Goal: Task Accomplishment & Management: Manage account settings

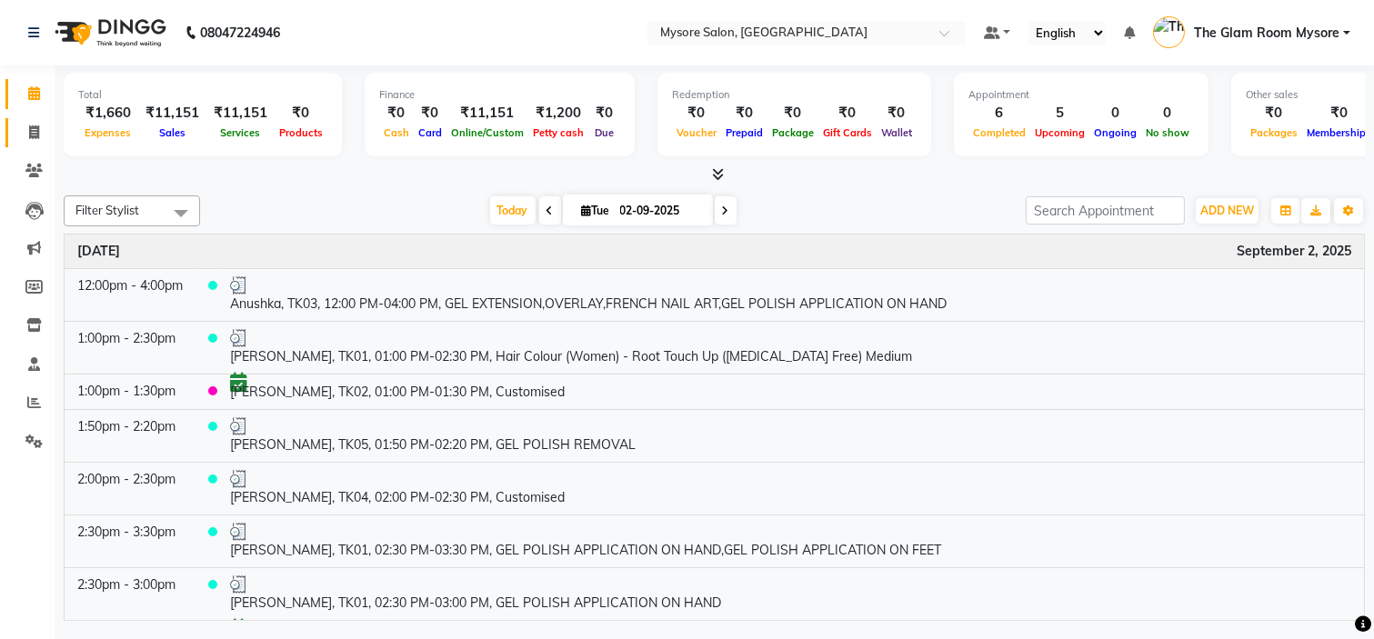
scroll to position [141, 0]
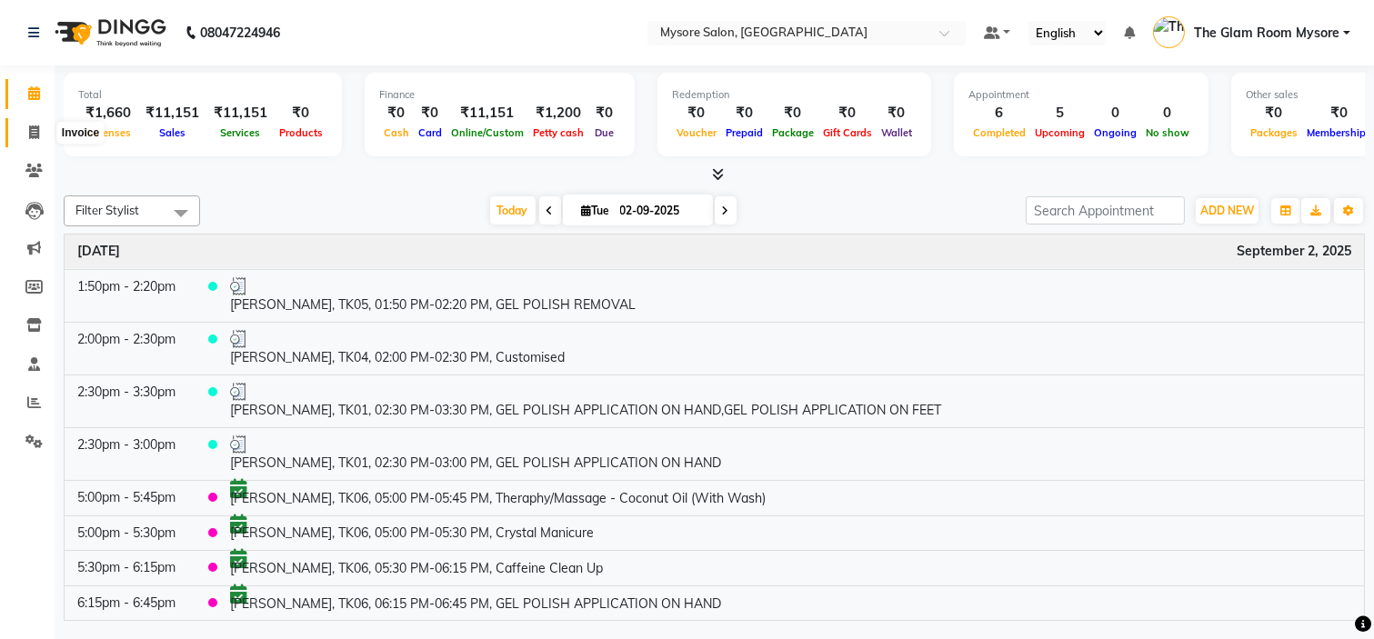
click at [37, 140] on span at bounding box center [34, 133] width 32 height 21
select select "service"
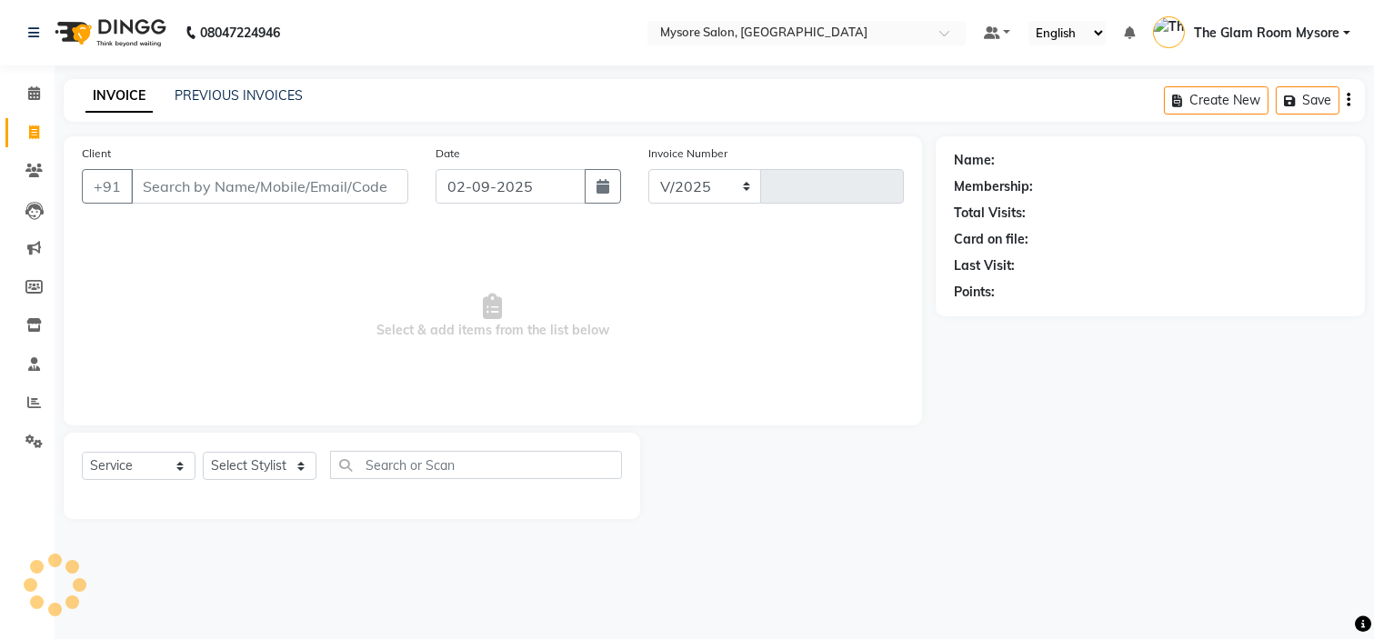
select select "4255"
type input "1142"
click at [280, 475] on select "Select Stylist" at bounding box center [260, 466] width 114 height 28
click at [273, 449] on div "Select Service Product Membership Package Voucher Prepaid Gift Card Select Styl…" at bounding box center [352, 476] width 577 height 86
click at [277, 459] on select "Select Stylist" at bounding box center [260, 466] width 114 height 28
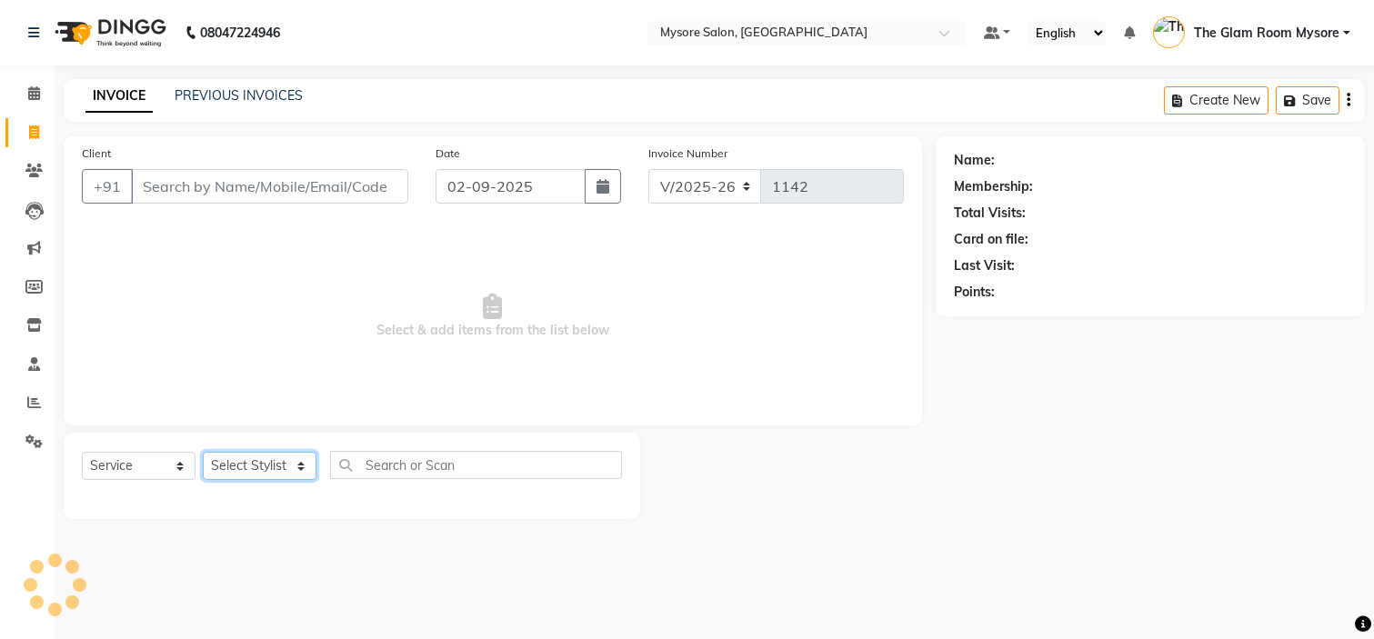
click at [277, 459] on select "Select Stylist Anilg Ankita Arpitha Arti Ashwini Ayaan DR. Apurva Fatma Jayshre…" at bounding box center [260, 466] width 114 height 28
select select "35251"
click at [203, 453] on select "Select Stylist Anilg Ankita Arpitha Arti Ashwini Ayaan DR. Apurva Fatma Jayshre…" at bounding box center [260, 466] width 114 height 28
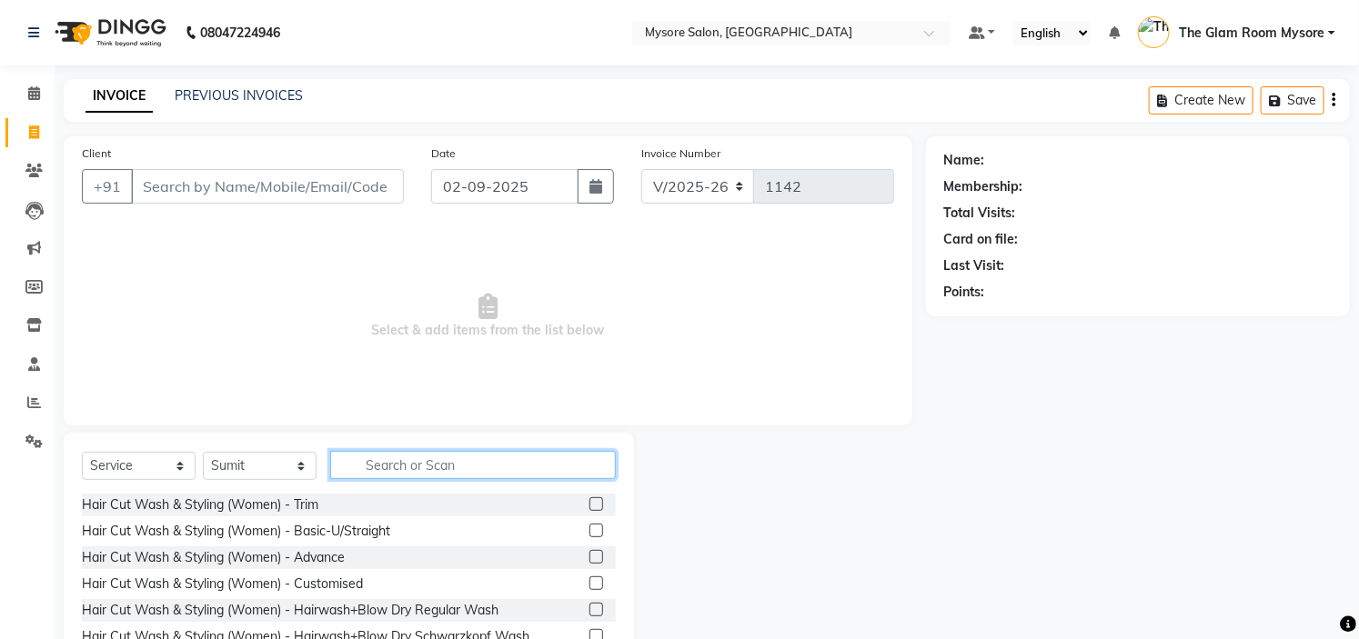
click at [432, 468] on input "text" at bounding box center [473, 465] width 286 height 28
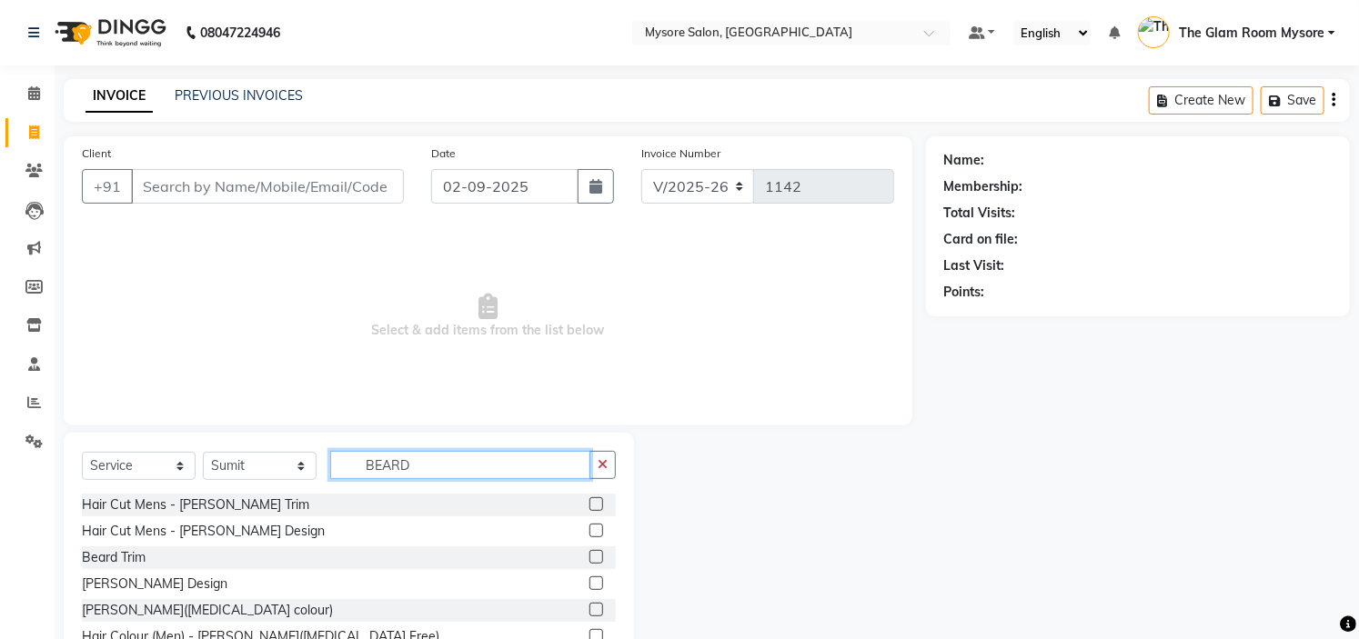
type input "BEARD"
click at [589, 560] on label at bounding box center [596, 557] width 14 height 14
click at [589, 560] on input "checkbox" at bounding box center [595, 558] width 12 height 12
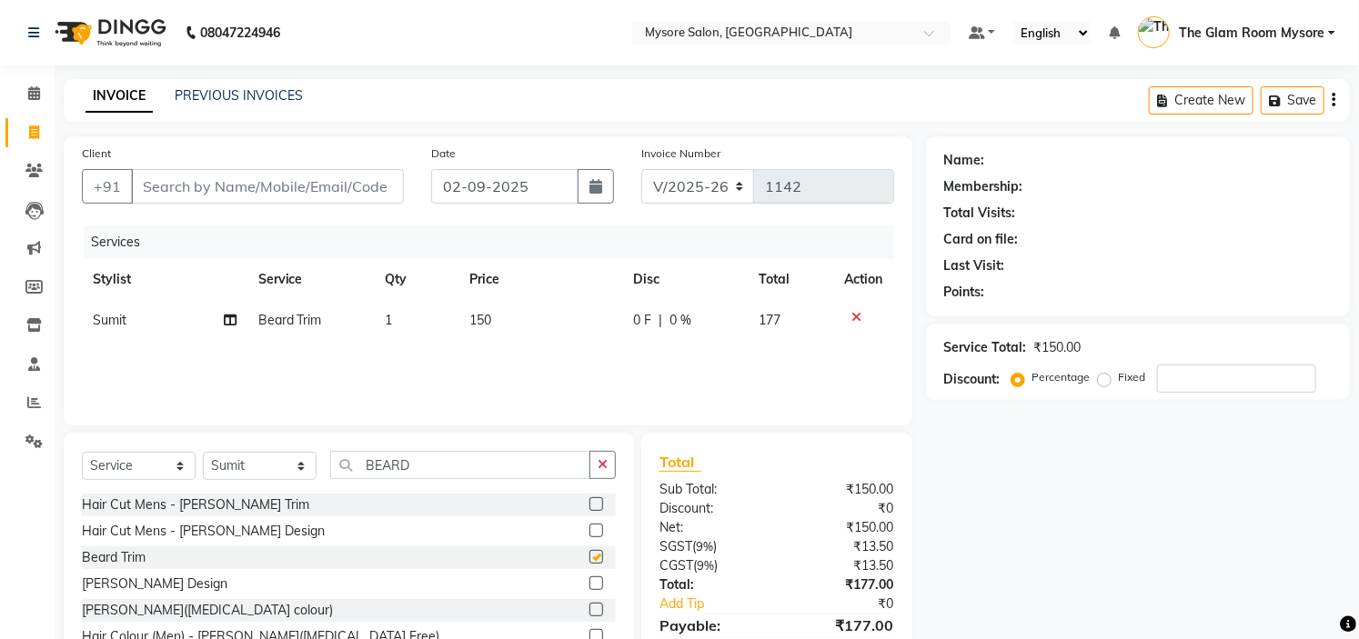
checkbox input "false"
click at [510, 328] on td "150" at bounding box center [540, 320] width 164 height 41
select select "35251"
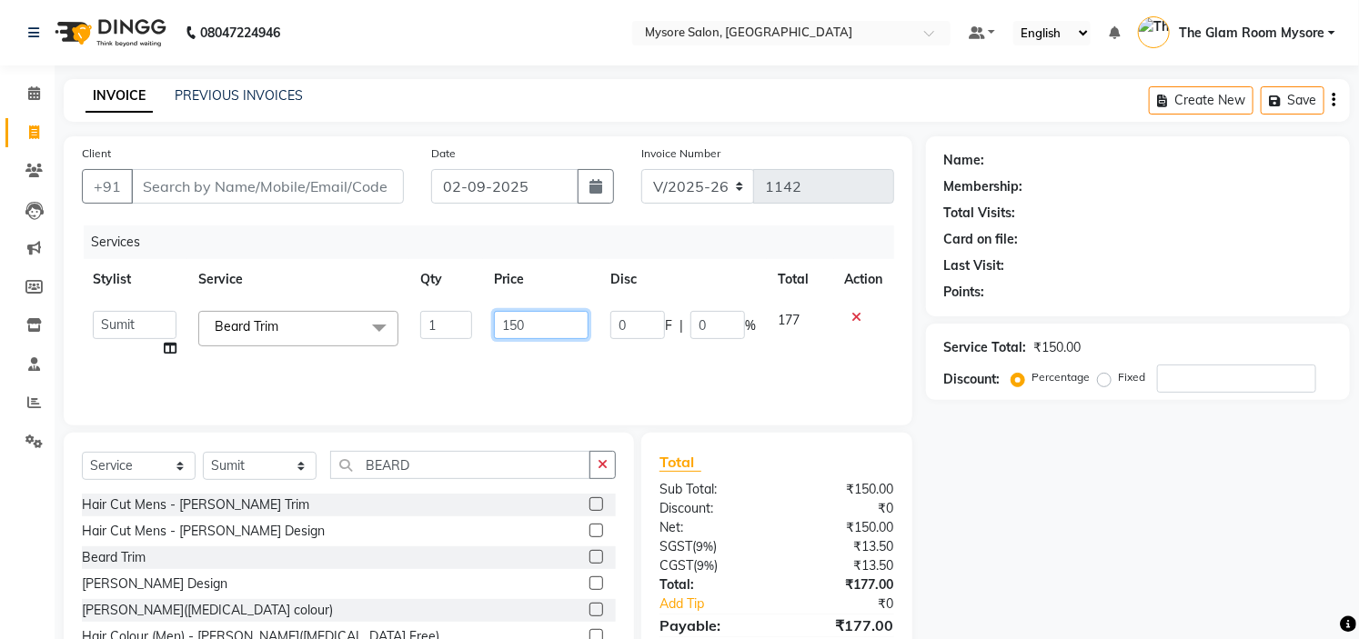
click at [543, 317] on input "150" at bounding box center [541, 325] width 95 height 28
type input "1"
type input "200"
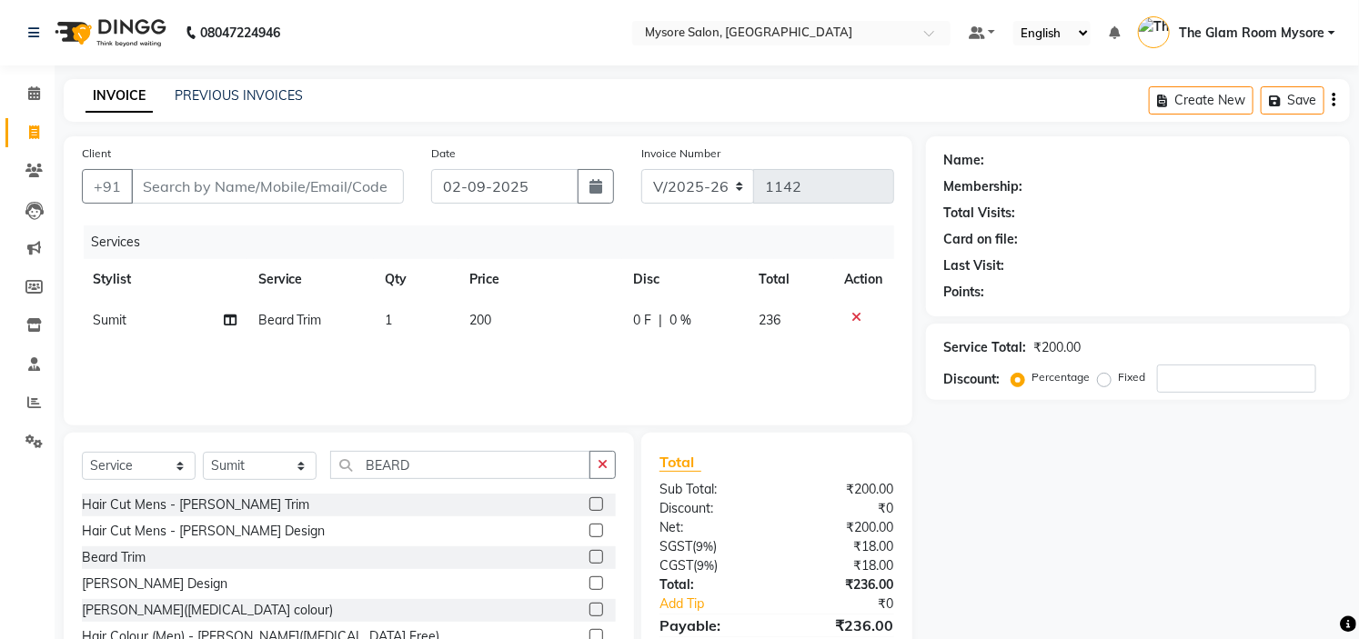
click at [1088, 551] on div "Name: Membership: Total Visits: Card on file: Last Visit: Points: Service Total…" at bounding box center [1144, 418] width 437 height 565
click at [176, 186] on input "Client" at bounding box center [267, 186] width 273 height 35
type input "9"
type input "0"
type input "9823164916"
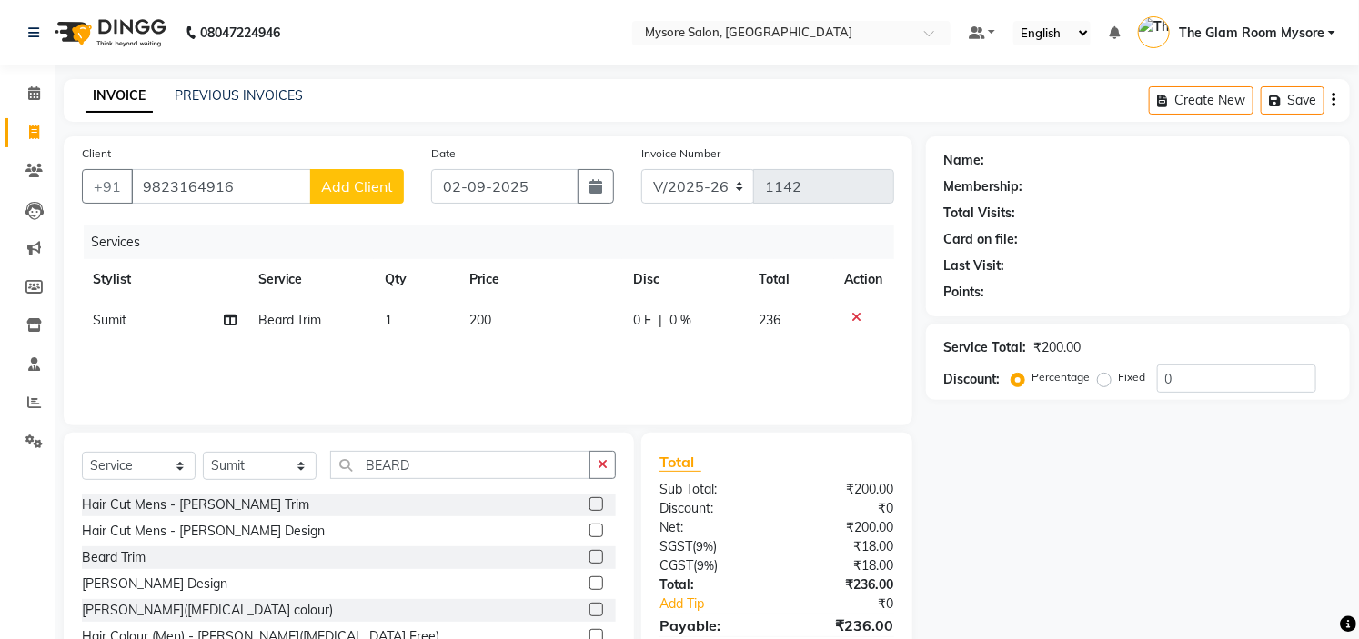
click at [373, 183] on span "Add Client" at bounding box center [357, 186] width 72 height 18
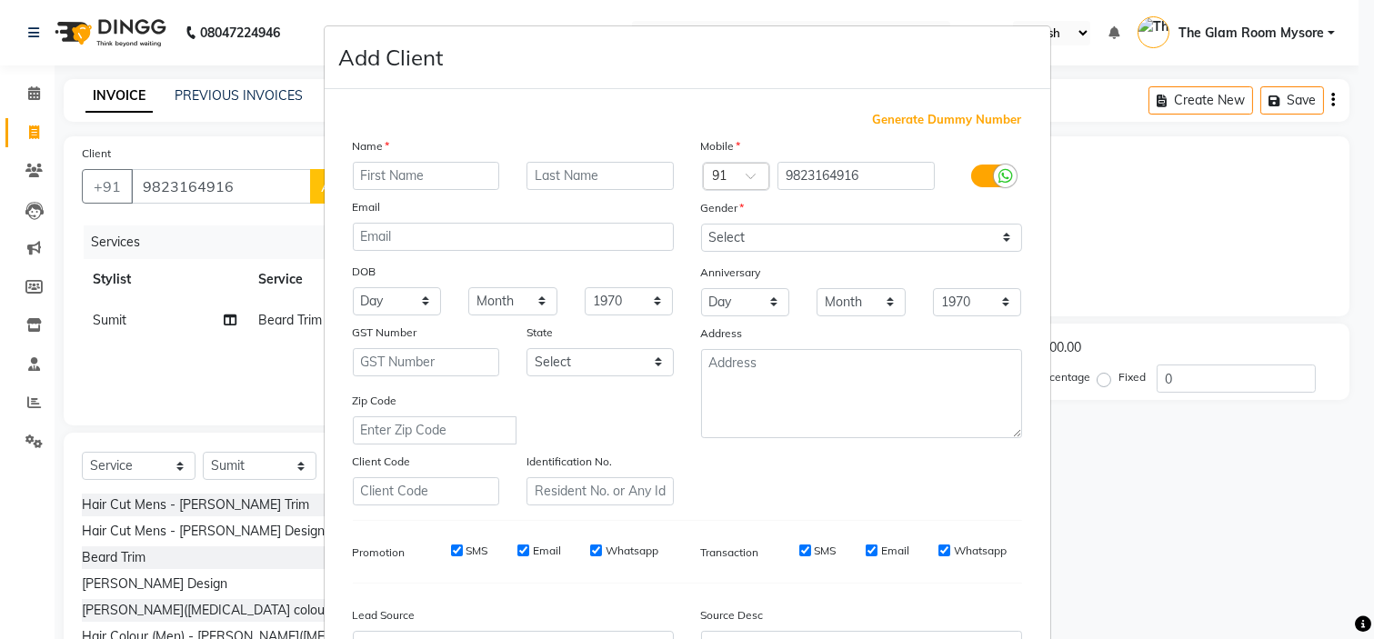
click at [444, 180] on input "text" at bounding box center [426, 176] width 147 height 28
type input "Nirmesh"
click at [783, 250] on select "Select Male Female Other Prefer Not To Say" at bounding box center [861, 238] width 321 height 28
select select "male"
click at [701, 224] on select "Select Male Female Other Prefer Not To Say" at bounding box center [861, 238] width 321 height 28
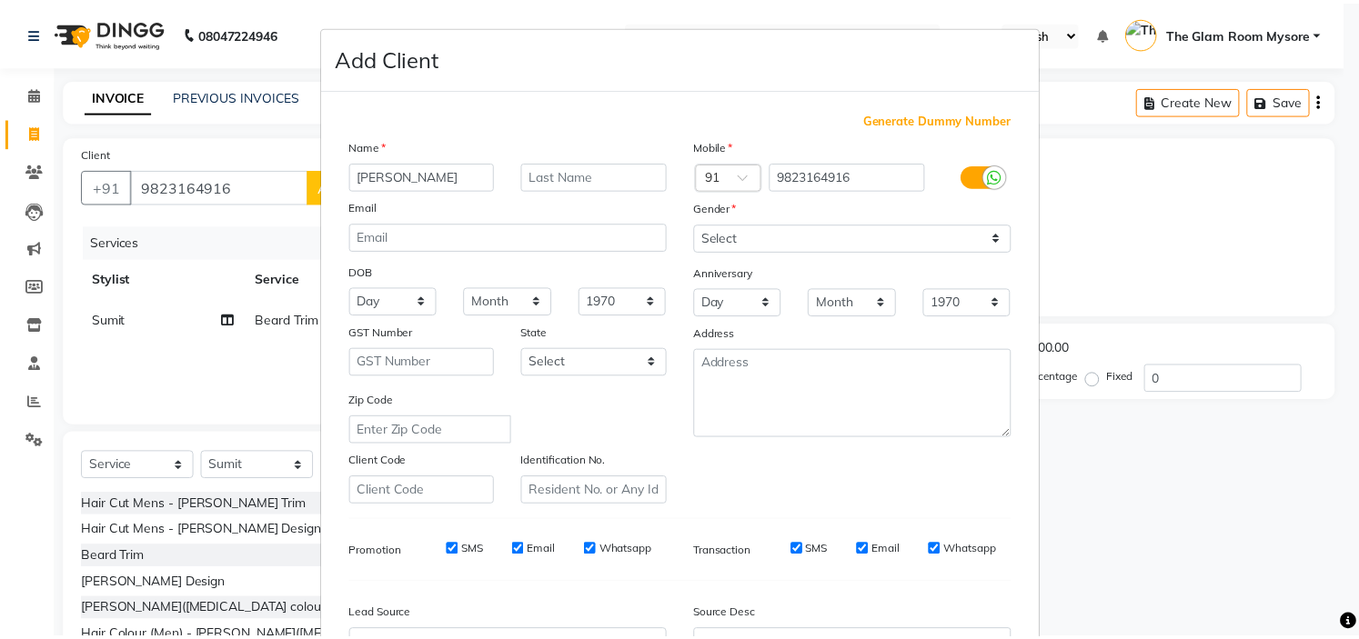
scroll to position [201, 0]
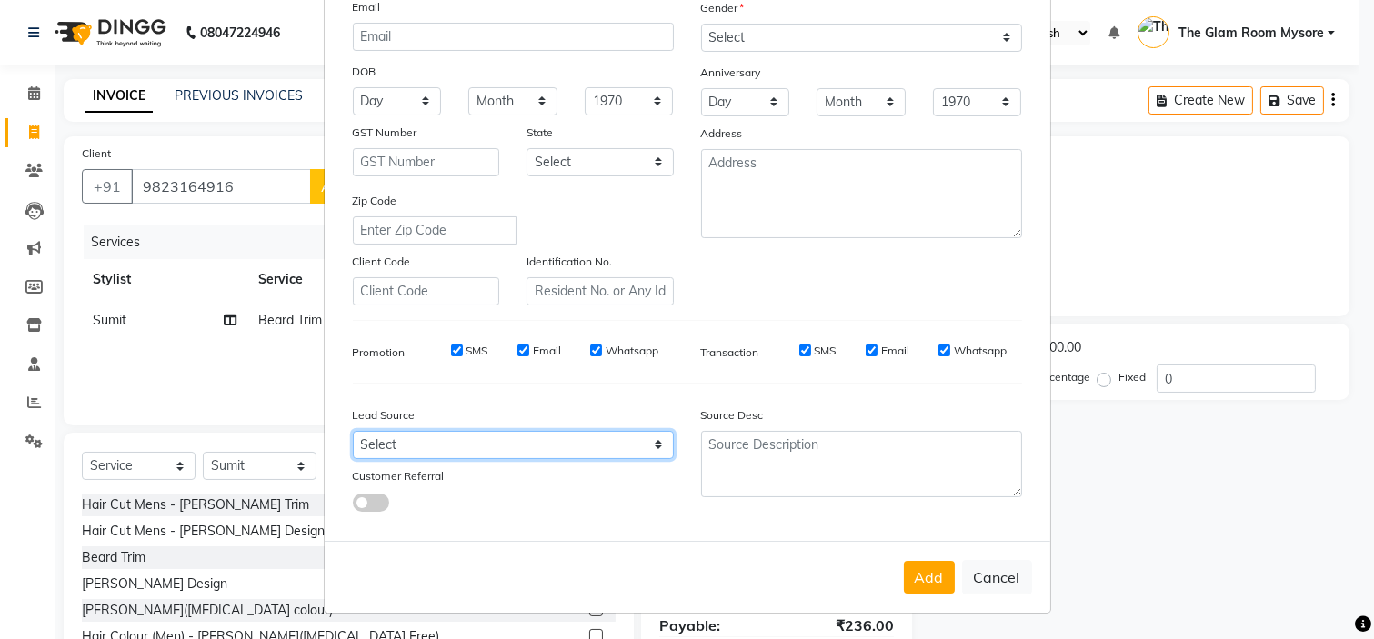
click at [602, 446] on select "Select Walk-in Referral Internet Friend Word of Mouth Advertisement Facebook Ju…" at bounding box center [513, 445] width 321 height 28
select select "40676"
click at [353, 431] on select "Select Walk-in Referral Internet Friend Word of Mouth Advertisement Facebook Ju…" at bounding box center [513, 445] width 321 height 28
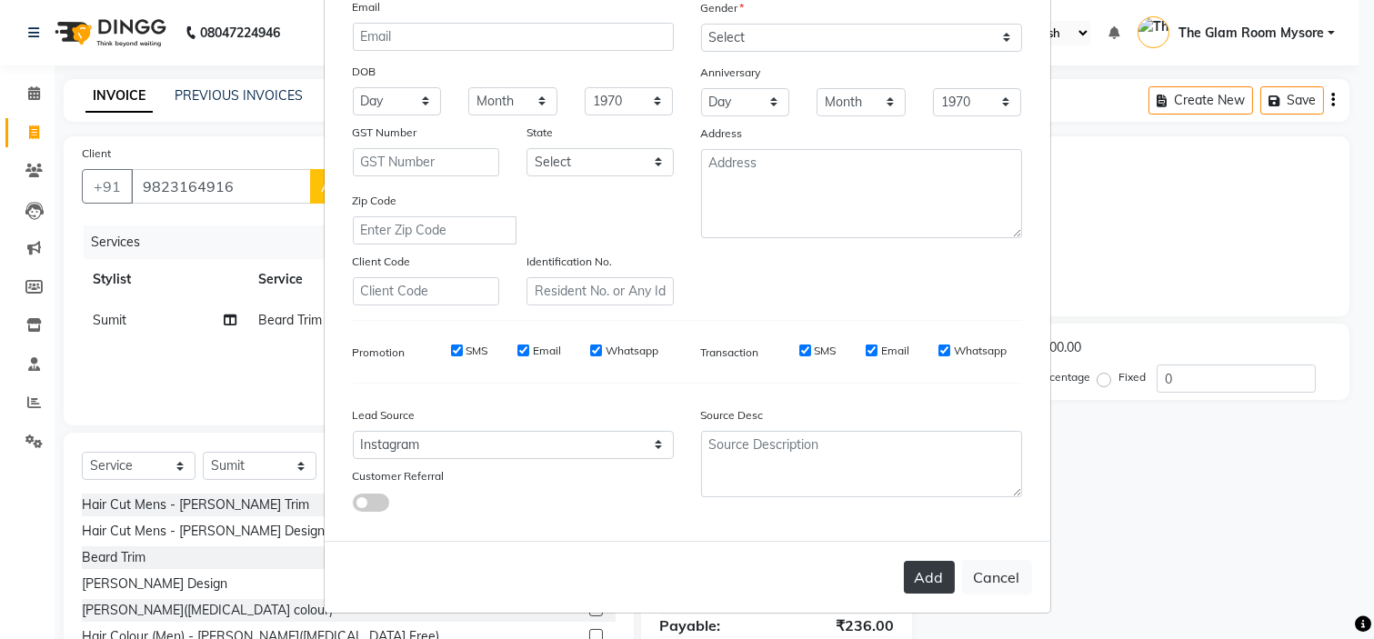
click at [913, 576] on button "Add" at bounding box center [929, 577] width 51 height 33
select select
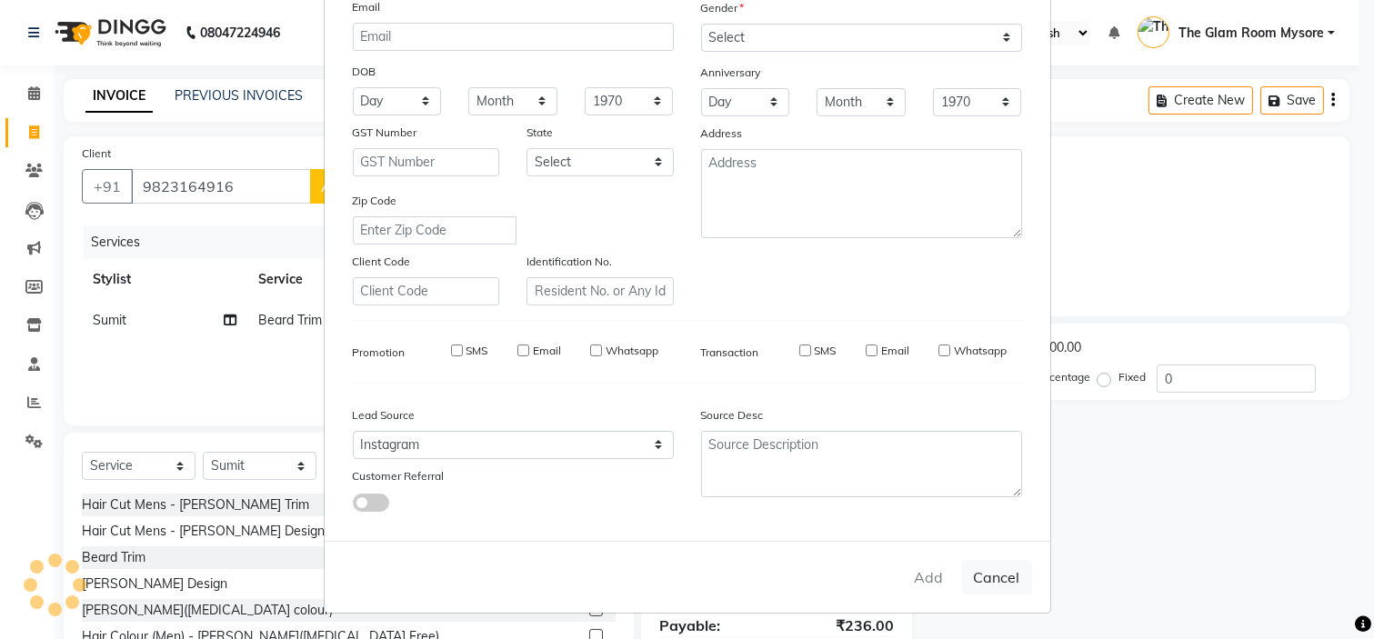
select select
checkbox input "false"
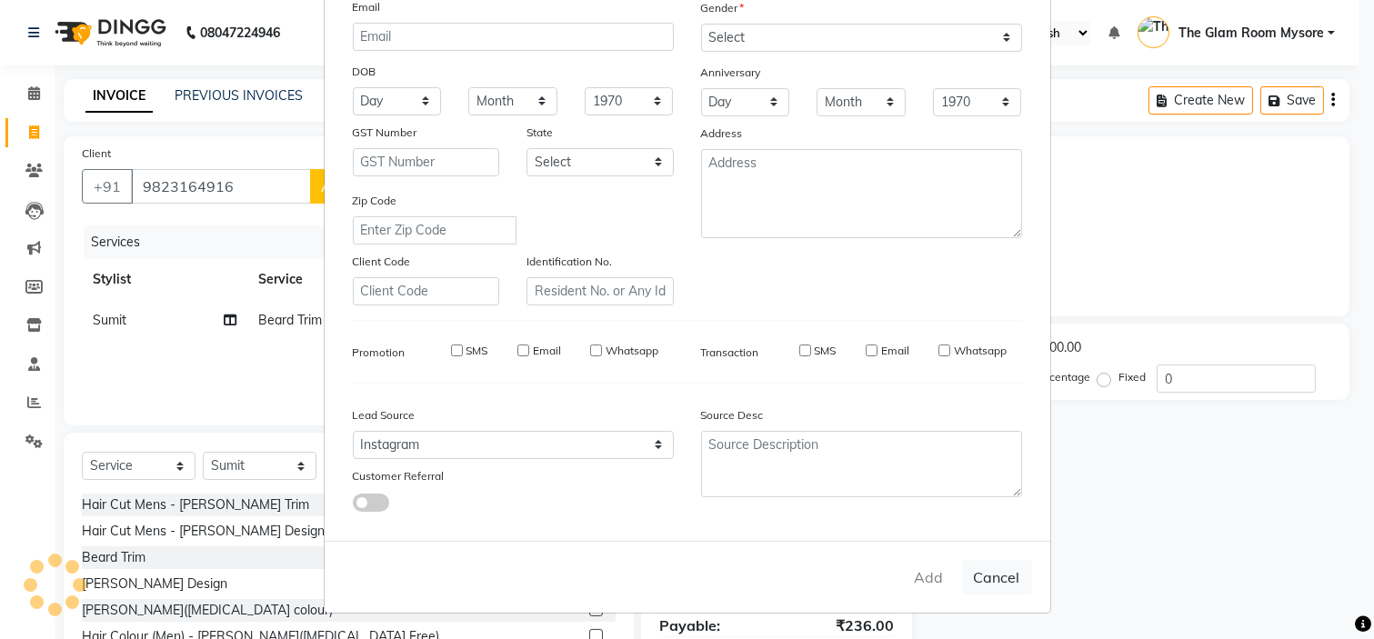
checkbox input "false"
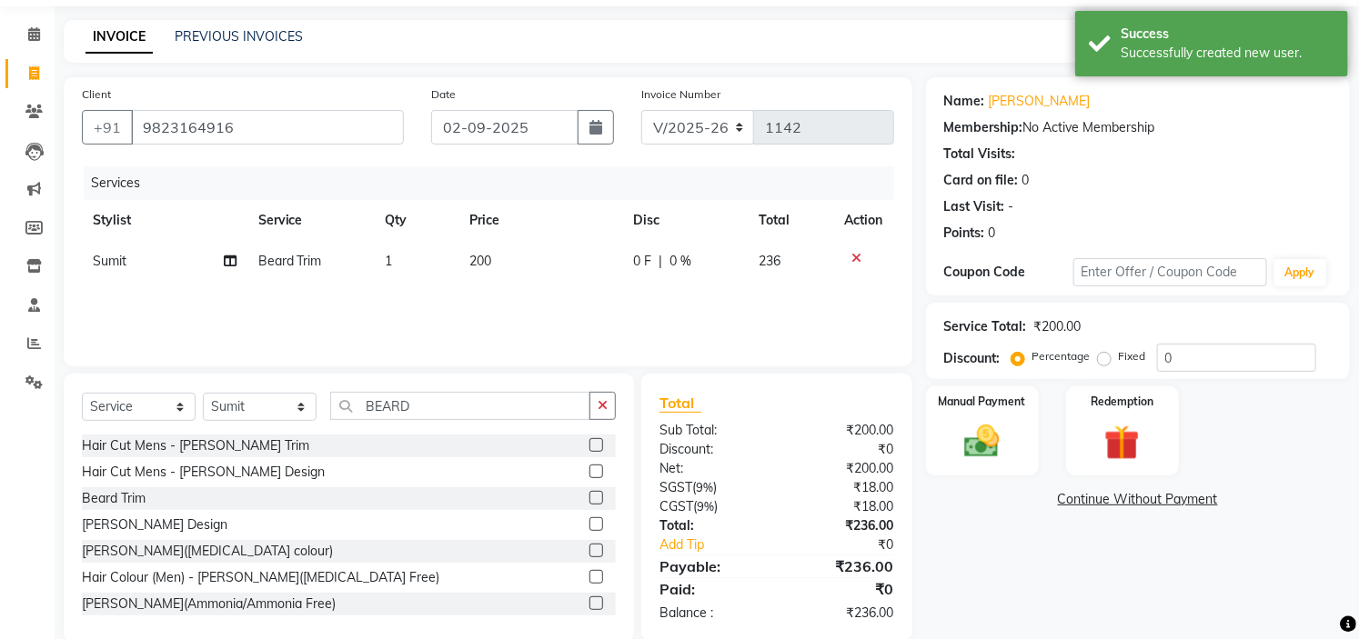
scroll to position [88, 0]
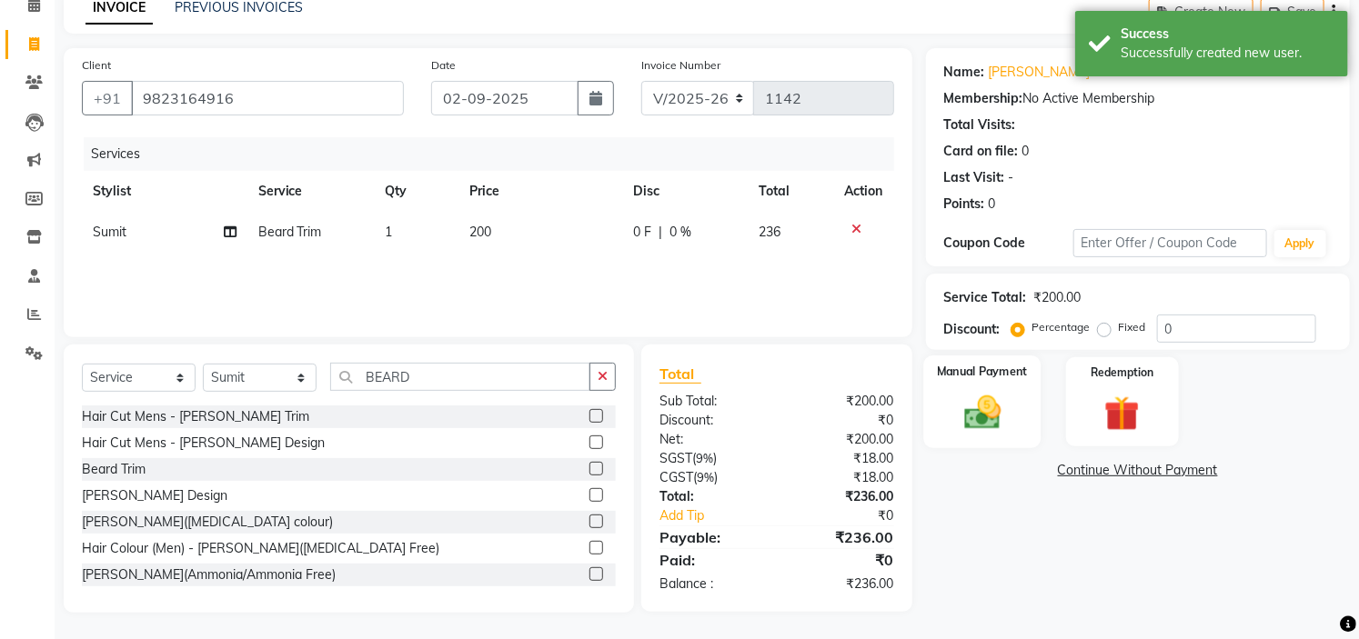
click at [975, 396] on img at bounding box center [982, 413] width 60 height 42
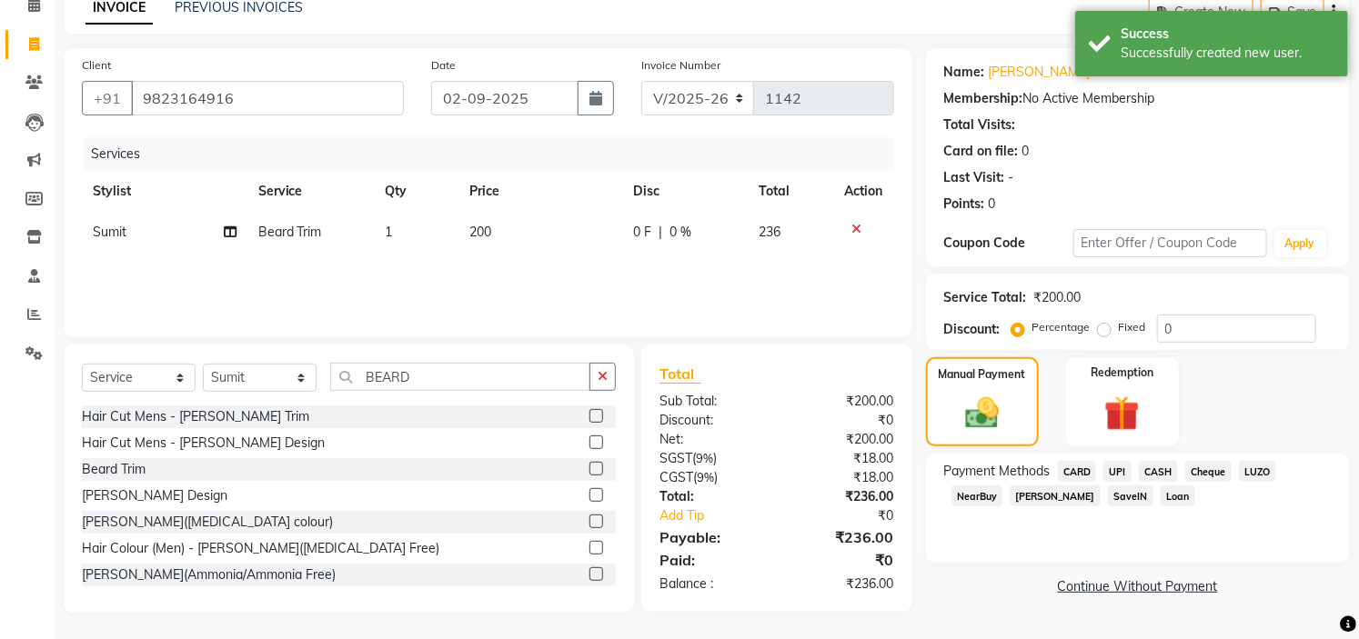
click at [1114, 474] on span "UPI" at bounding box center [1117, 471] width 28 height 21
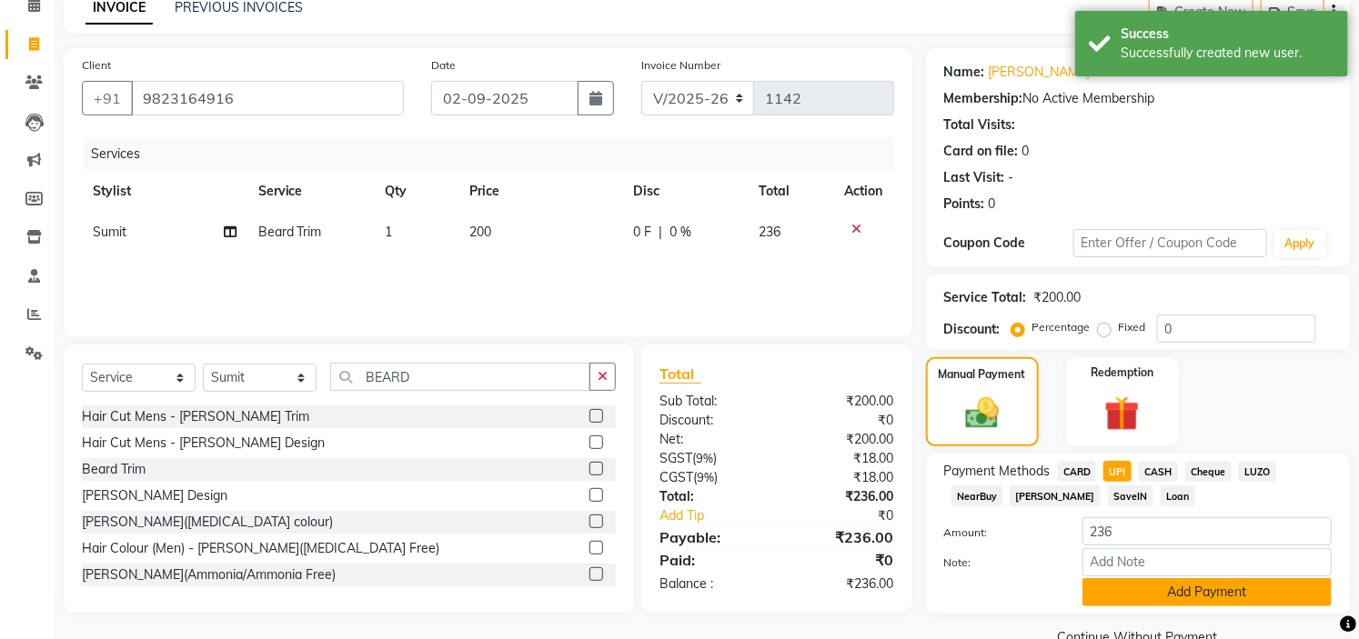
click at [1183, 587] on button "Add Payment" at bounding box center [1206, 592] width 249 height 28
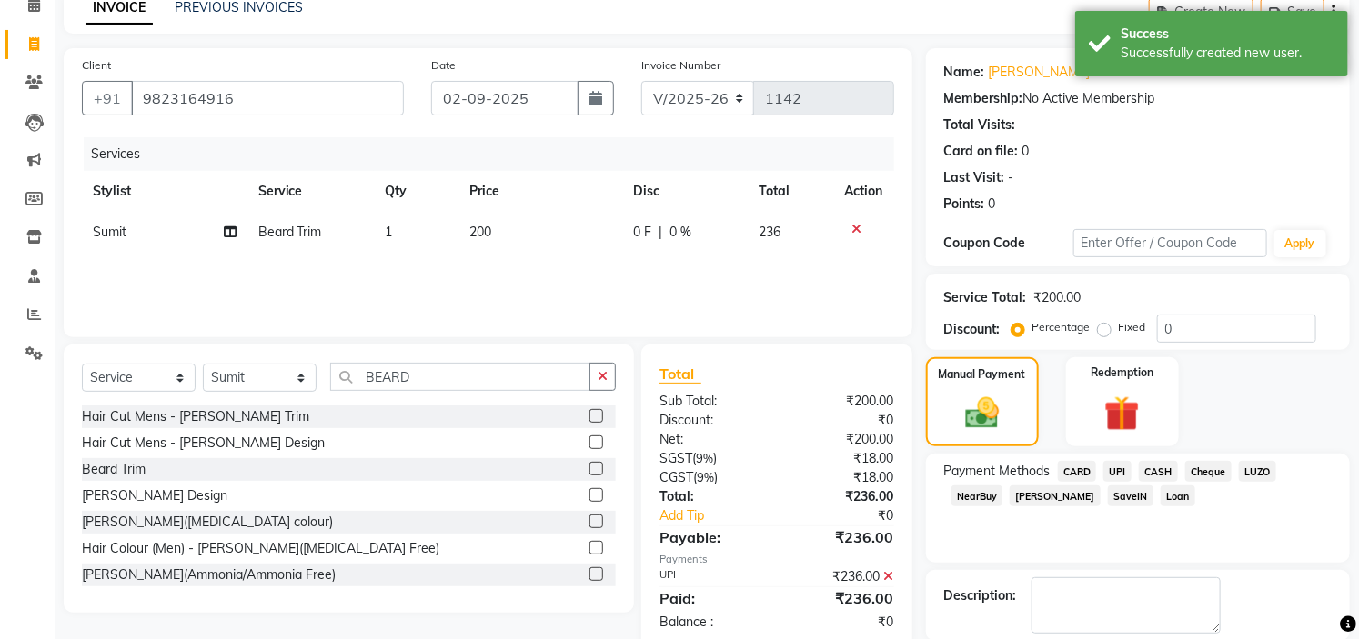
scroll to position [178, 0]
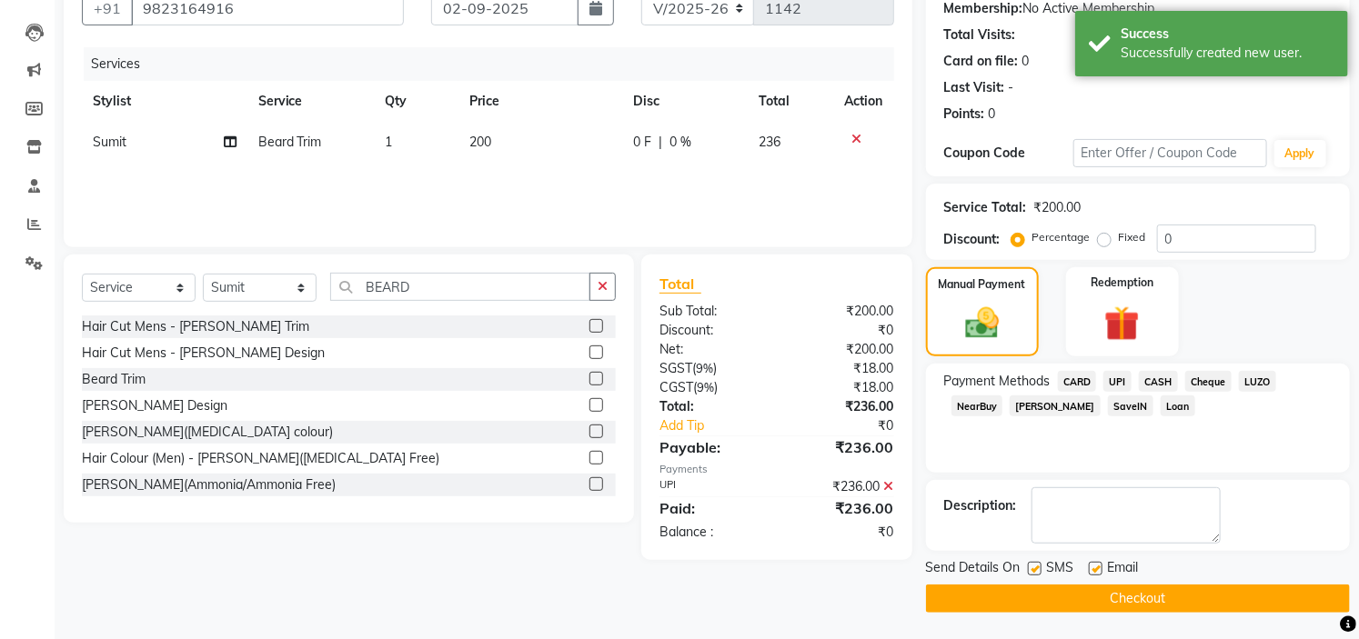
click at [1201, 605] on button "Checkout" at bounding box center [1138, 599] width 424 height 28
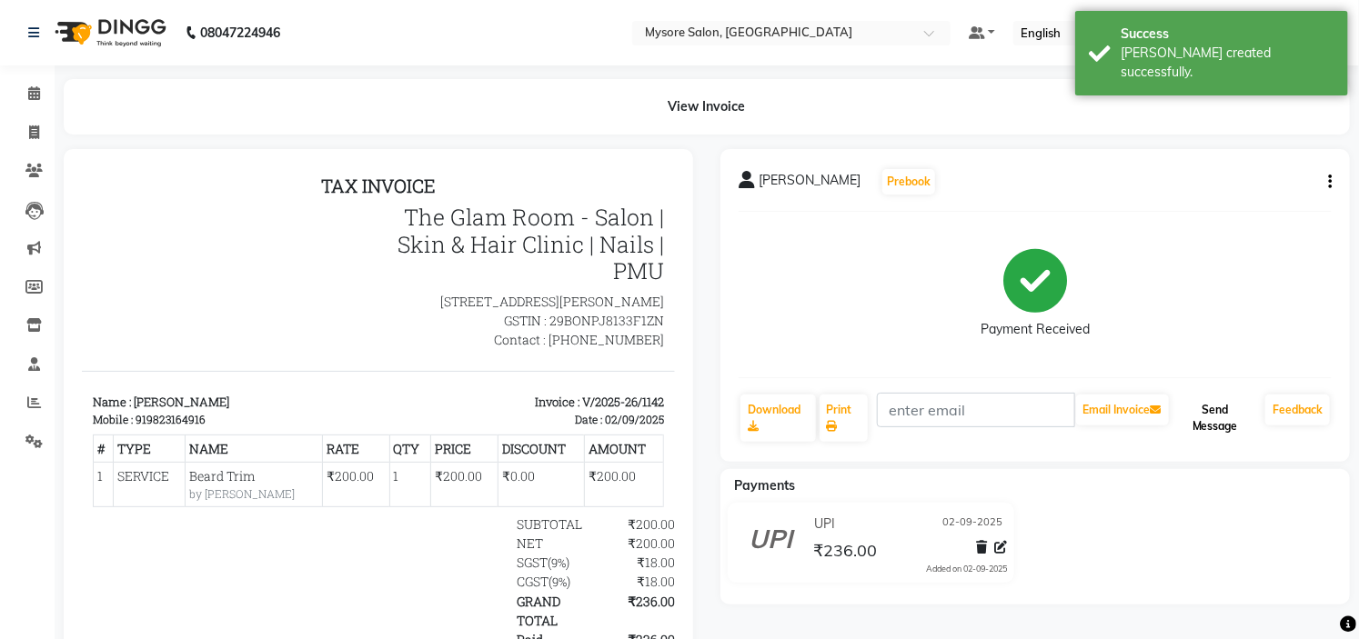
click at [1223, 409] on button "Send Message" at bounding box center [1214, 418] width 85 height 47
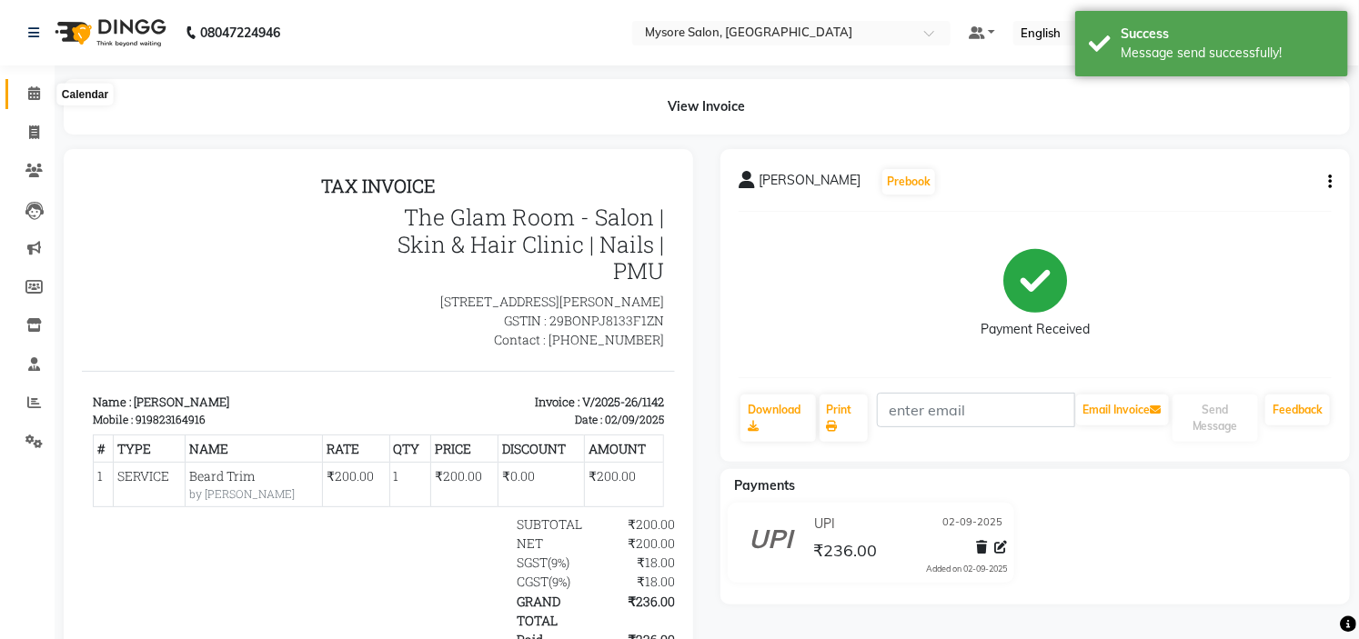
click at [40, 86] on span at bounding box center [34, 94] width 32 height 21
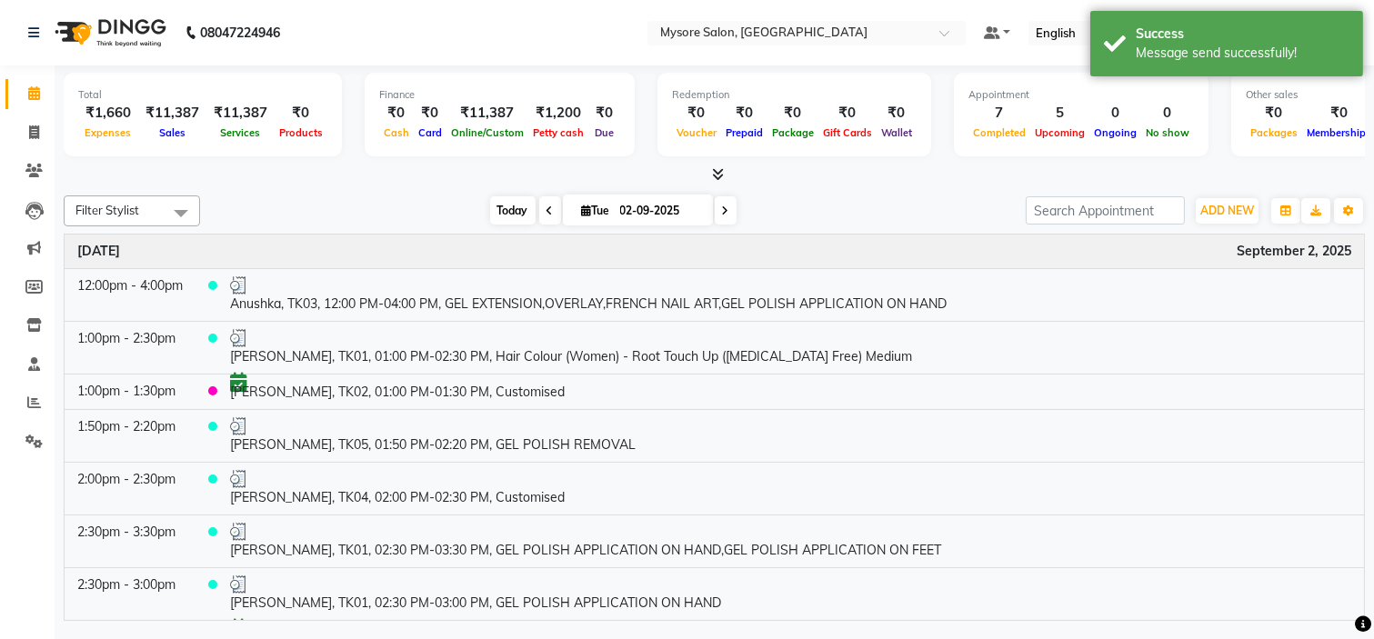
click at [494, 216] on span "Today" at bounding box center [512, 210] width 45 height 28
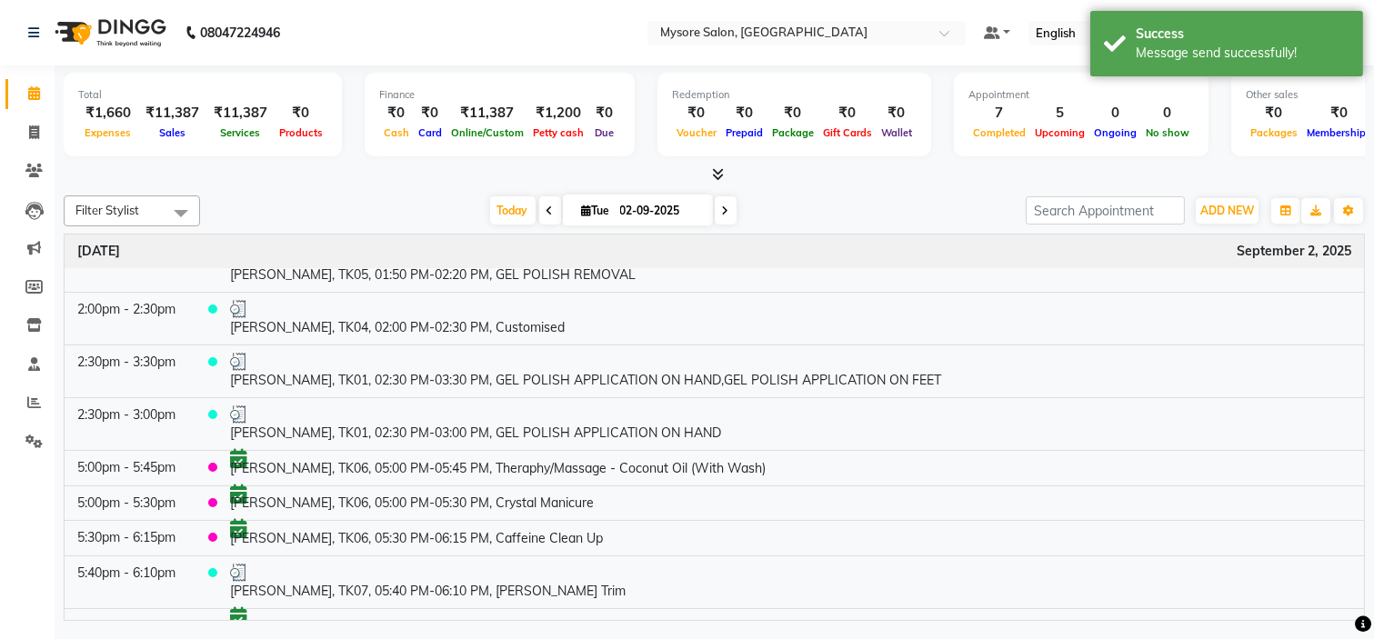
scroll to position [194, 0]
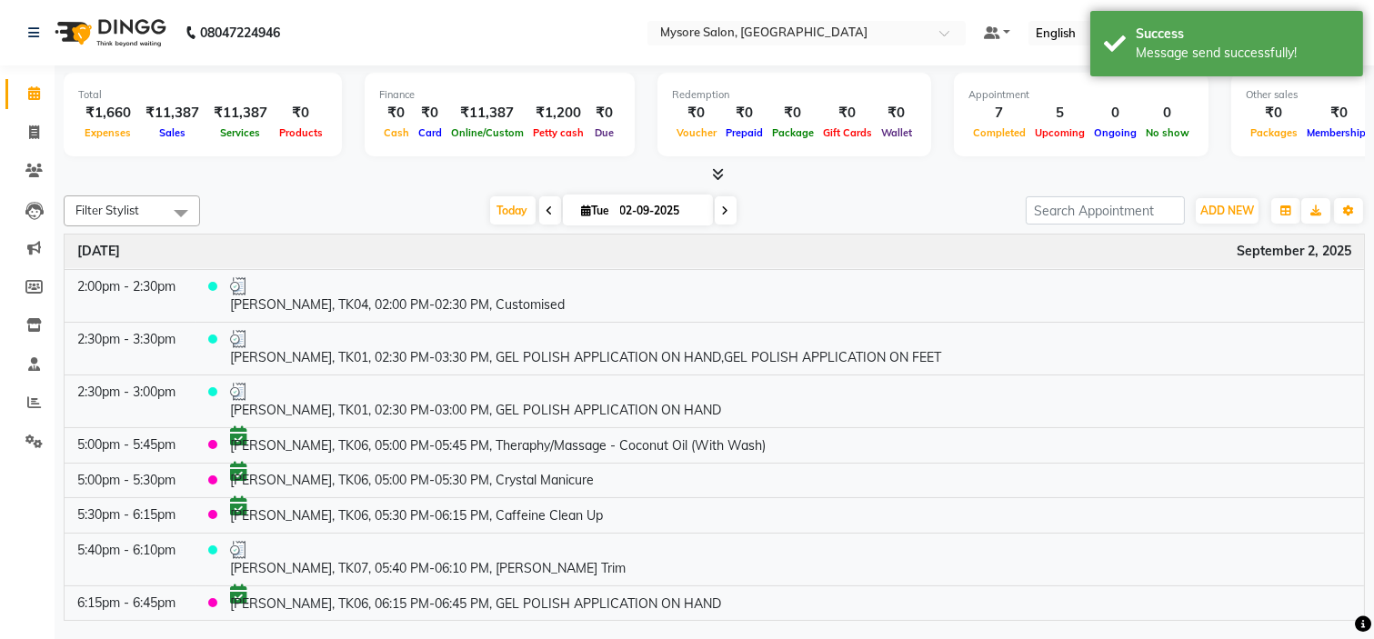
click at [883, 173] on div at bounding box center [714, 175] width 1301 height 19
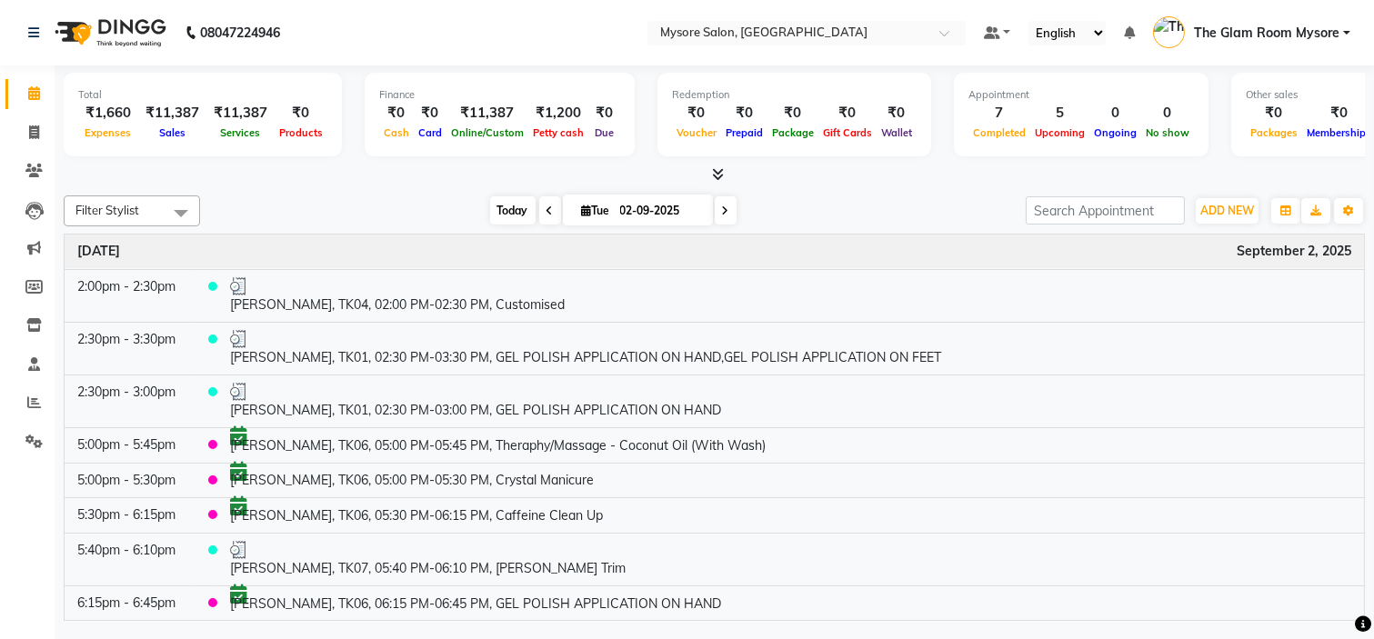
click at [498, 212] on span "Today" at bounding box center [512, 210] width 45 height 28
click at [829, 176] on div at bounding box center [714, 175] width 1301 height 19
click at [1229, 213] on span "ADD NEW" at bounding box center [1228, 211] width 54 height 14
click at [1195, 246] on button "Add Appointment" at bounding box center [1186, 245] width 144 height 24
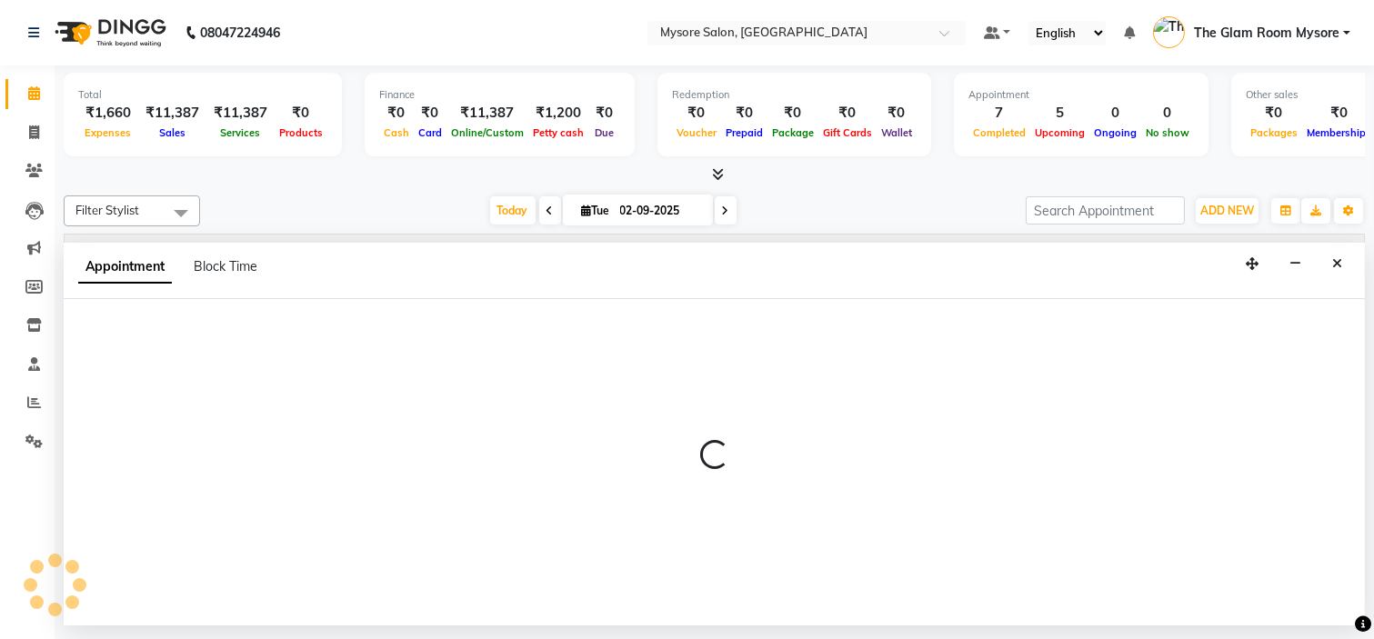
select select "540"
select select "tentative"
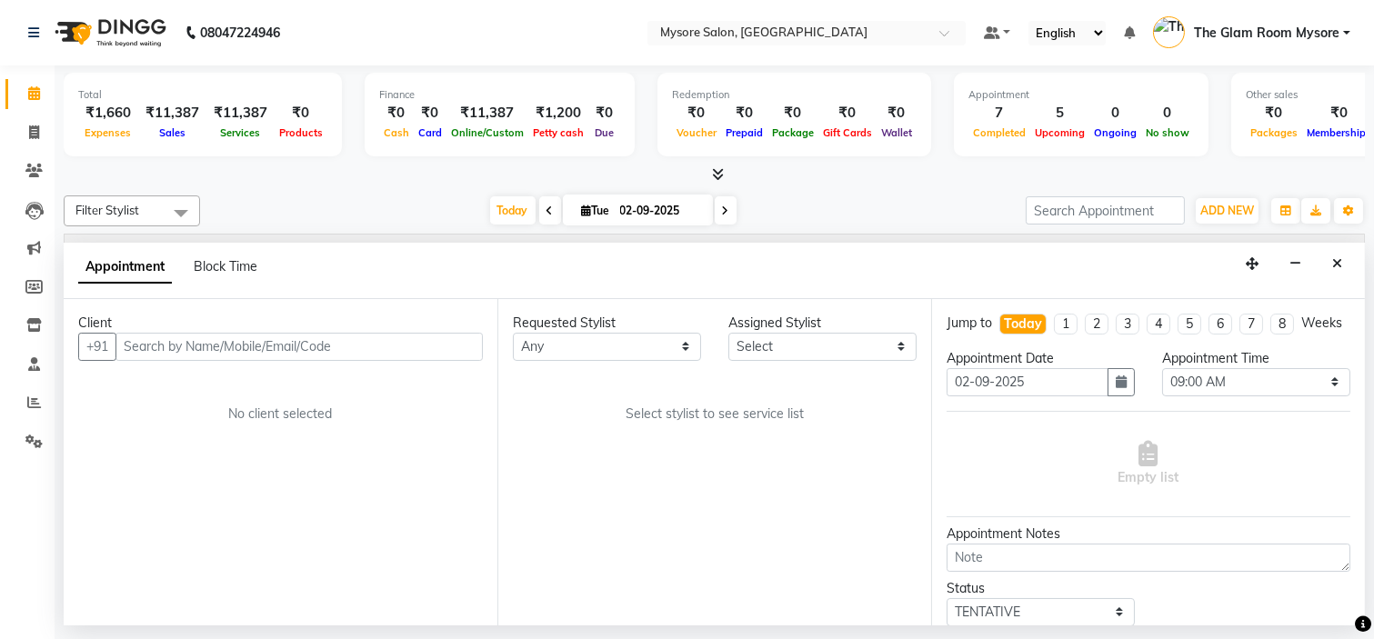
click at [186, 343] on input "text" at bounding box center [299, 347] width 367 height 28
type input "9035305263"
click at [425, 353] on span "Add Client" at bounding box center [445, 346] width 61 height 16
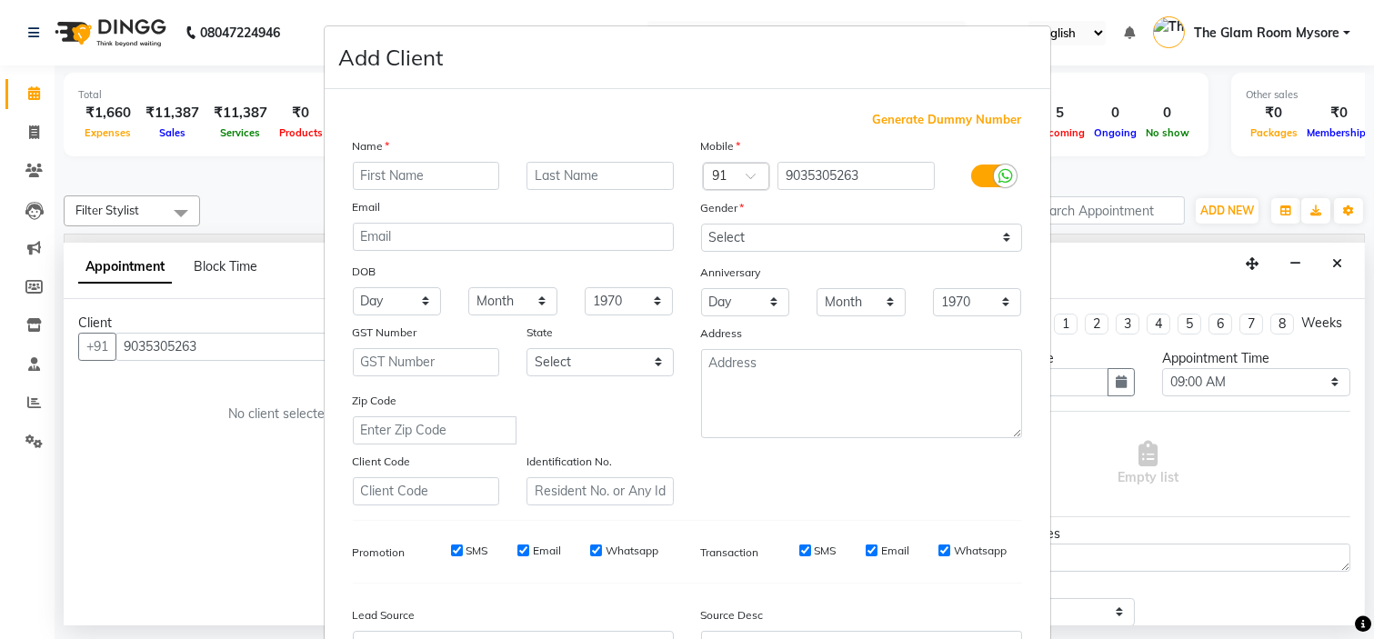
click at [443, 174] on input "text" at bounding box center [426, 176] width 147 height 28
type input "Sahana"
click at [832, 236] on select "Select Male Female Other Prefer Not To Say" at bounding box center [861, 238] width 321 height 28
select select "female"
click at [701, 224] on select "Select Male Female Other Prefer Not To Say" at bounding box center [861, 238] width 321 height 28
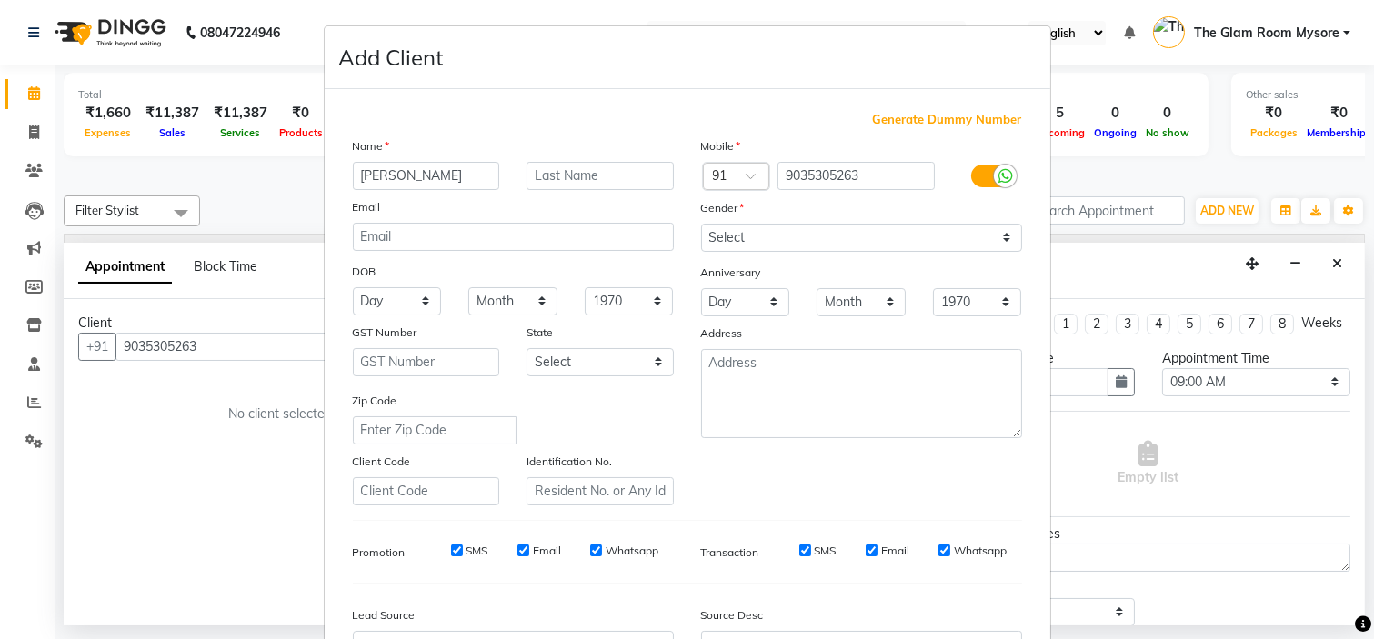
scroll to position [201, 0]
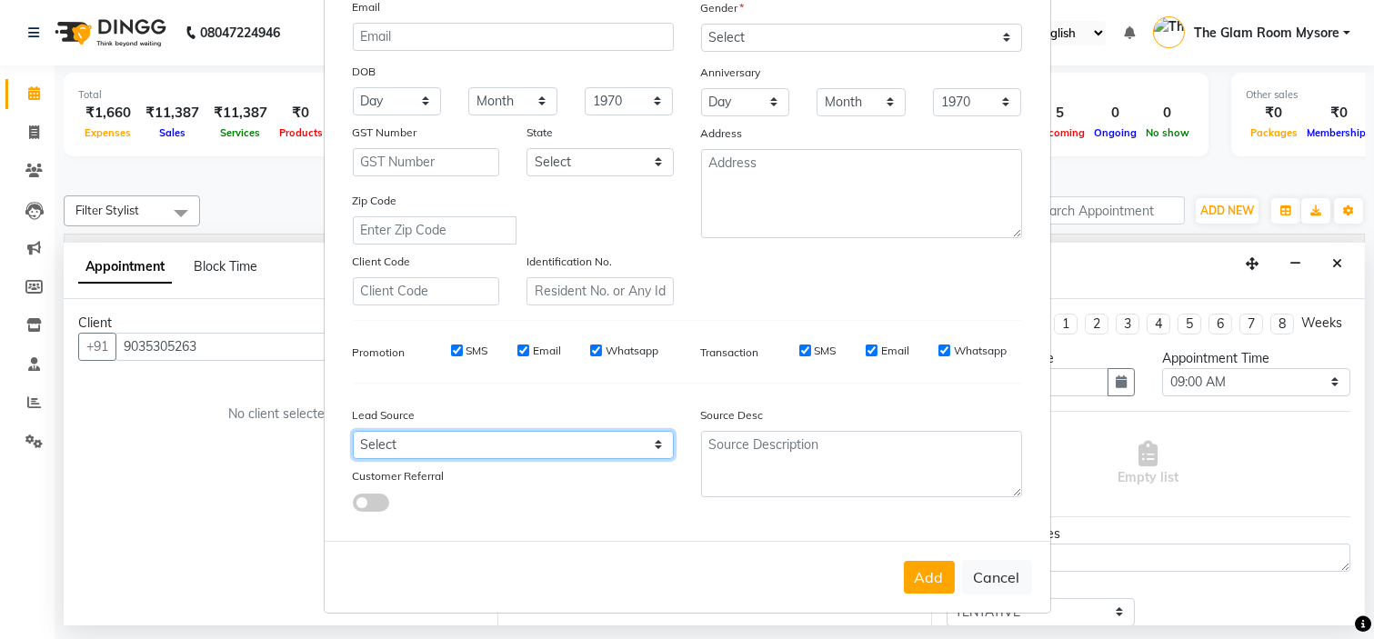
drag, startPoint x: 596, startPoint y: 438, endPoint x: 525, endPoint y: 367, distance: 100.3
click at [525, 367] on div "Generate Dummy Number Name Sahana Email DOB Day 01 02 03 04 05 06 07 08 09 10 1…" at bounding box center [687, 219] width 697 height 616
select select "40676"
click at [353, 431] on select "Select Walk-in Referral Internet Friend Word of Mouth Advertisement Facebook Ju…" at bounding box center [513, 445] width 321 height 28
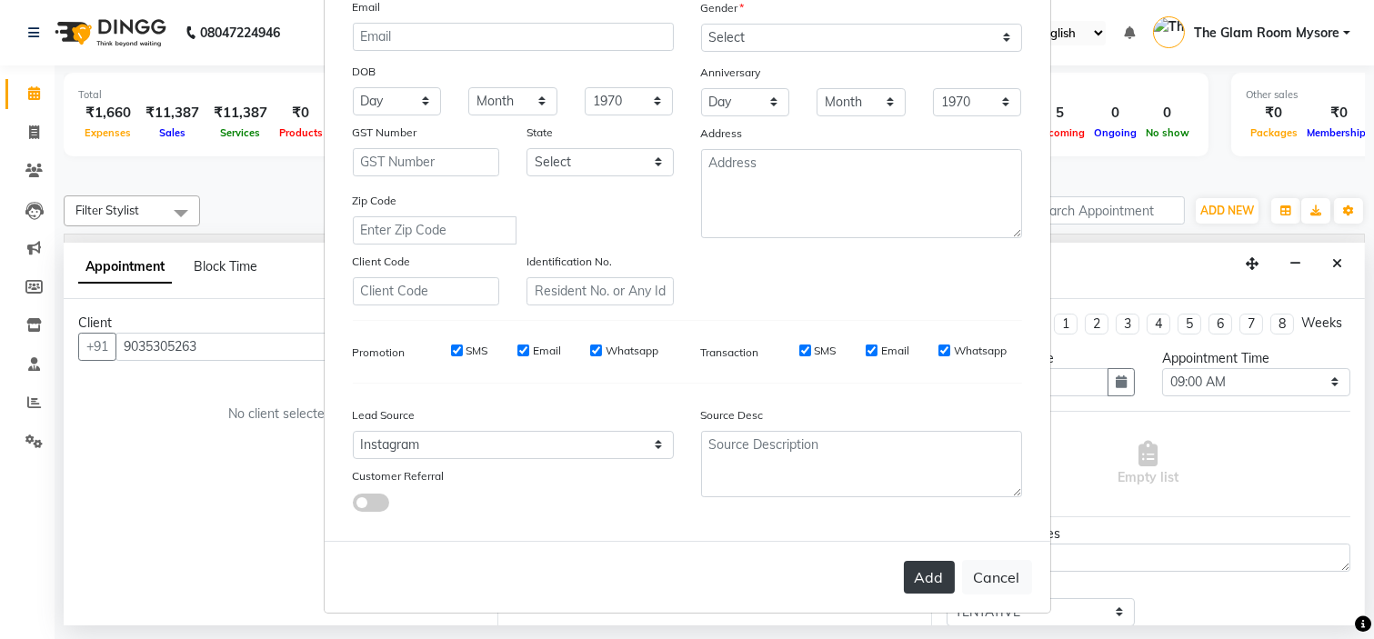
click at [933, 577] on button "Add" at bounding box center [929, 577] width 51 height 33
select select
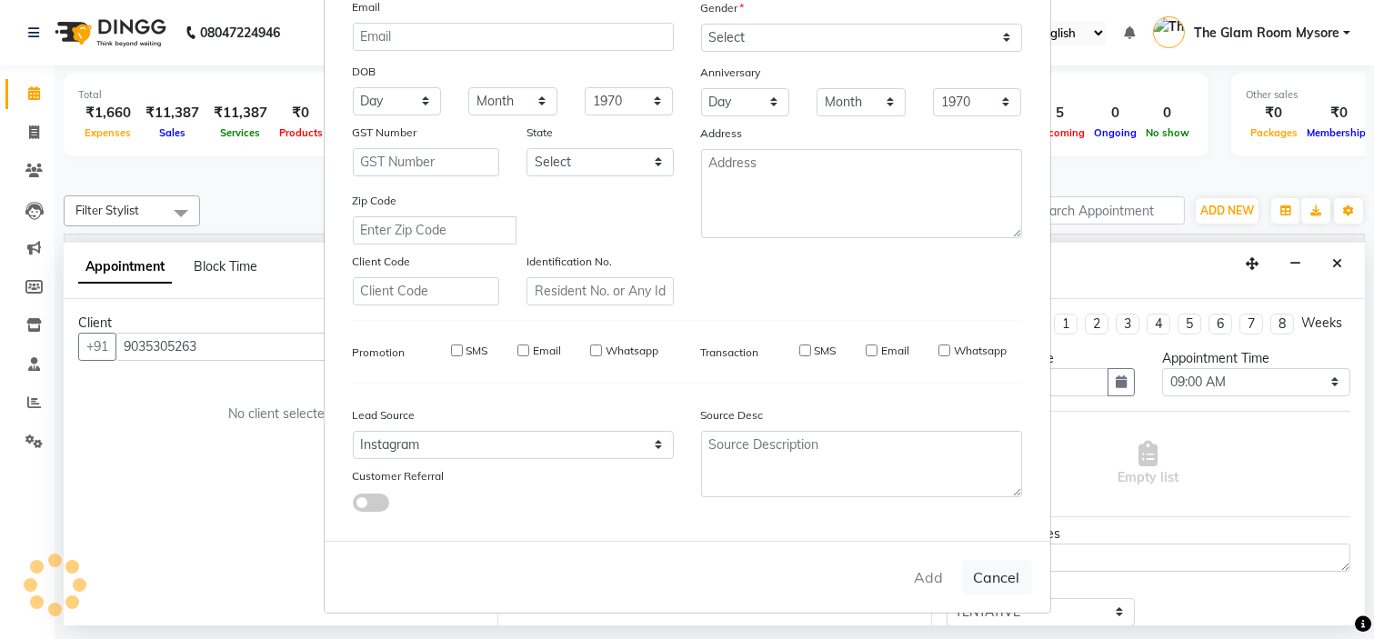
select select
checkbox input "false"
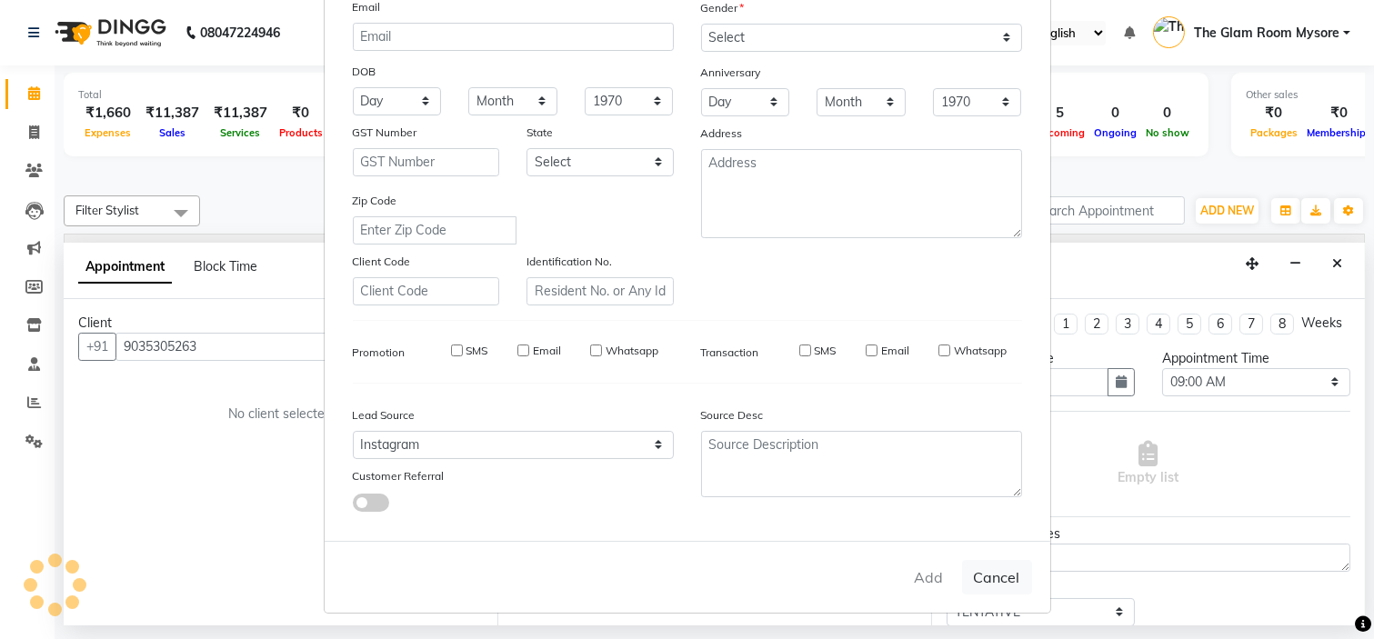
checkbox input "false"
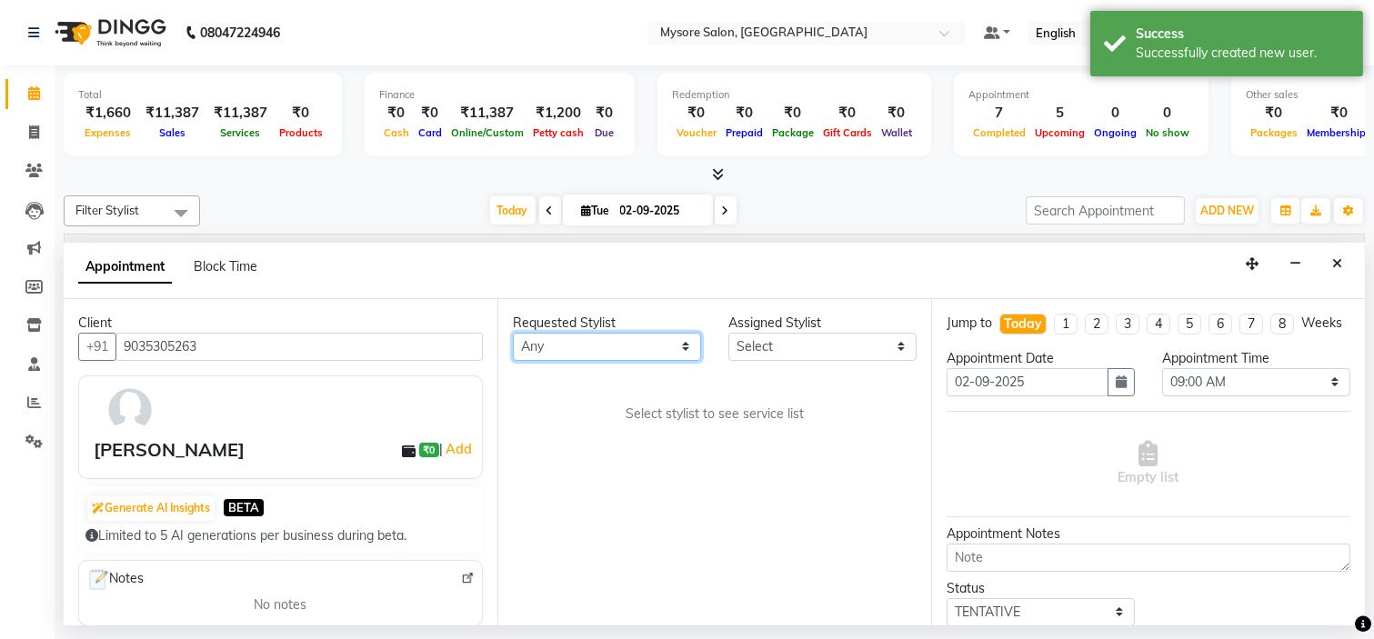
click at [615, 337] on select "Any Anilg Ankita Arpitha Arti Ashwini Ayaan DR. Apurva Fatma Jayshree Lakshmi P…" at bounding box center [607, 347] width 188 height 28
select select "35251"
click at [513, 333] on select "Any Anilg Ankita Arpitha Arti Ashwini Ayaan DR. Apurva Fatma Jayshree Lakshmi P…" at bounding box center [607, 347] width 188 height 28
select select "35251"
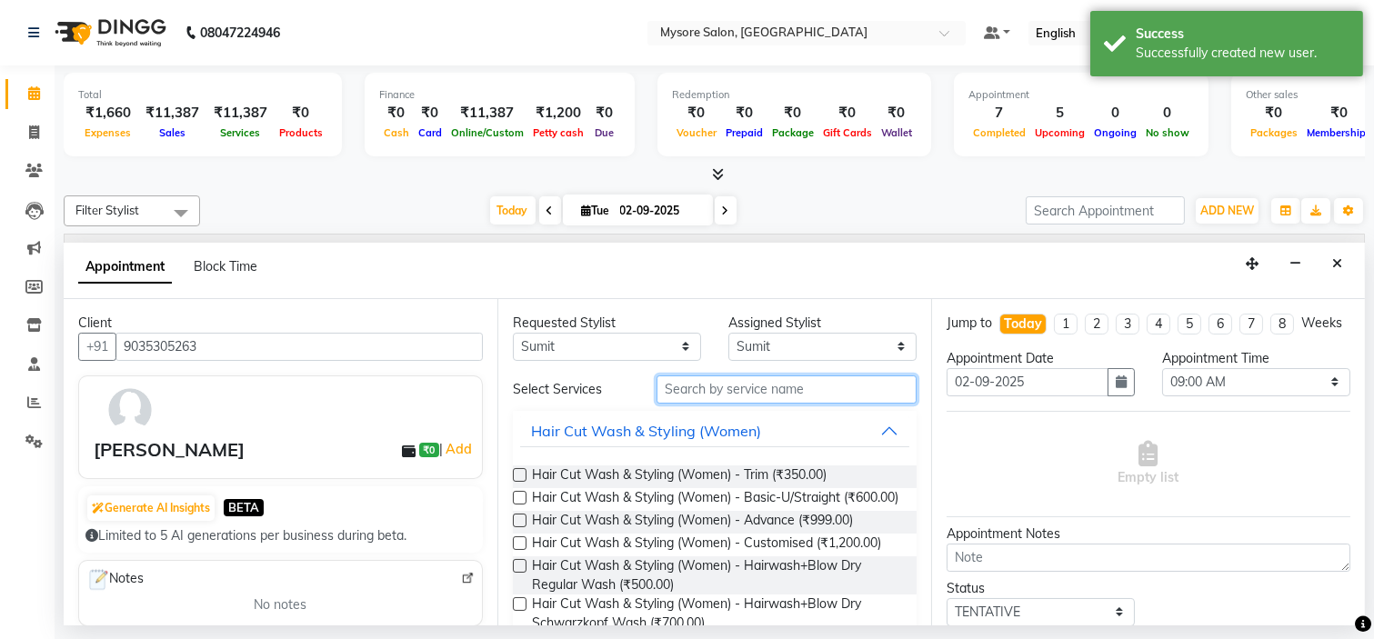
click at [726, 377] on input "text" at bounding box center [787, 390] width 260 height 28
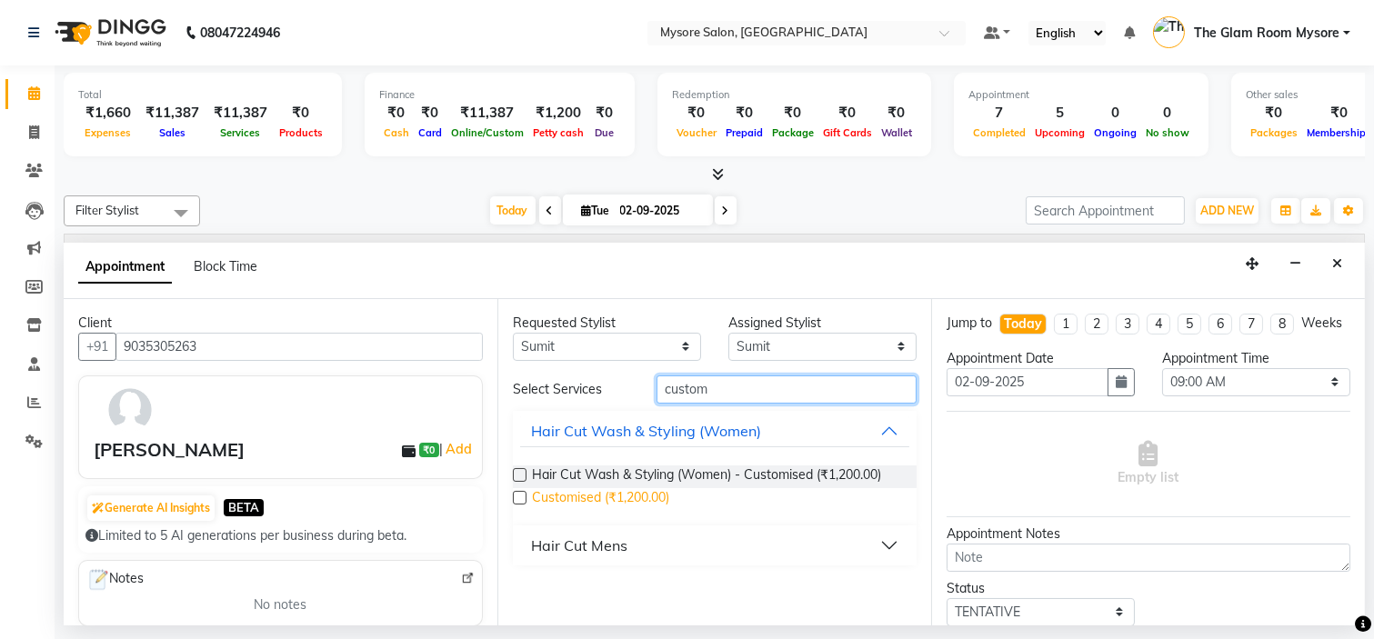
type input "custom"
click at [628, 496] on span "Customised (₹1,200.00)" at bounding box center [600, 499] width 137 height 23
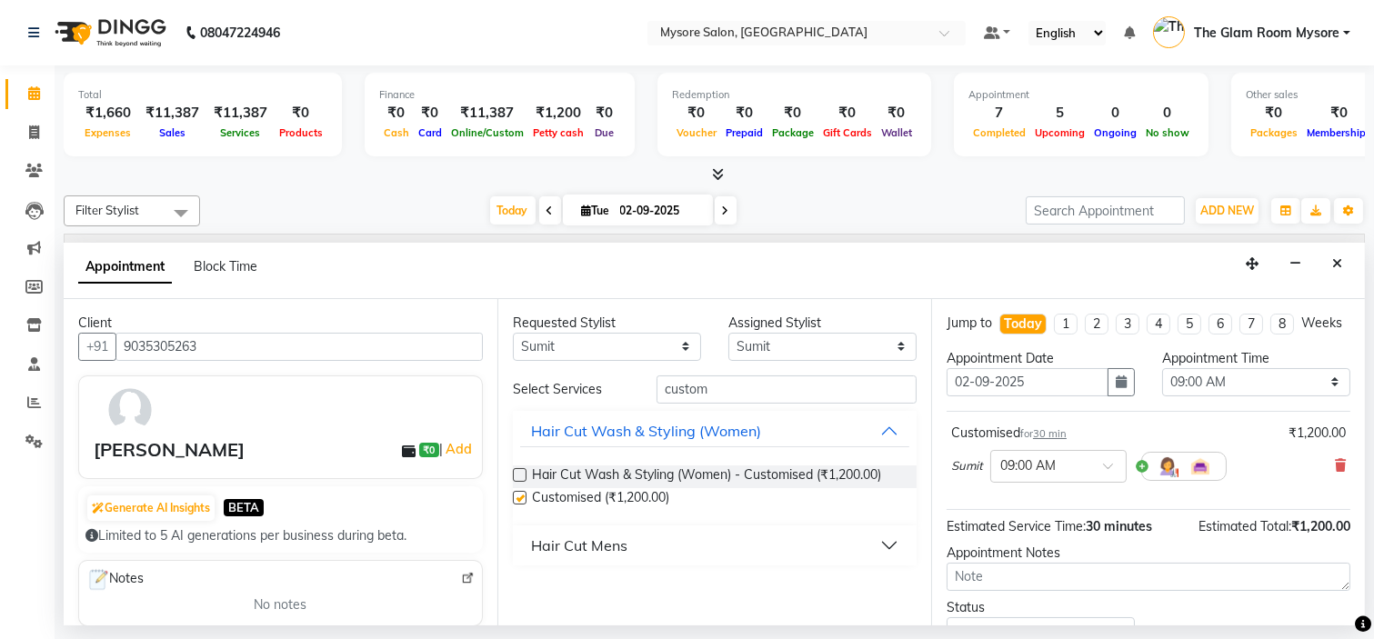
checkbox input "false"
click at [1204, 397] on select "Select 09:00 AM 09:15 AM 09:30 AM 09:45 AM 10:00 AM 10:15 AM 10:30 AM 10:45 AM …" at bounding box center [1256, 382] width 188 height 28
select select "1110"
click at [1162, 384] on select "Select 09:00 AM 09:15 AM 09:30 AM 09:45 AM 10:00 AM 10:15 AM 10:30 AM 10:45 AM …" at bounding box center [1256, 382] width 188 height 28
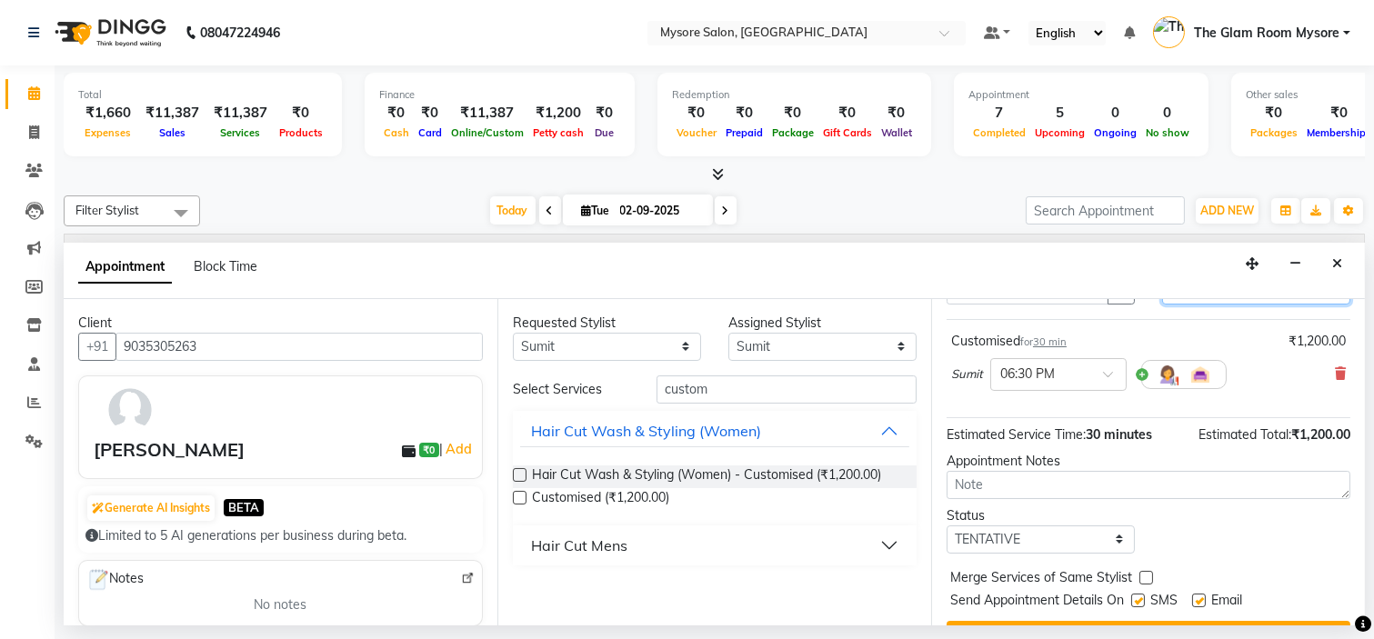
scroll to position [151, 0]
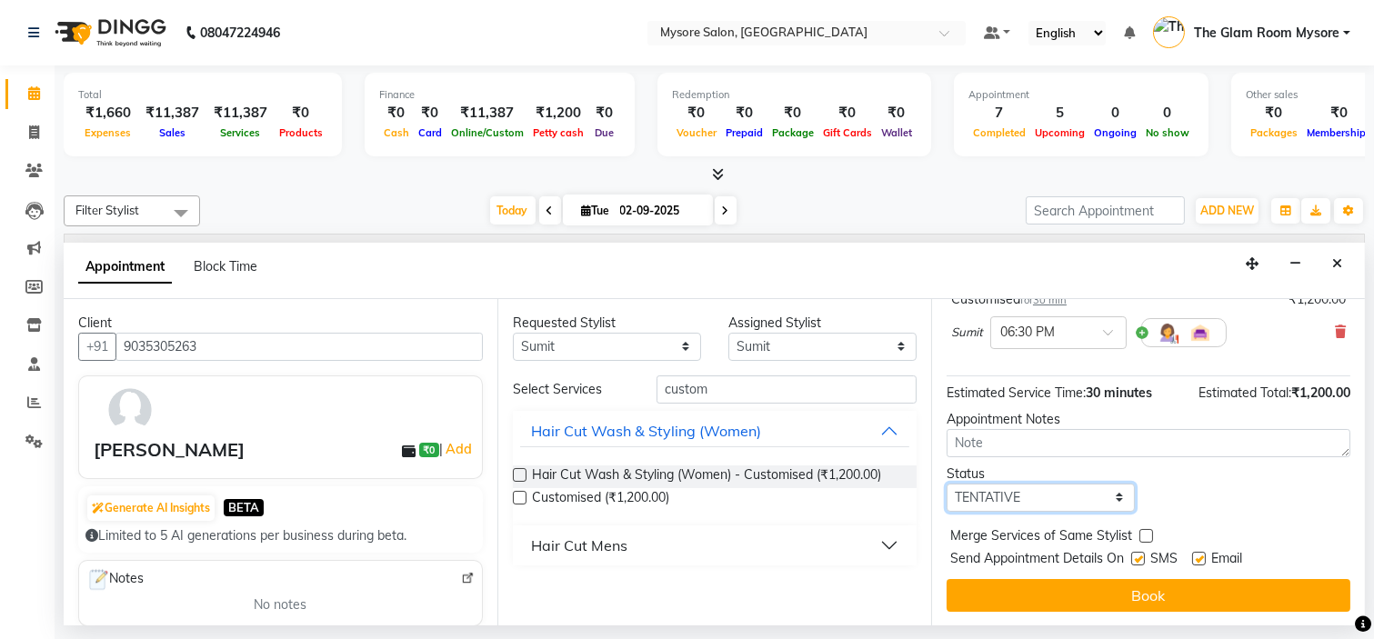
drag, startPoint x: 1088, startPoint y: 492, endPoint x: 1051, endPoint y: 565, distance: 81.3
click at [1051, 565] on div "Jump to Today 1 2 3 4 5 6 7 8 Weeks Appointment Date 02-09-2025 Appointment Tim…" at bounding box center [1148, 462] width 434 height 327
select select "confirm booking"
click at [947, 484] on select "Select TENTATIVE CONFIRM CHECK-IN UPCOMING" at bounding box center [1041, 498] width 188 height 28
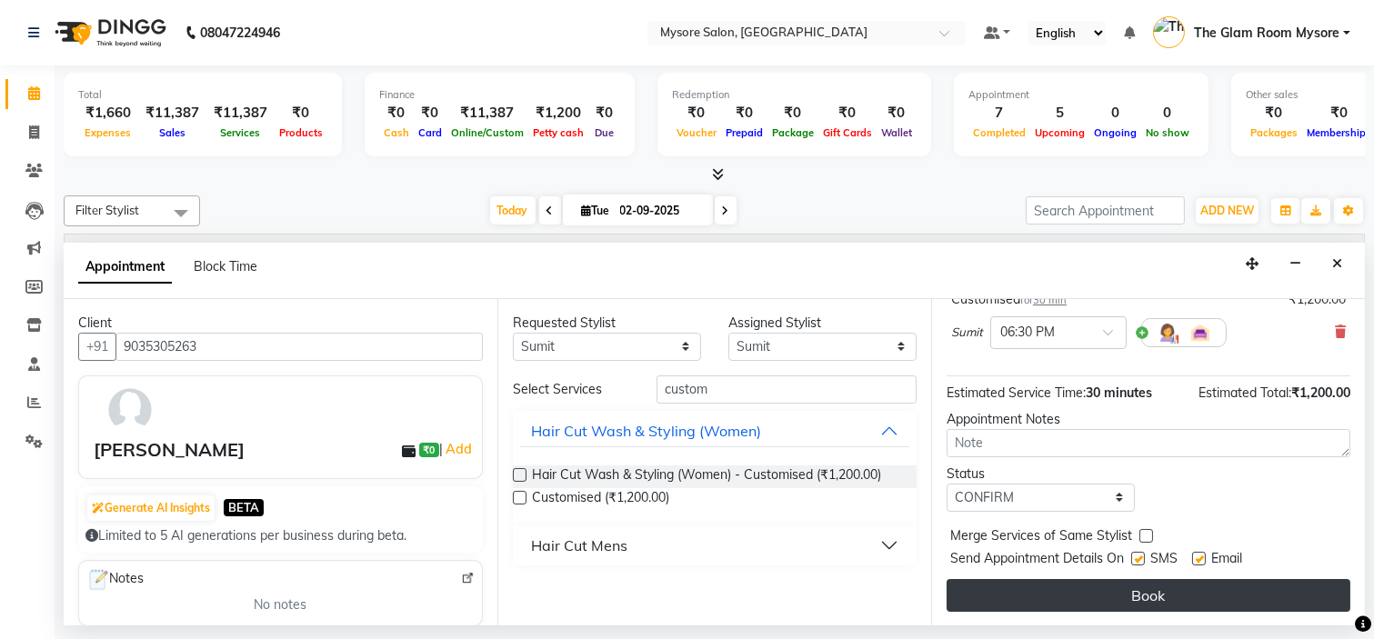
click at [1090, 587] on button "Book" at bounding box center [1149, 595] width 404 height 33
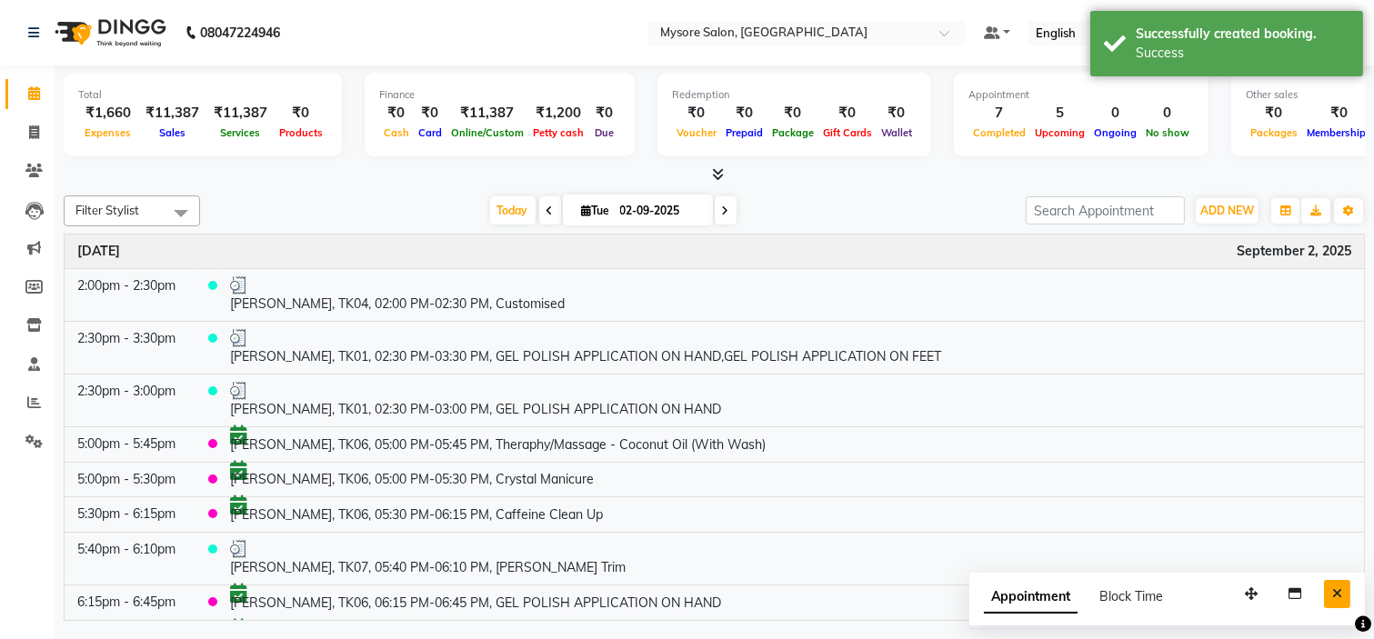
click at [1334, 598] on icon "Close" at bounding box center [1337, 594] width 10 height 13
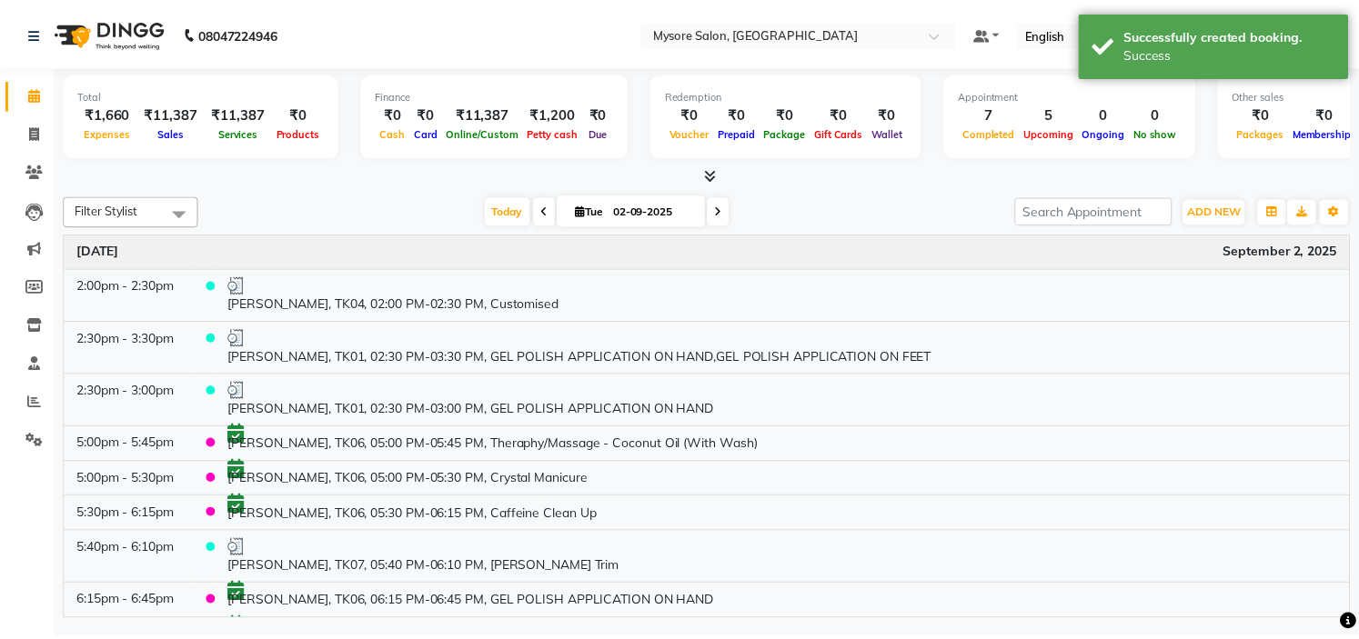
scroll to position [229, 0]
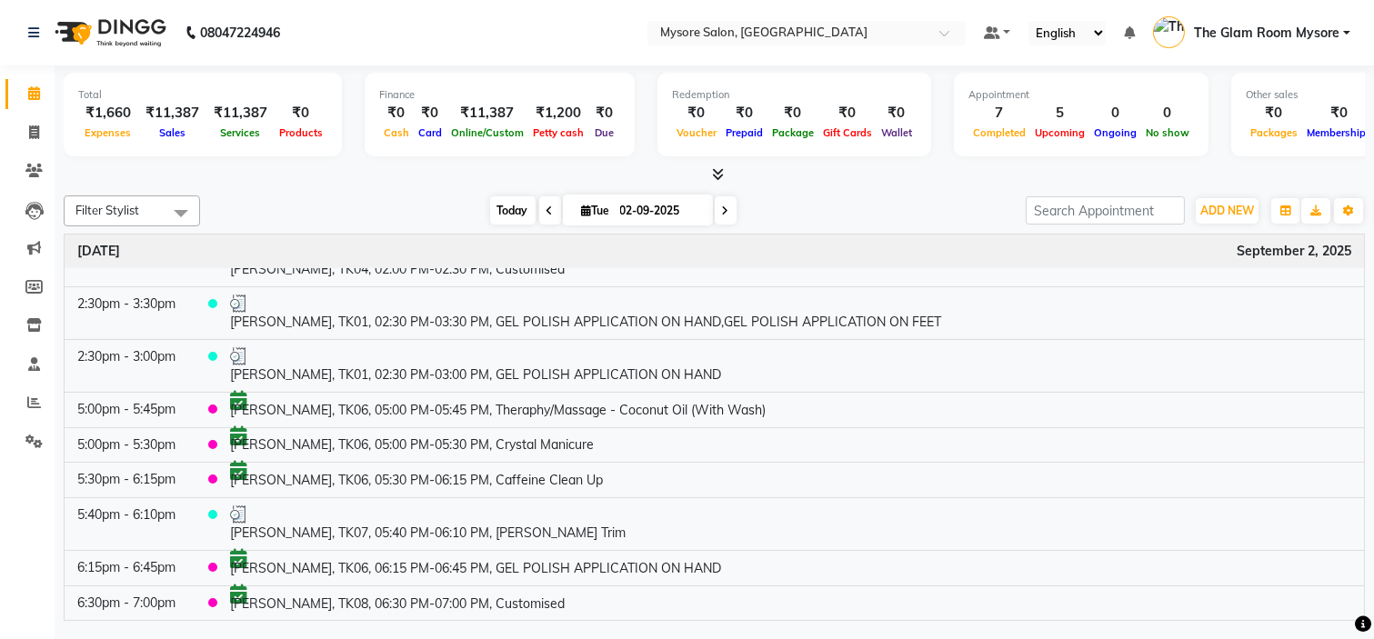
click at [494, 209] on span "Today" at bounding box center [512, 210] width 45 height 28
click at [869, 191] on div "Filter Stylist Select All Anilg Ankita Arpitha Arti Ashwini Ayaan DR. Apurva Fa…" at bounding box center [714, 404] width 1301 height 433
click at [494, 211] on span "Today" at bounding box center [512, 210] width 45 height 28
click at [418, 197] on div "Today Tue 02-09-2025" at bounding box center [613, 210] width 808 height 27
click at [897, 185] on div "Total ₹1,660 Expenses ₹11,387 Sales ₹11,387 Services ₹0 Products Finance ₹0 Cas…" at bounding box center [715, 345] width 1320 height 560
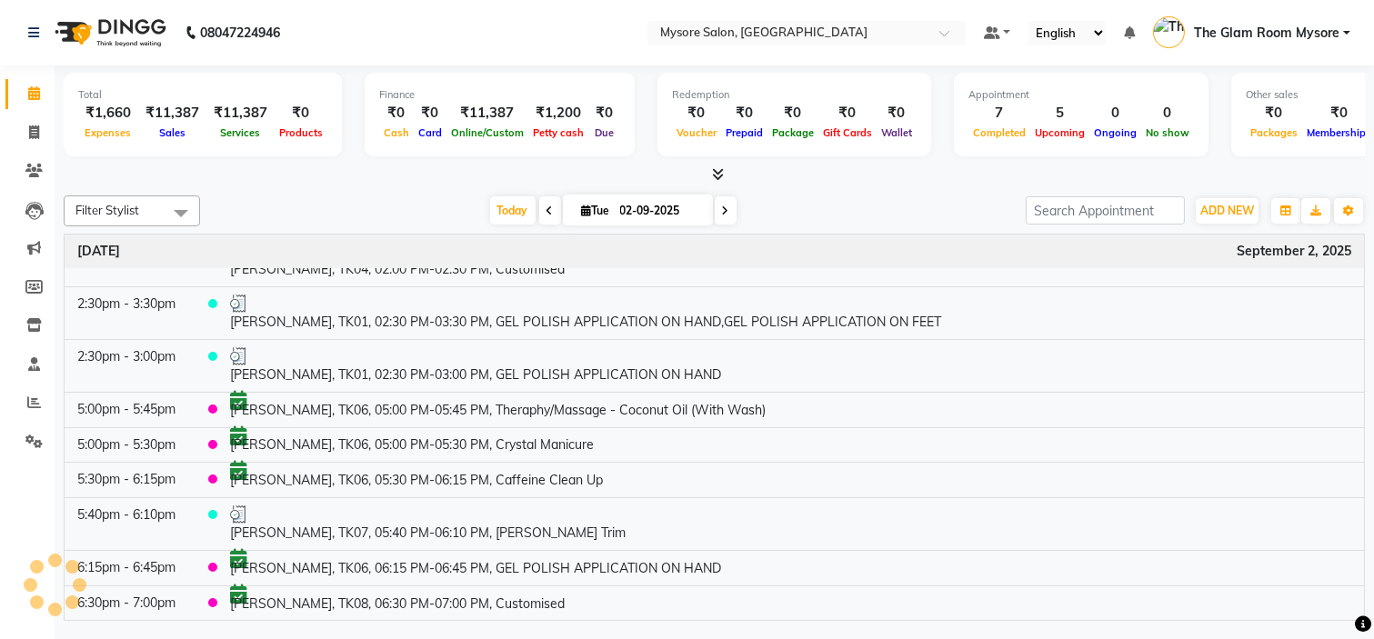
click at [926, 197] on div "Today Tue 02-09-2025" at bounding box center [613, 210] width 808 height 27
click at [367, 178] on div at bounding box center [714, 175] width 1301 height 19
click at [968, 193] on div "Filter Stylist Select All Anilg Ankita Arpitha Arti Ashwini Ayaan DR. Apurva Fa…" at bounding box center [714, 404] width 1301 height 433
click at [509, 210] on span "Today" at bounding box center [512, 210] width 45 height 28
click at [33, 406] on icon at bounding box center [34, 403] width 14 height 14
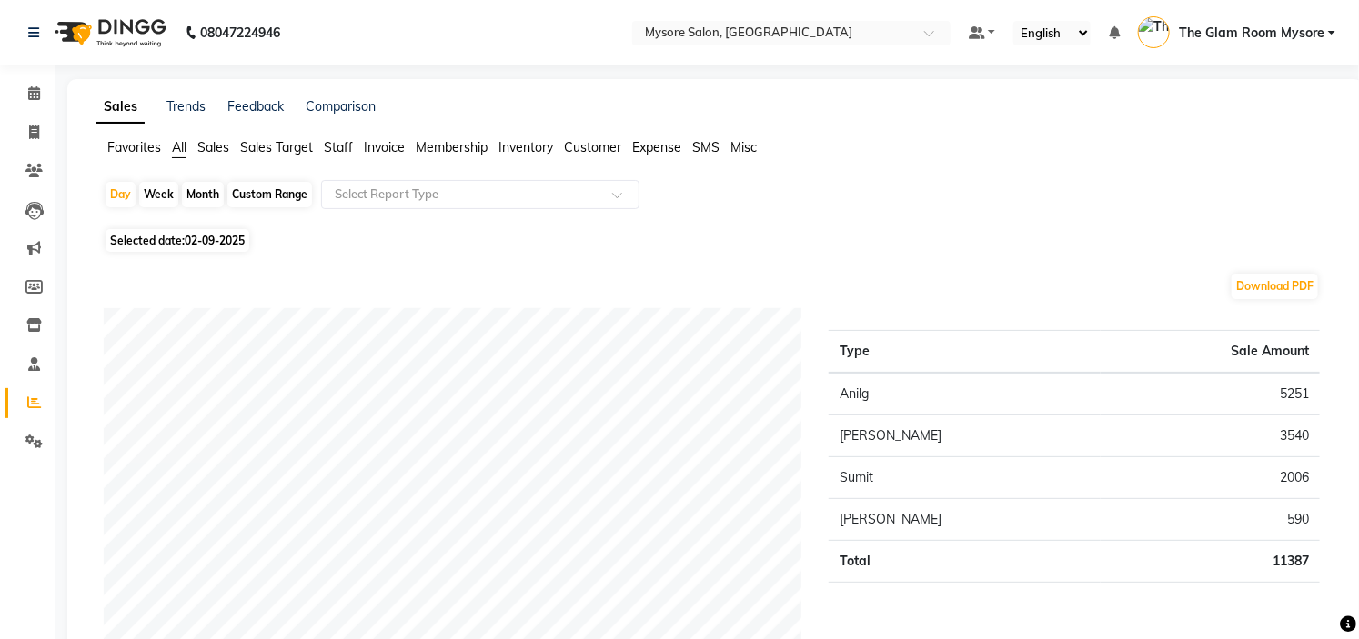
click at [595, 148] on span "Customer" at bounding box center [592, 147] width 57 height 16
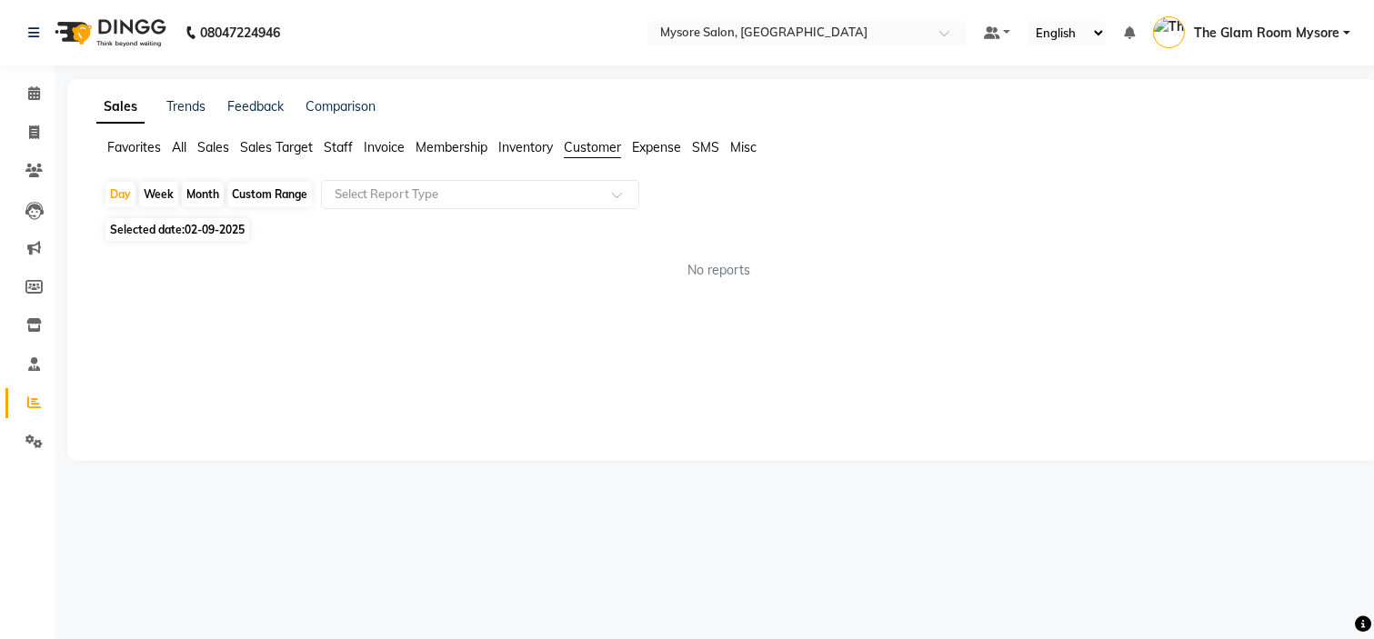
click at [196, 193] on div "Month" at bounding box center [203, 194] width 42 height 25
select select "9"
select select "2025"
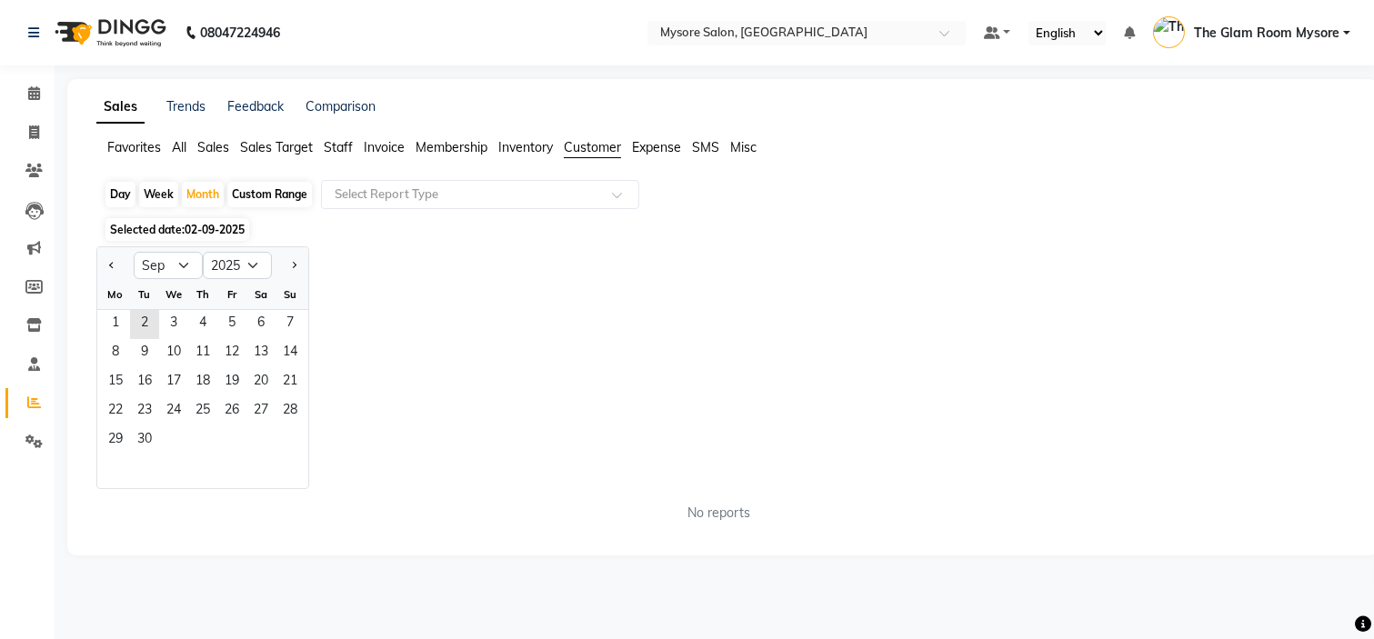
click at [271, 195] on div "Custom Range" at bounding box center [269, 194] width 85 height 25
select select "9"
select select "2025"
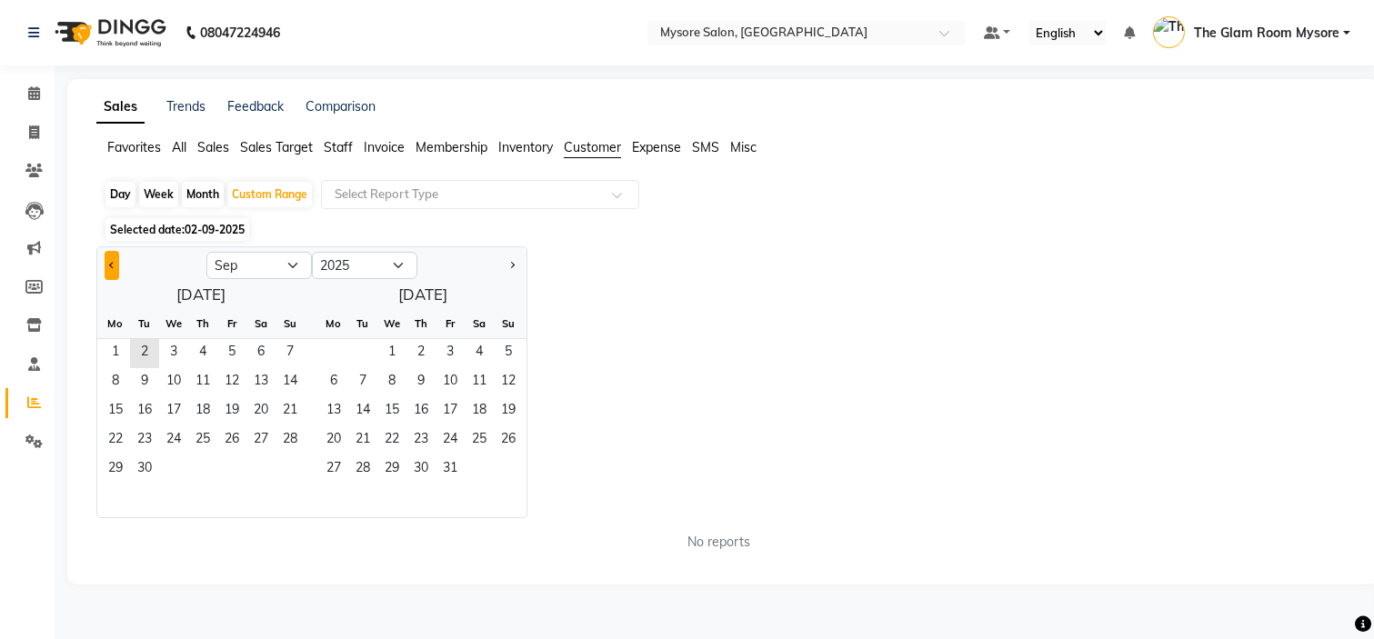
click at [113, 267] on span "Previous month" at bounding box center [112, 265] width 6 height 6
select select "8"
click at [234, 407] on span "15" at bounding box center [231, 411] width 29 height 29
click at [286, 467] on span "31" at bounding box center [290, 470] width 29 height 29
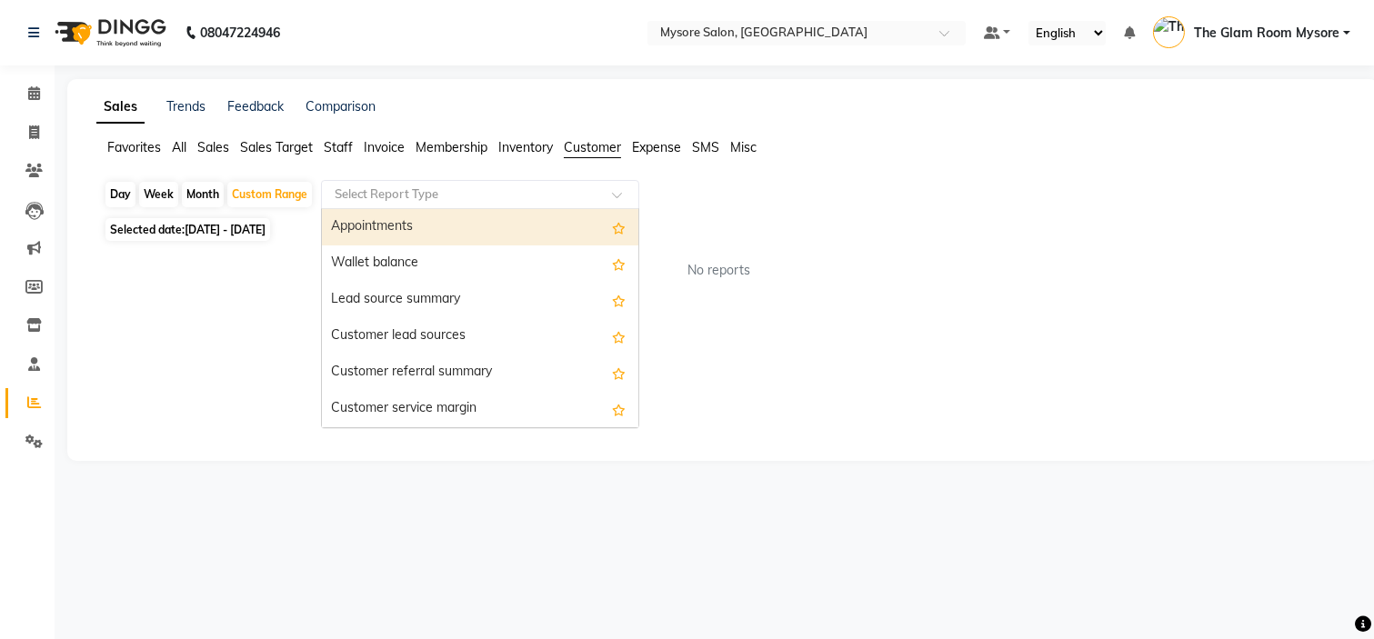
click at [574, 203] on input "text" at bounding box center [462, 195] width 262 height 18
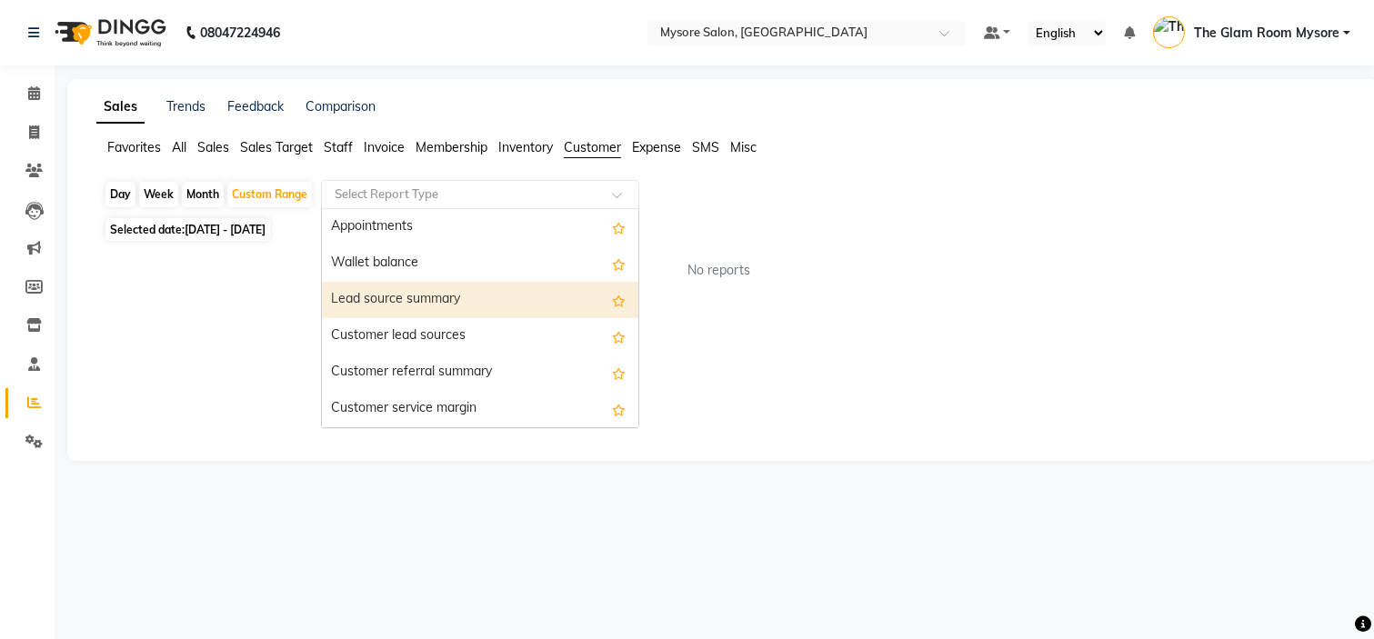
click at [533, 309] on div "Lead source summary" at bounding box center [480, 300] width 317 height 36
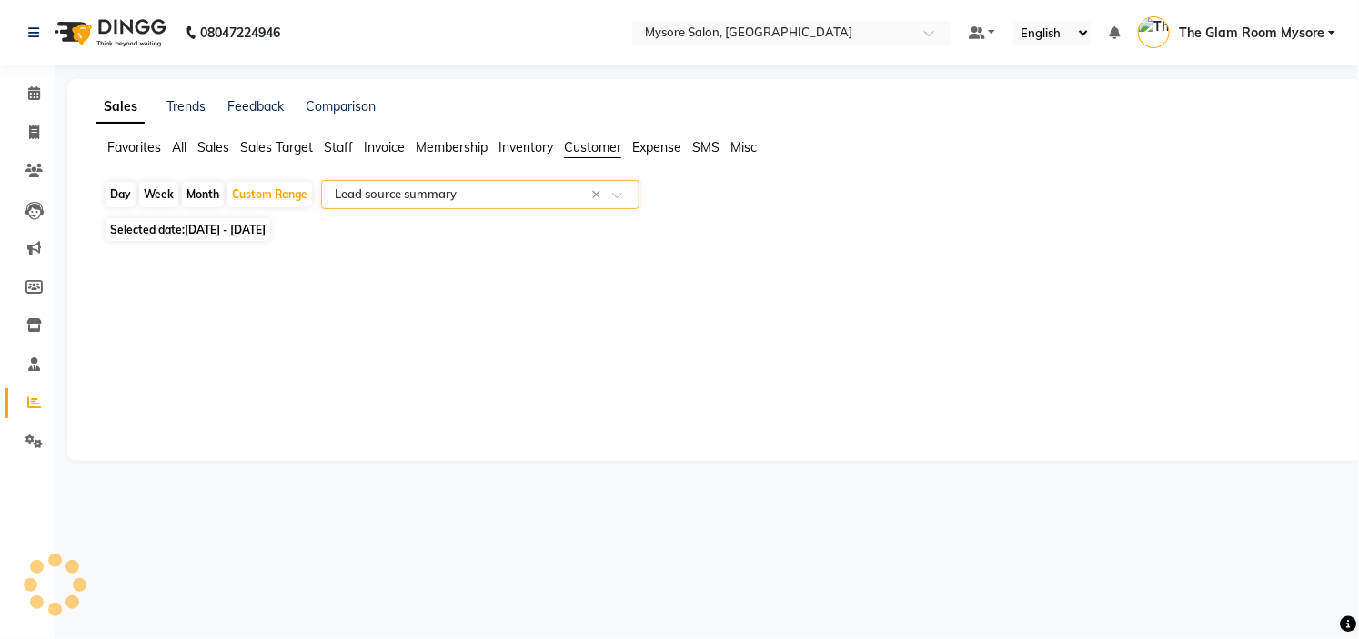
select select "full_report"
select select "csv"
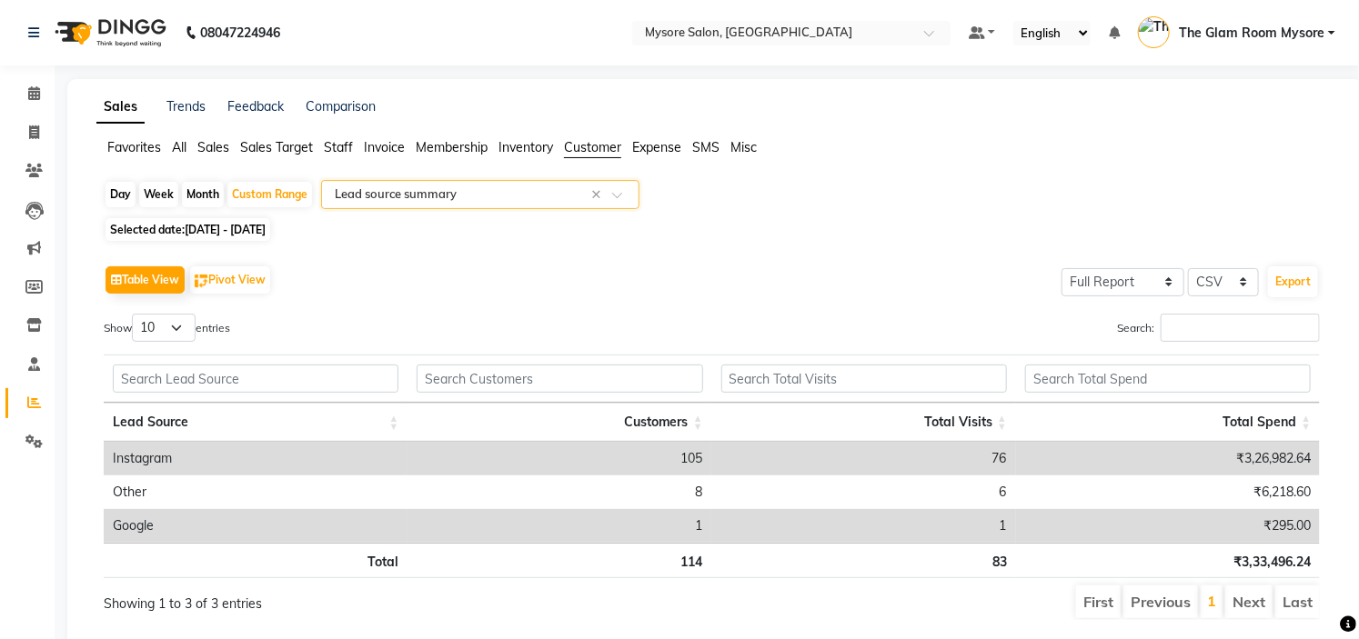
click at [502, 195] on input "text" at bounding box center [462, 195] width 262 height 18
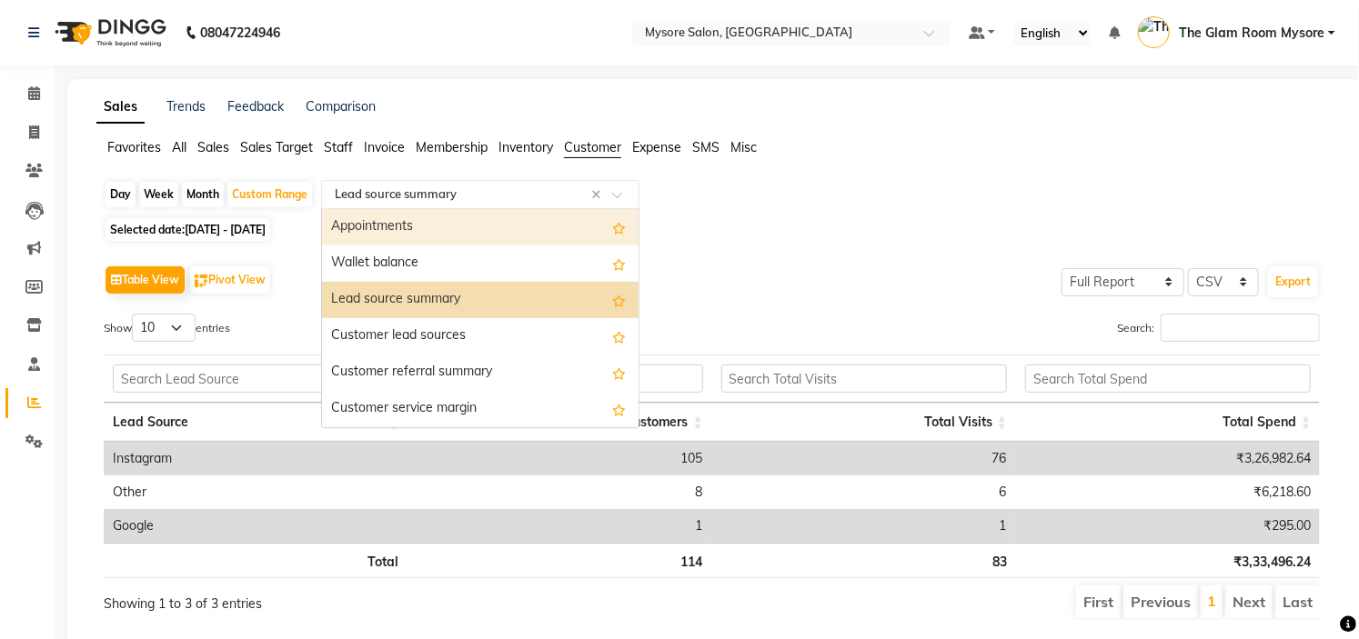
click at [456, 216] on div "Appointments" at bounding box center [480, 227] width 317 height 36
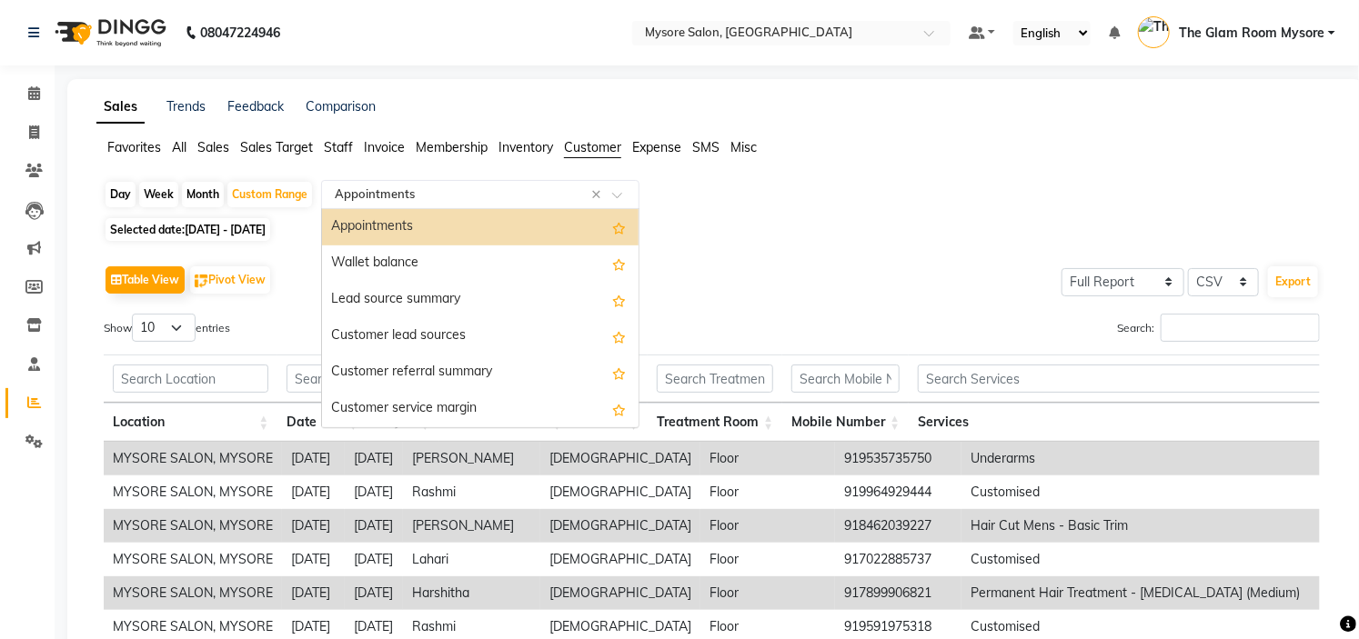
click at [535, 195] on input "text" at bounding box center [462, 195] width 262 height 18
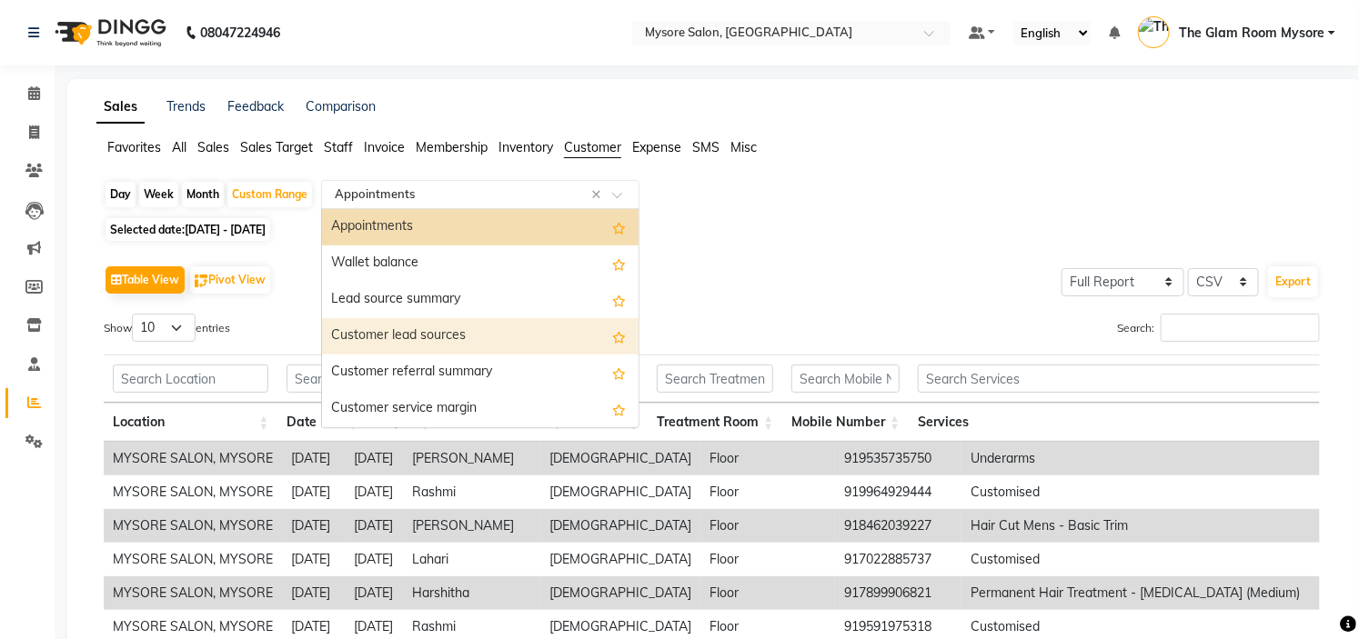
click at [514, 337] on div "Customer lead sources" at bounding box center [480, 336] width 317 height 36
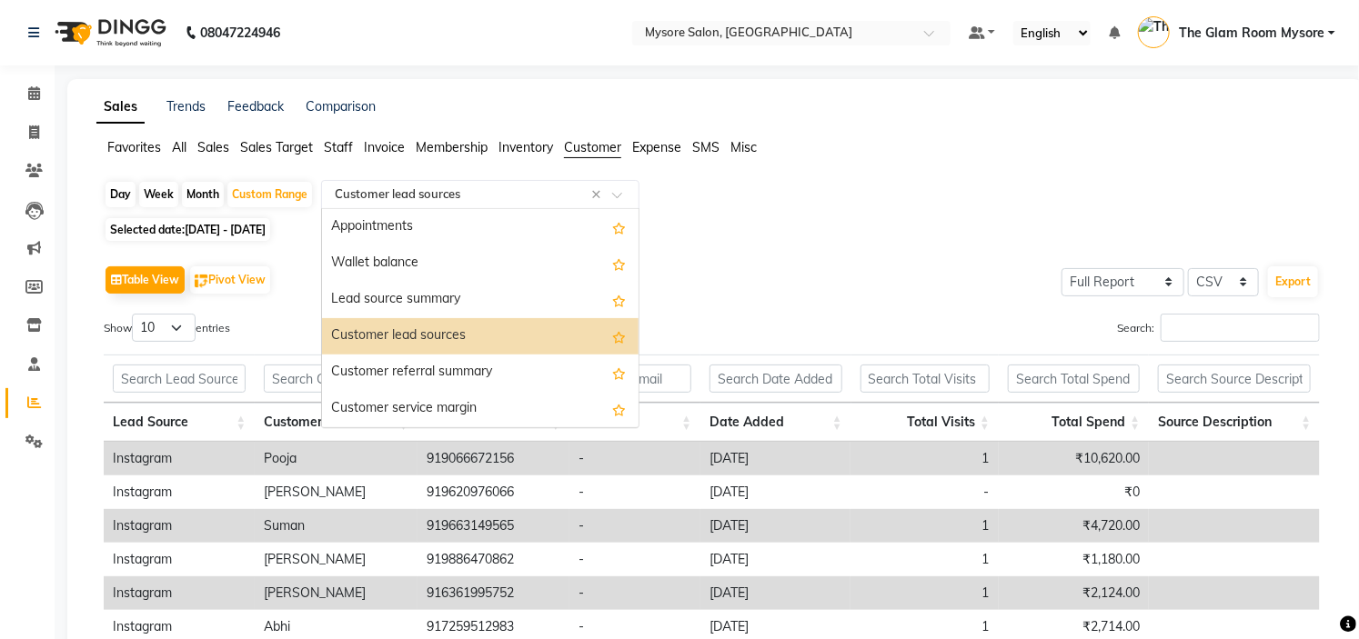
click at [524, 198] on input "text" at bounding box center [462, 195] width 262 height 18
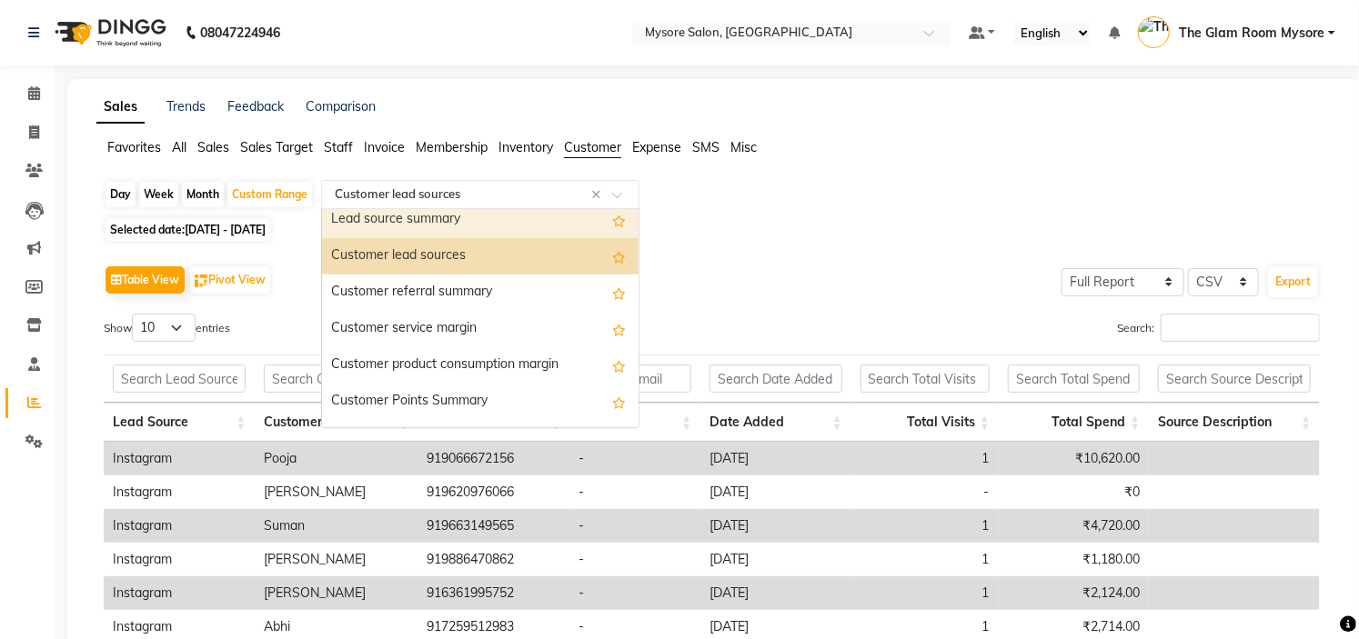
scroll to position [109, 0]
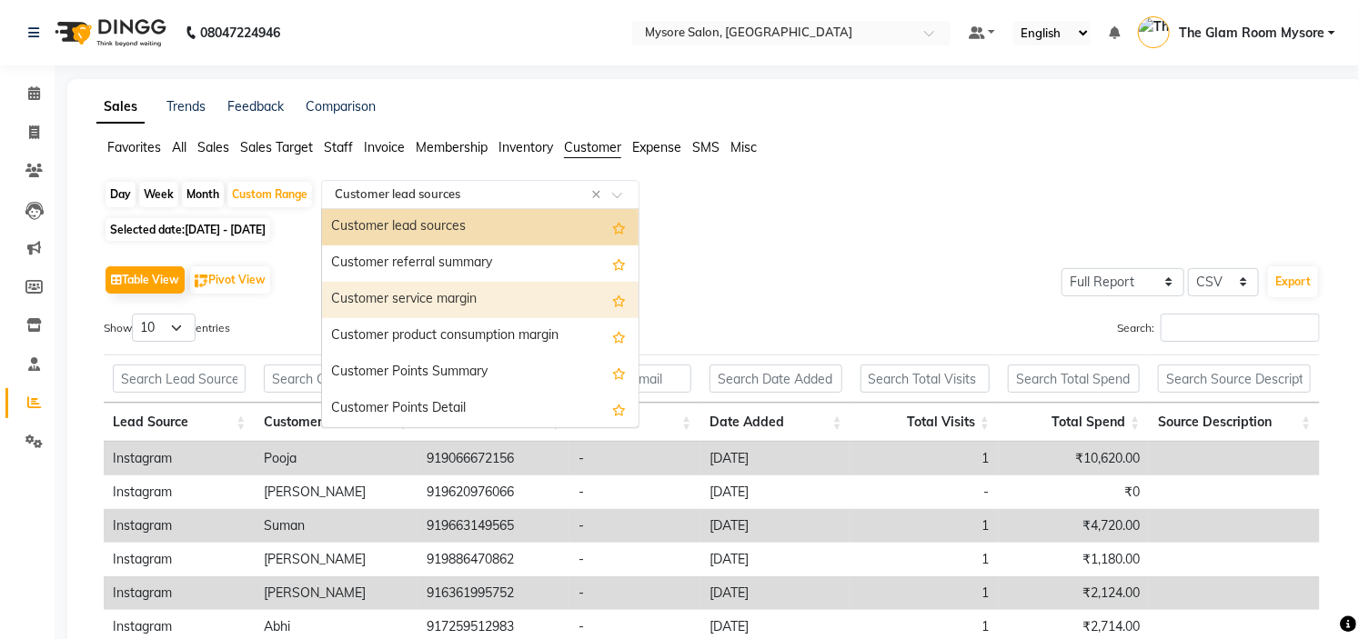
click at [532, 298] on div "Customer service margin" at bounding box center [480, 300] width 317 height 36
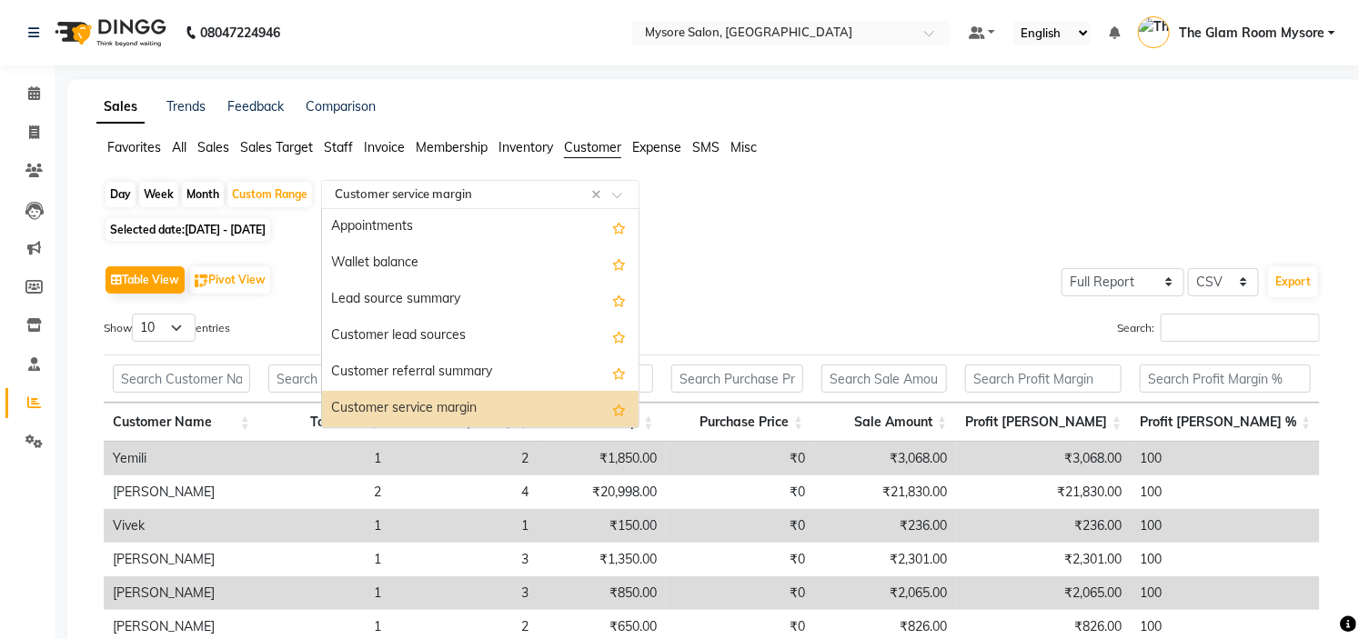
click at [526, 197] on input "text" at bounding box center [462, 195] width 262 height 18
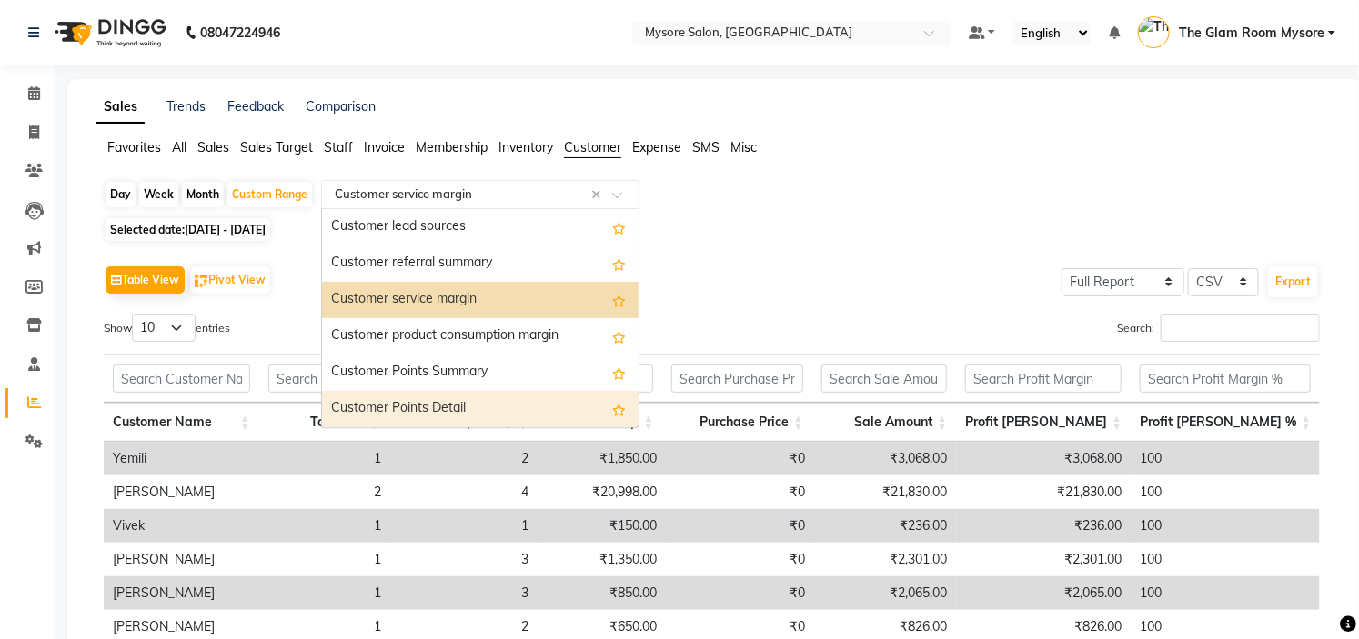
click at [457, 396] on div "Customer Points Detail" at bounding box center [480, 409] width 317 height 36
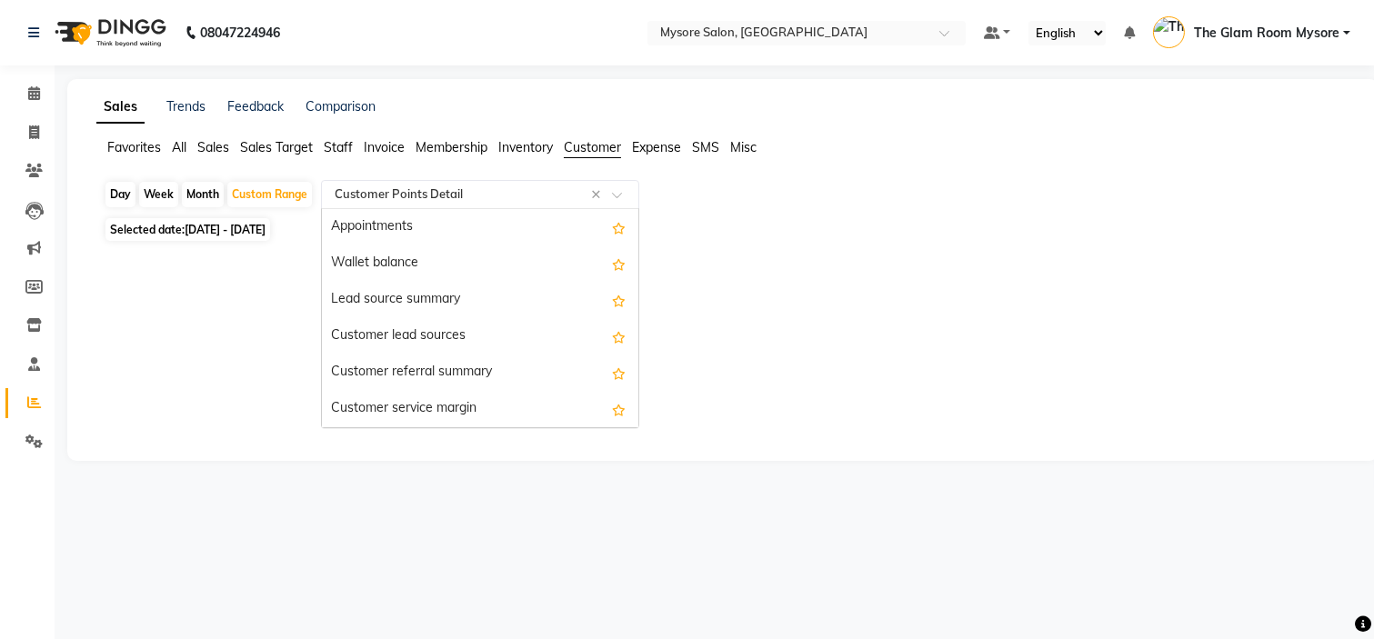
click at [518, 204] on div "Select Report Type × Customer Points Detail ×" at bounding box center [480, 194] width 318 height 29
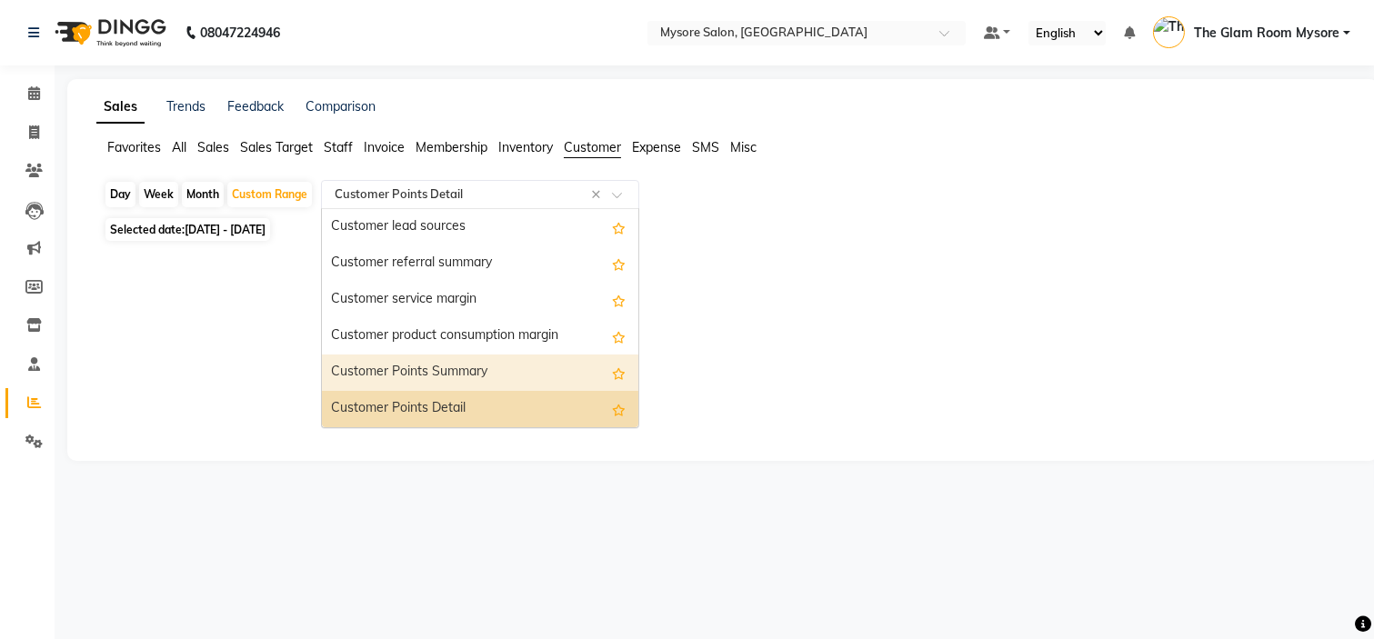
click at [497, 375] on div "Customer Points Summary" at bounding box center [480, 373] width 317 height 36
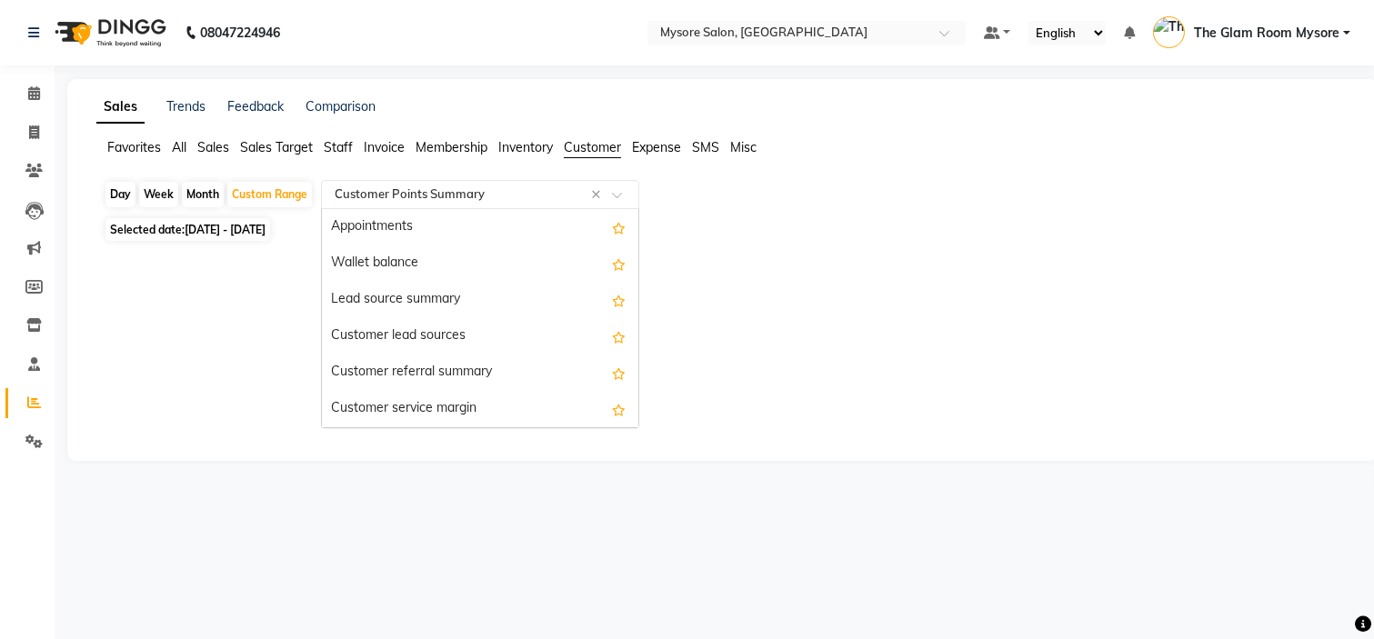
click at [519, 194] on input "text" at bounding box center [462, 195] width 262 height 18
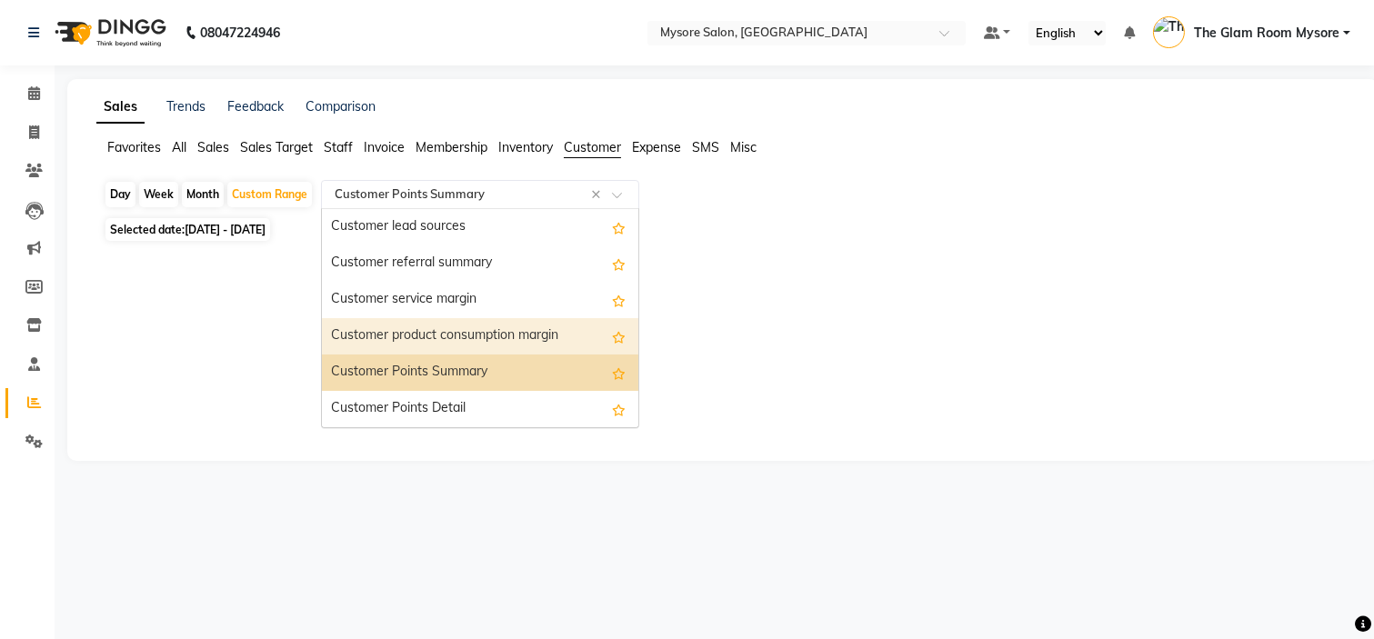
click at [477, 333] on div "Customer product consumption margin" at bounding box center [480, 336] width 317 height 36
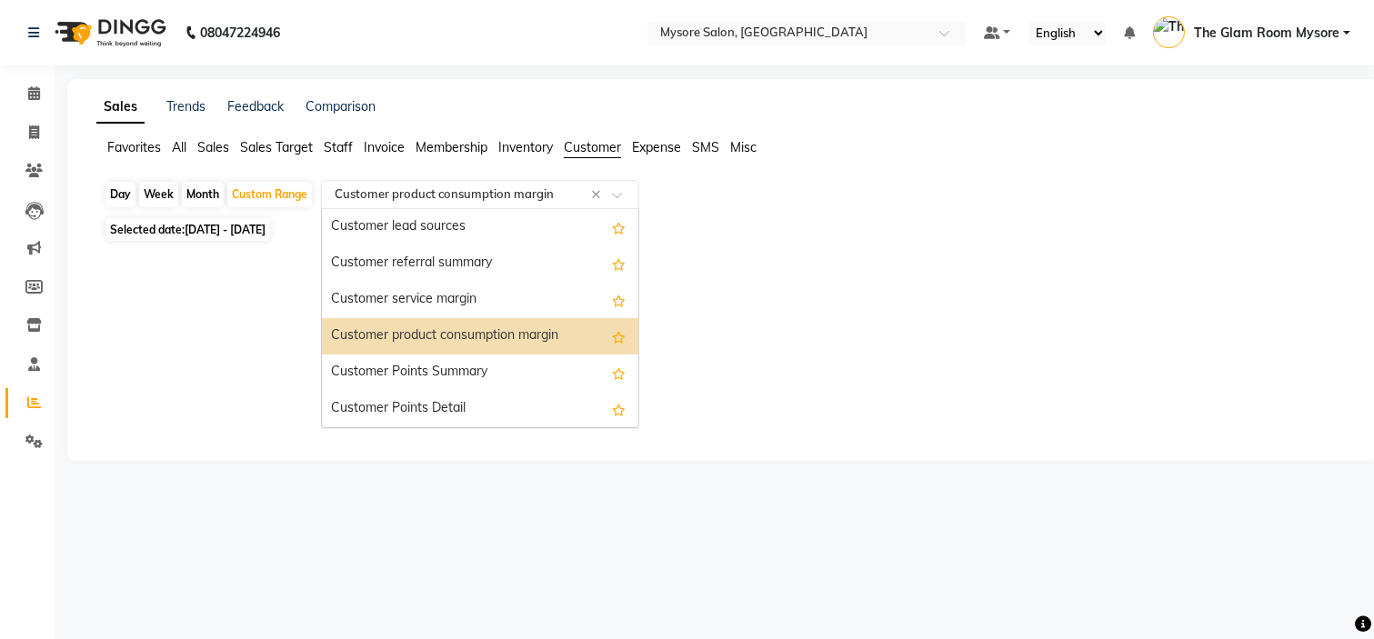
click at [492, 196] on input "text" at bounding box center [462, 195] width 262 height 18
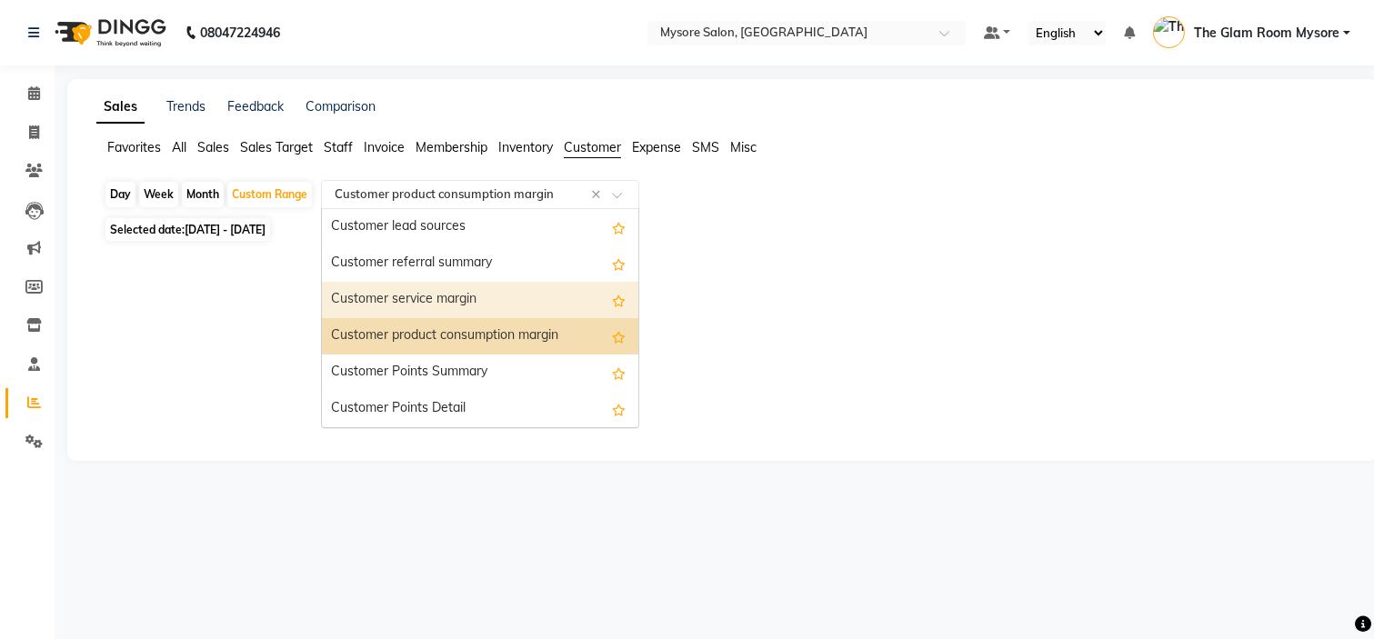
click at [486, 301] on div "Customer service margin" at bounding box center [480, 300] width 317 height 36
select select "full_report"
select select "csv"
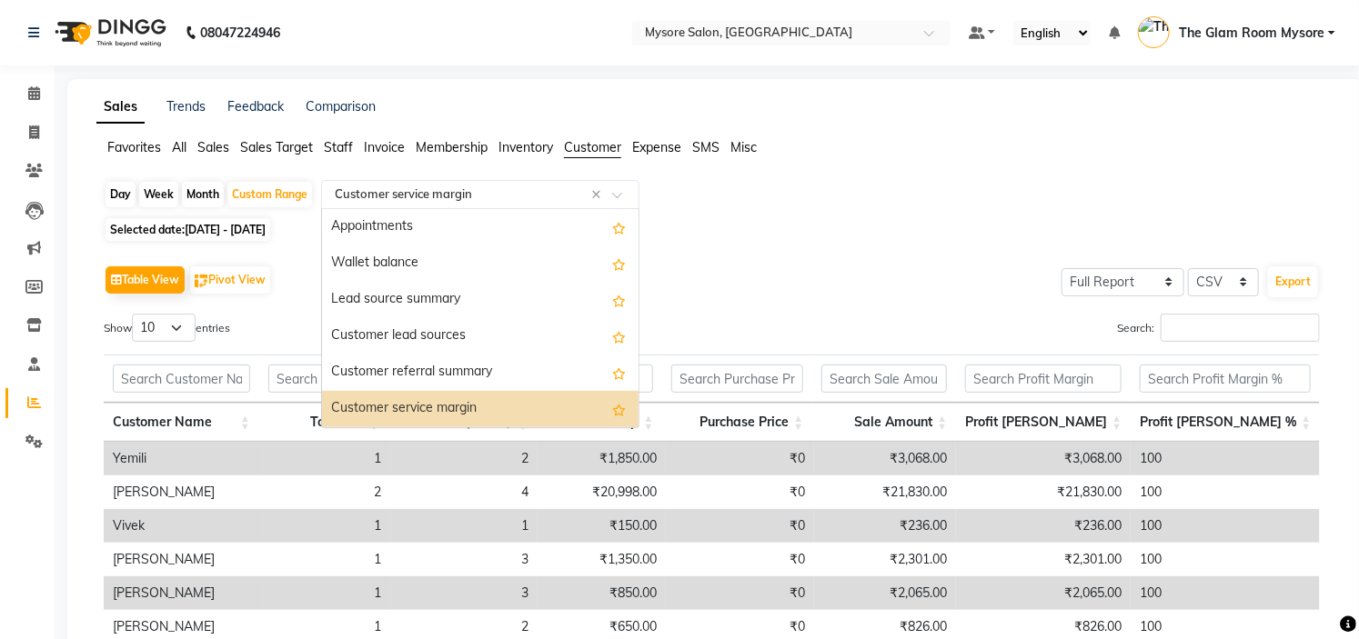
click at [525, 206] on div "Select Report Type × Customer service margin ×" at bounding box center [480, 194] width 318 height 29
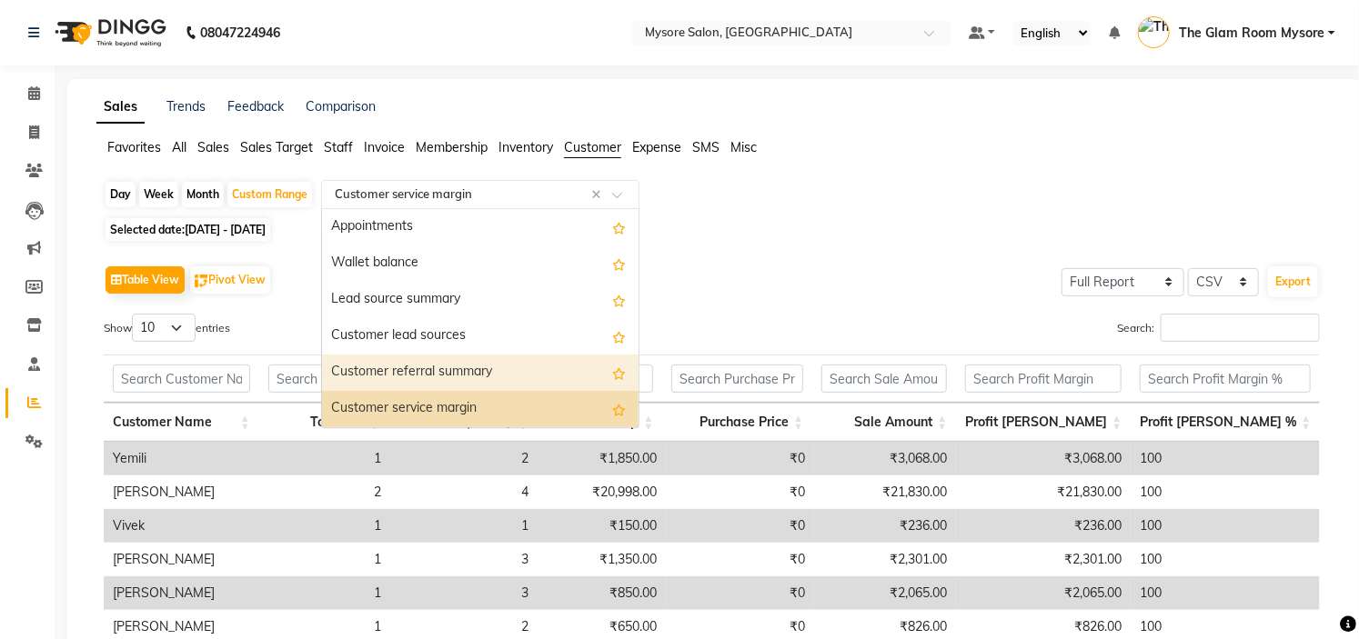
click at [482, 357] on div "Customer referral summary" at bounding box center [480, 373] width 317 height 36
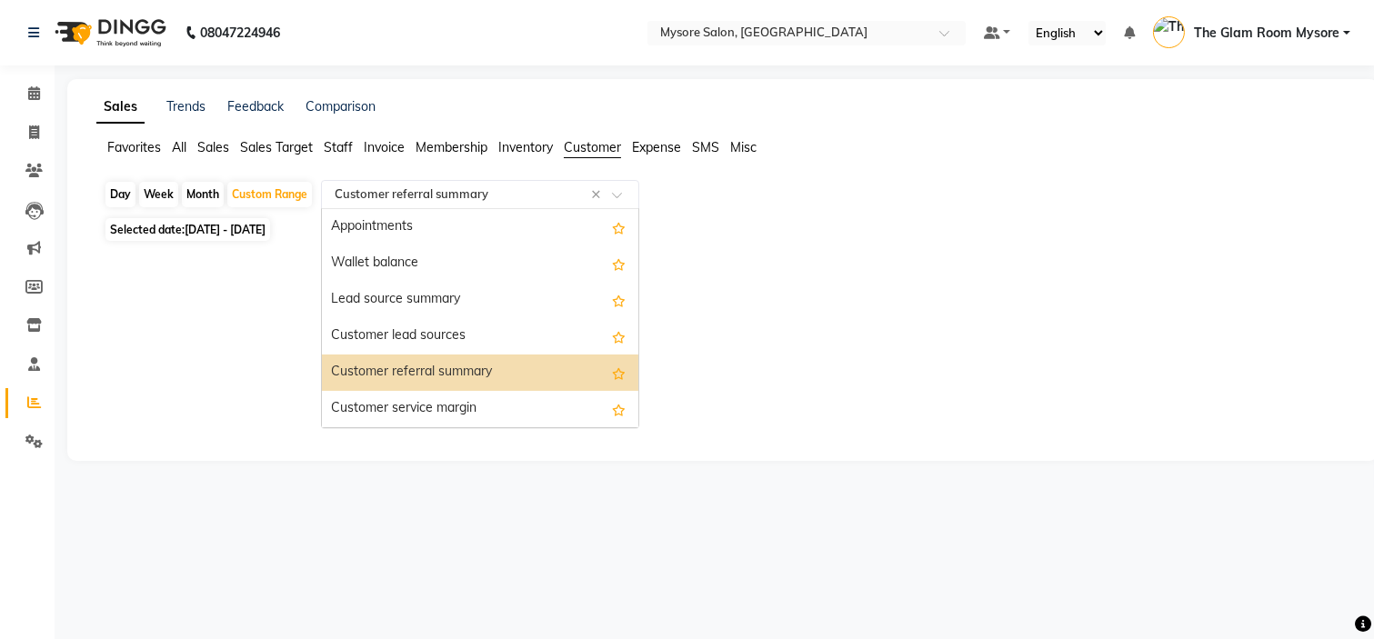
click at [524, 205] on div "Select Report Type × Customer referral summary ×" at bounding box center [480, 194] width 318 height 29
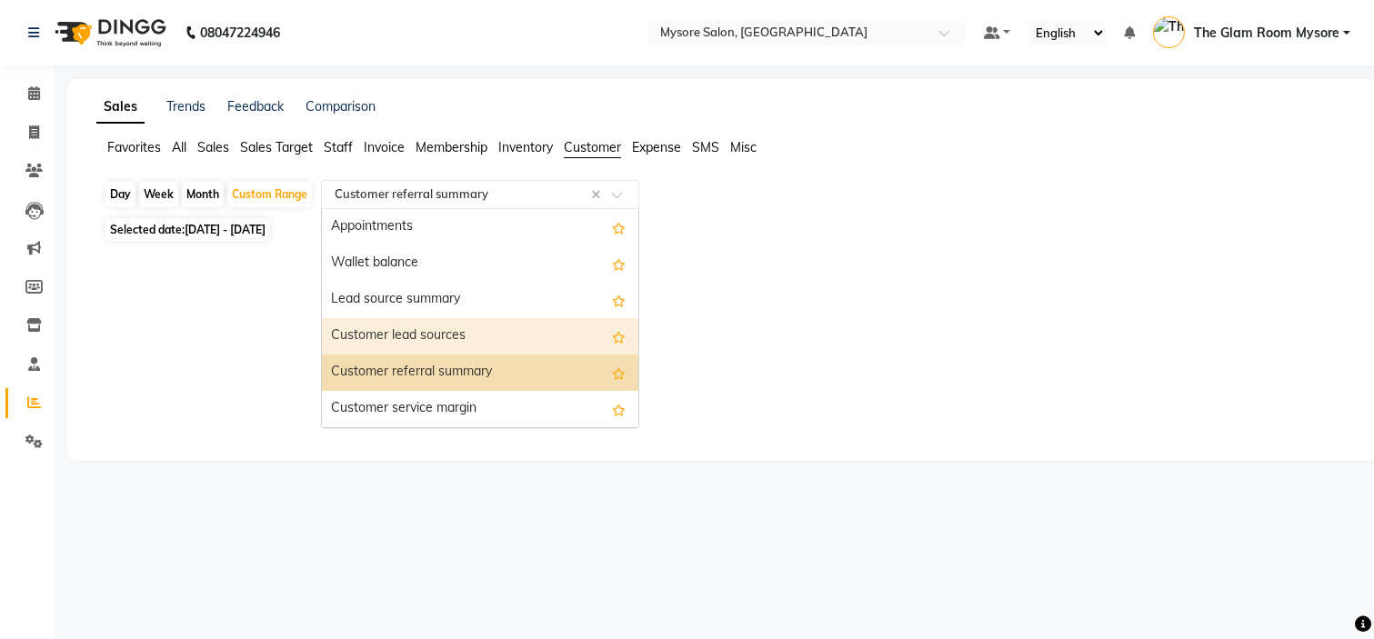
click at [492, 337] on div "Customer lead sources" at bounding box center [480, 336] width 317 height 36
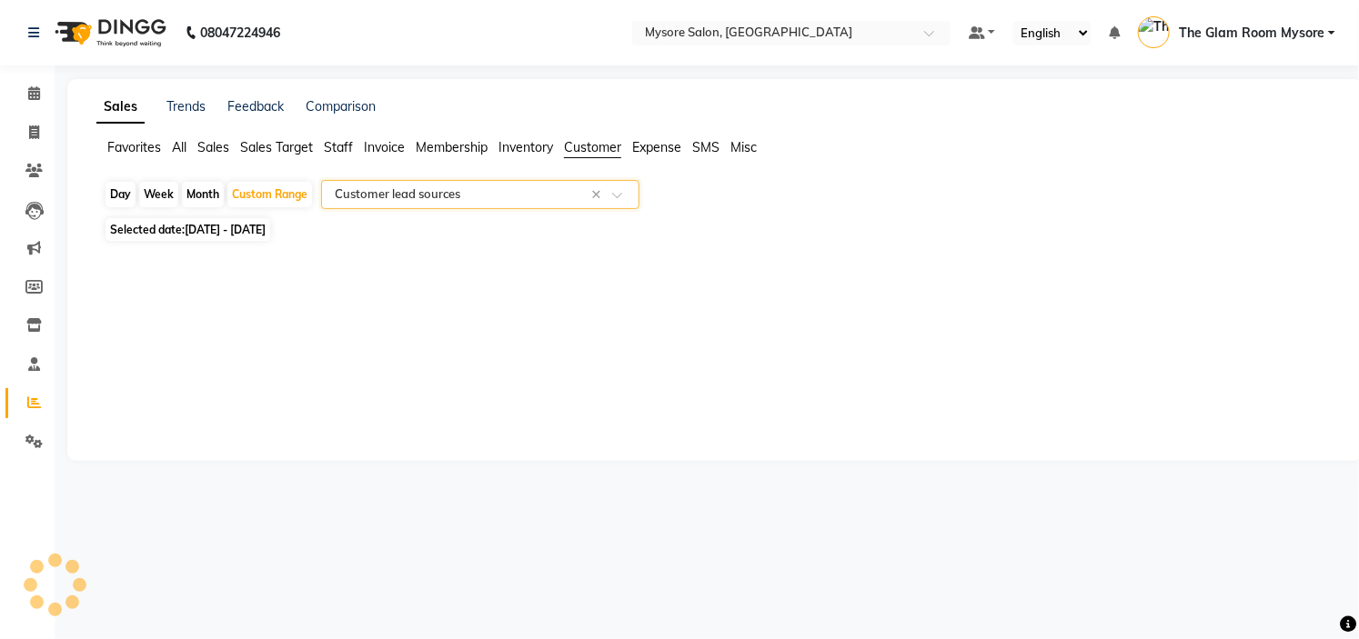
select select "full_report"
select select "csv"
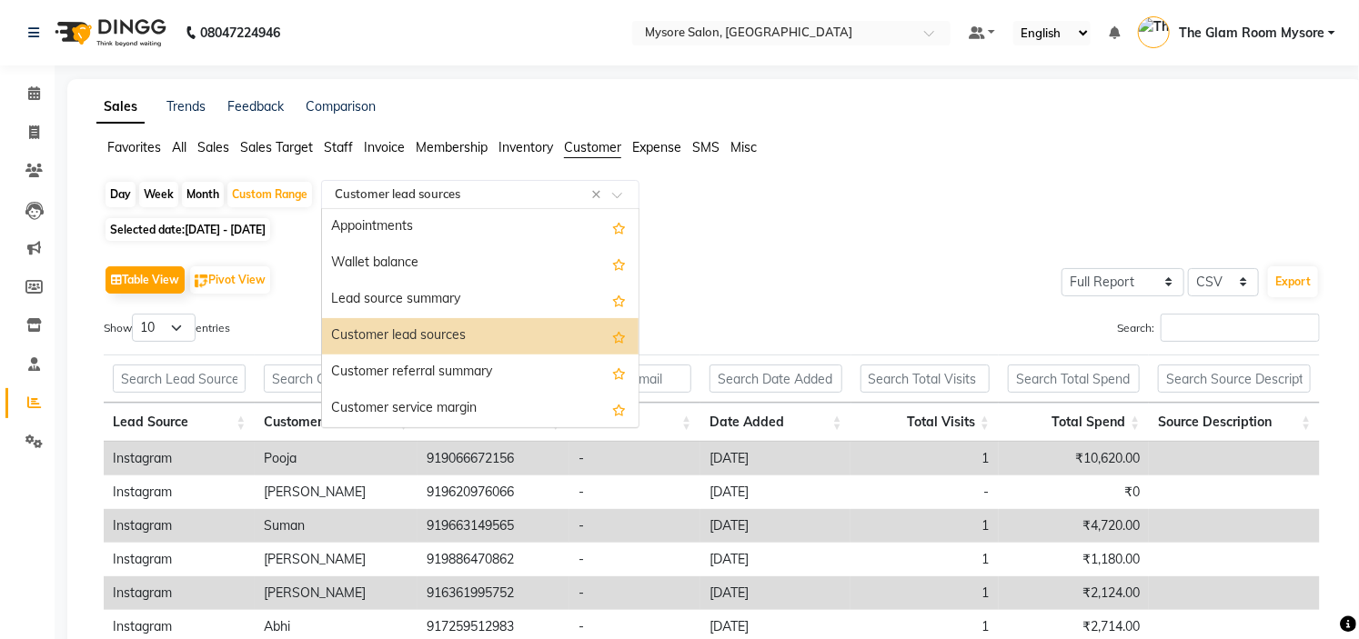
click at [516, 193] on input "text" at bounding box center [462, 195] width 262 height 18
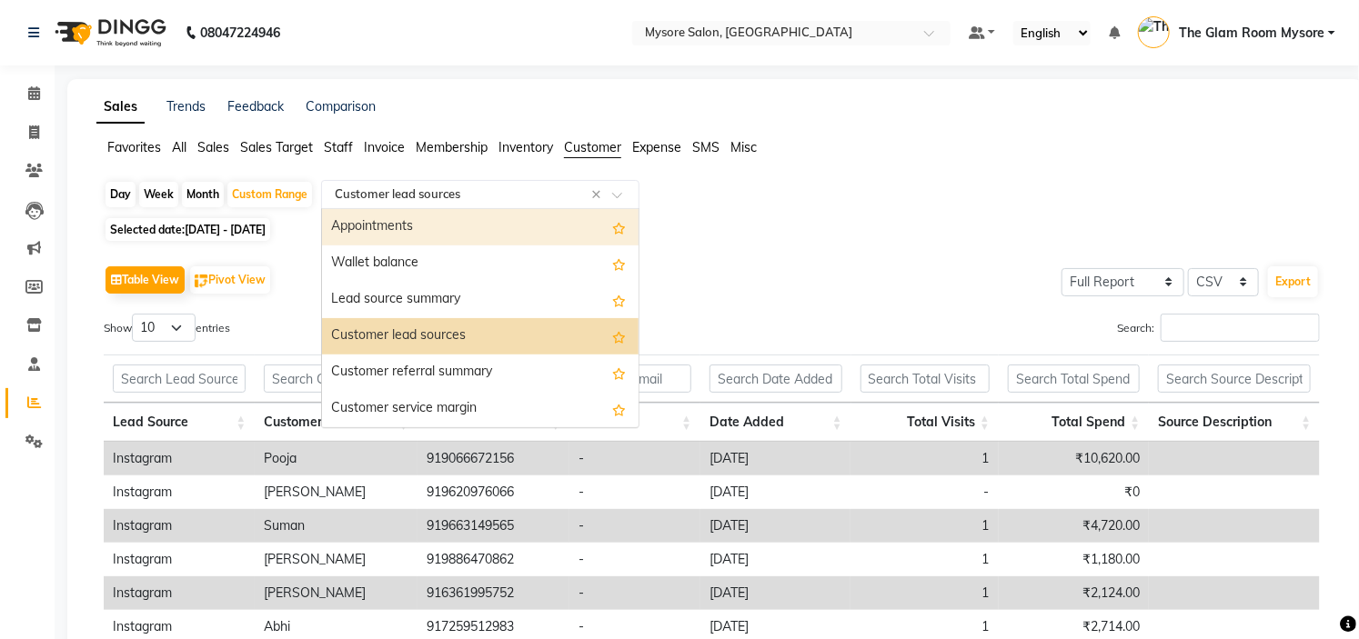
click at [495, 240] on div "Appointments" at bounding box center [480, 227] width 317 height 36
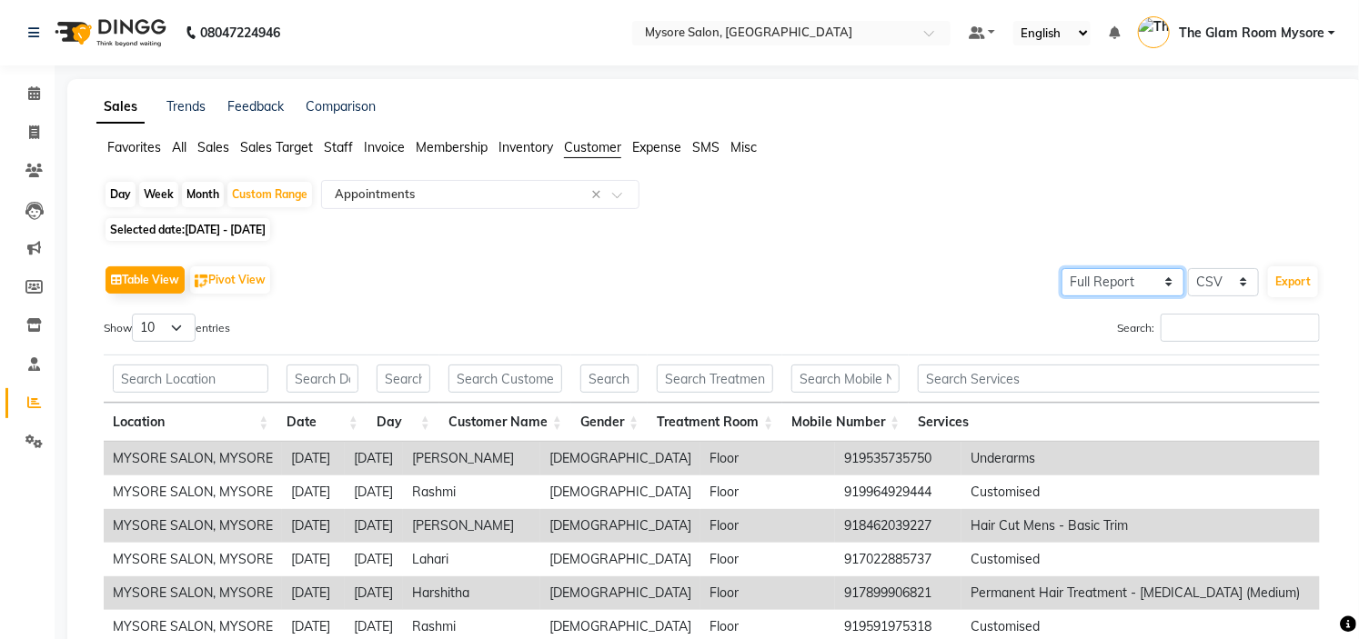
click at [1156, 276] on select "Select Full Report Filtered Report" at bounding box center [1122, 282] width 123 height 28
select select "filtered_report"
click at [1062, 268] on select "Select Full Report Filtered Report" at bounding box center [1122, 282] width 123 height 28
click at [1164, 329] on input "Search:" at bounding box center [1240, 328] width 159 height 28
type input "M"
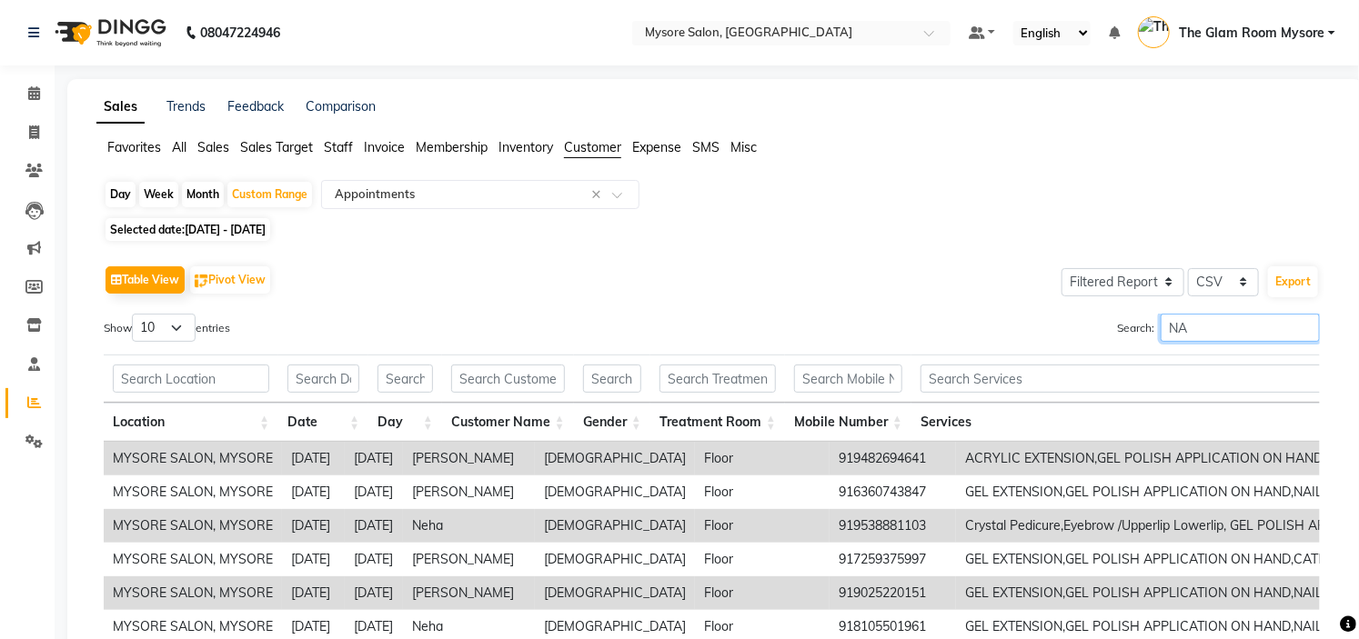
type input "N"
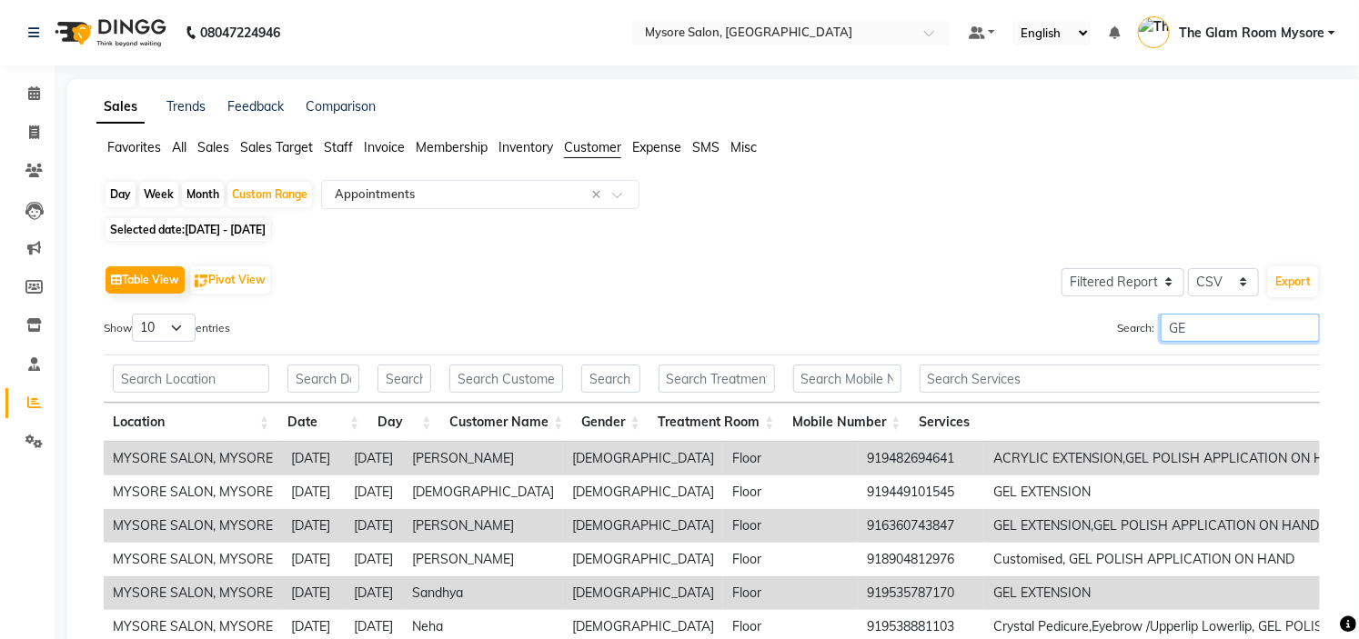
type input "G"
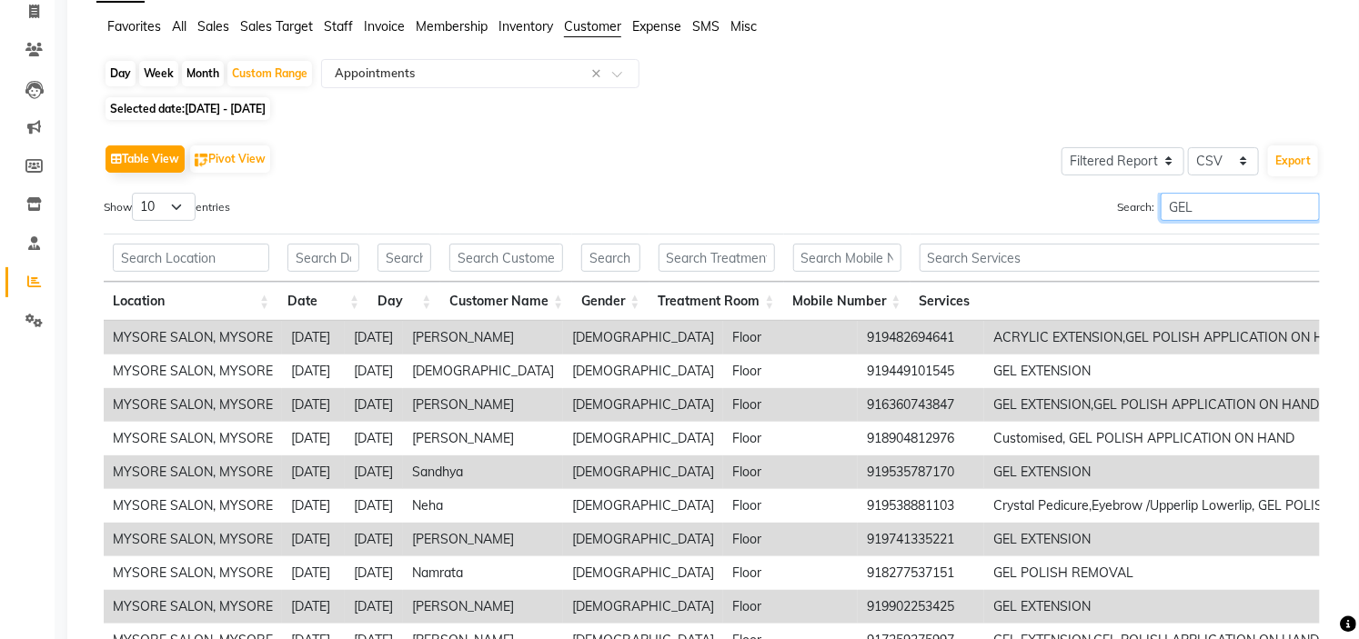
scroll to position [307, 0]
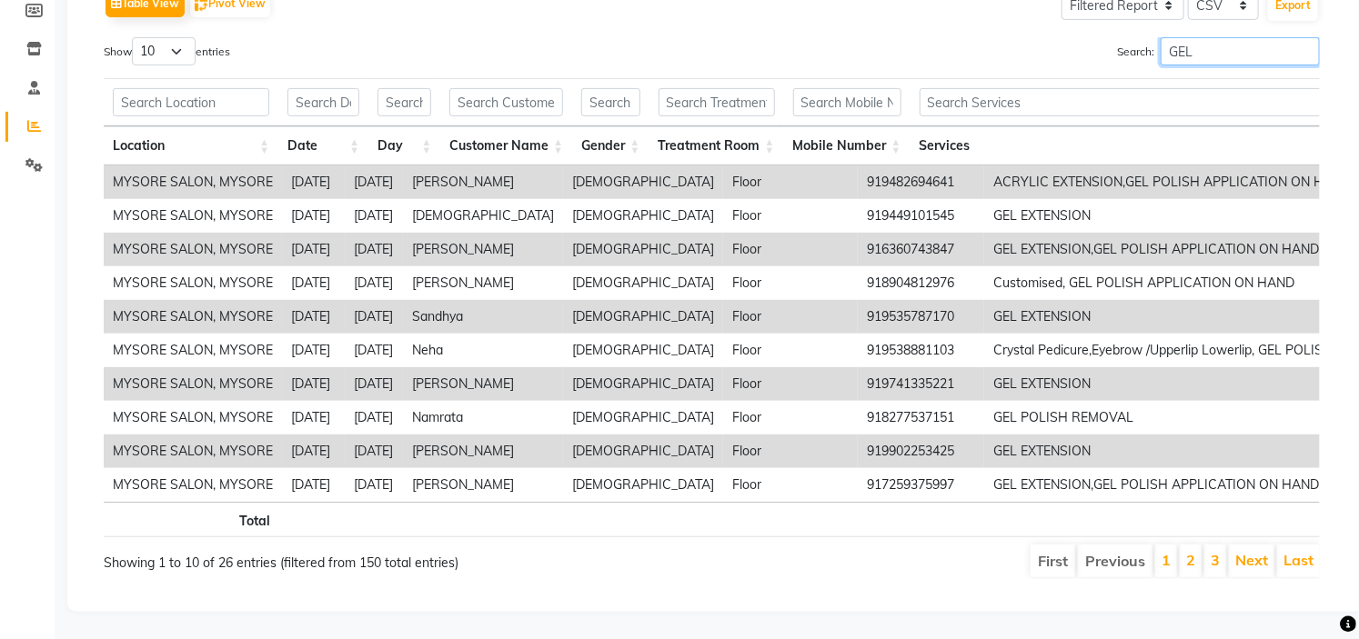
type input "GEL"
click at [1331, 474] on div "Table View Pivot View Select Full Report Filtered Report Select CSV PDF Export …" at bounding box center [711, 282] width 1245 height 624
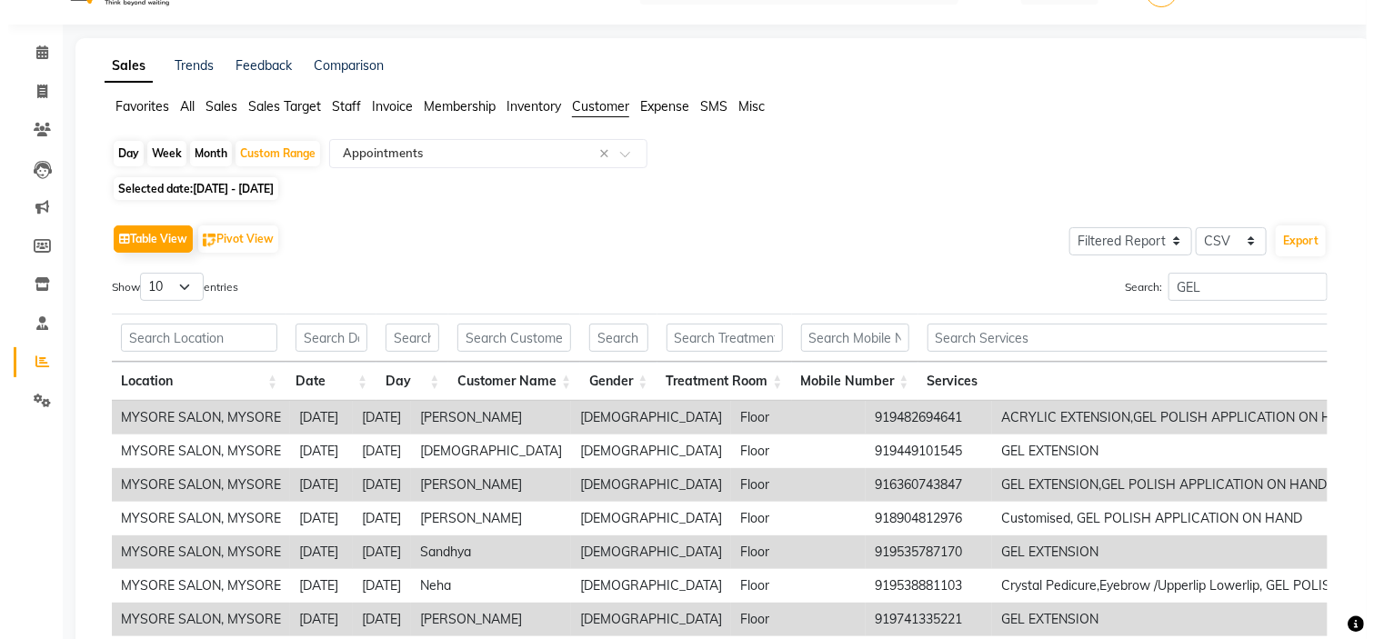
scroll to position [0, 0]
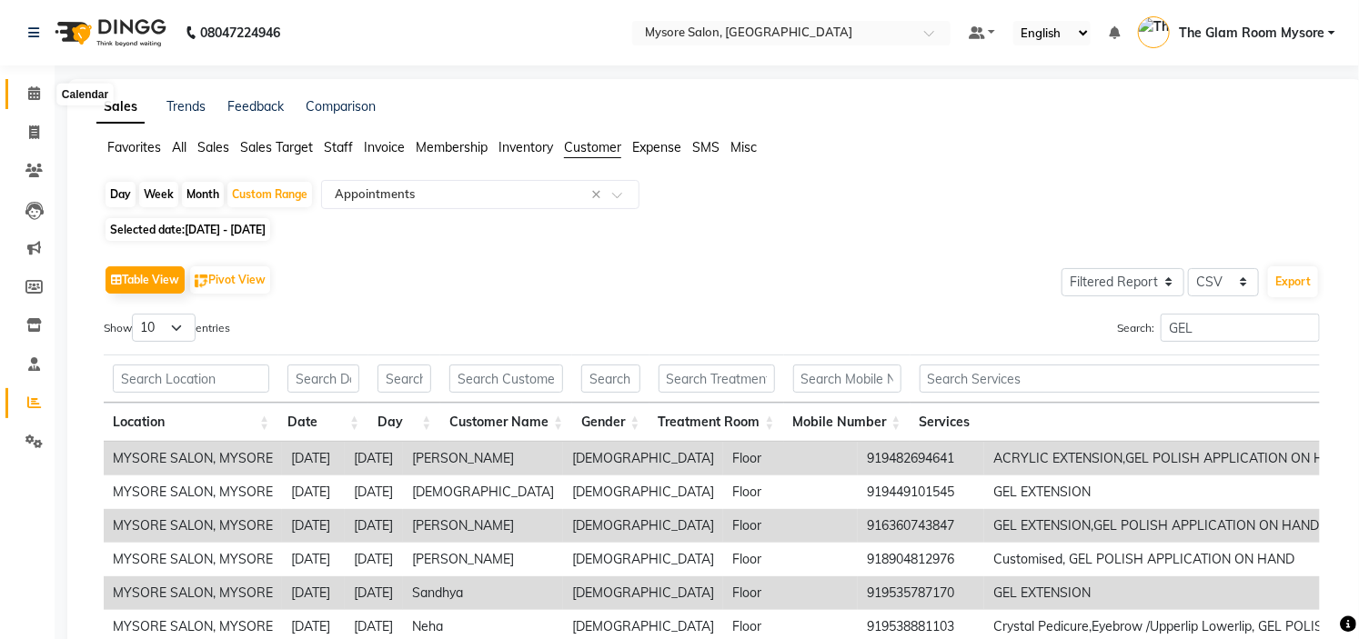
click at [38, 86] on icon at bounding box center [34, 93] width 12 height 14
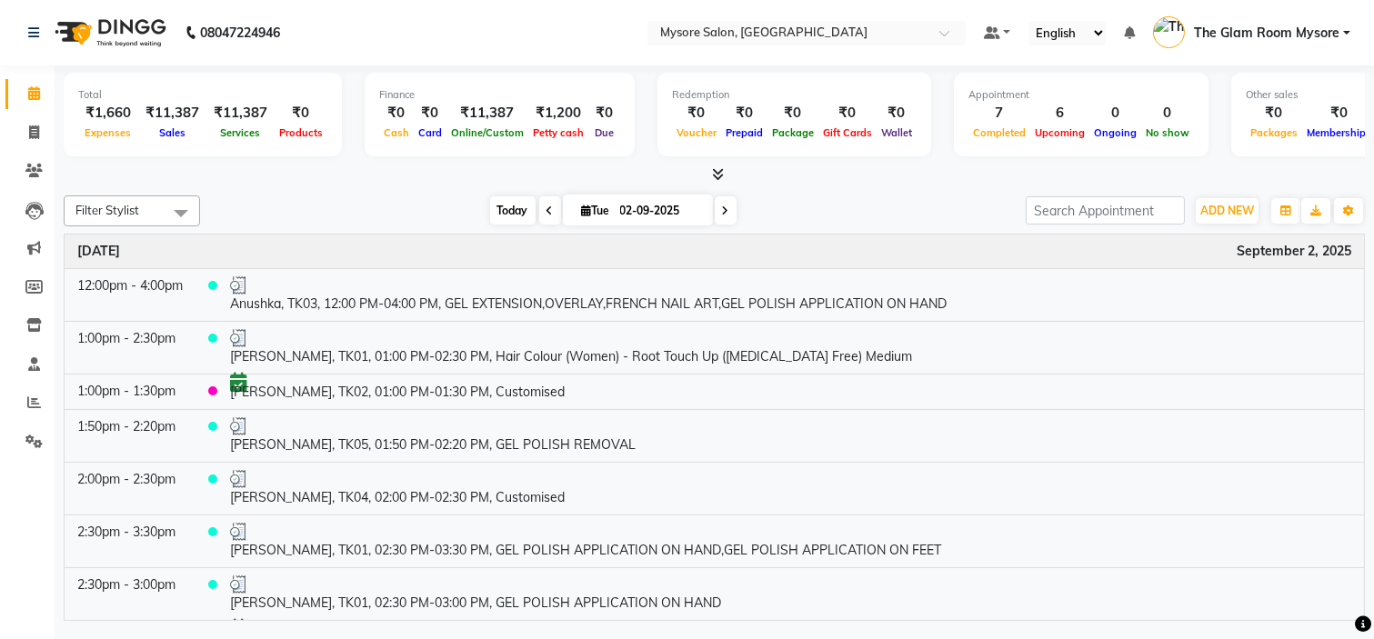
click at [498, 211] on span "Today" at bounding box center [512, 210] width 45 height 28
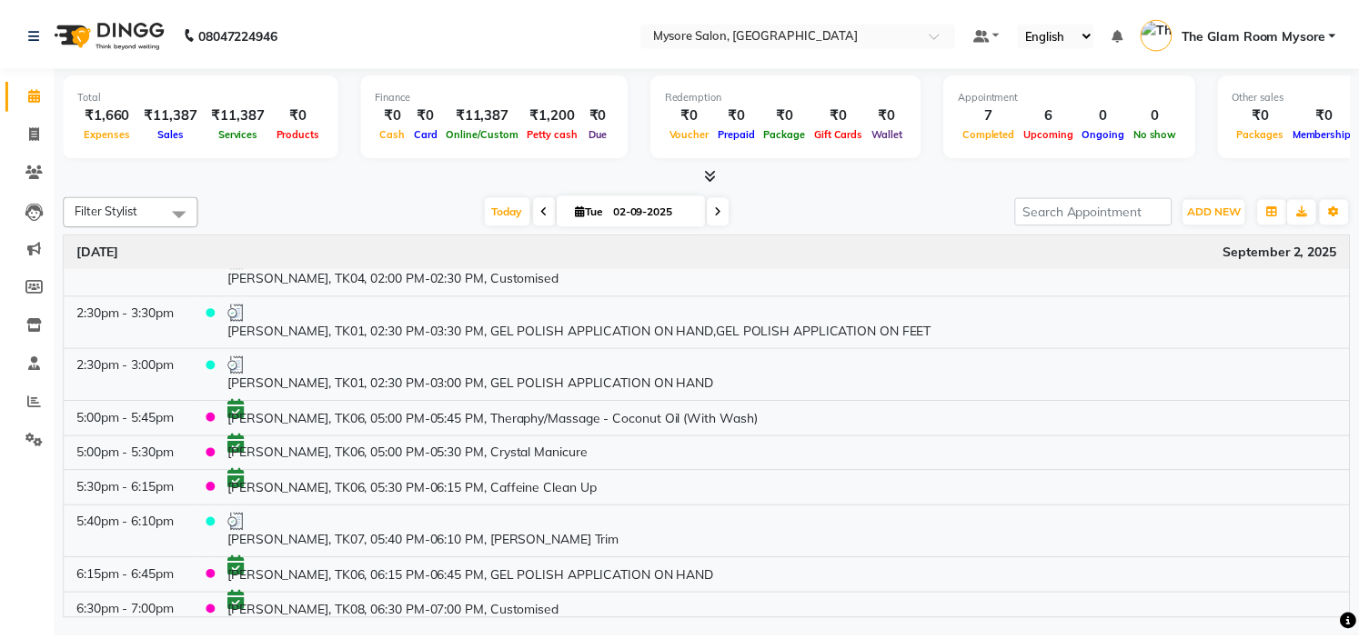
scroll to position [229, 0]
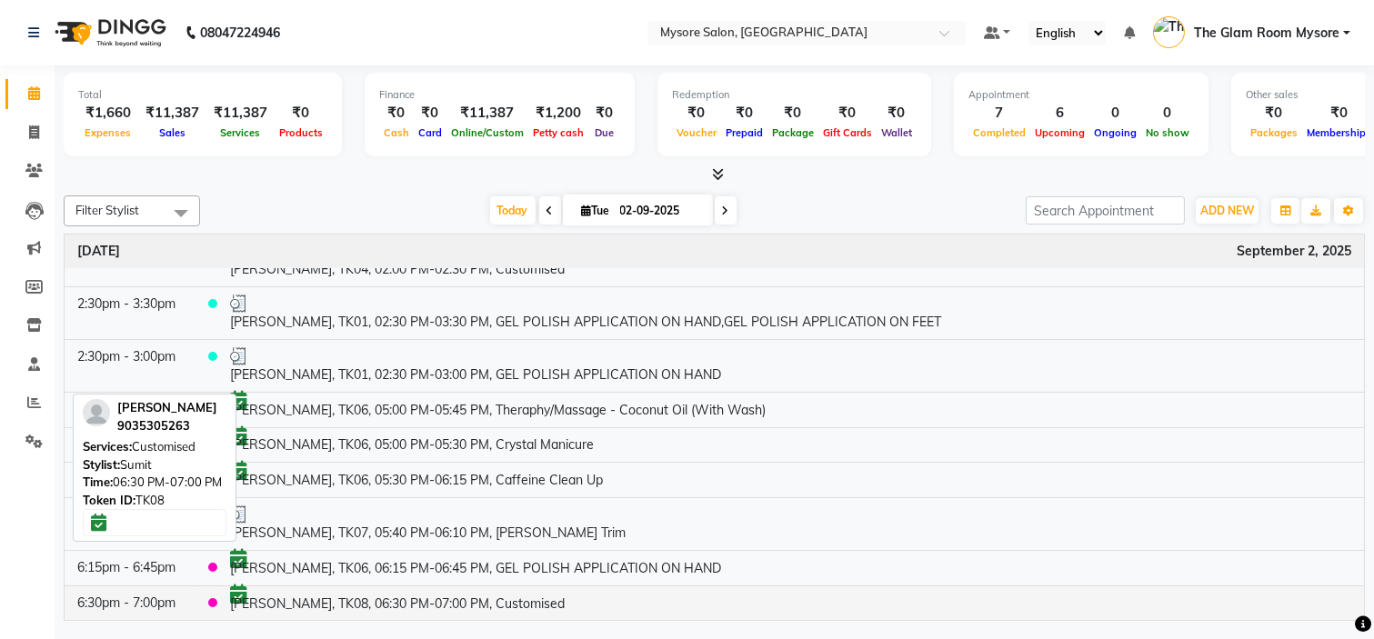
click at [460, 598] on td "[PERSON_NAME], TK08, 06:30 PM-07:00 PM, Customised" at bounding box center [790, 604] width 1147 height 35
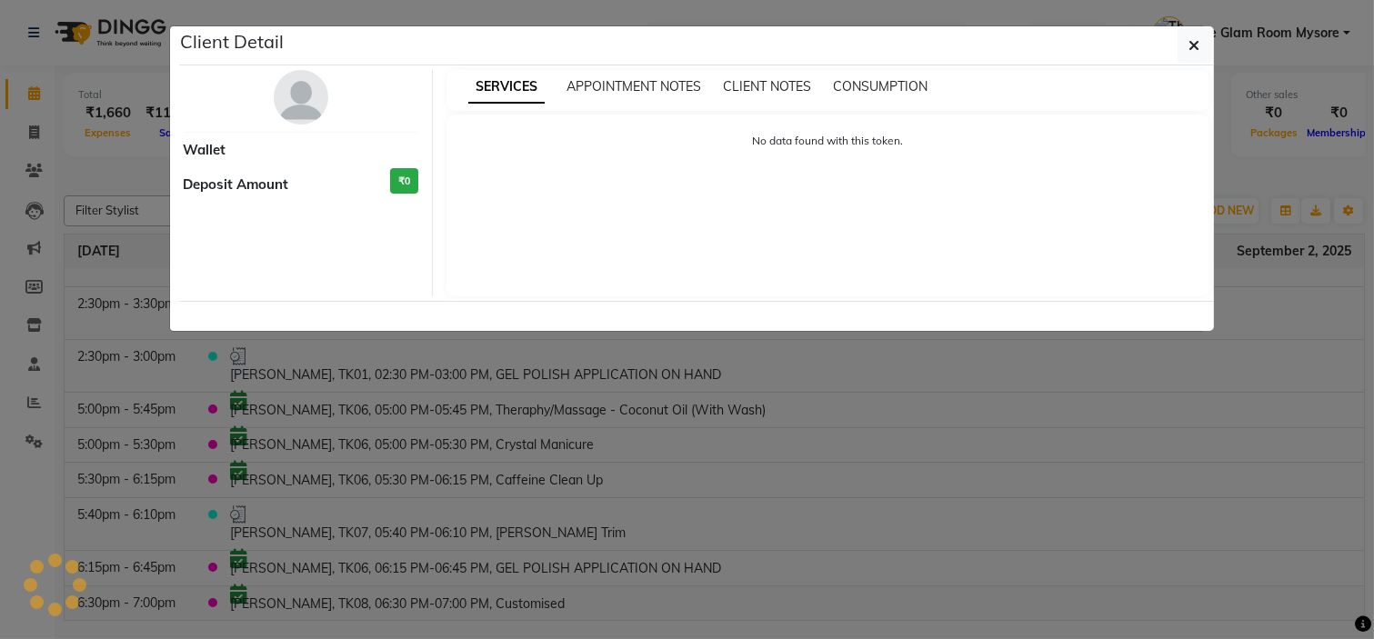
select select "6"
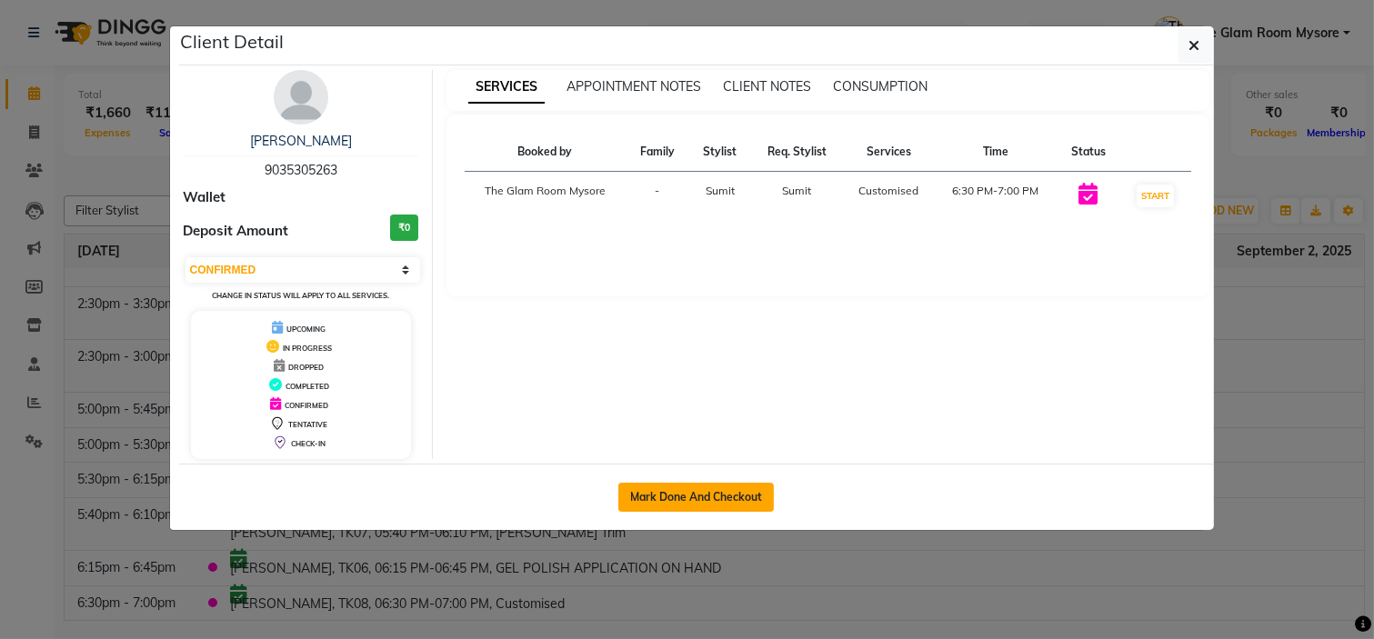
click at [684, 497] on button "Mark Done And Checkout" at bounding box center [696, 497] width 156 height 29
select select "service"
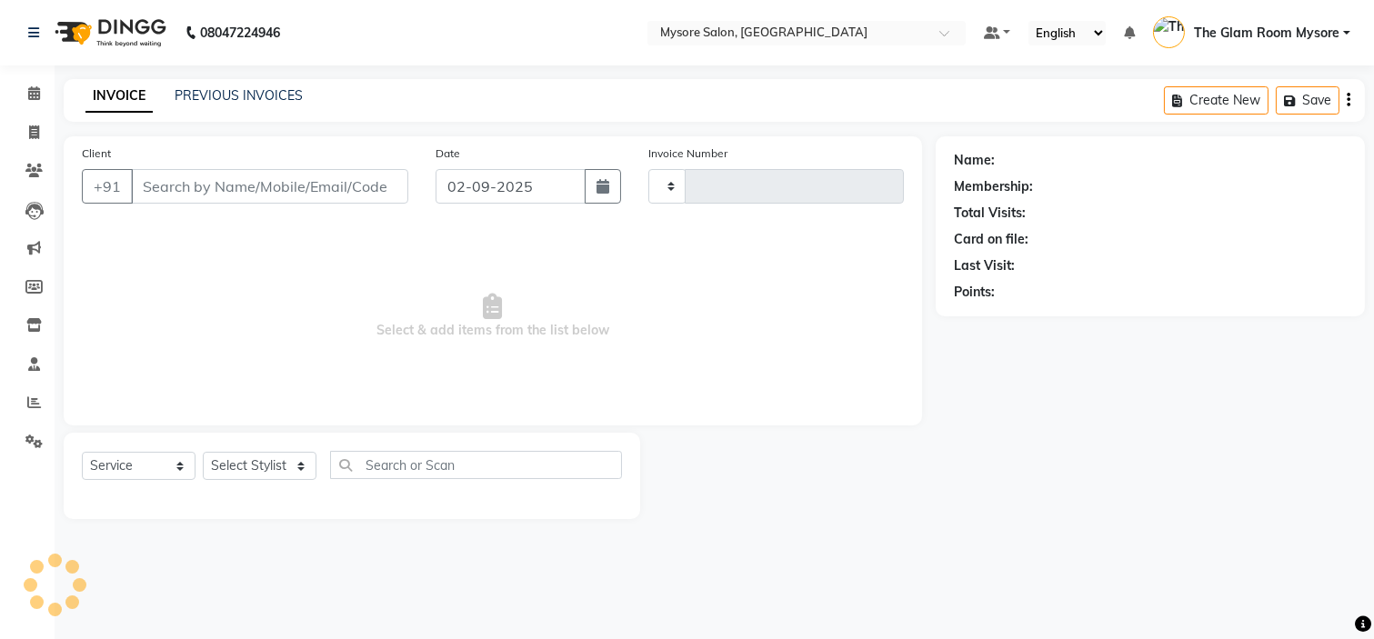
type input "1143"
select select "4255"
type input "9035305263"
select select "35251"
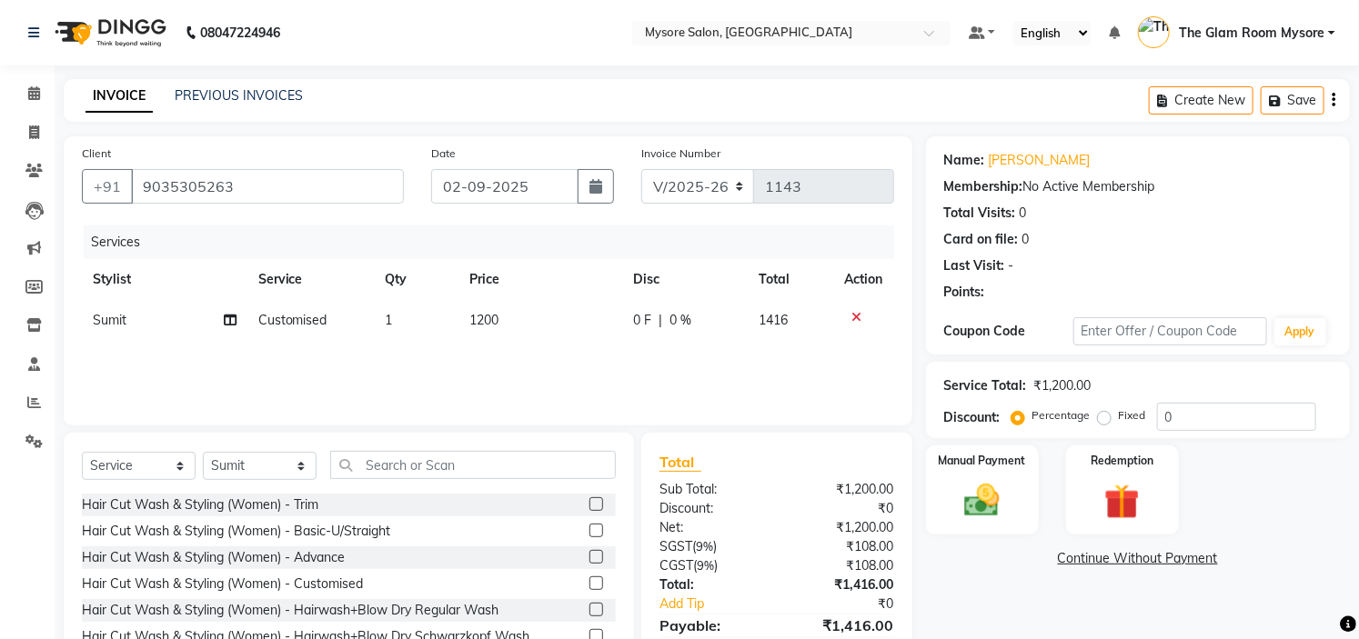
scroll to position [88, 0]
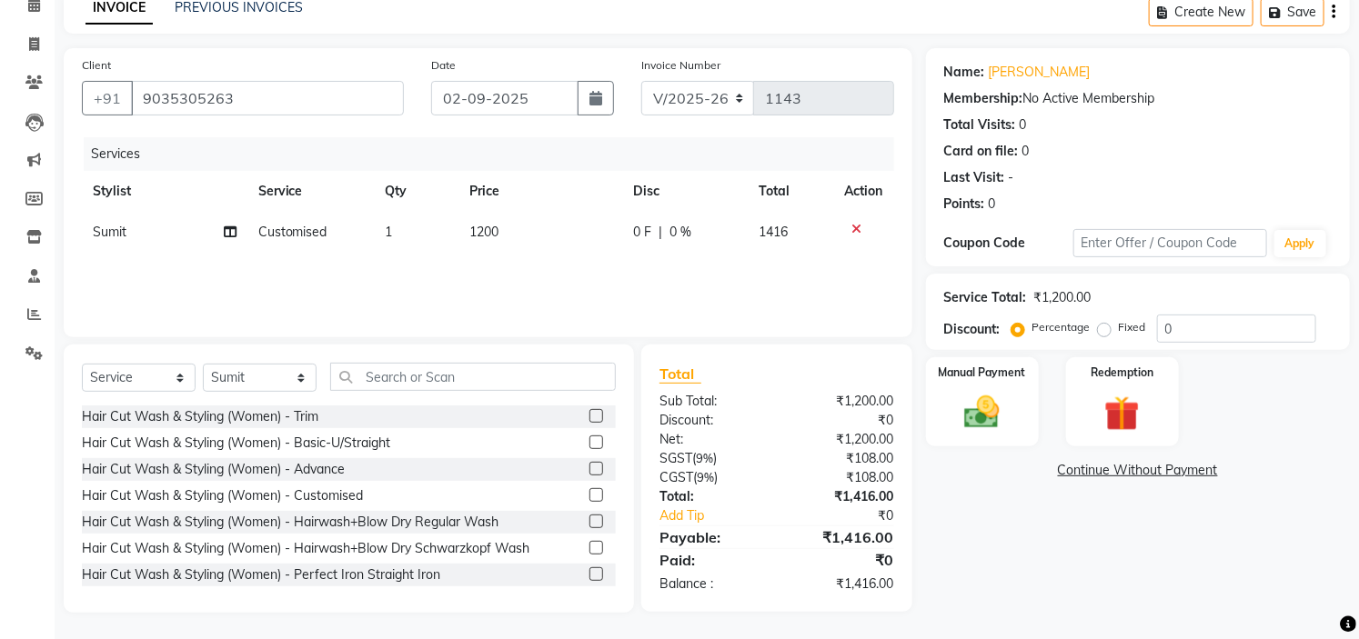
click at [520, 227] on td "1200" at bounding box center [540, 232] width 164 height 41
select select "35251"
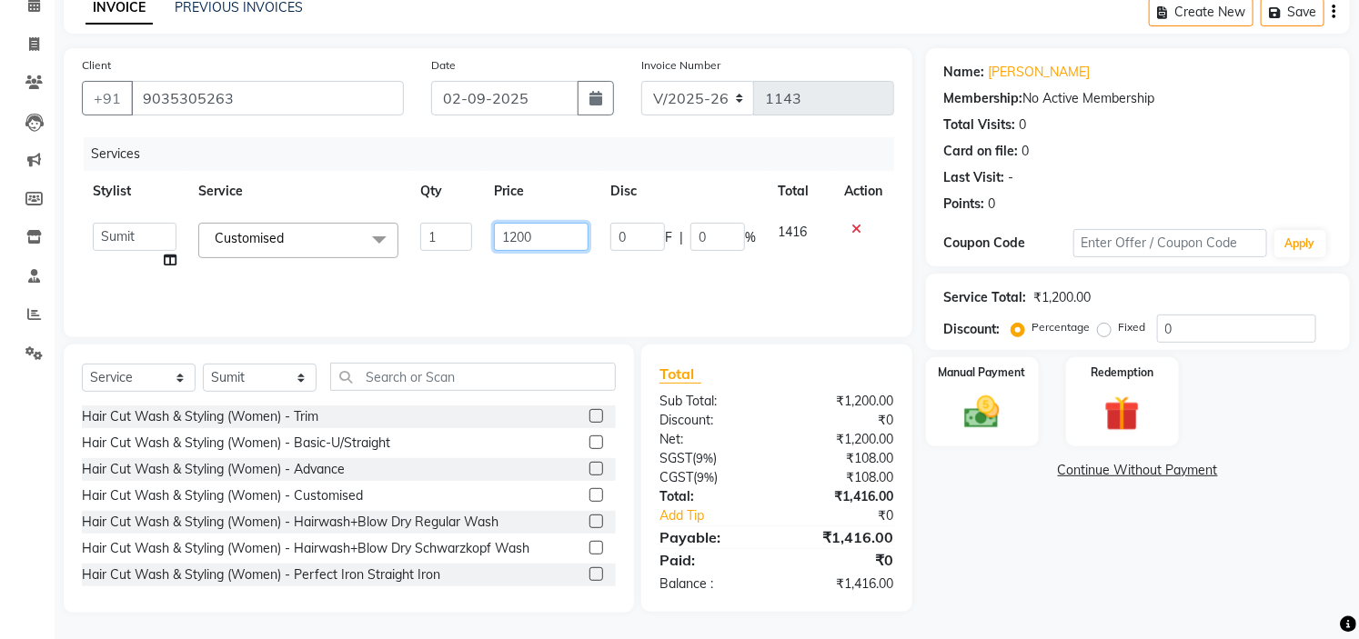
click at [555, 233] on input "1200" at bounding box center [541, 237] width 95 height 28
type input "1800"
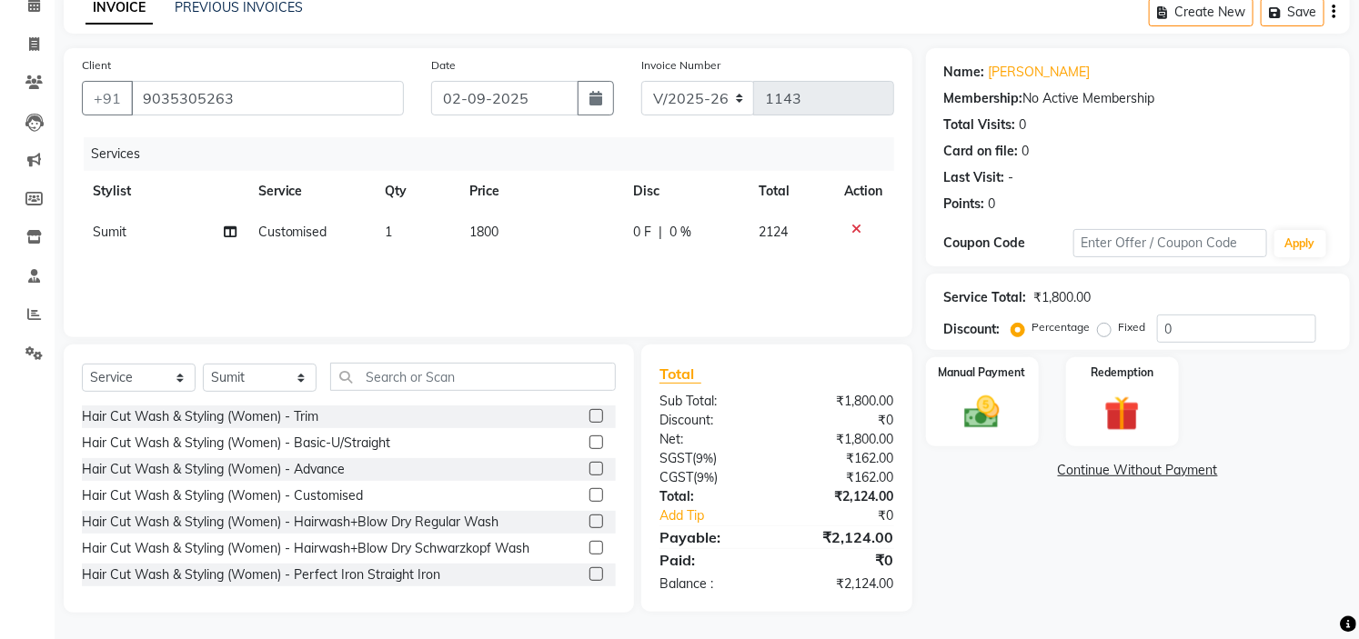
click at [960, 526] on div "Name: Sahana Membership: No Active Membership Total Visits: 0 Card on file: 0 L…" at bounding box center [1144, 330] width 437 height 565
click at [979, 410] on img at bounding box center [982, 413] width 60 height 42
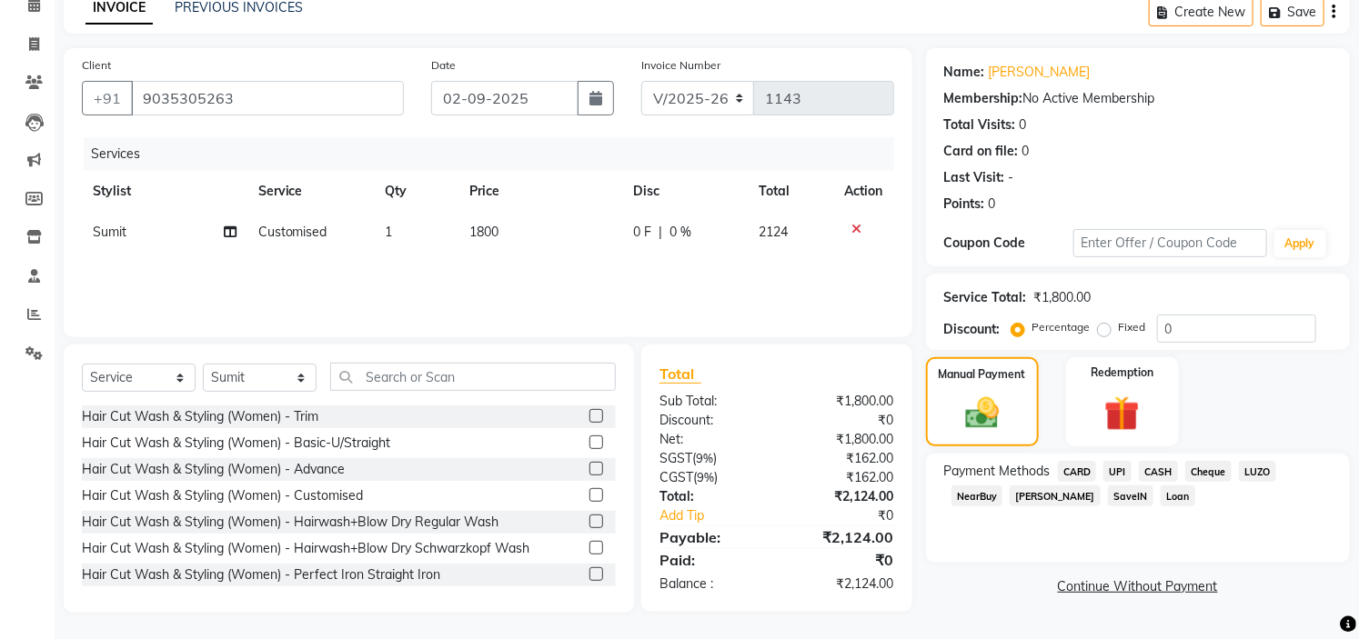
click at [1122, 468] on span "UPI" at bounding box center [1117, 471] width 28 height 21
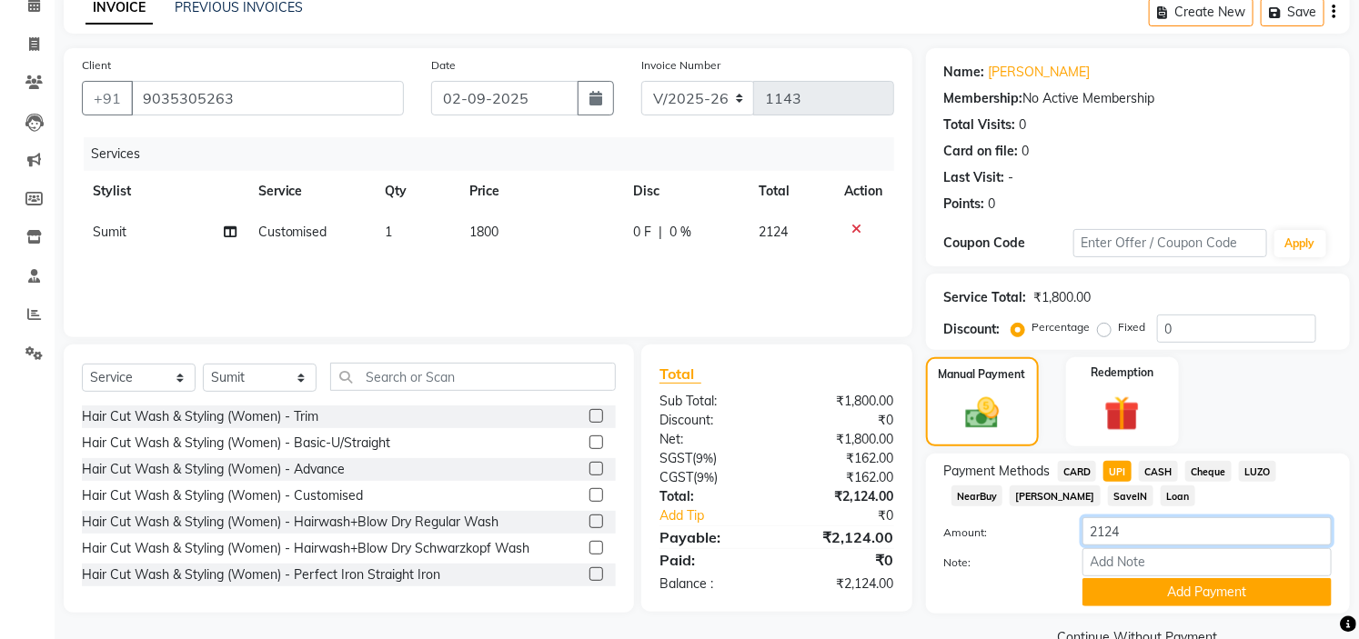
click at [1123, 525] on input "2124" at bounding box center [1206, 531] width 249 height 28
type input "2"
type input "24"
click at [1142, 588] on button "Add Payment" at bounding box center [1206, 592] width 249 height 28
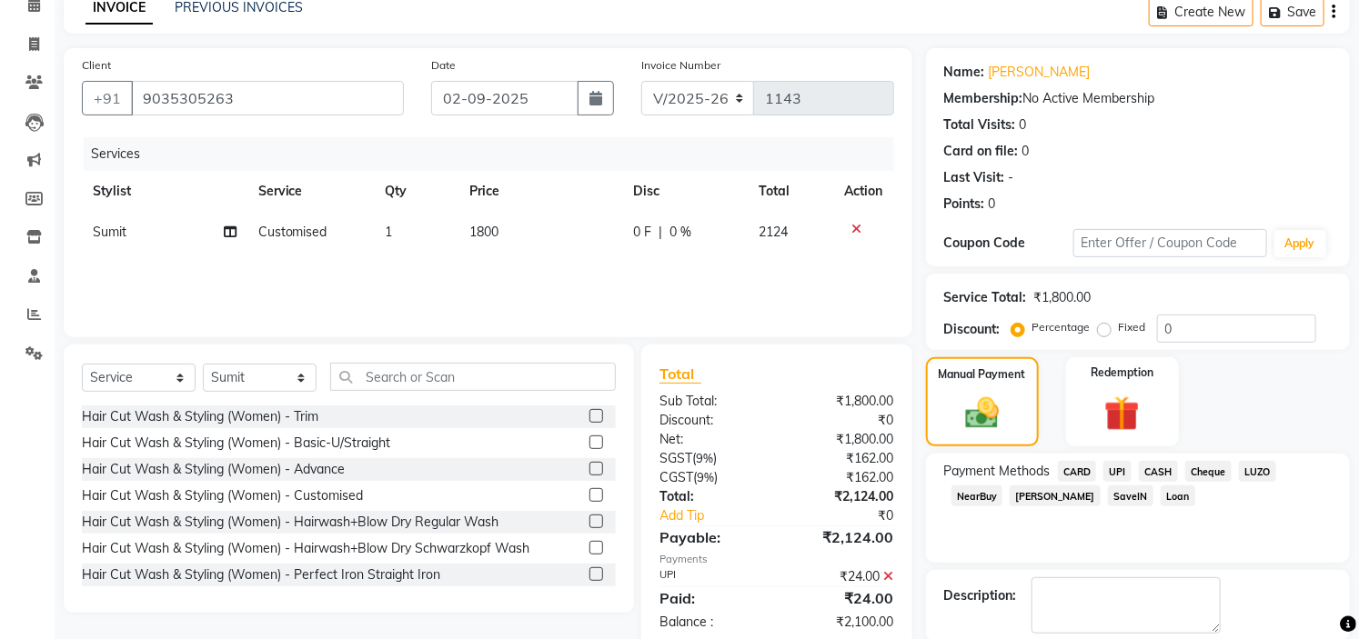
click at [1080, 469] on span "CARD" at bounding box center [1077, 471] width 39 height 21
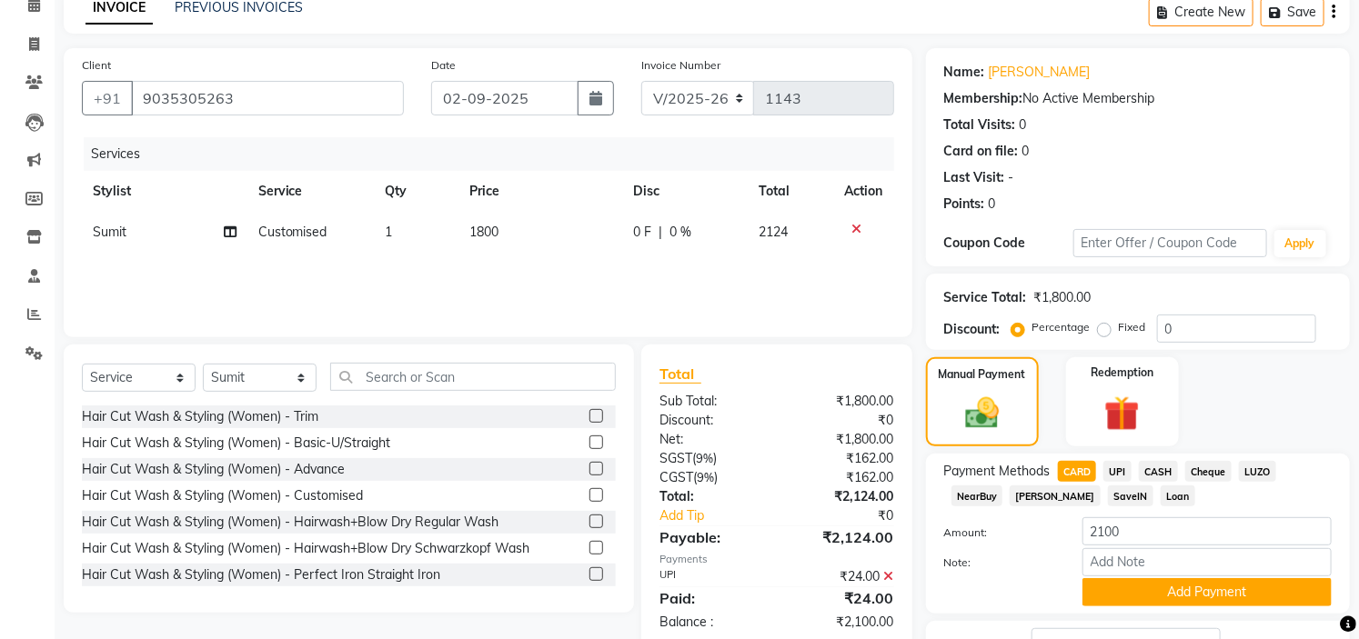
click at [1156, 466] on span "CASH" at bounding box center [1158, 471] width 39 height 21
click at [1226, 598] on button "Add Payment" at bounding box center [1206, 592] width 249 height 28
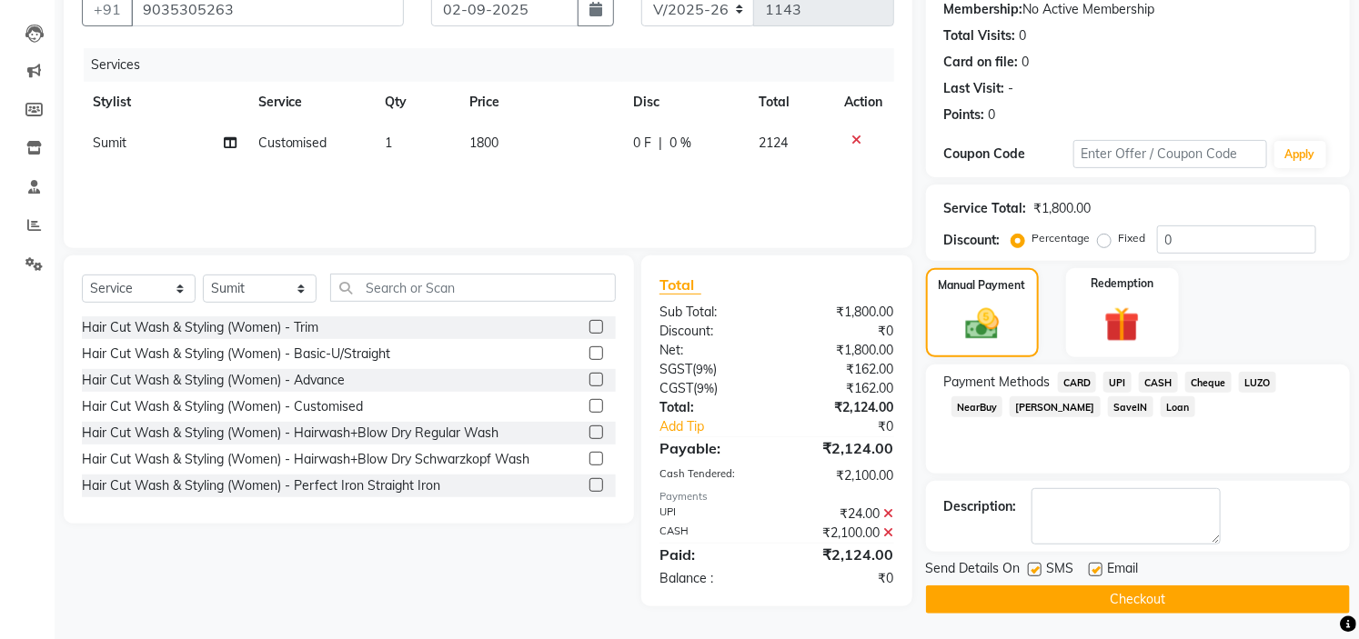
scroll to position [178, 0]
click at [1201, 609] on button "Checkout" at bounding box center [1138, 599] width 424 height 28
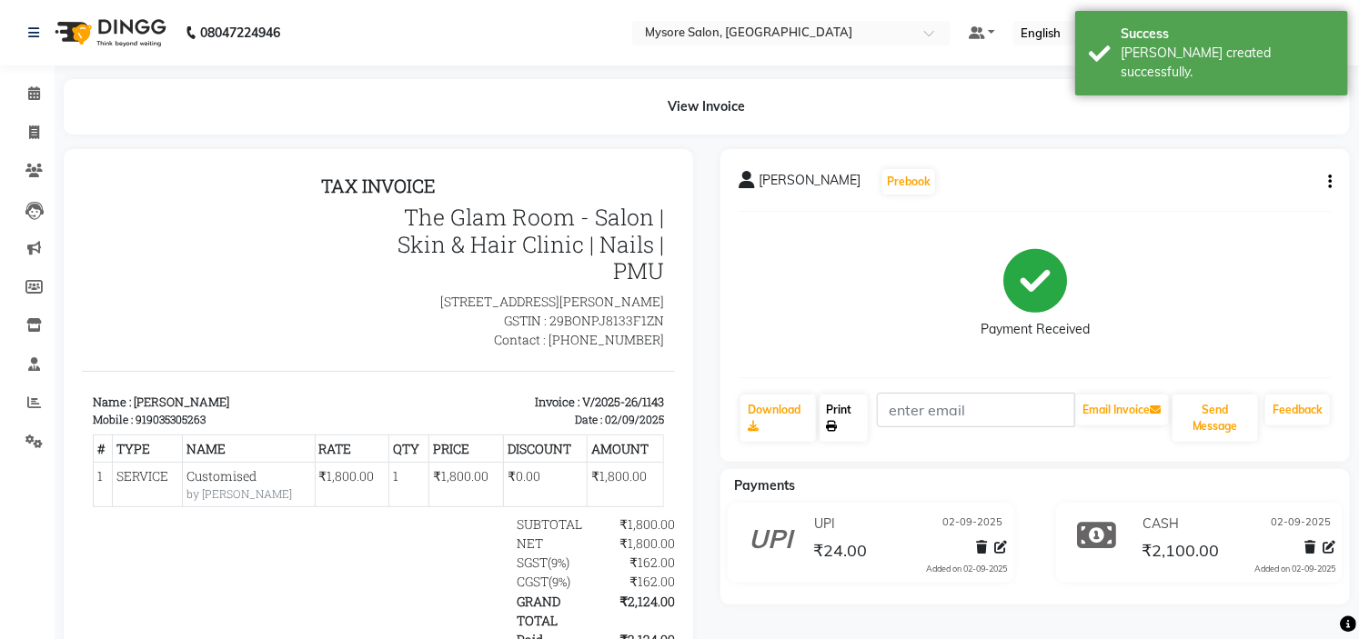
click at [841, 416] on link "Print" at bounding box center [843, 418] width 49 height 47
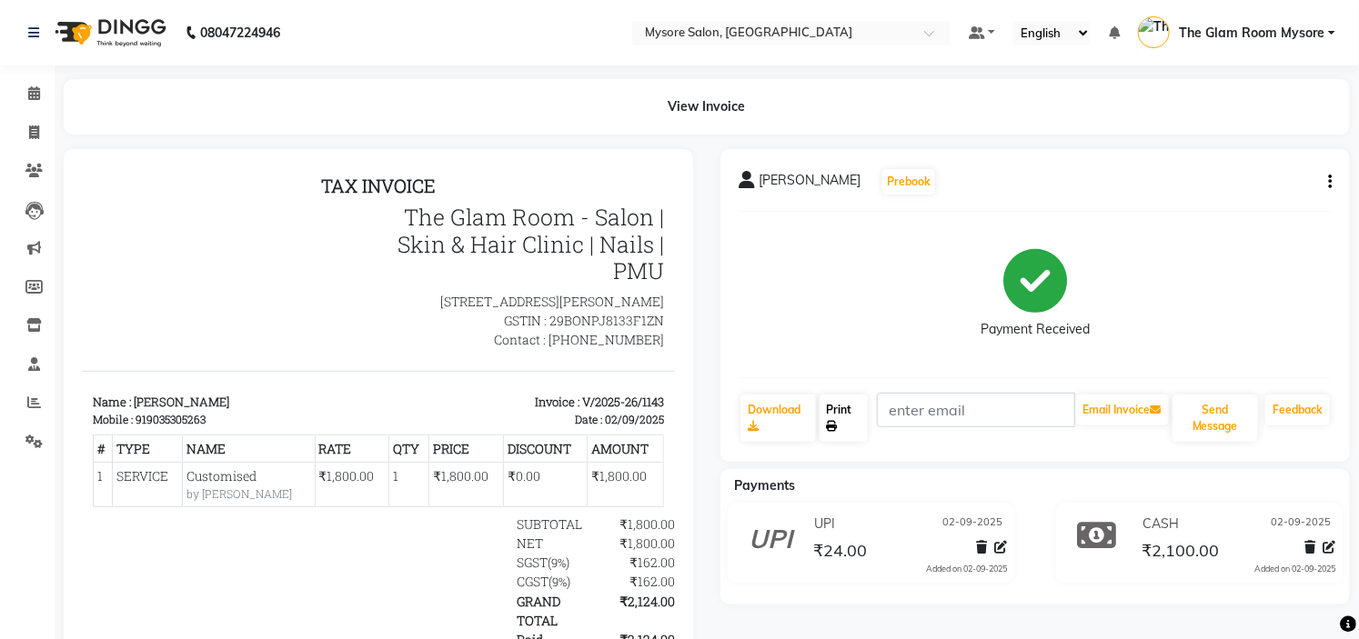
click at [847, 407] on link "Print" at bounding box center [843, 418] width 49 height 47
click at [842, 429] on link "Print" at bounding box center [843, 418] width 49 height 47
click at [1211, 429] on button "Send Message" at bounding box center [1214, 418] width 85 height 47
click at [31, 93] on icon at bounding box center [34, 93] width 12 height 14
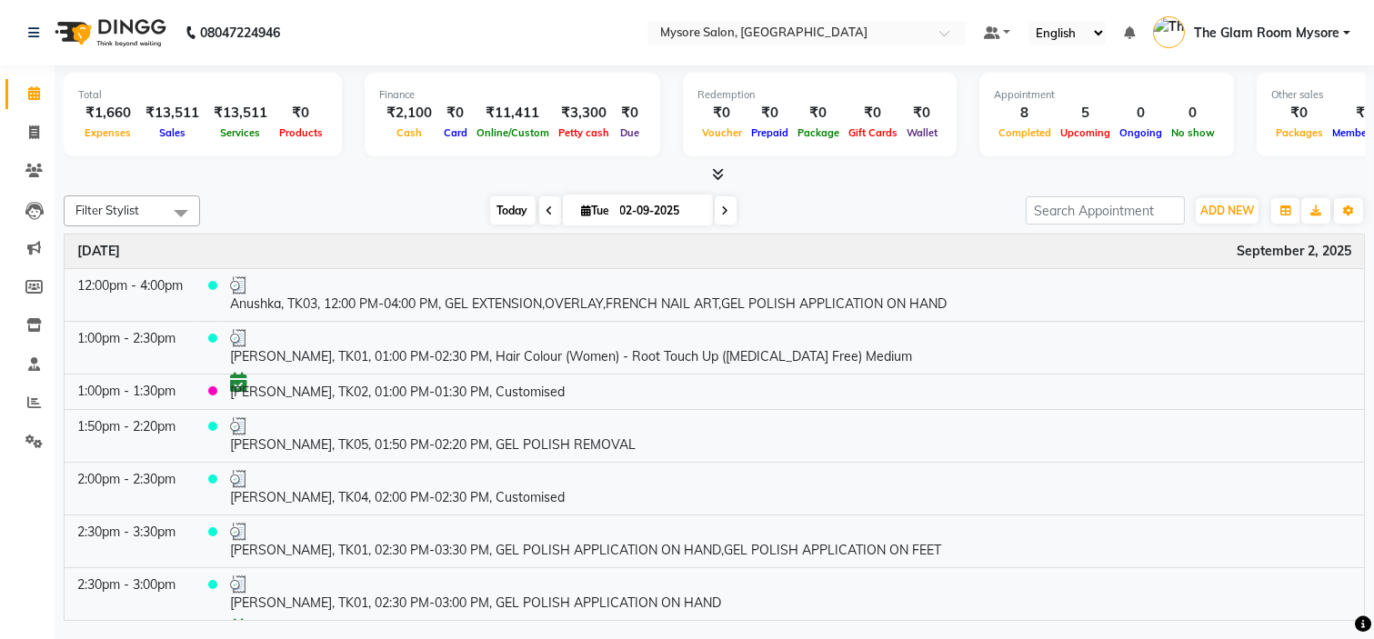
click at [507, 209] on span "Today" at bounding box center [512, 210] width 45 height 28
click at [378, 189] on div "Filter Stylist Select All Anilg [PERSON_NAME] [PERSON_NAME] Ashwini Ayaan DR. A…" at bounding box center [714, 404] width 1301 height 433
click at [358, 186] on div "Total ₹1,660 Expenses ₹13,511 Sales ₹13,511 Services ₹0 Products Finance ₹2,100…" at bounding box center [715, 345] width 1320 height 560
click at [500, 214] on span "Today" at bounding box center [512, 210] width 45 height 28
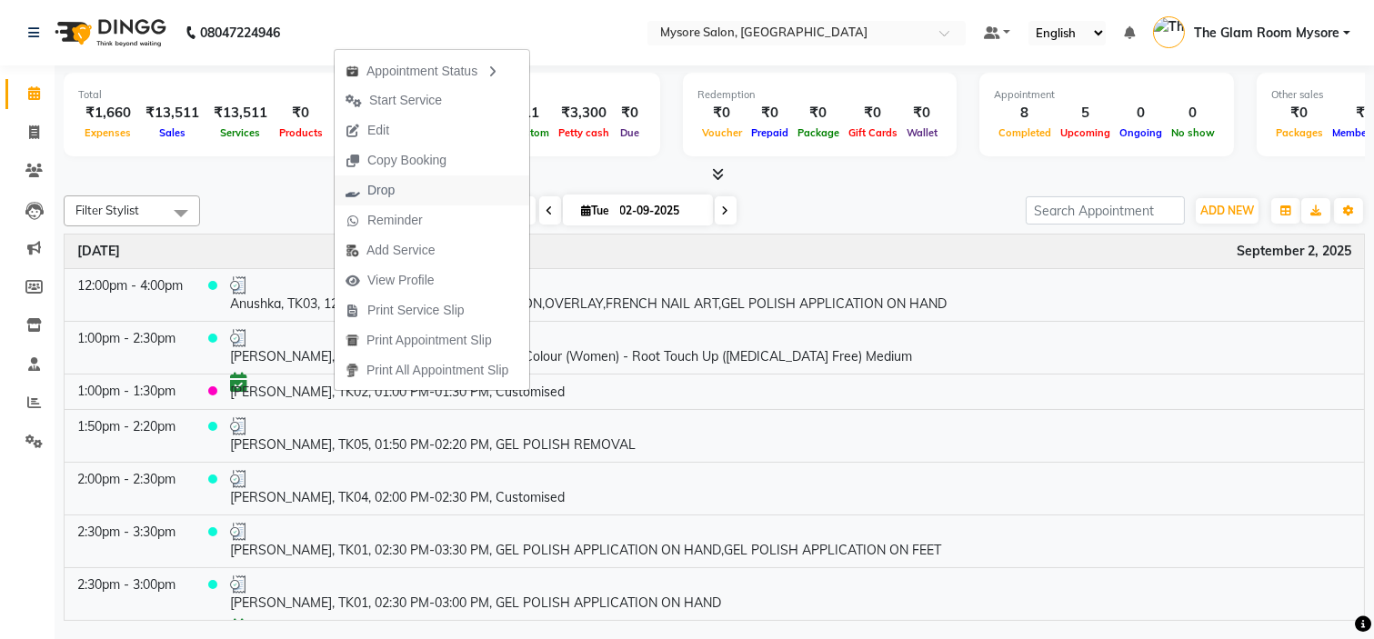
click at [414, 188] on button "Drop" at bounding box center [432, 191] width 195 height 30
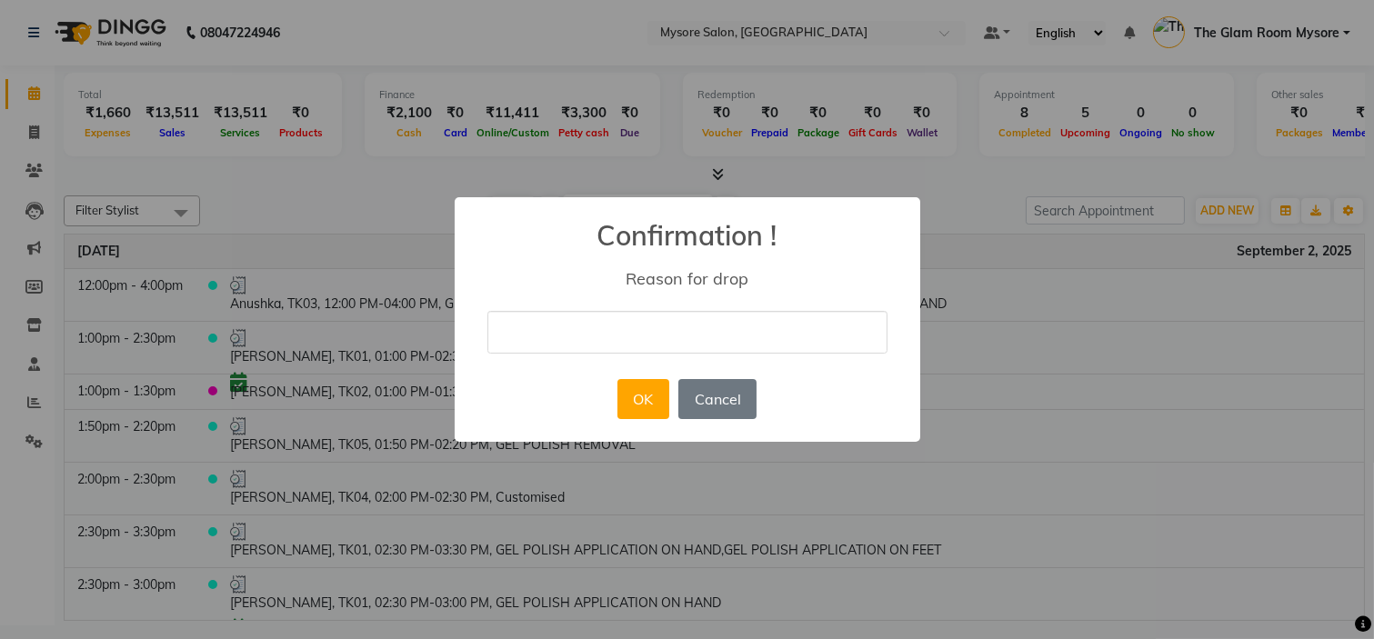
click at [635, 335] on input "text" at bounding box center [687, 332] width 400 height 43
type input "tried call but dint received."
click at [646, 406] on button "OK" at bounding box center [644, 399] width 52 height 40
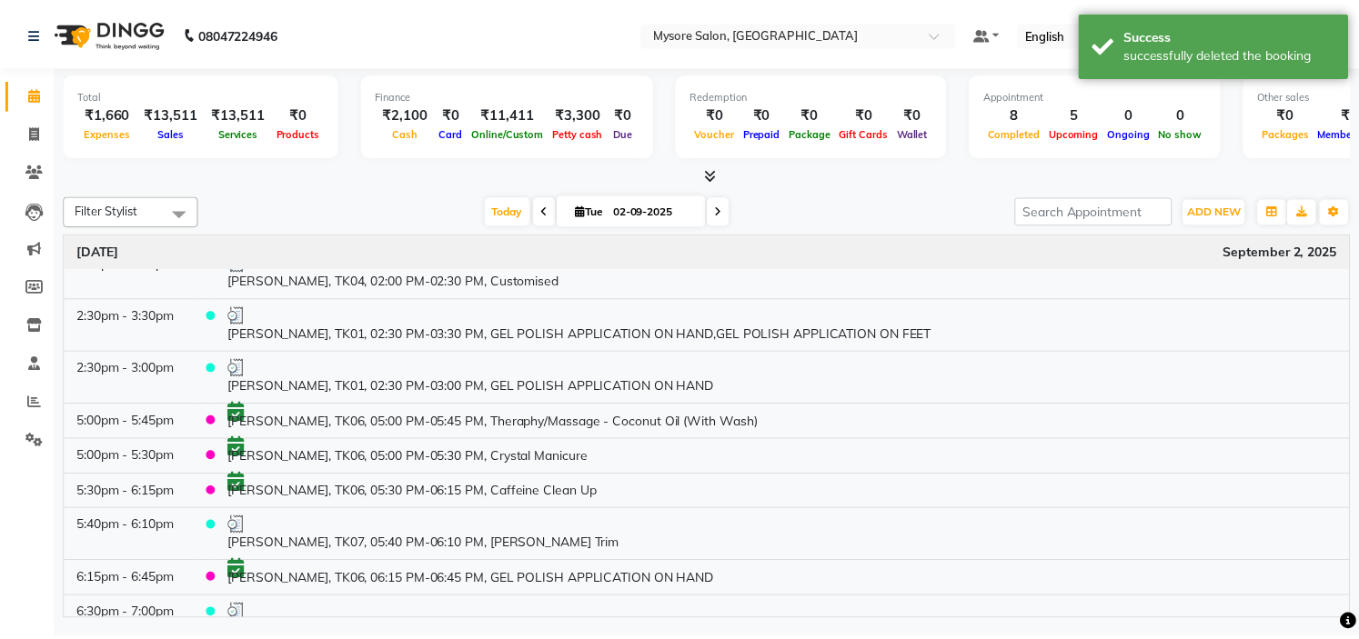
scroll to position [246, 0]
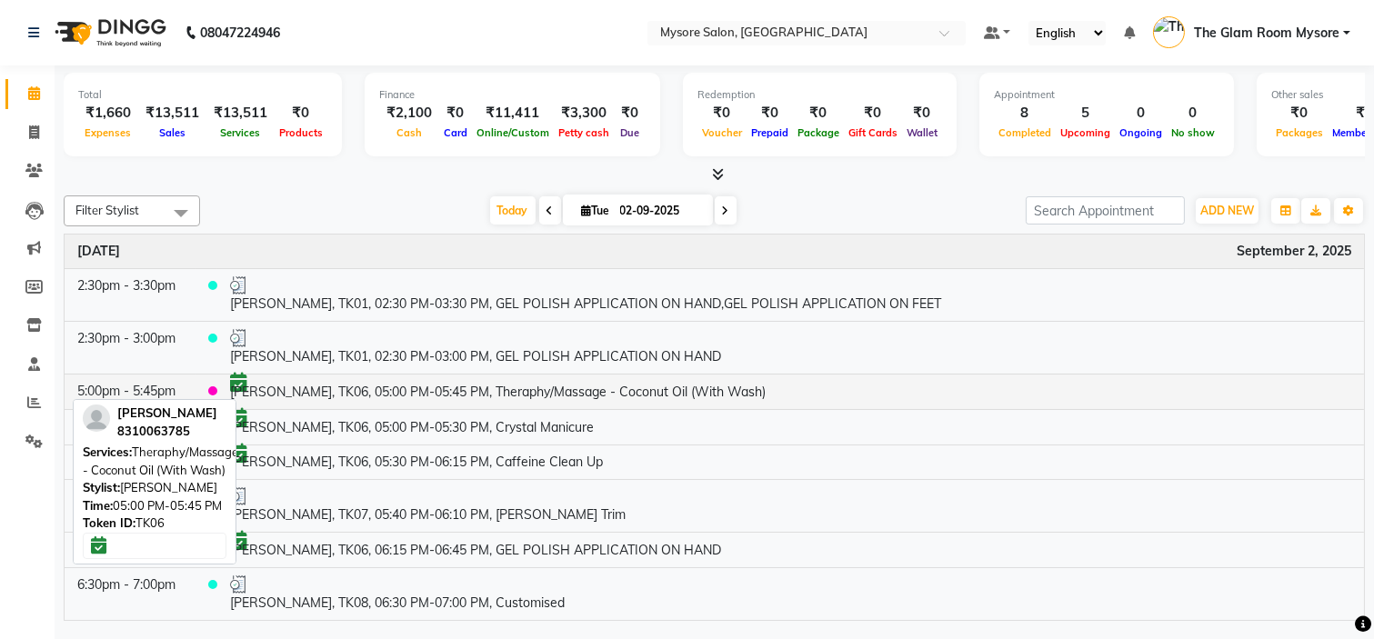
click at [427, 387] on td "[PERSON_NAME], TK06, 05:00 PM-05:45 PM, Theraphy/Massage - Coconut Oil (With Wa…" at bounding box center [790, 391] width 1147 height 35
select select "6"
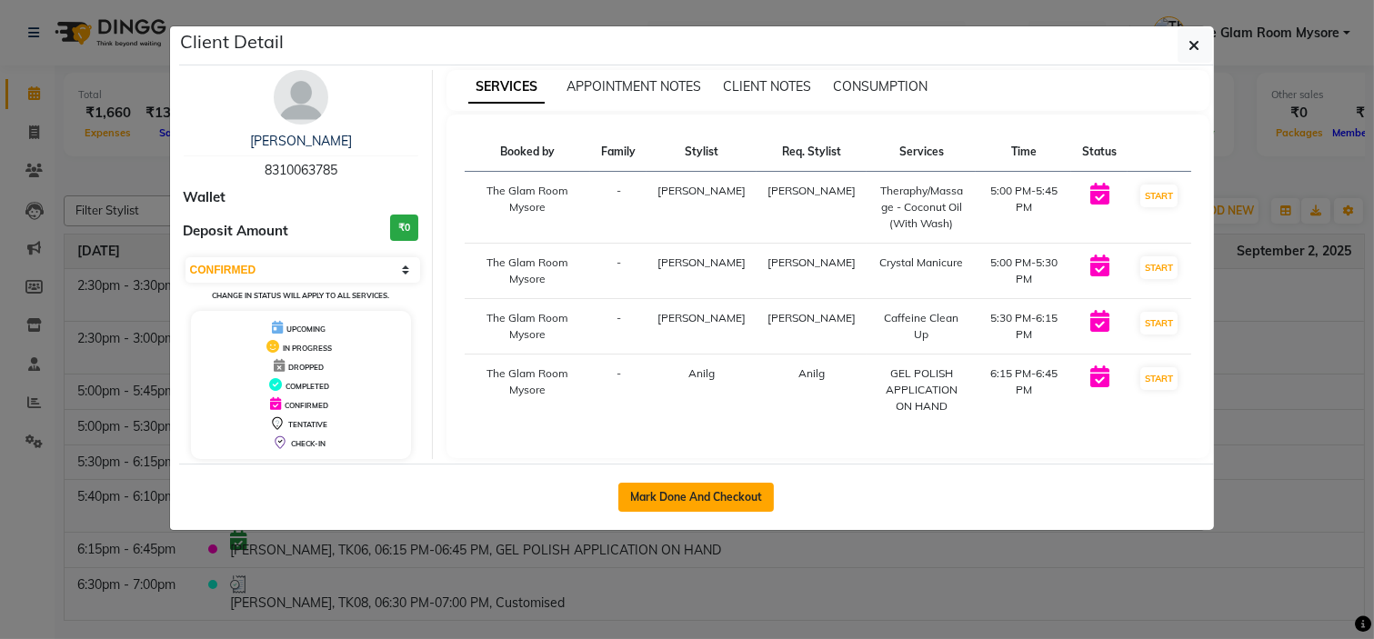
click at [703, 487] on button "Mark Done And Checkout" at bounding box center [696, 497] width 156 height 29
select select "service"
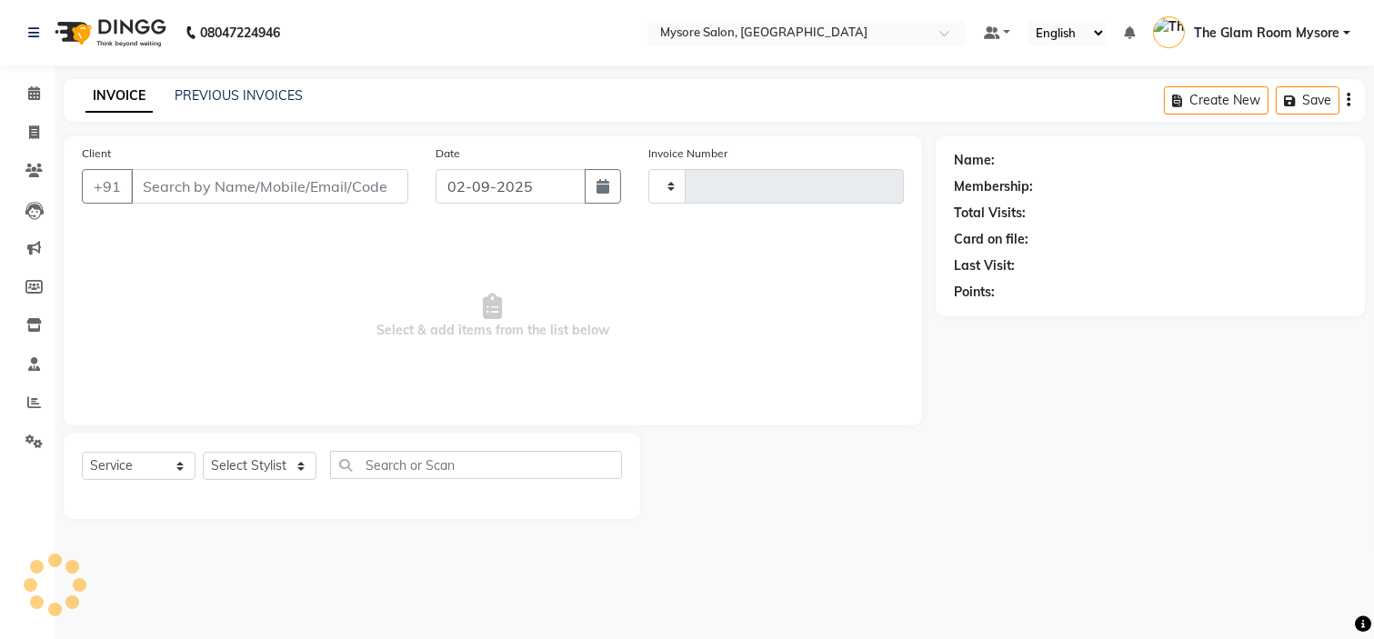
type input "1144"
select select "4255"
type input "8310063785"
select select "66079"
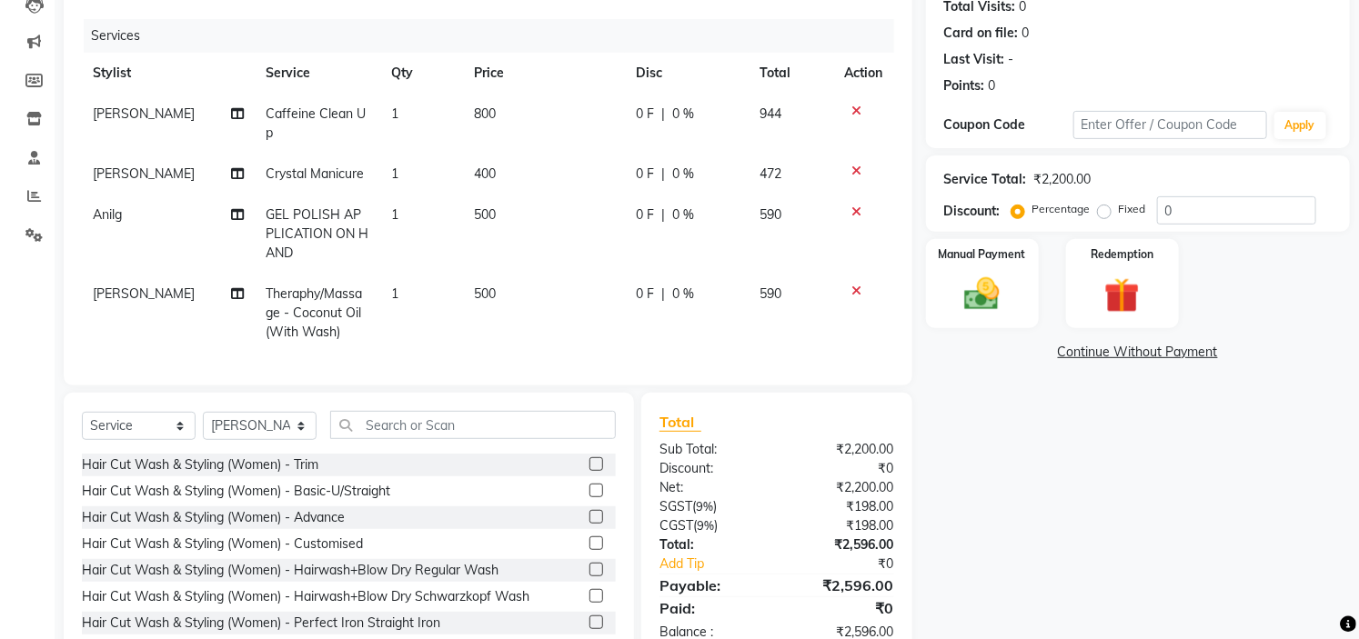
scroll to position [189, 0]
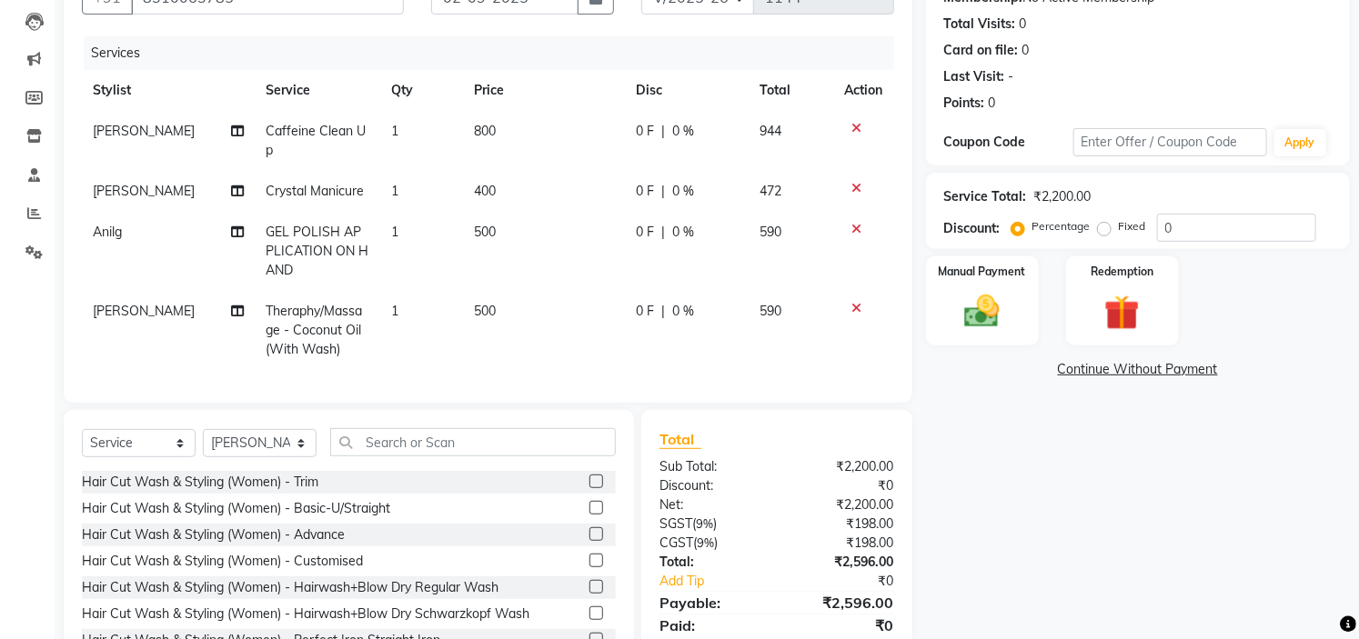
click at [341, 127] on span "Caffeine Clean Up" at bounding box center [316, 140] width 100 height 35
select select "88293"
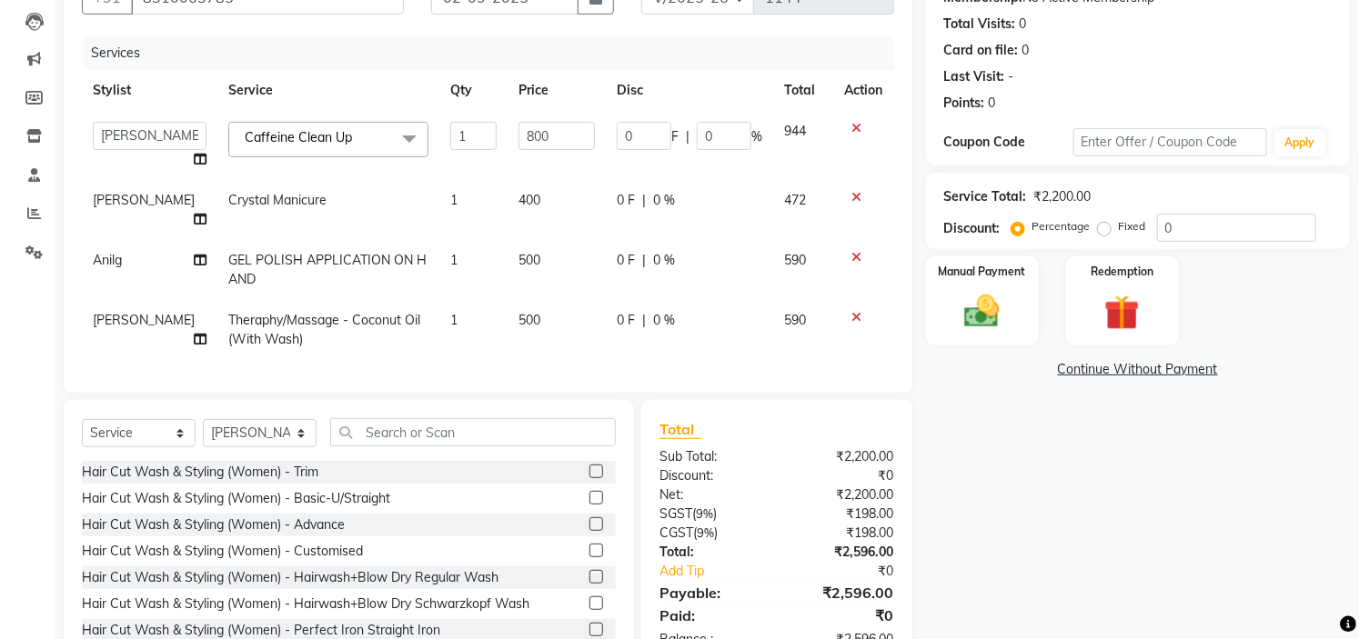
click at [391, 133] on span at bounding box center [409, 139] width 36 height 35
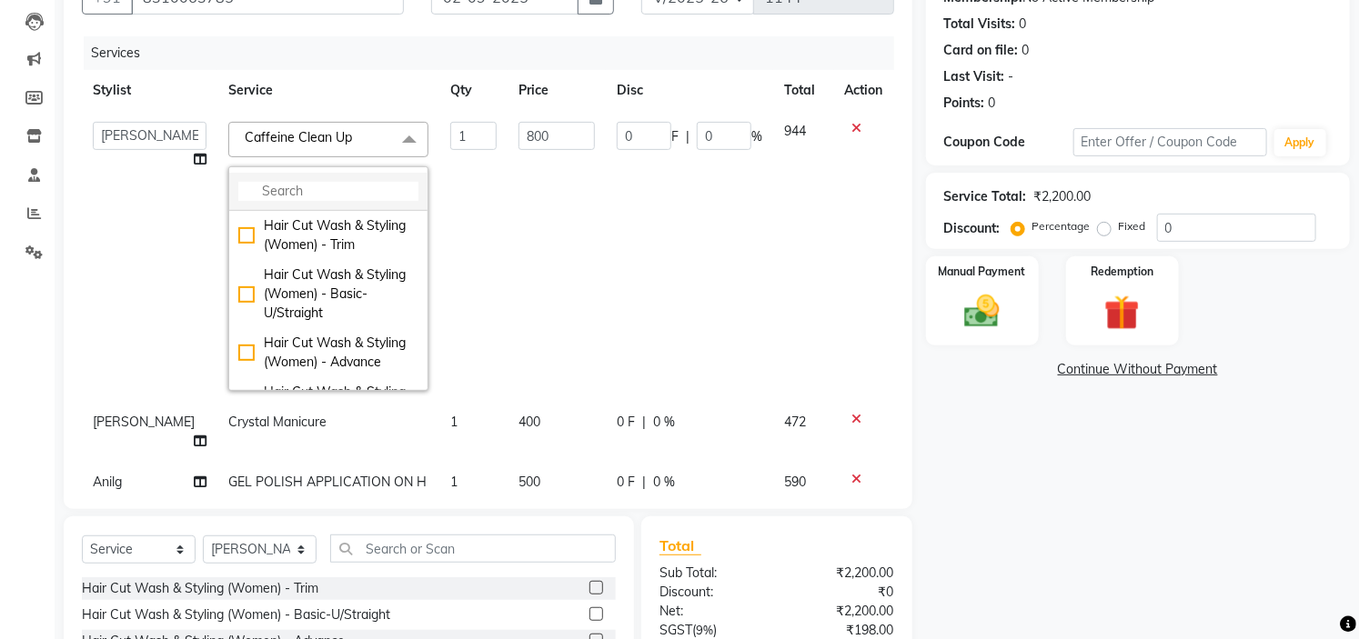
click at [306, 201] on li at bounding box center [328, 192] width 198 height 38
click at [313, 192] on input "multiselect-search" at bounding box center [328, 191] width 180 height 19
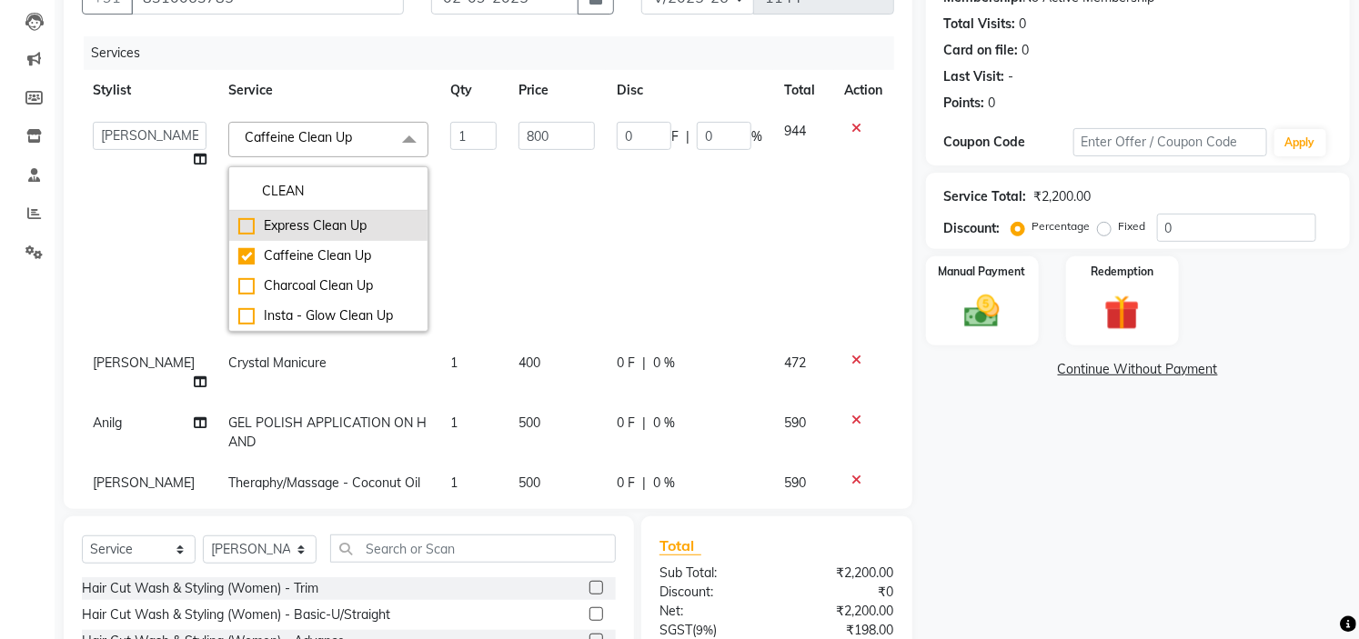
type input "CLEAN"
click at [309, 228] on div "Express Clean Up" at bounding box center [328, 225] width 180 height 19
checkbox input "true"
checkbox input "false"
click at [531, 125] on input "500" at bounding box center [556, 136] width 76 height 28
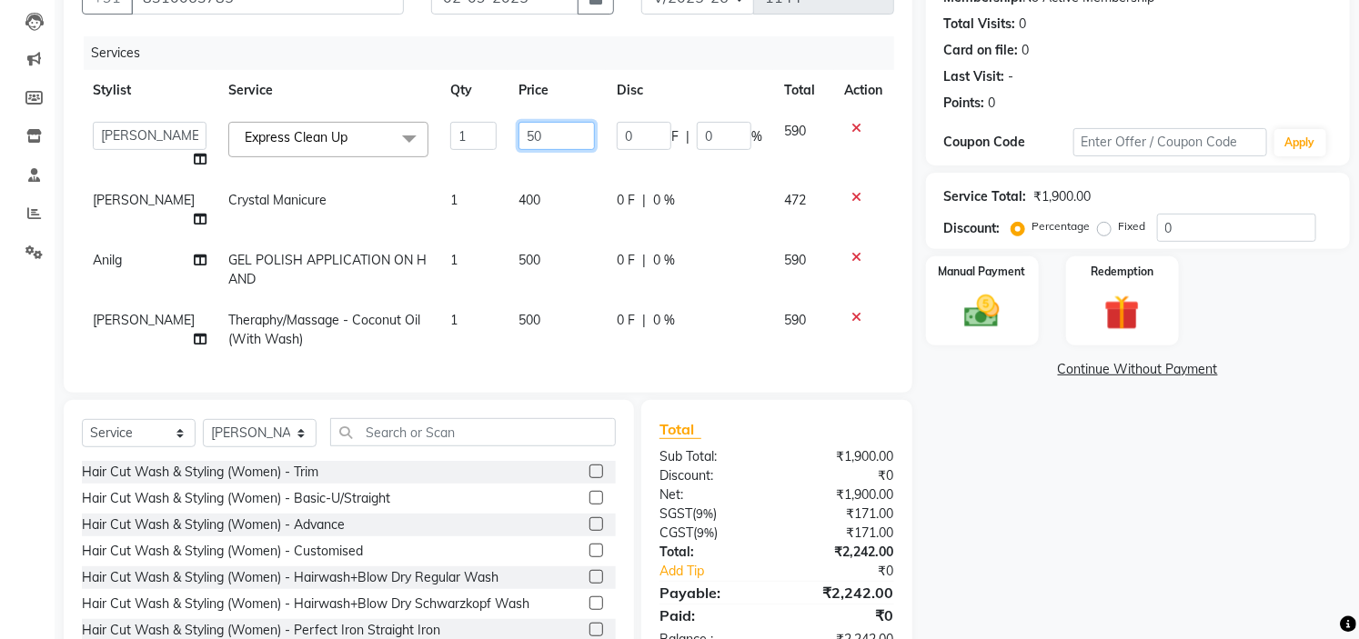
type input "5"
type input "800"
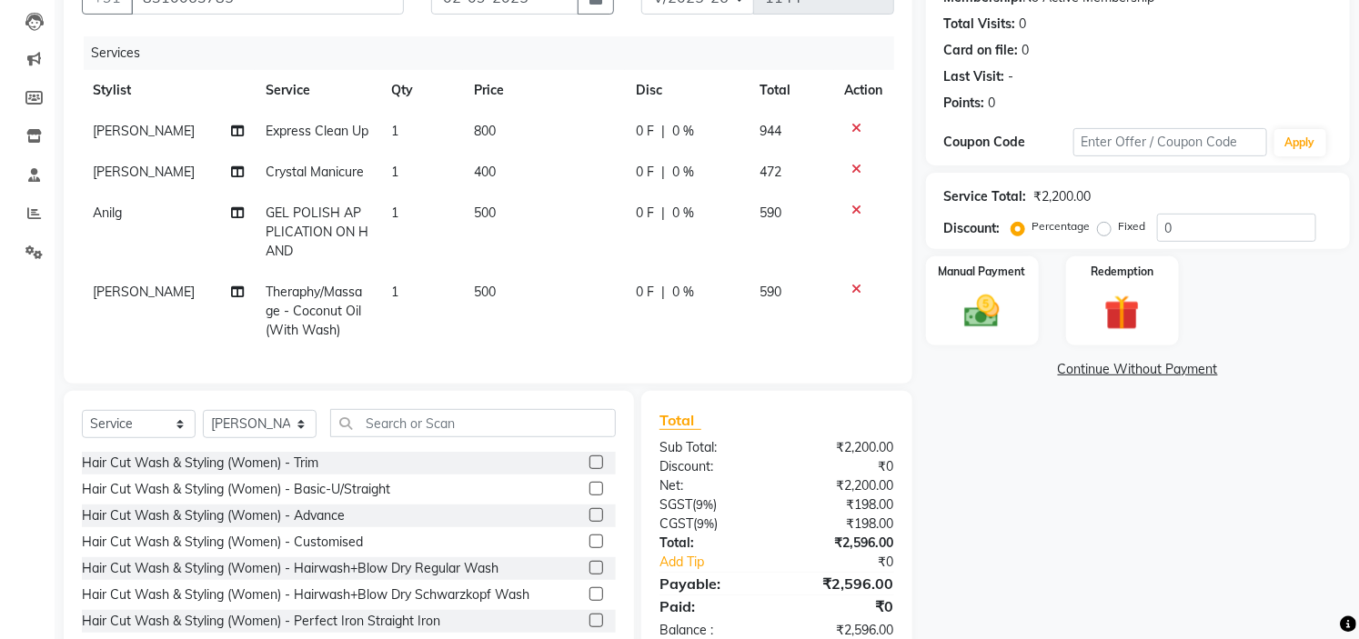
click at [1098, 533] on div "Name: Sinchana Membership: No Active Membership Total Visits: 0 Card on file: 0…" at bounding box center [1144, 303] width 437 height 712
click at [346, 287] on span "Theraphy/Massage - Coconut Oil (With Wash)" at bounding box center [314, 311] width 96 height 55
select select "66079"
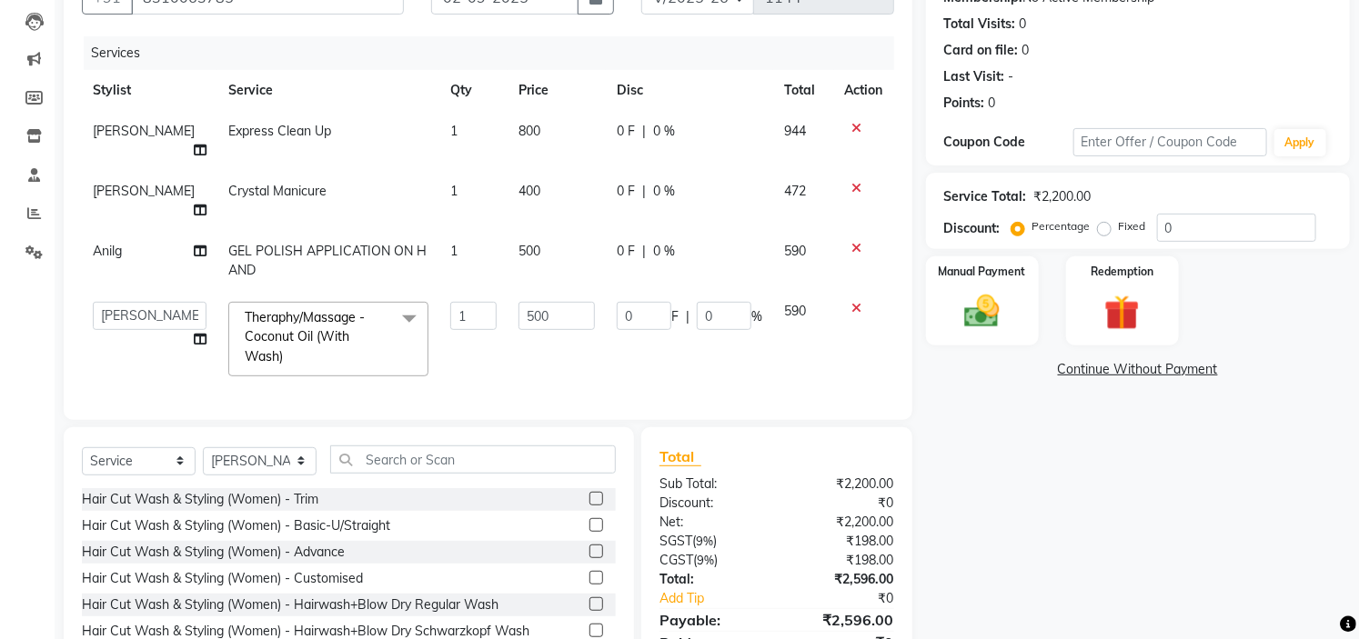
click at [391, 302] on span at bounding box center [409, 319] width 36 height 35
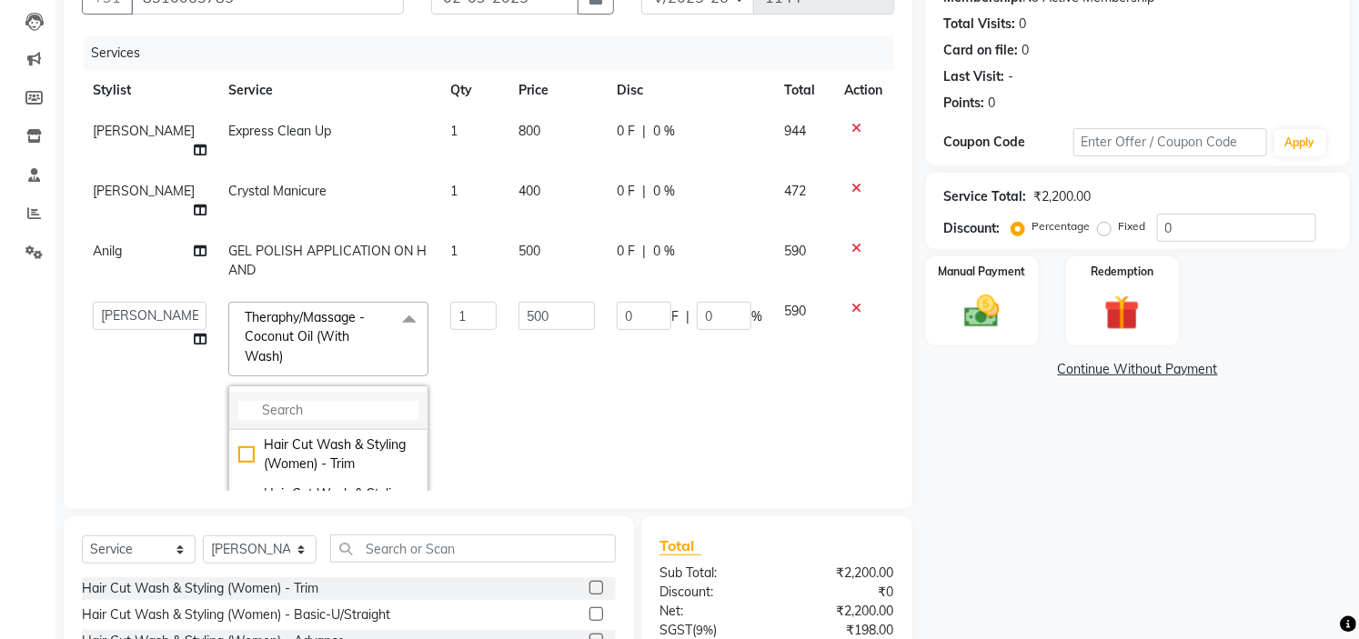
click at [288, 401] on input "multiselect-search" at bounding box center [328, 410] width 180 height 19
type input "MASSAG"
click at [327, 498] on li "Theraphy/Massage - Coconut Oil (With Wash)" at bounding box center [328, 522] width 198 height 49
checkbox input "false"
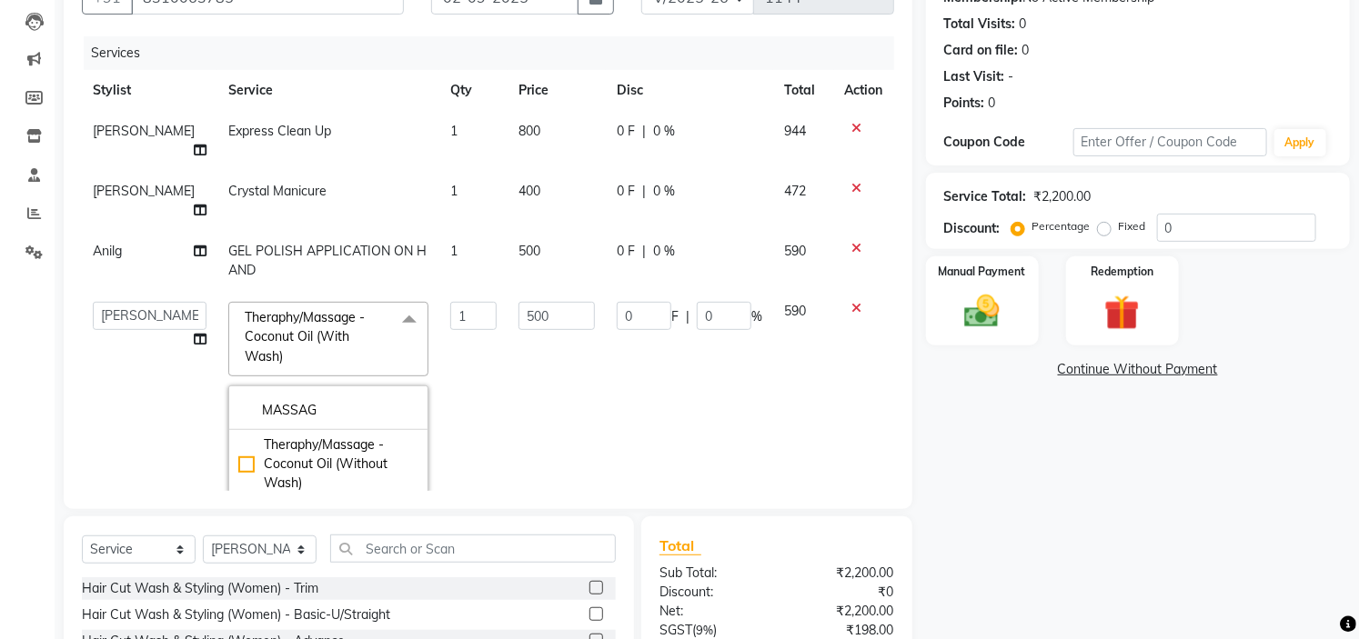
type input "0"
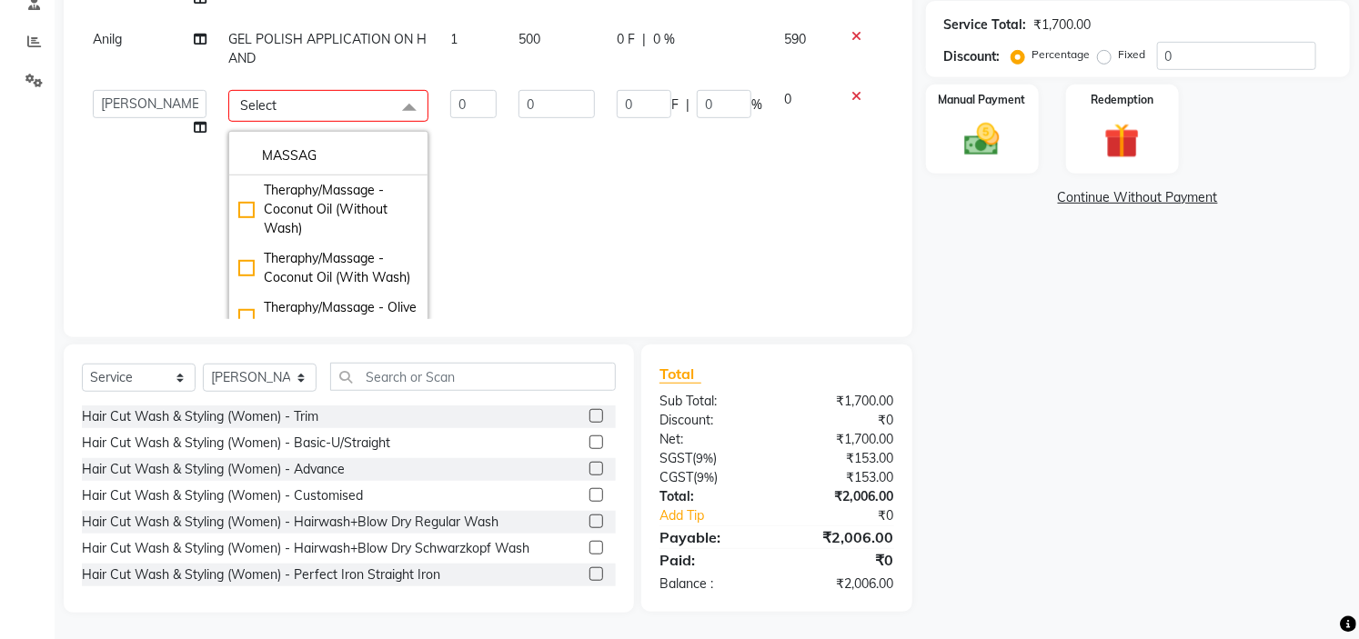
scroll to position [80, 0]
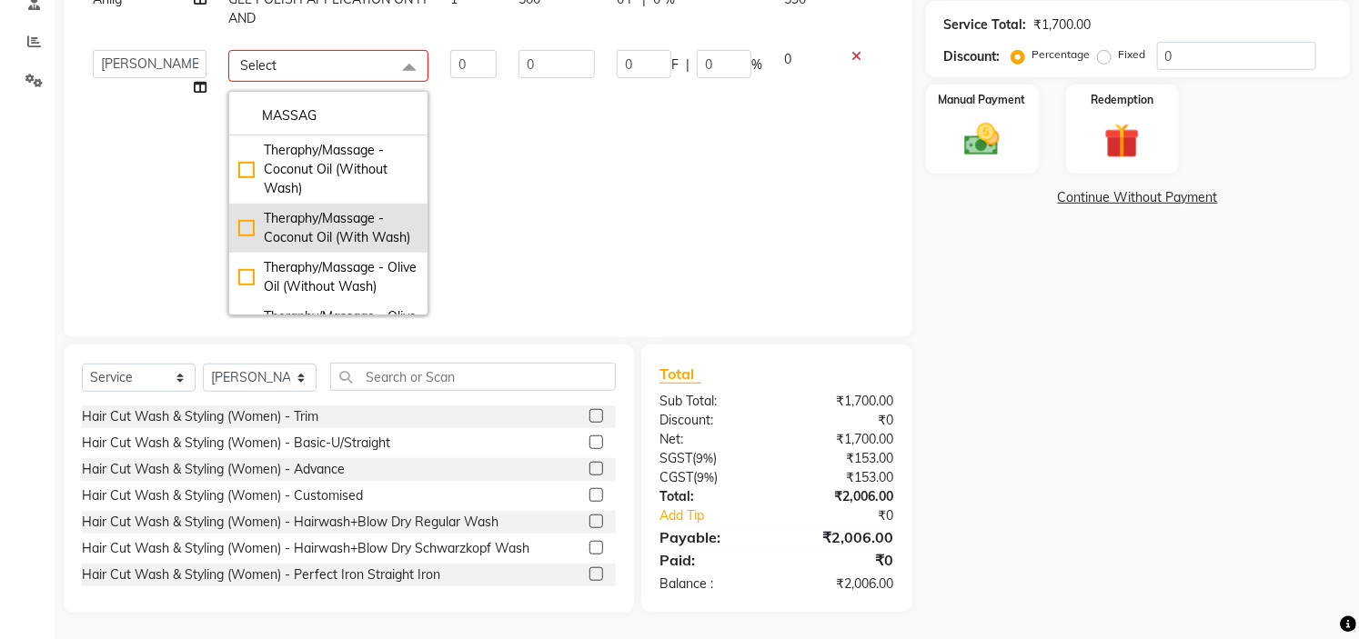
click at [276, 209] on div "Theraphy/Massage - Coconut Oil (With Wash)" at bounding box center [328, 228] width 180 height 38
checkbox input "true"
type input "1"
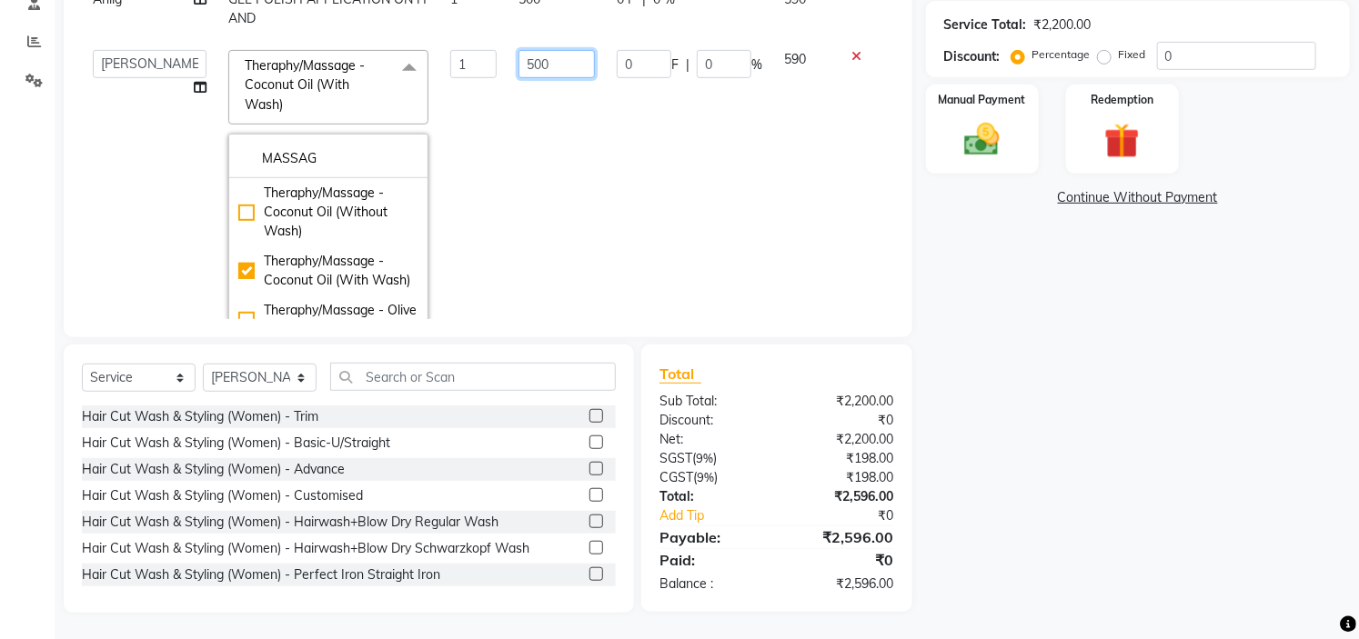
click at [541, 50] on input "500" at bounding box center [556, 64] width 76 height 28
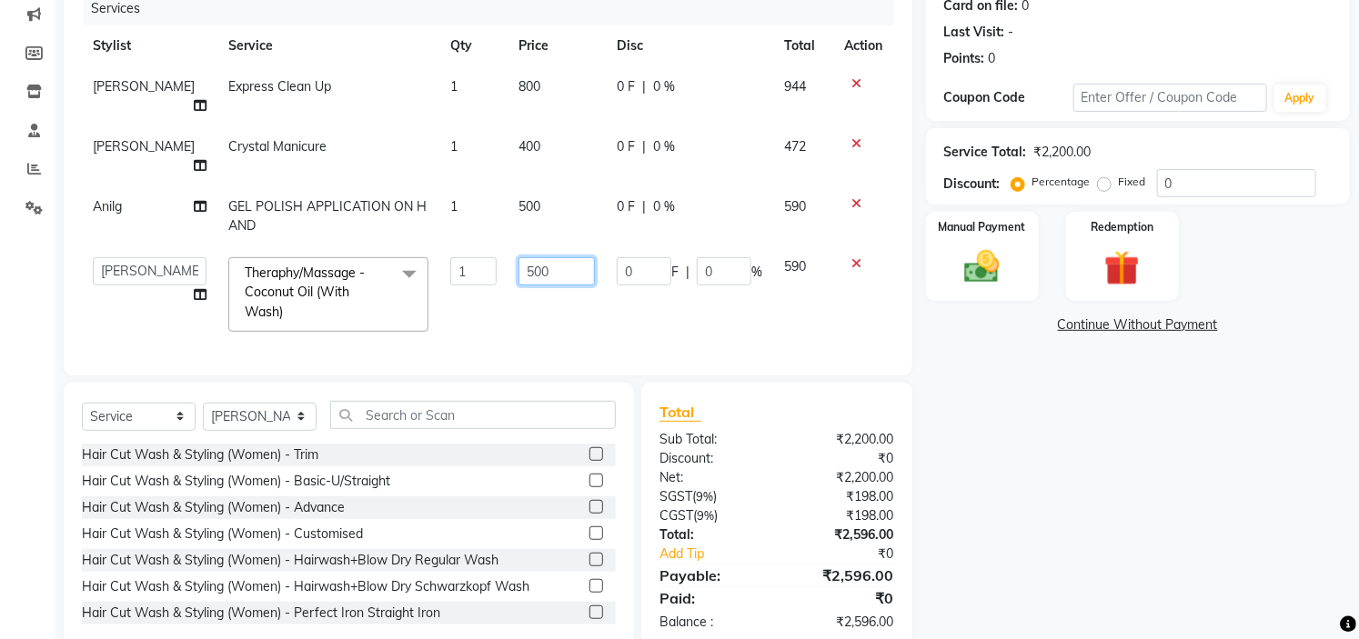
scroll to position [249, 0]
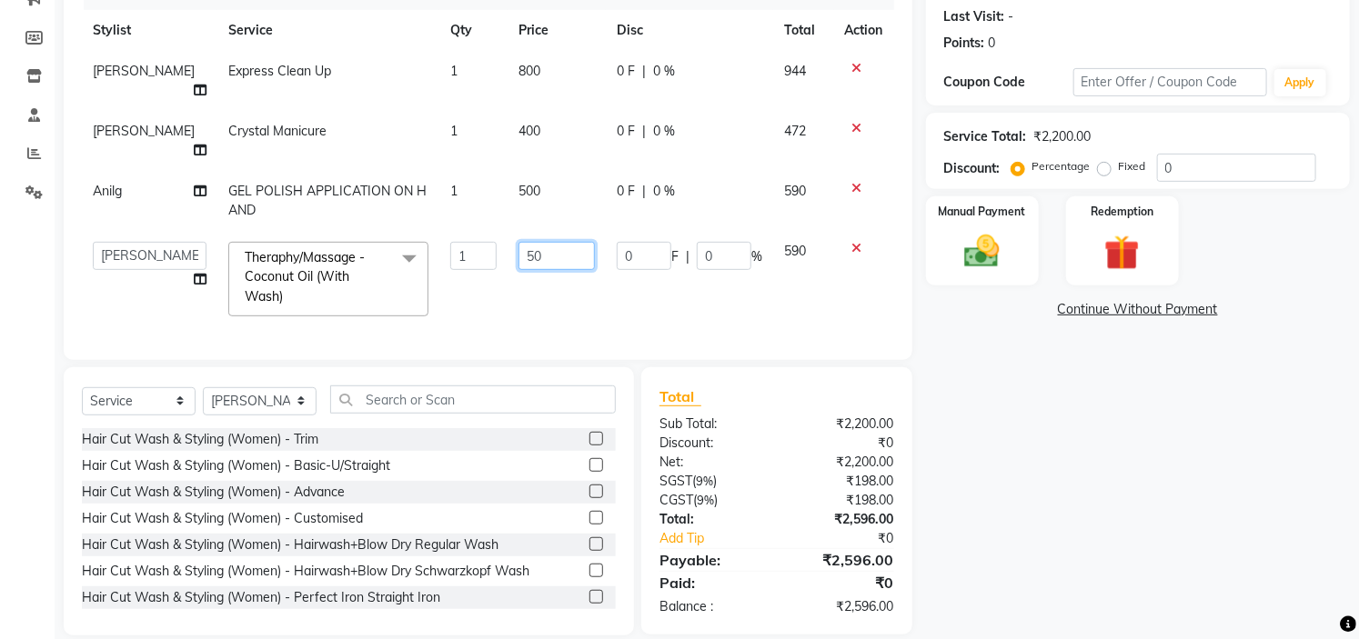
type input "5"
type input "700"
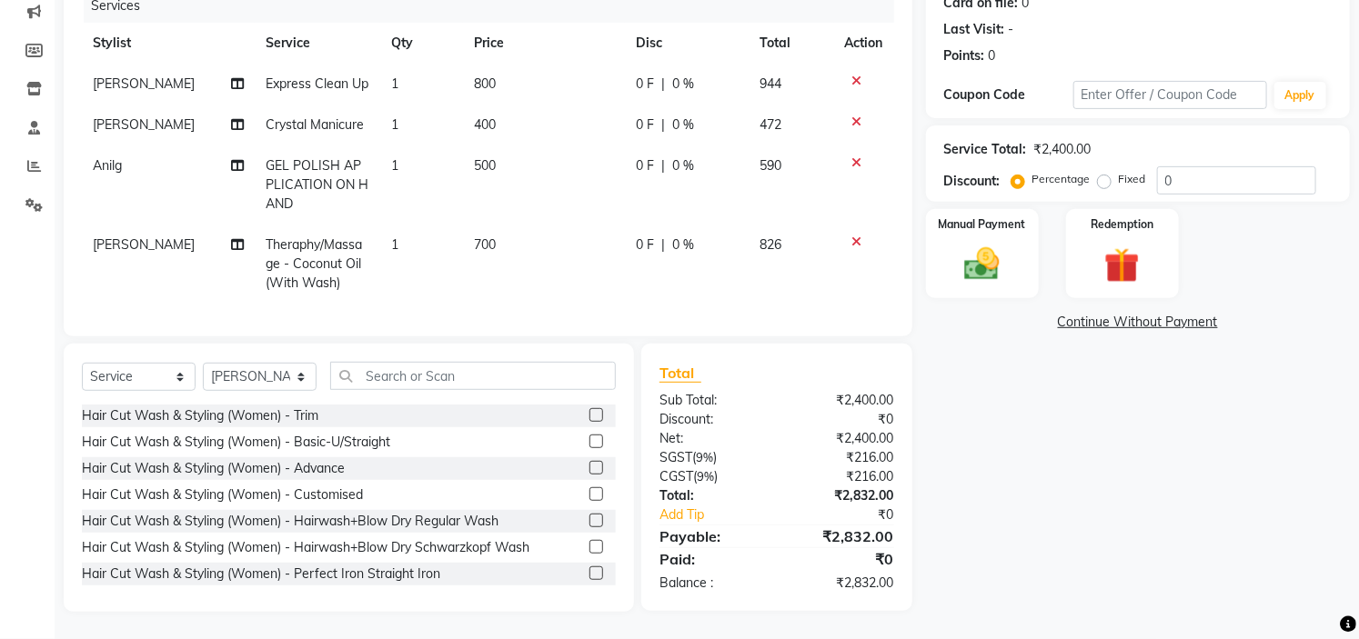
click at [1100, 446] on div "Name: Sinchana Membership: No Active Membership Total Visits: 0 Card on file: 0…" at bounding box center [1144, 256] width 437 height 712
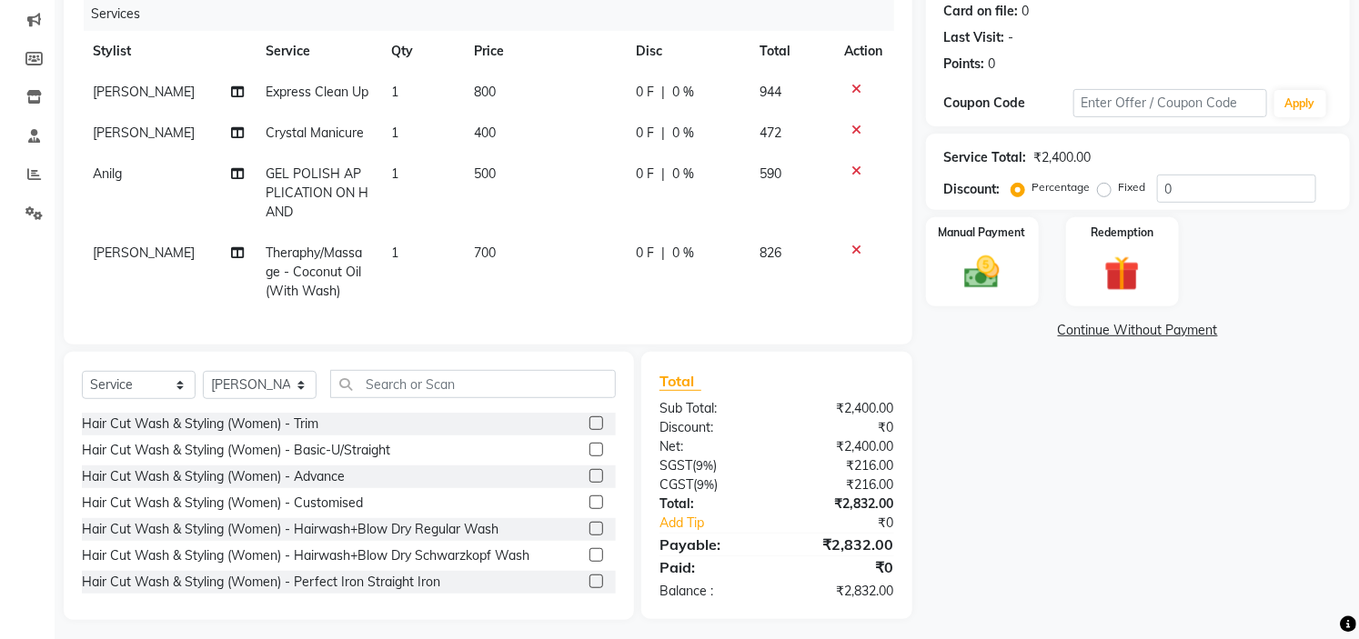
scroll to position [211, 0]
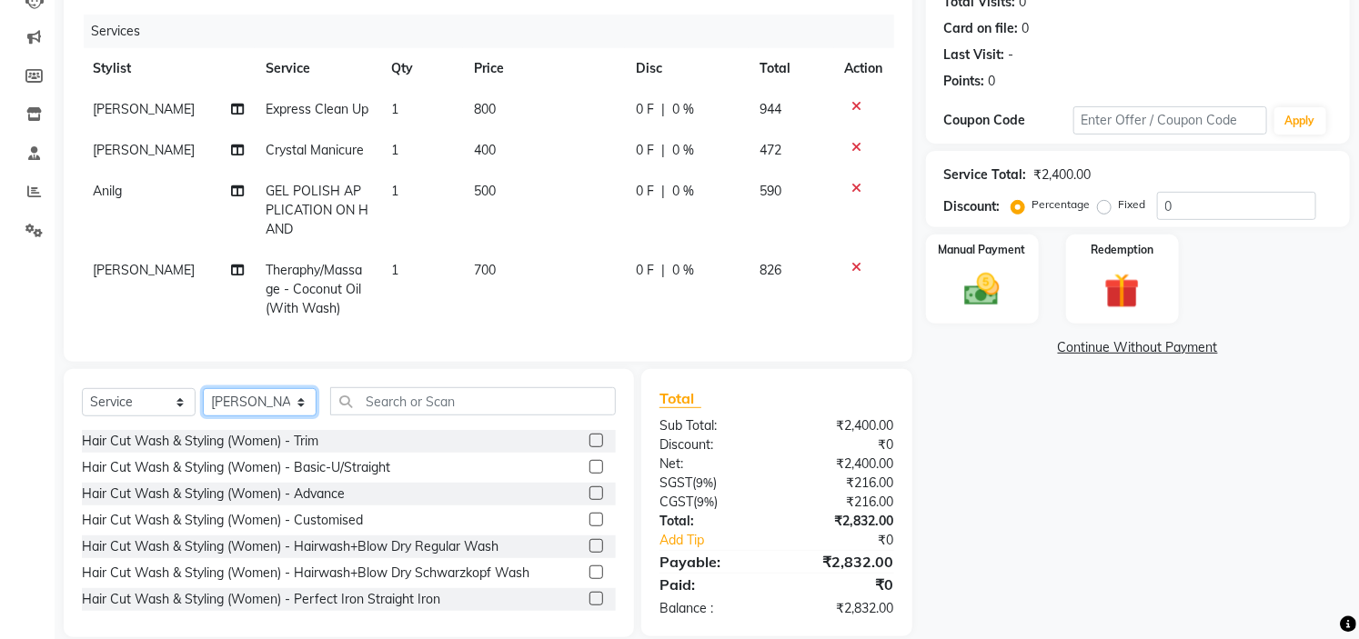
click at [288, 417] on select "Select Stylist Anilg Ankita Arpitha Arti Ashwini Ayaan DR. Apurva Fatma Jayshre…" at bounding box center [260, 402] width 114 height 28
select select "89044"
click at [203, 404] on select "Select Stylist Anilg Ankita Arpitha Arti Ashwini Ayaan DR. Apurva Fatma Jayshre…" at bounding box center [260, 402] width 114 height 28
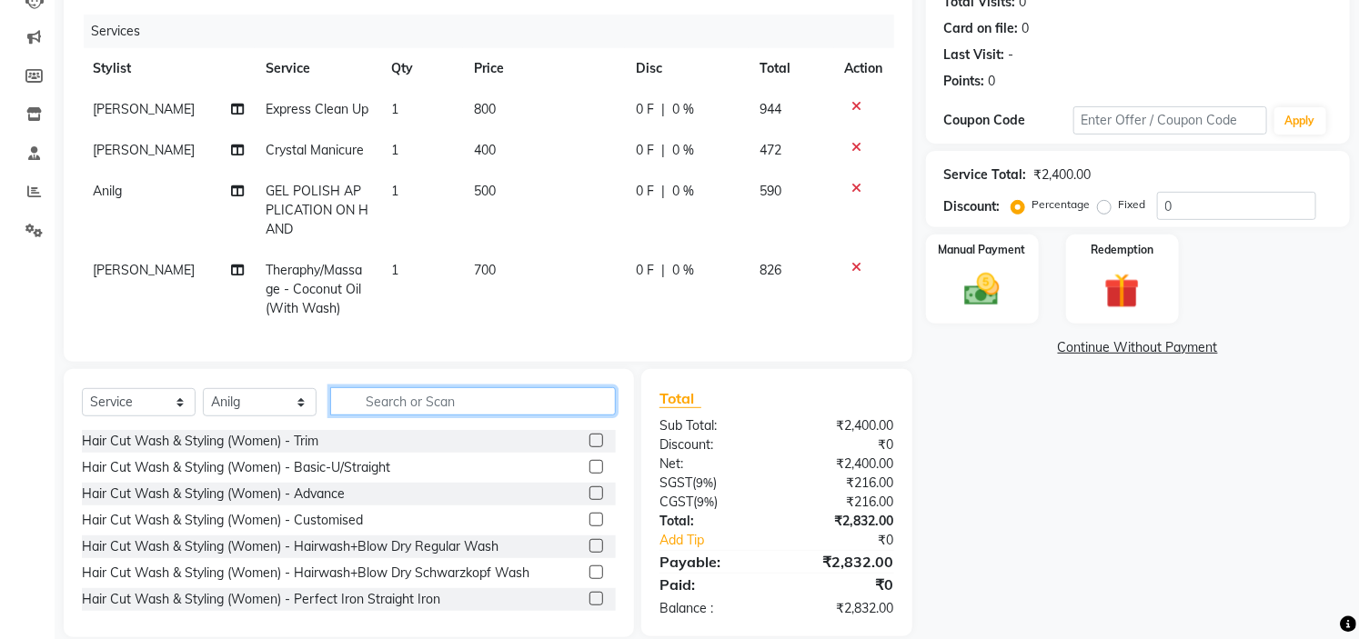
click at [495, 414] on input "text" at bounding box center [473, 401] width 286 height 28
click at [347, 153] on span "Crystal Manicure" at bounding box center [315, 150] width 98 height 16
select select "88293"
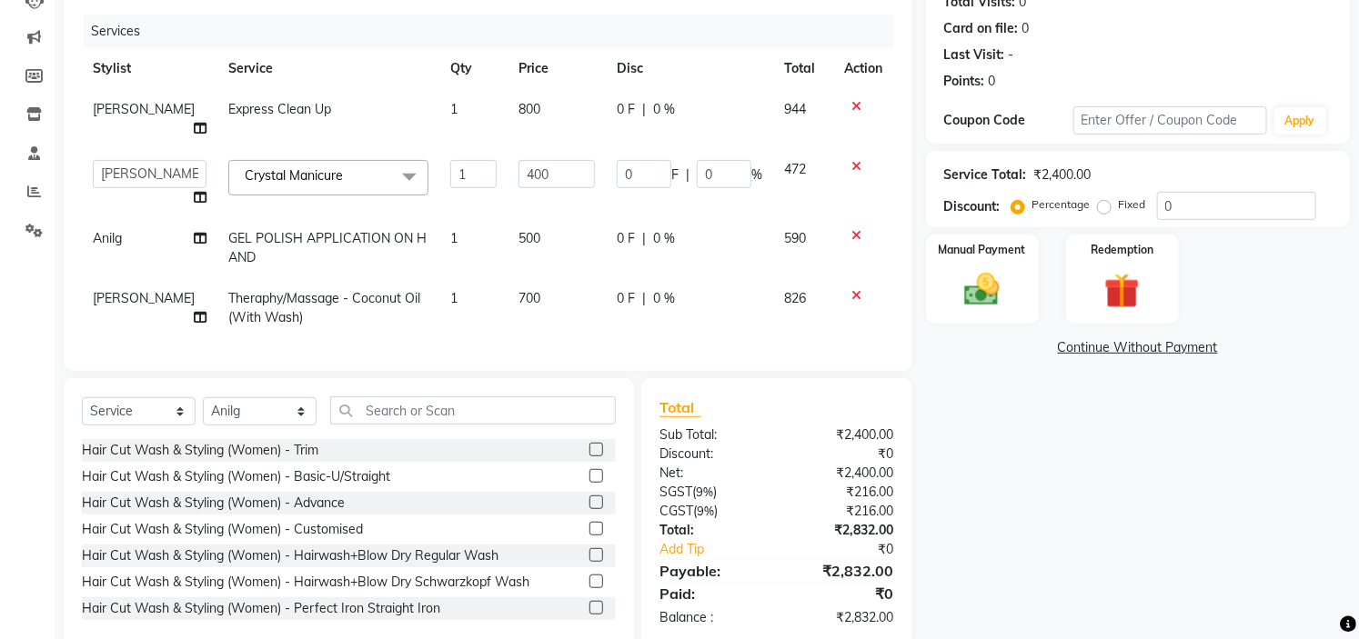
click at [391, 160] on span at bounding box center [409, 177] width 36 height 35
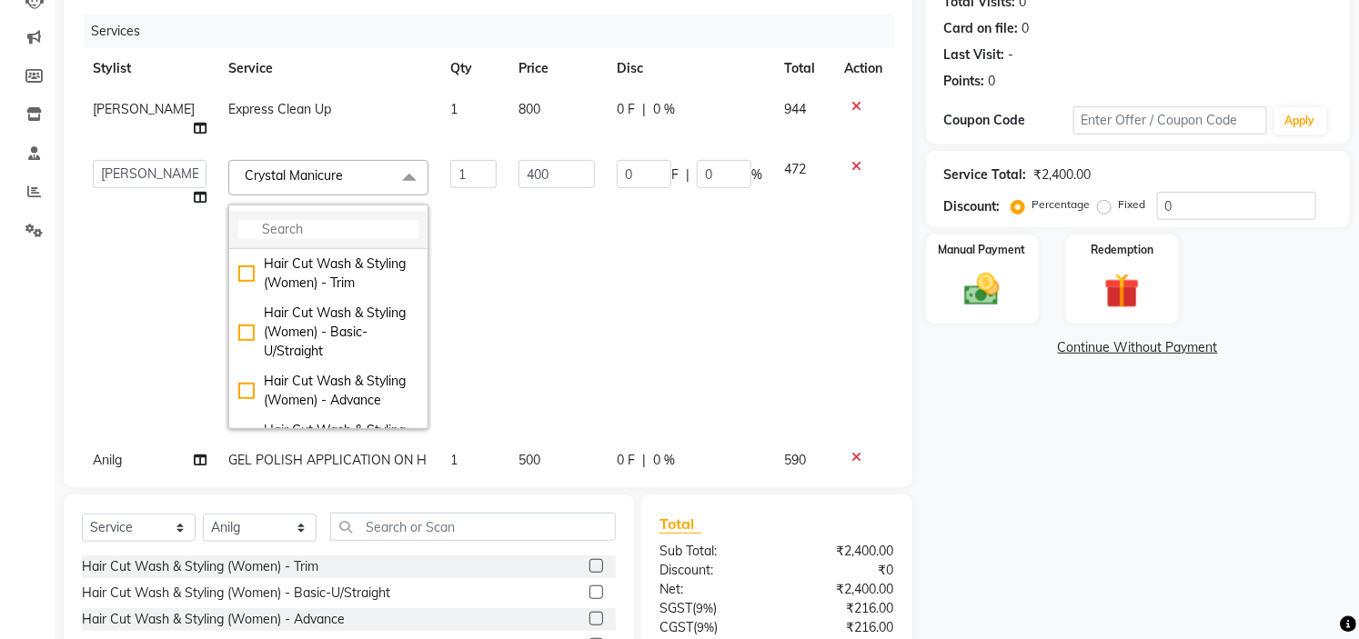
click at [251, 220] on input "multiselect-search" at bounding box center [328, 229] width 180 height 19
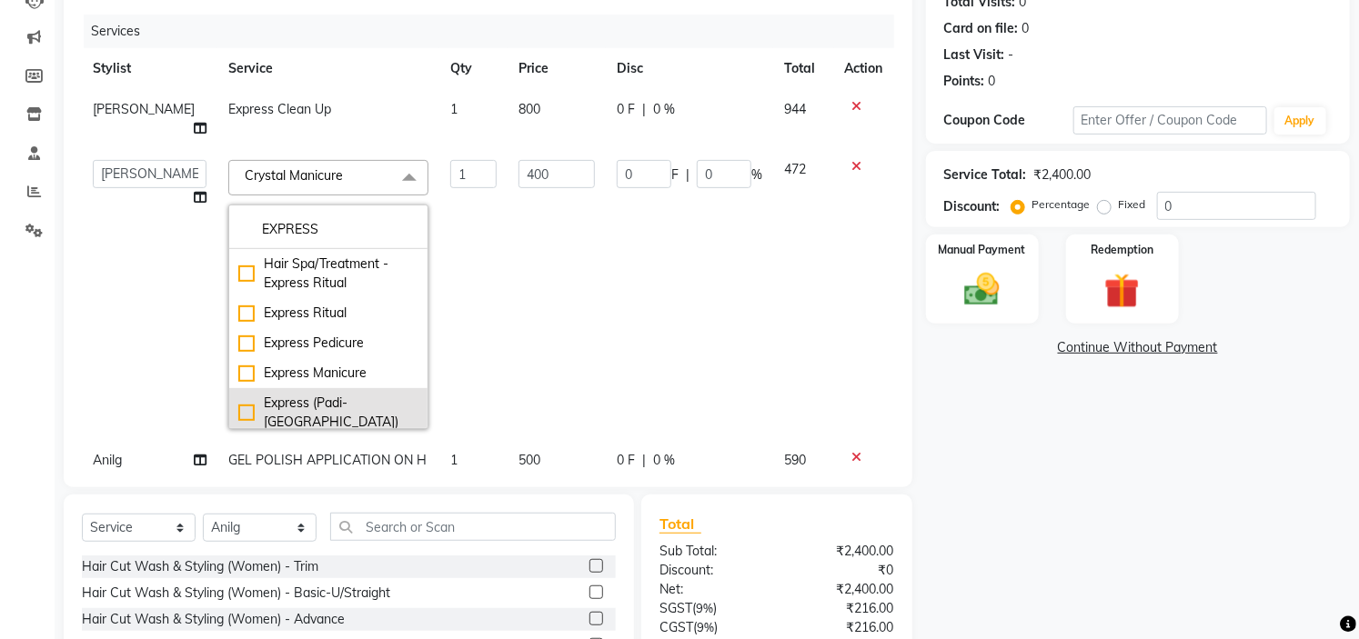
type input "EXPRESS"
click at [319, 394] on div "Express (Padi-Mani)" at bounding box center [328, 413] width 180 height 38
checkbox input "true"
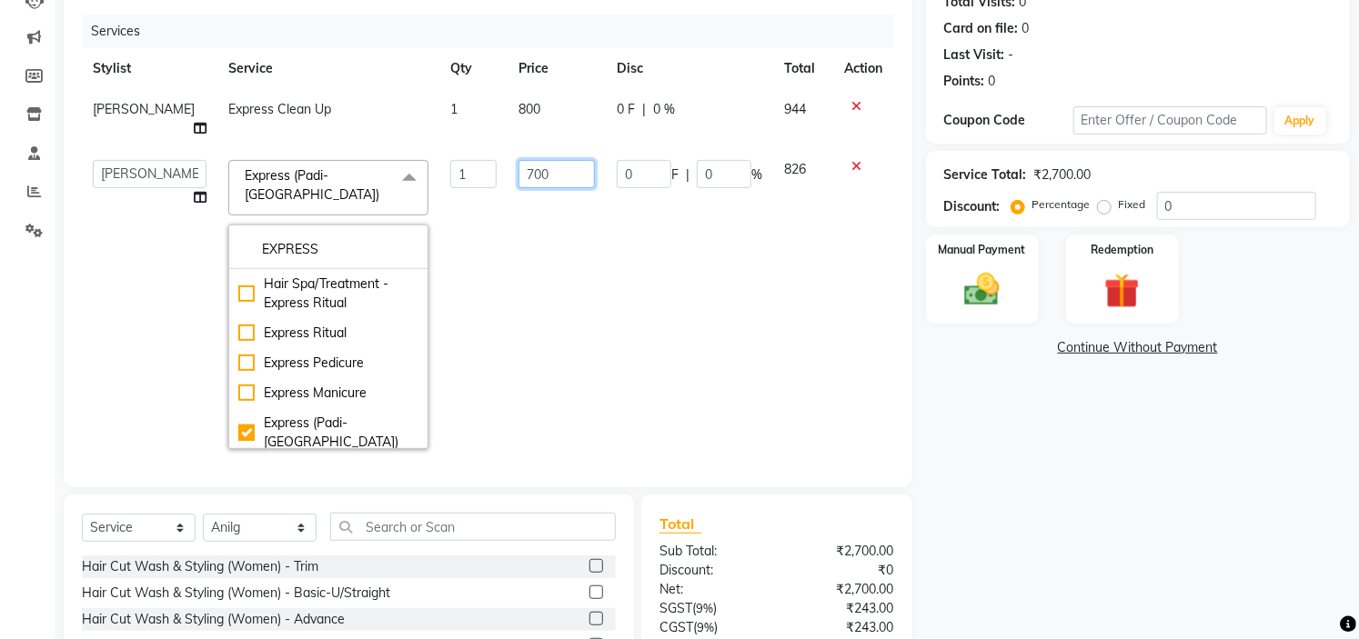
click at [524, 164] on input "700" at bounding box center [556, 174] width 76 height 28
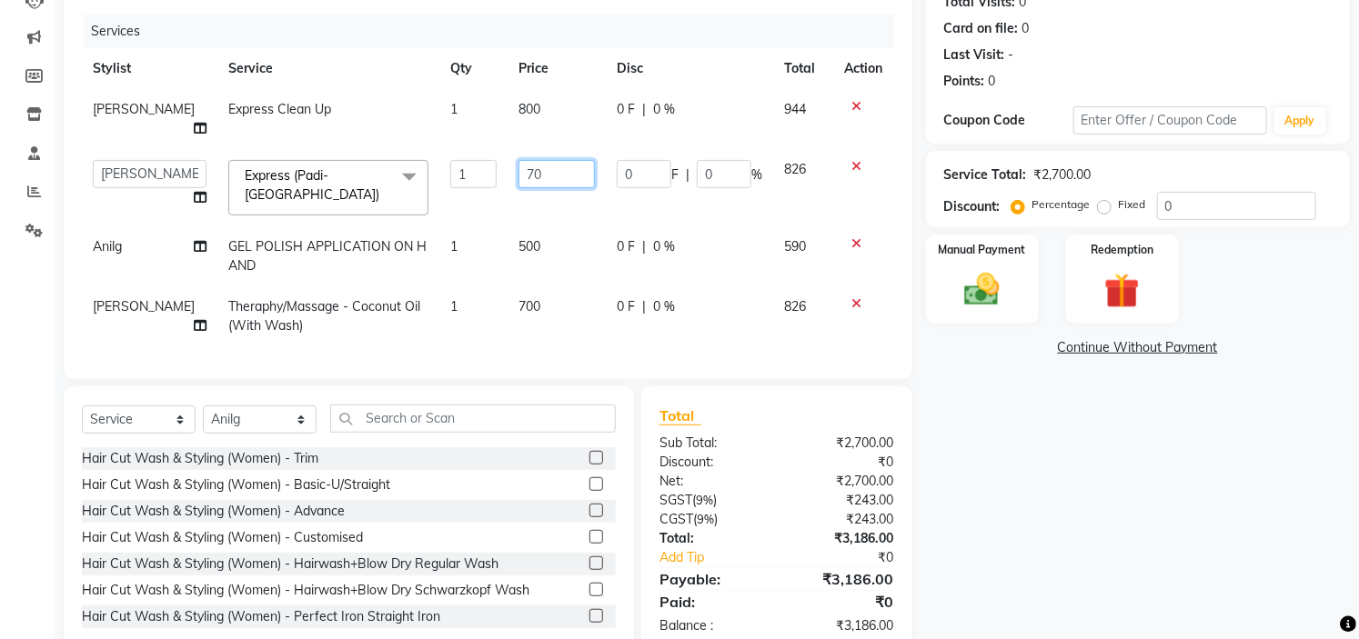
type input "7"
type input "900"
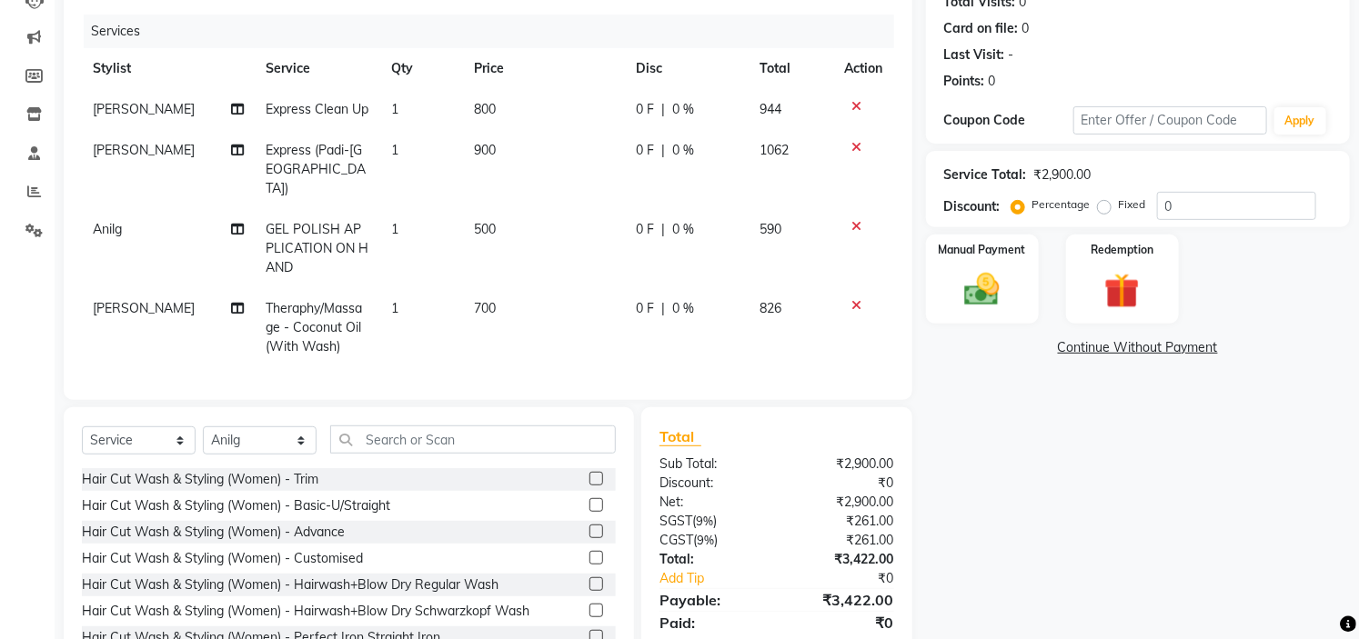
click at [1055, 467] on div "Name: Sinchana Membership: No Active Membership Total Visits: 0 Card on file: 0…" at bounding box center [1144, 300] width 437 height 750
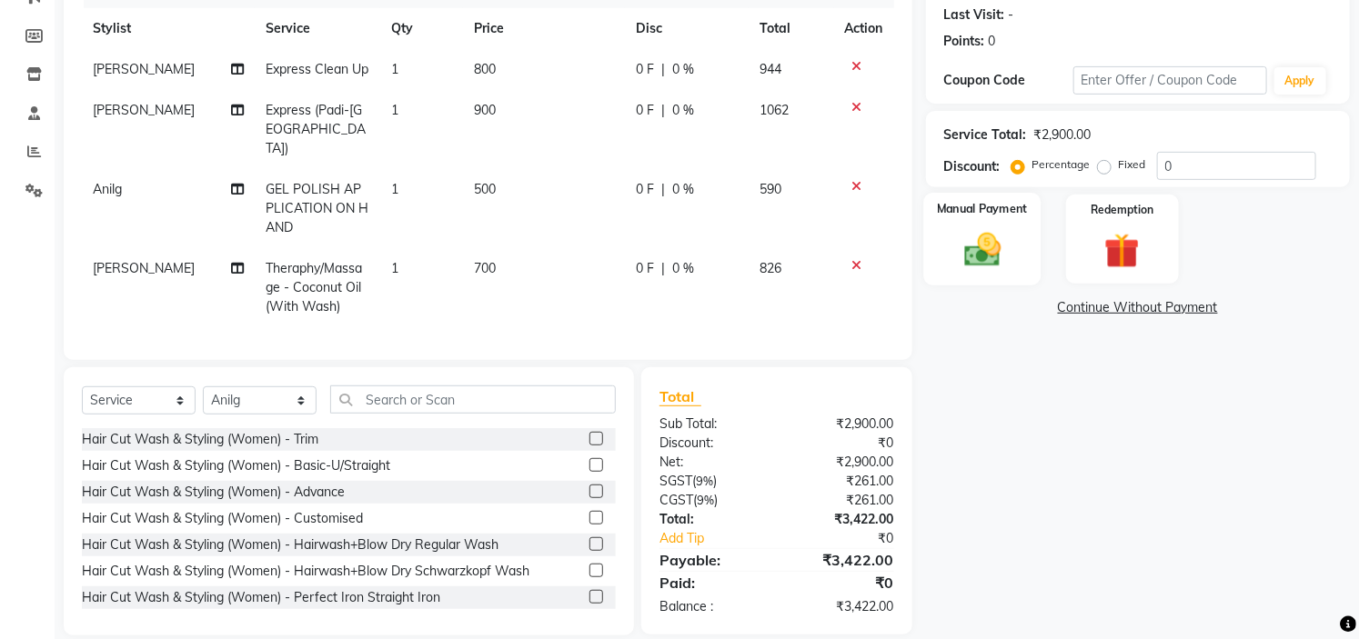
click at [979, 229] on img at bounding box center [982, 250] width 60 height 42
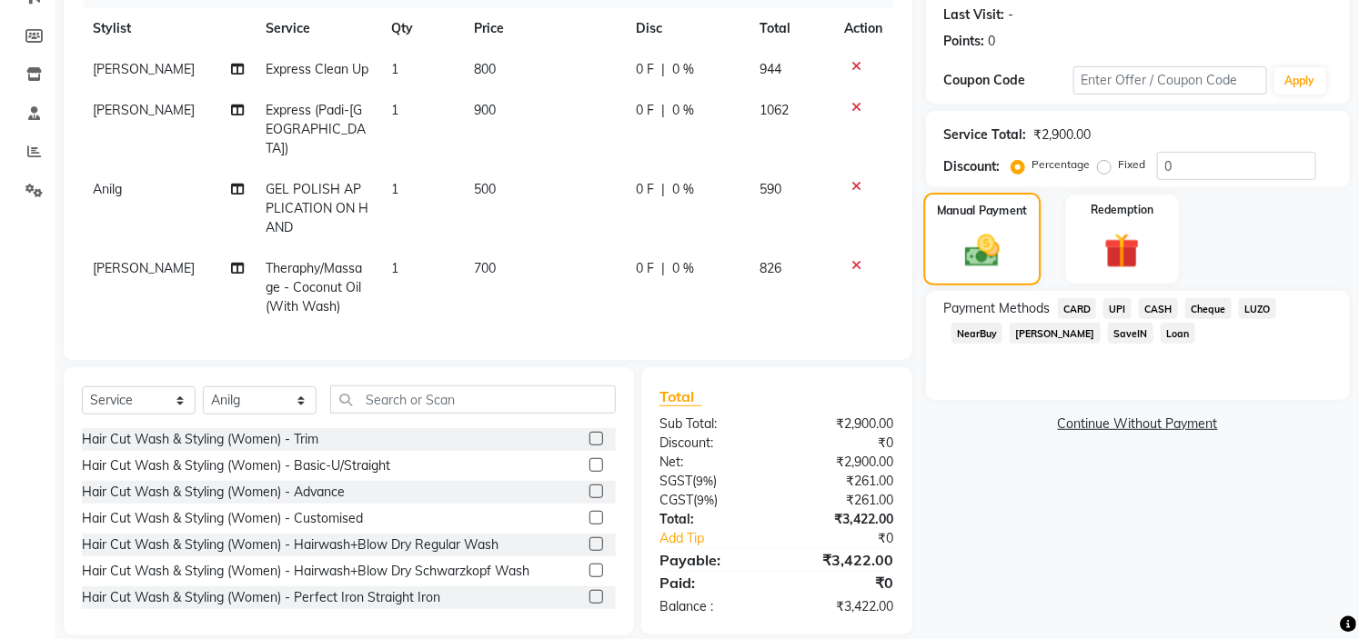
scroll to position [270, 0]
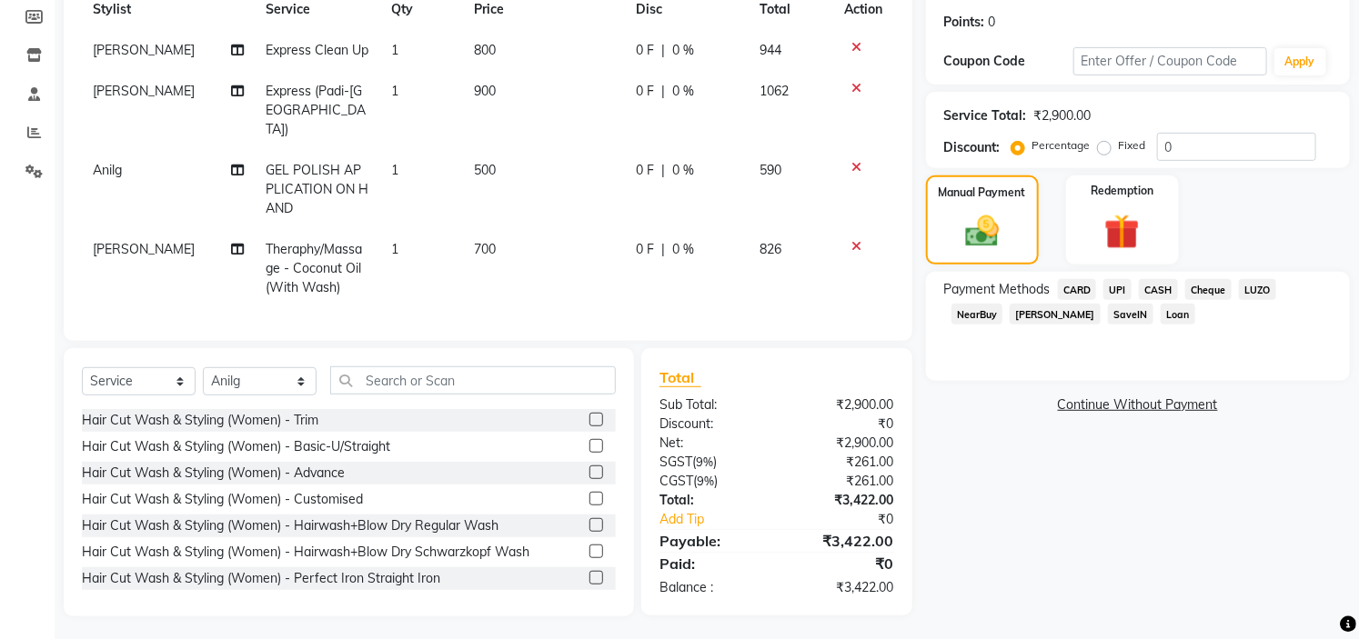
click at [1070, 276] on div "Payment Methods CARD UPI CASH Cheque LUZO NearBuy Bajaj Finserv SaveIN Loan" at bounding box center [1138, 326] width 424 height 109
click at [1074, 289] on span "CARD" at bounding box center [1077, 289] width 39 height 21
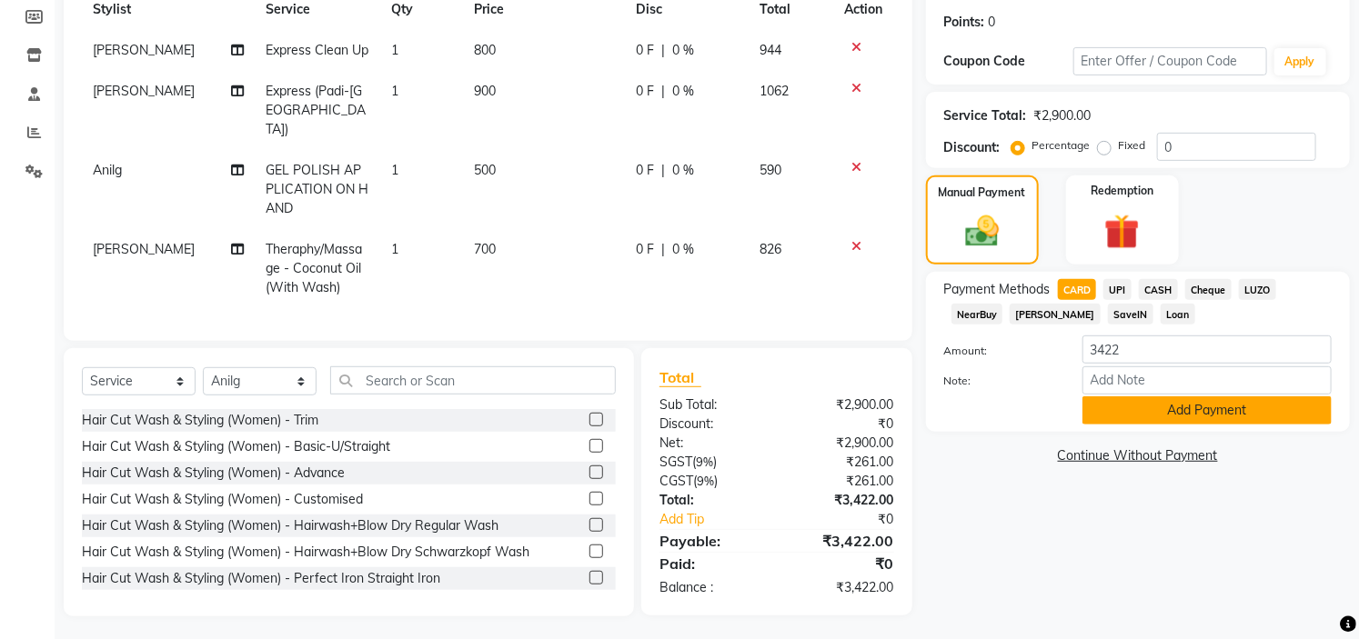
click at [1199, 405] on button "Add Payment" at bounding box center [1206, 411] width 249 height 28
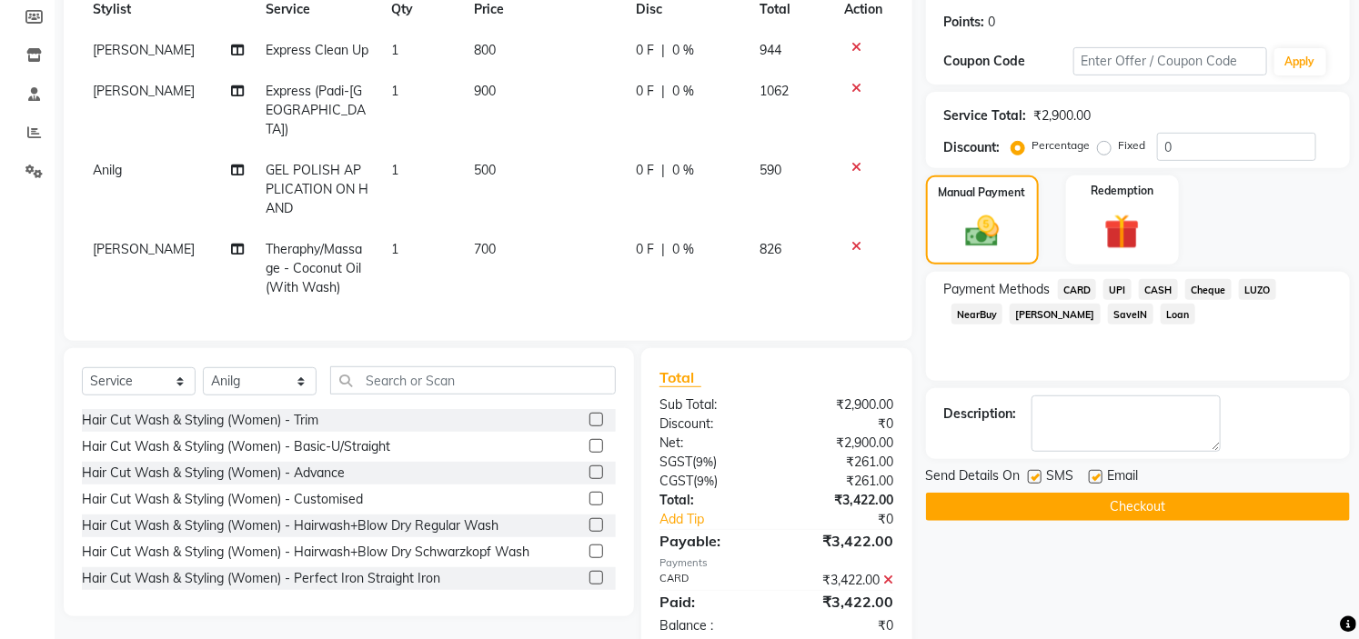
click at [1149, 501] on button "Checkout" at bounding box center [1138, 507] width 424 height 28
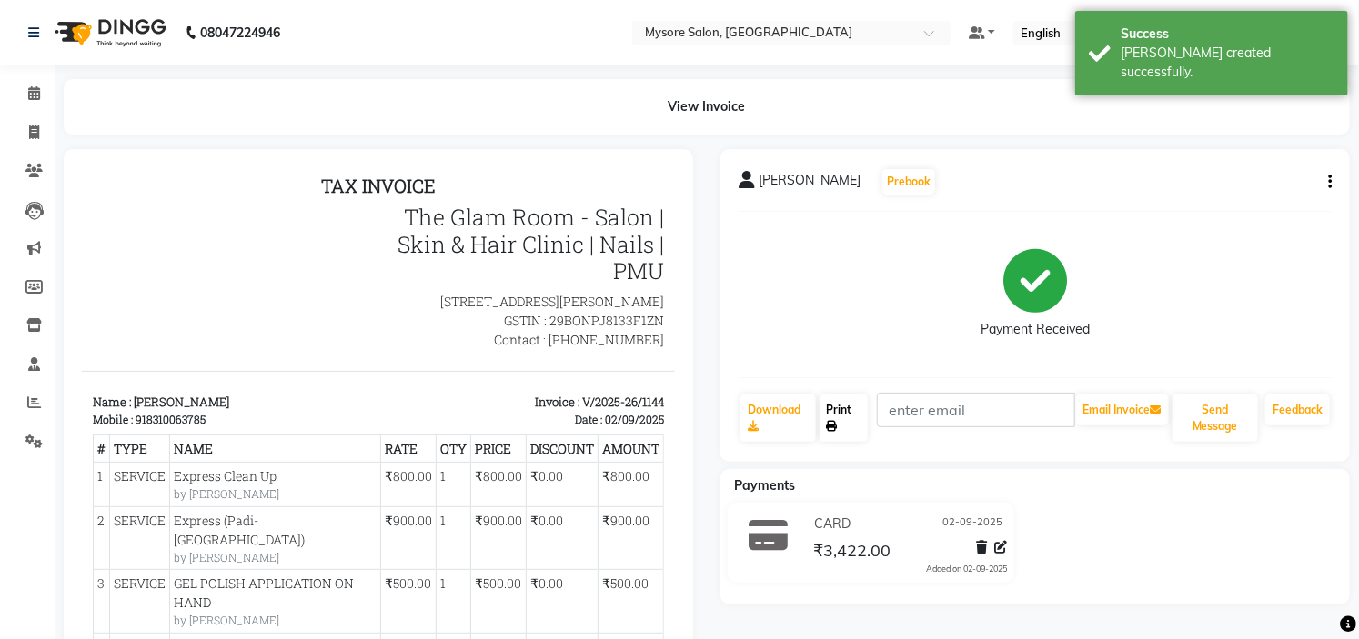
click at [832, 402] on link "Print" at bounding box center [843, 418] width 49 height 47
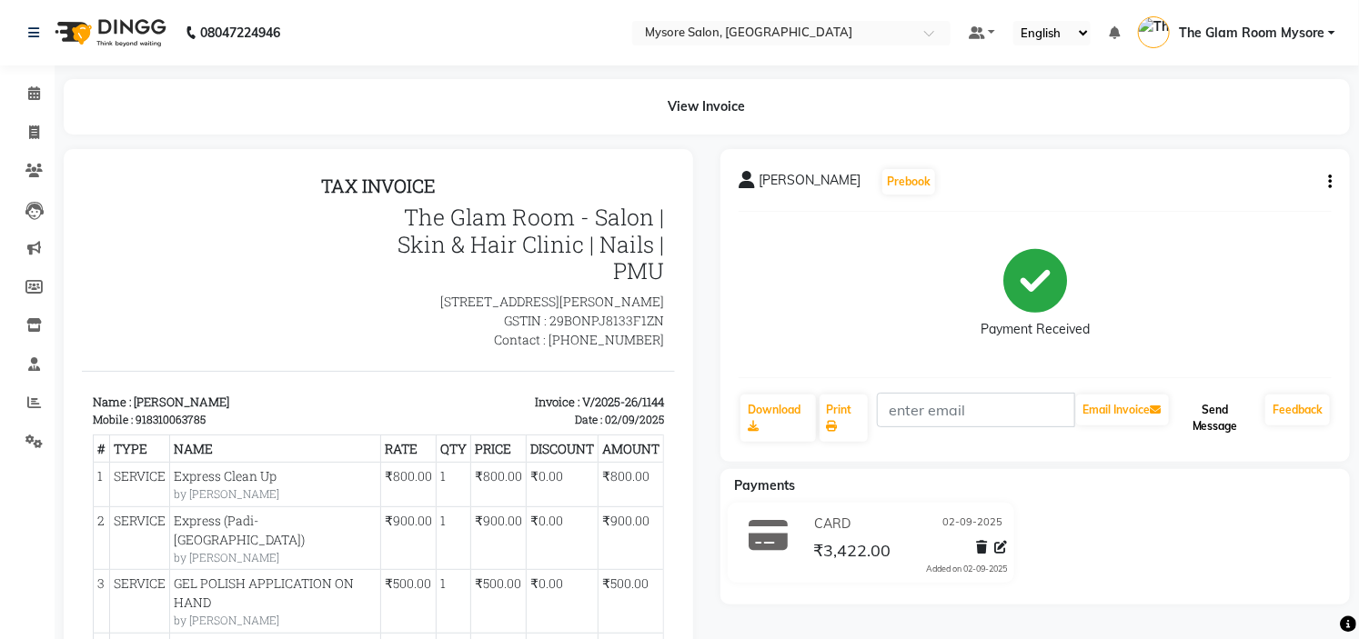
click at [1224, 412] on button "Send Message" at bounding box center [1214, 418] width 85 height 47
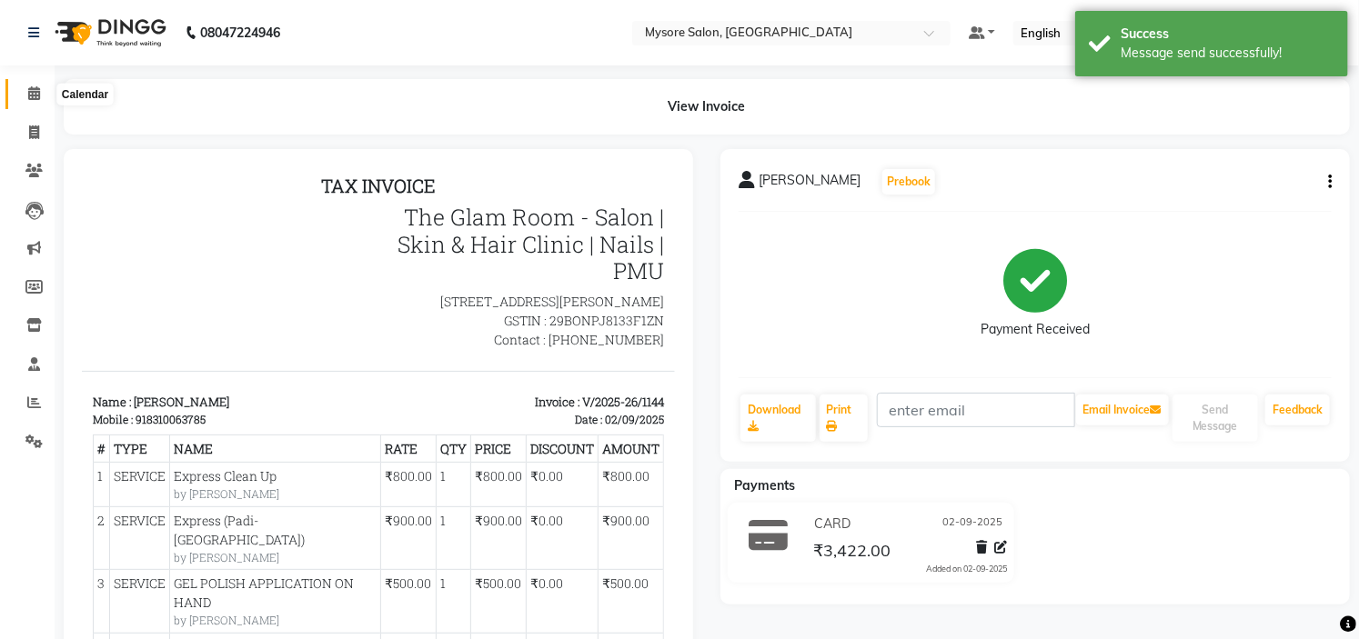
click at [23, 98] on span at bounding box center [34, 94] width 32 height 21
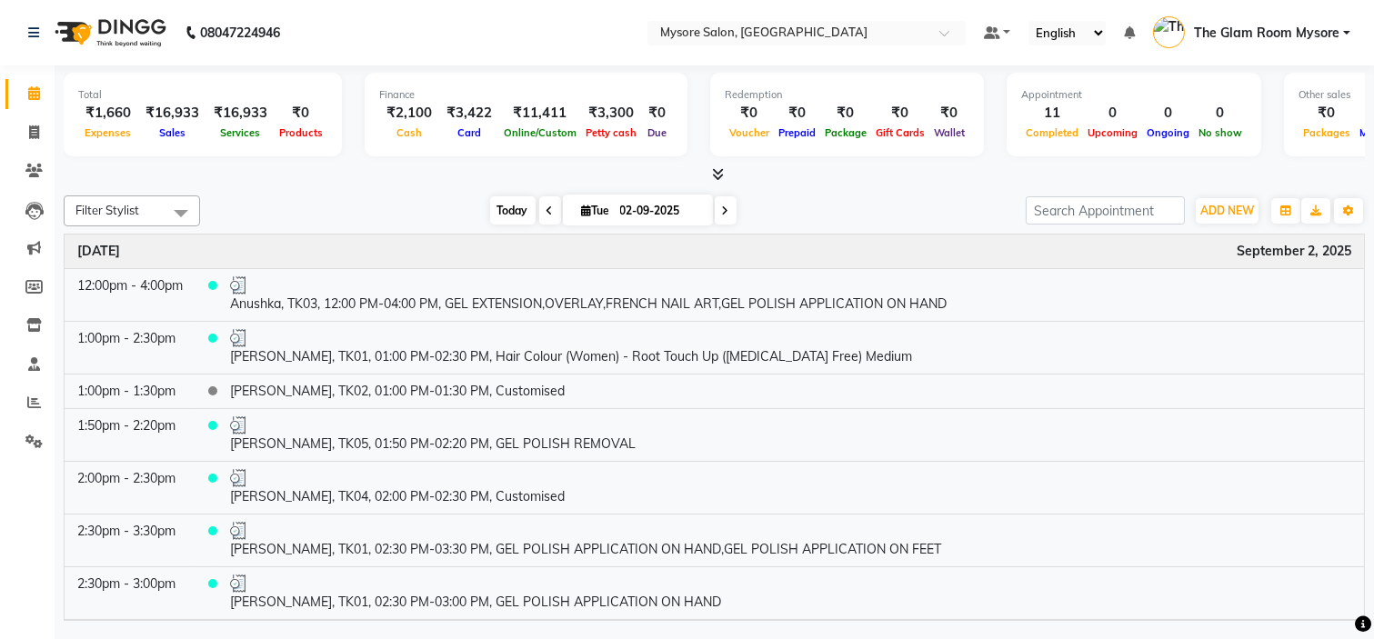
click at [503, 206] on span "Today" at bounding box center [512, 210] width 45 height 28
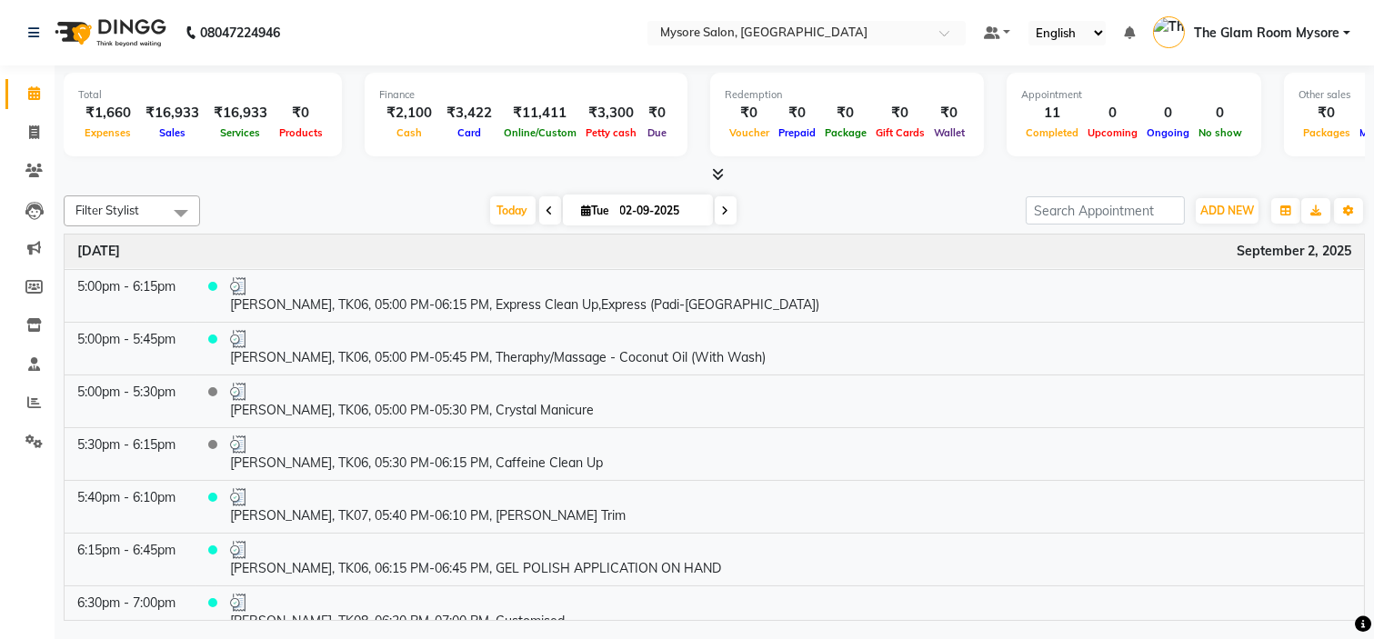
scroll to position [368, 0]
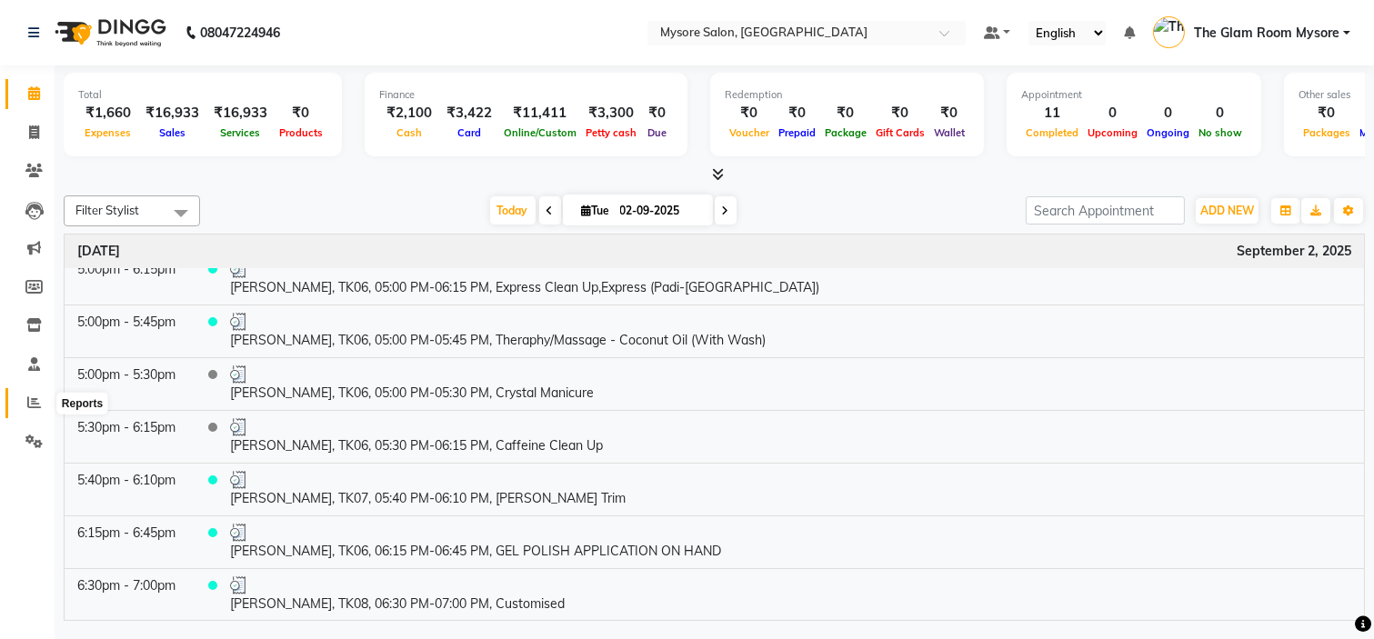
click at [33, 394] on span at bounding box center [34, 403] width 32 height 21
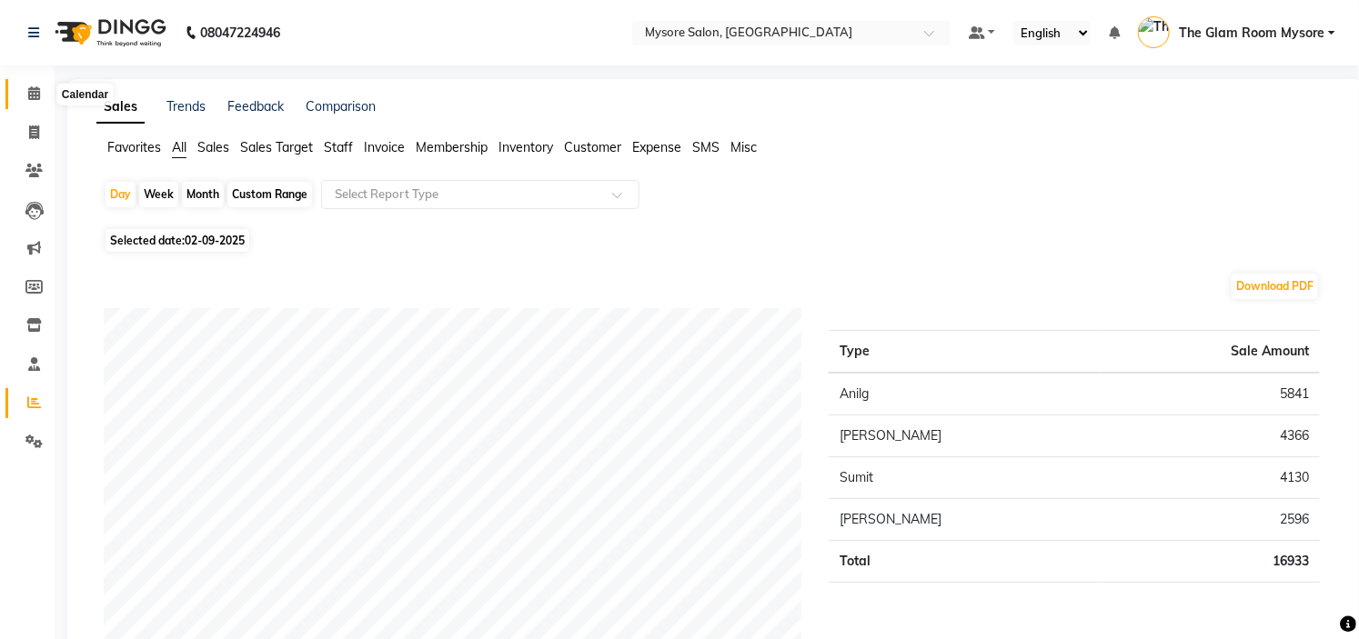
click at [35, 88] on icon at bounding box center [34, 93] width 12 height 14
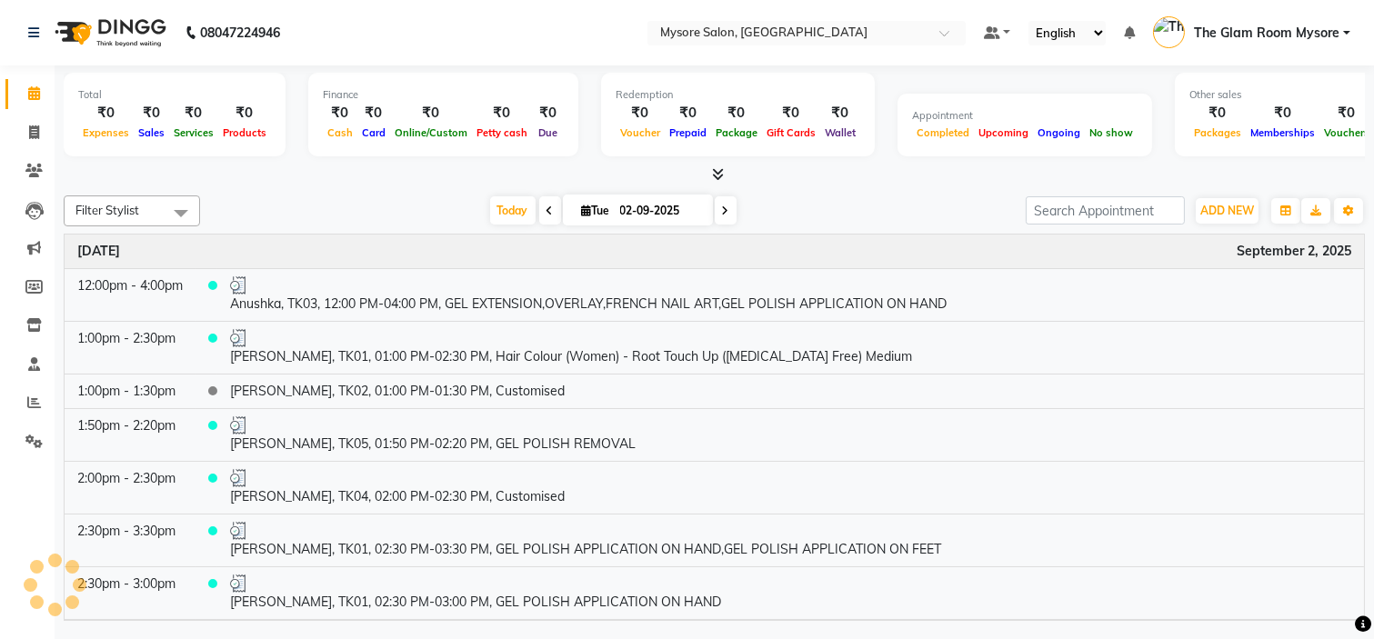
click at [365, 183] on div at bounding box center [714, 175] width 1301 height 19
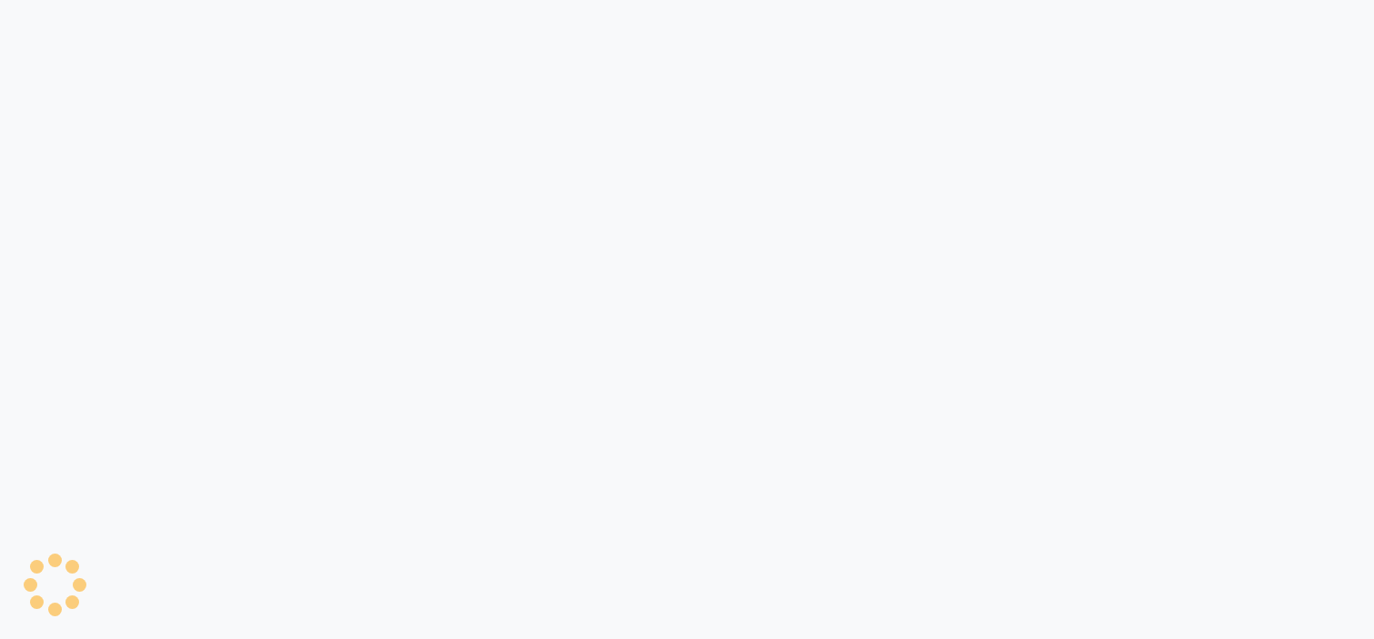
select select "4255"
select select "service"
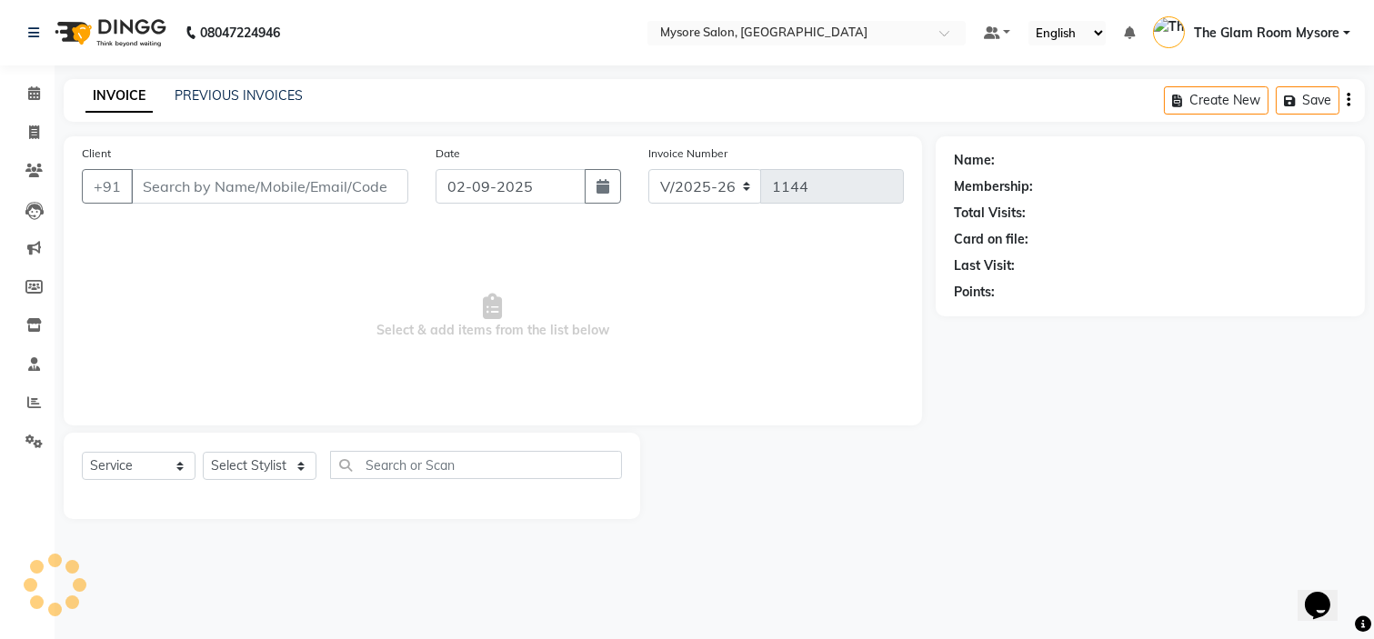
type input "8310063785"
select select "66079"
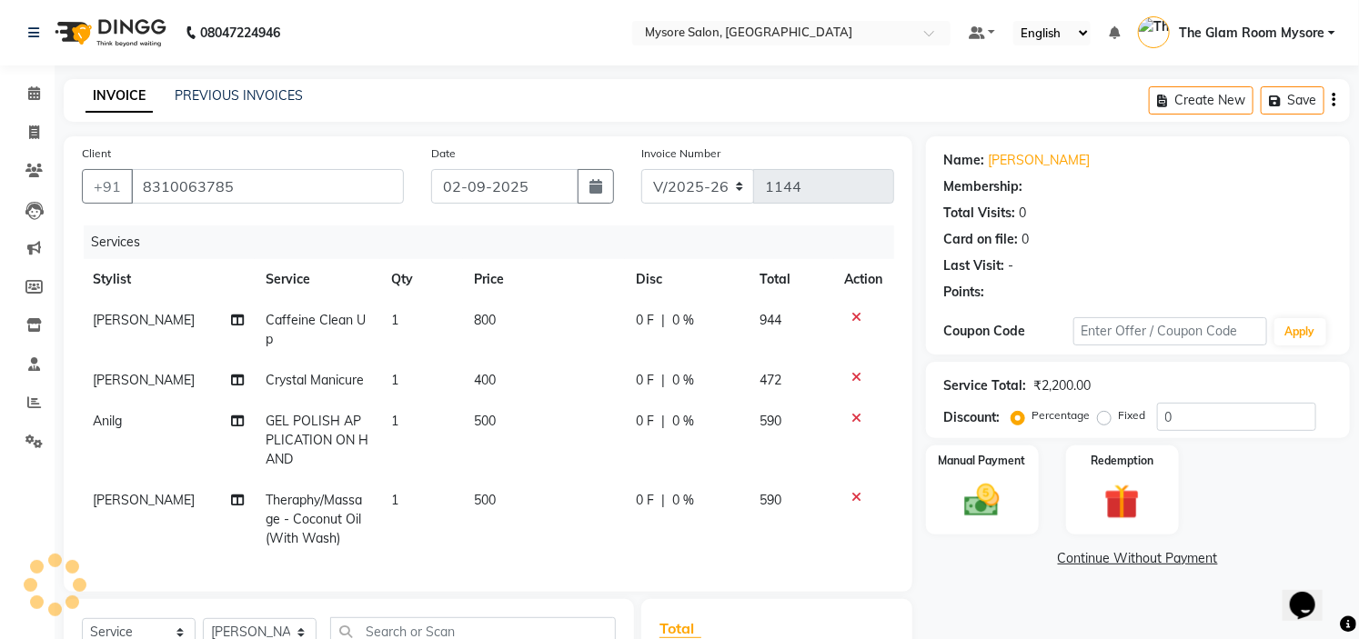
click at [20, 76] on li "Calendar" at bounding box center [27, 94] width 55 height 39
click at [36, 95] on icon at bounding box center [34, 93] width 12 height 14
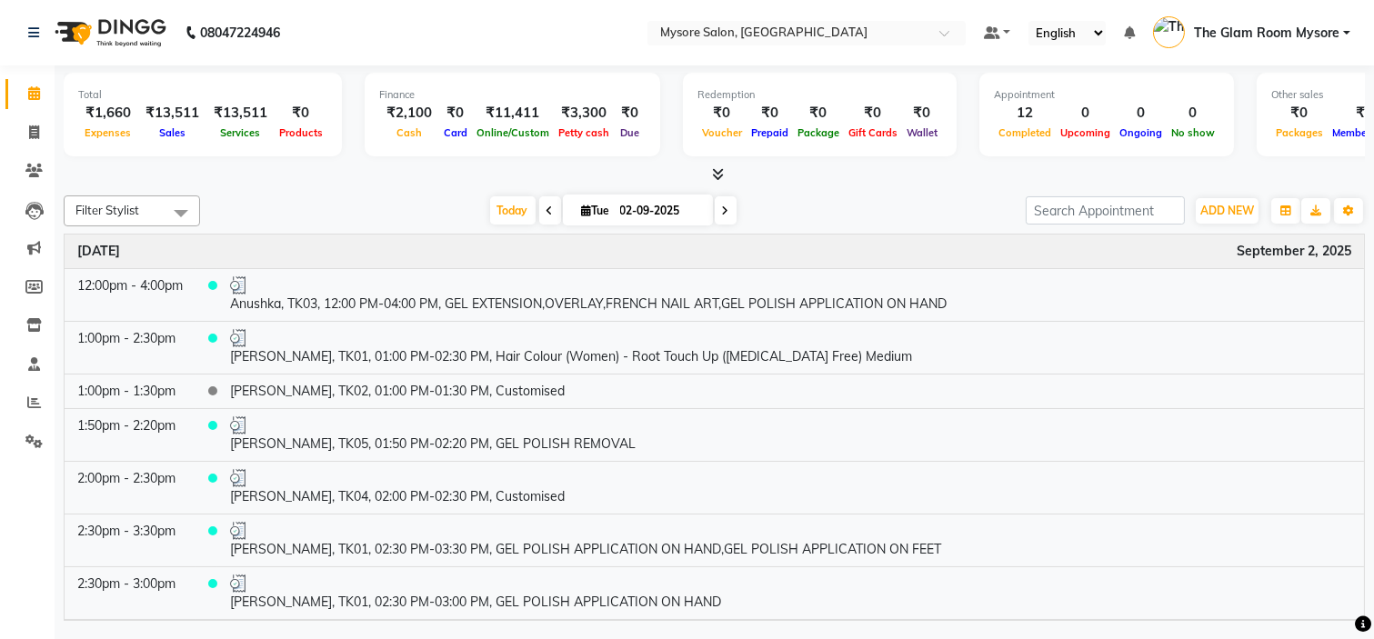
click at [723, 201] on span at bounding box center [726, 210] width 22 height 28
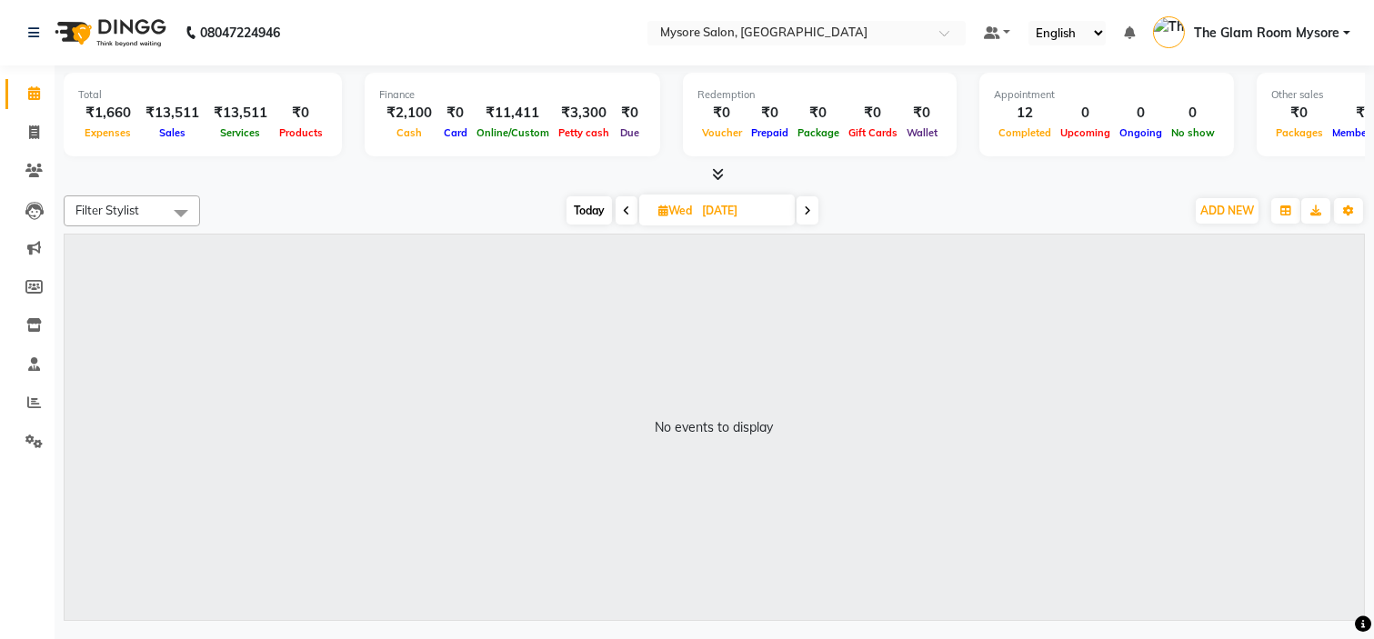
click at [588, 213] on span "Today" at bounding box center [589, 210] width 45 height 28
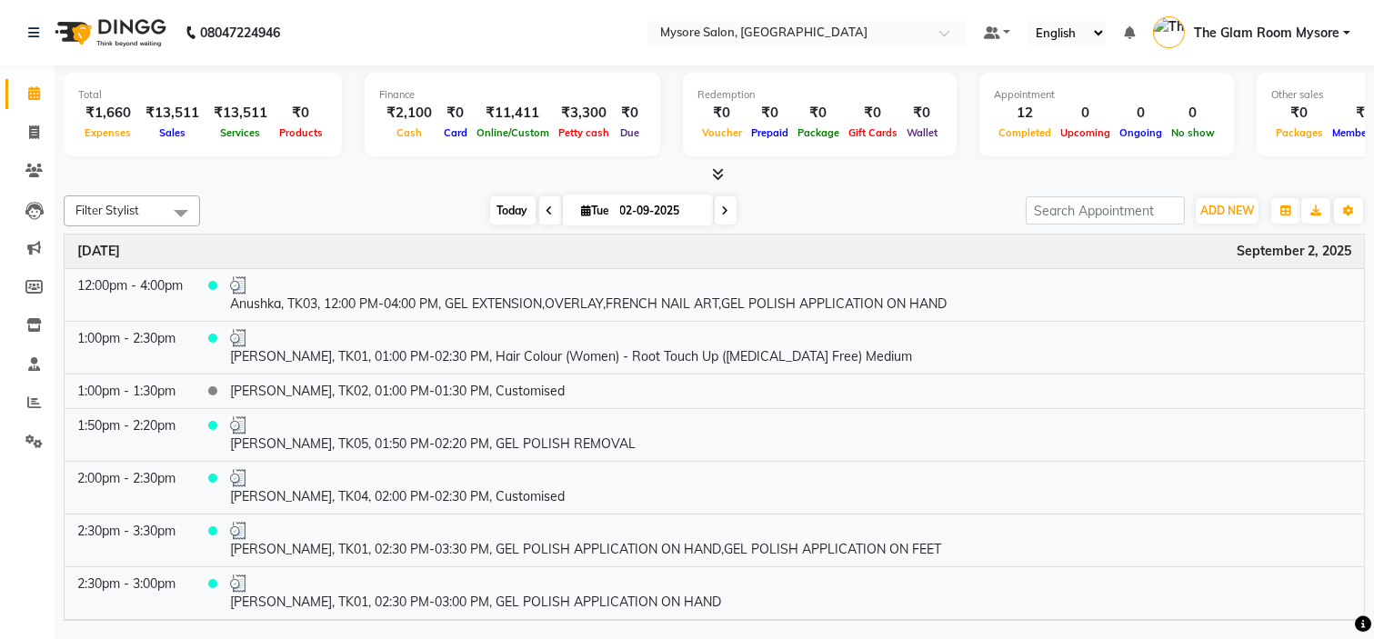
click at [502, 207] on span "Today" at bounding box center [512, 210] width 45 height 28
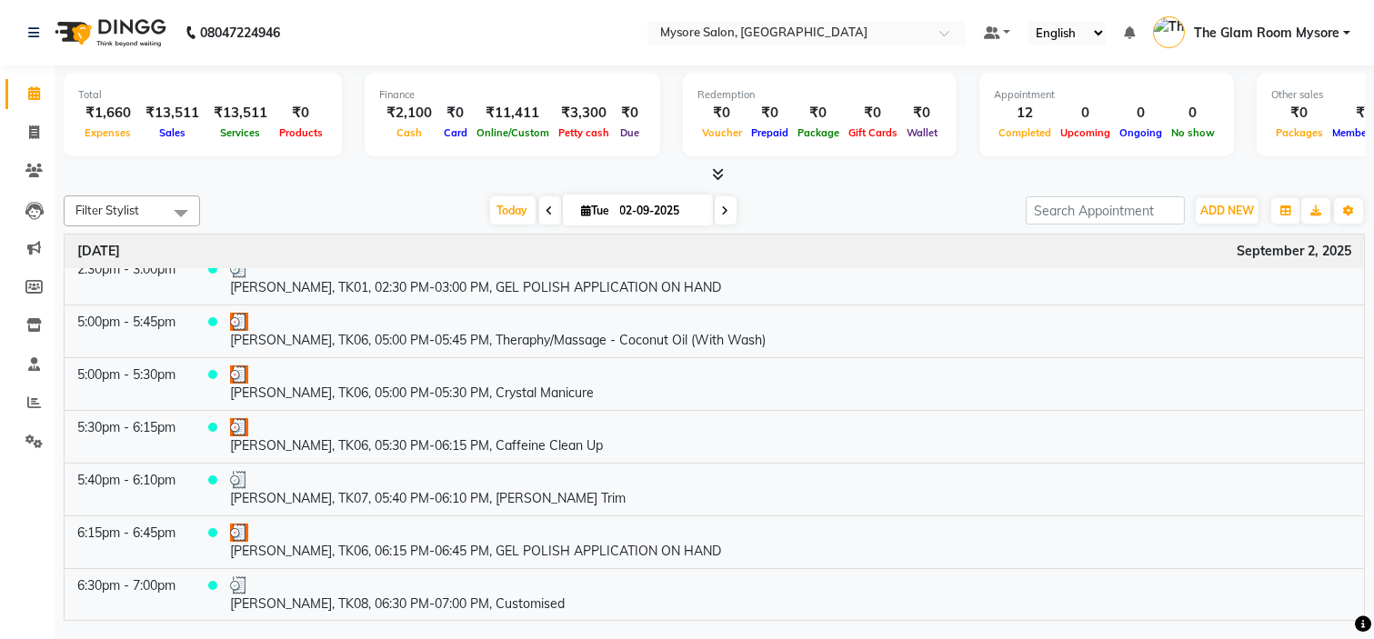
click at [722, 212] on icon at bounding box center [725, 211] width 7 height 11
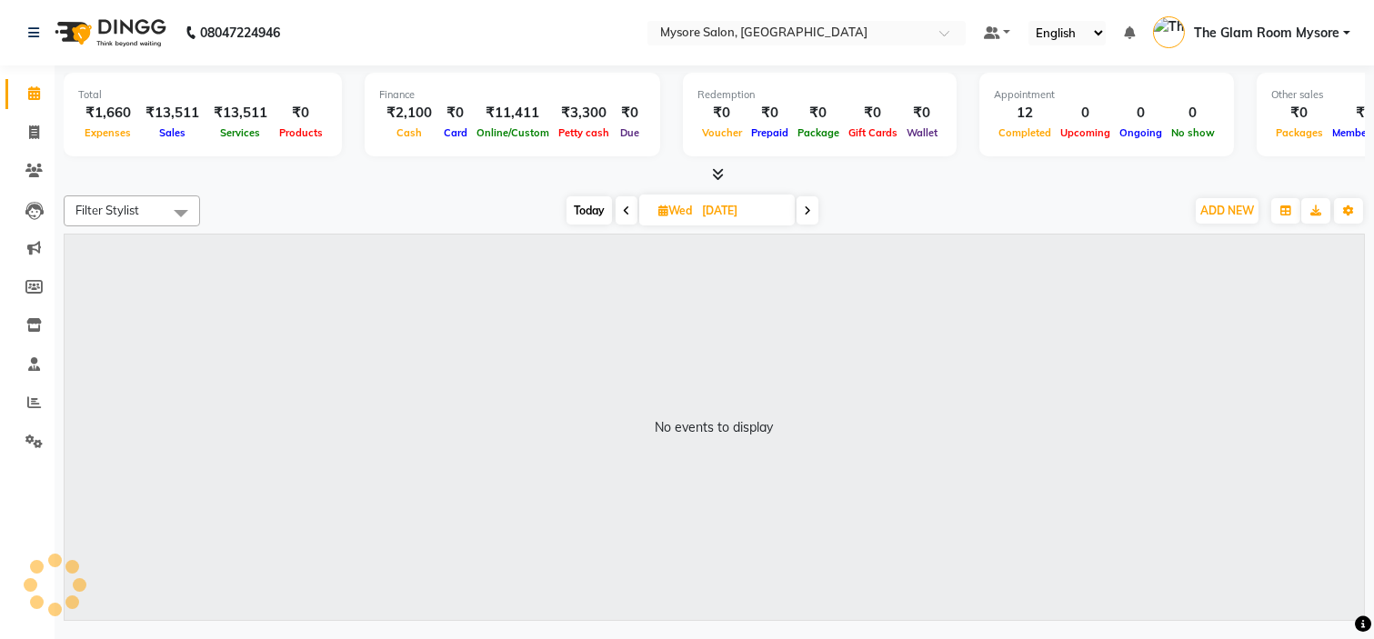
scroll to position [0, 0]
click at [588, 200] on span "Today" at bounding box center [589, 210] width 45 height 28
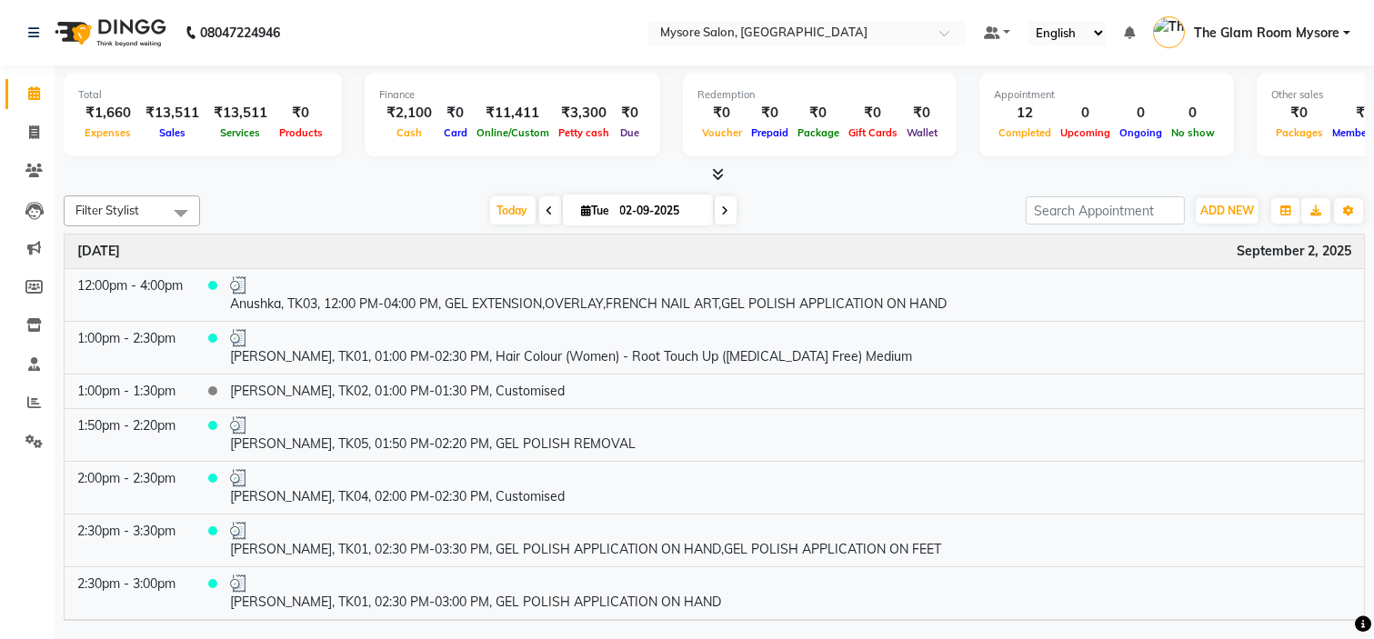
scroll to position [315, 0]
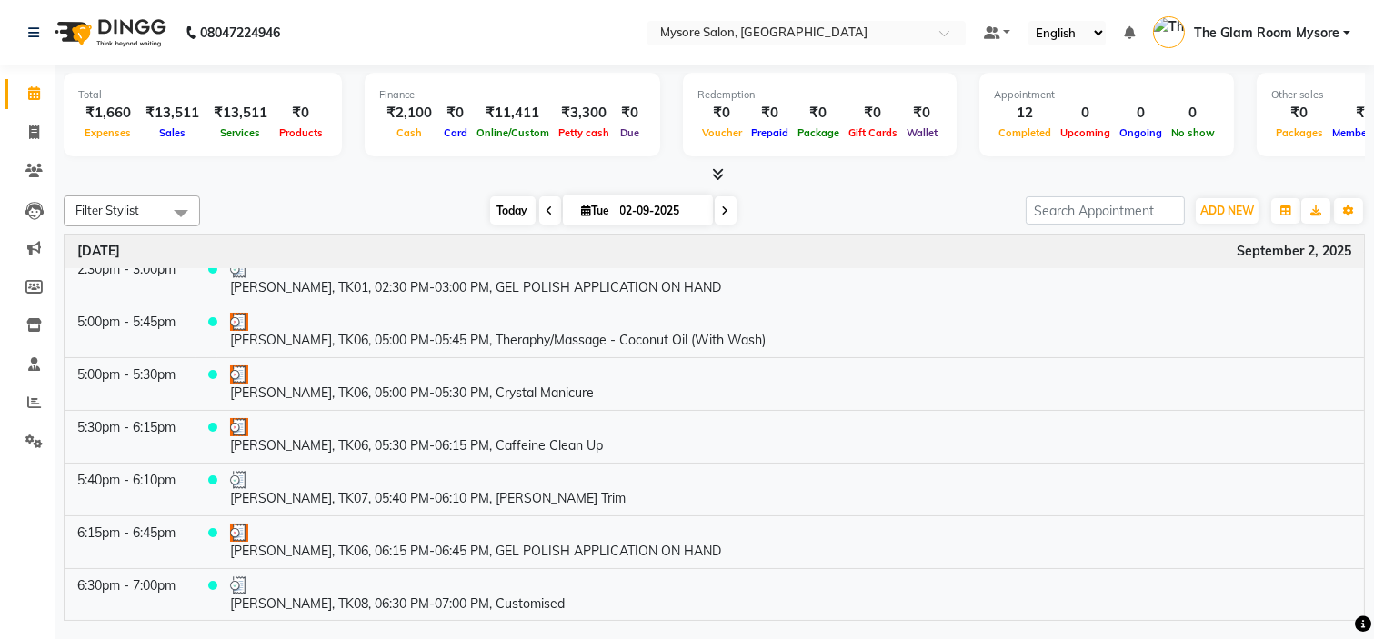
click at [517, 222] on span "Today" at bounding box center [512, 210] width 45 height 28
click at [724, 209] on span at bounding box center [726, 210] width 22 height 28
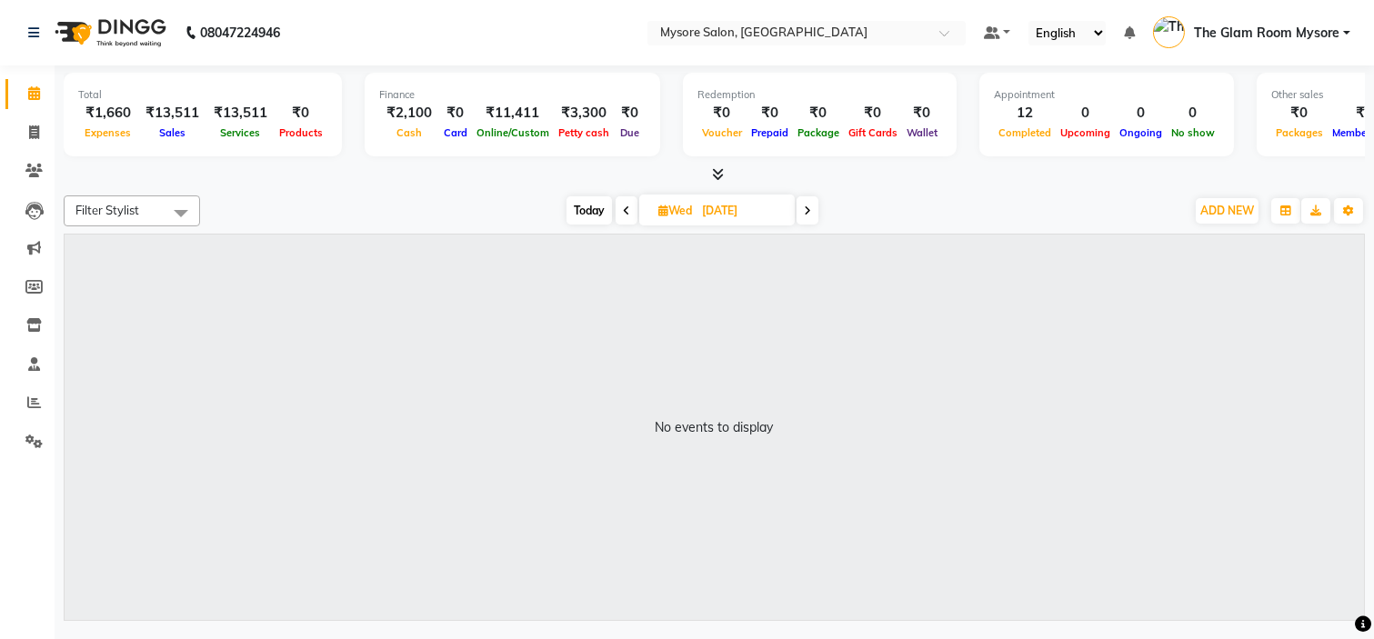
click at [569, 210] on span "Today" at bounding box center [589, 210] width 45 height 28
type input "02-09-2025"
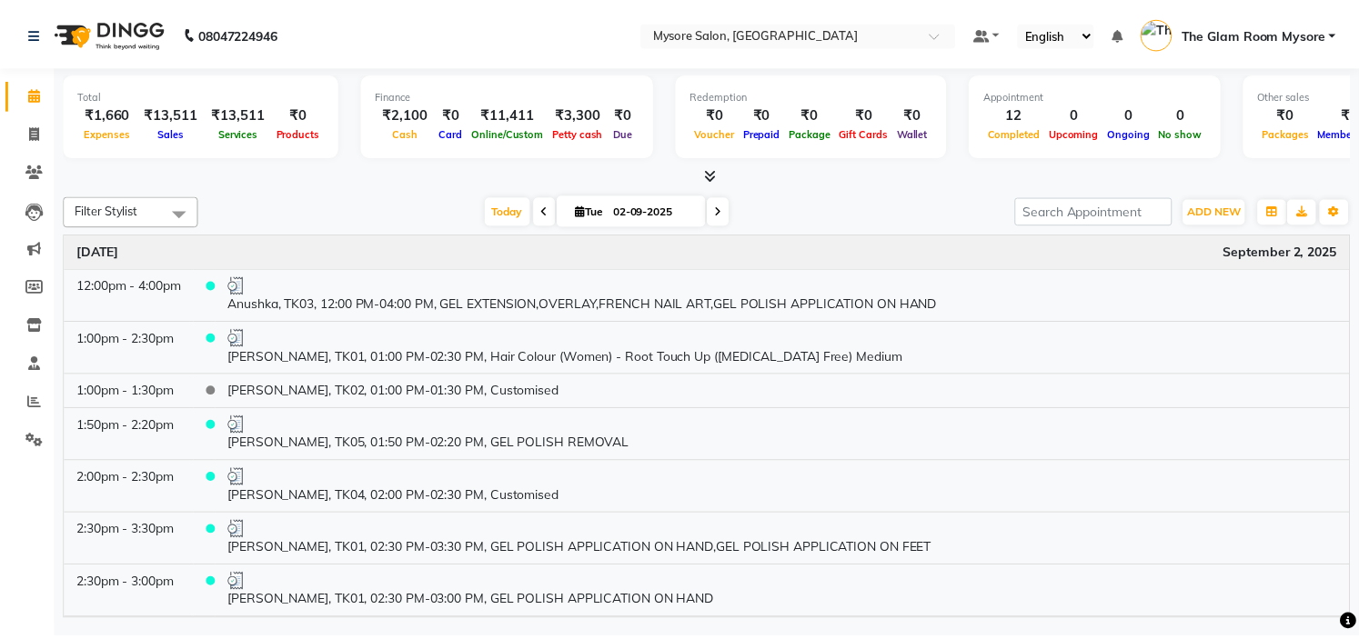
scroll to position [315, 0]
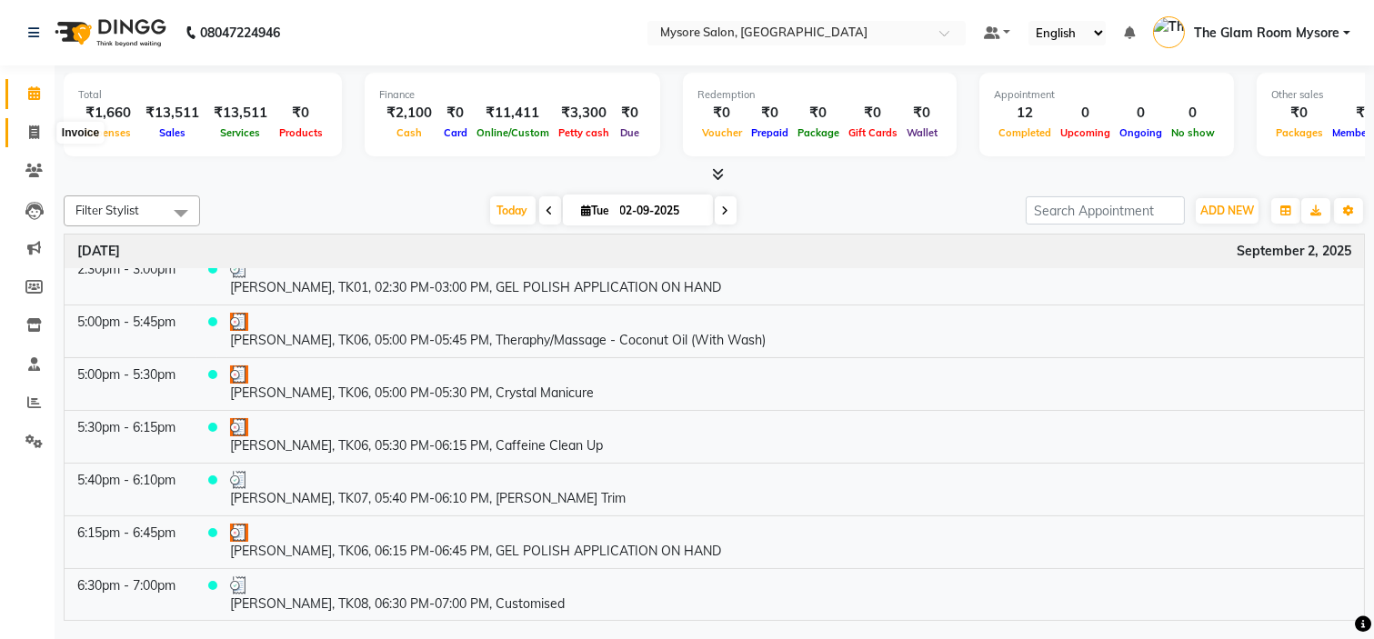
click at [32, 128] on icon at bounding box center [34, 133] width 10 height 14
select select "4255"
select select "service"
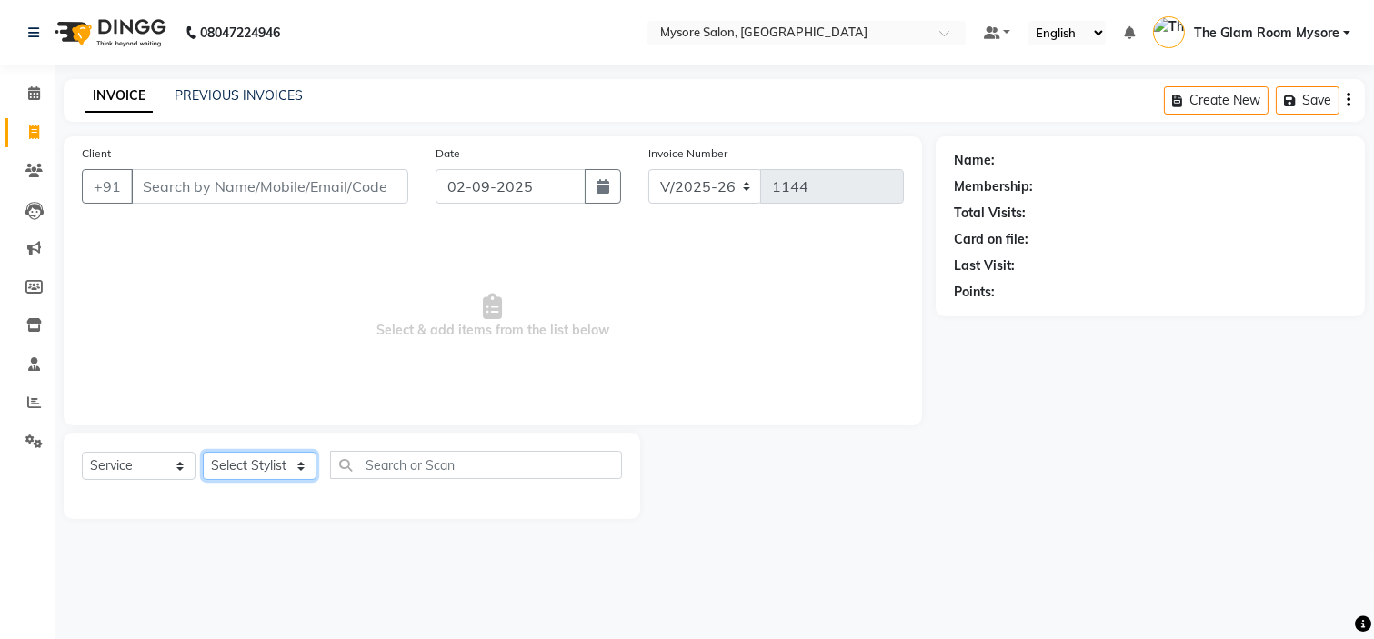
click at [239, 467] on select "Select Stylist Anilg Ankita Arpitha Arti Ashwini Ayaan DR. Apurva Fatma Jayshre…" at bounding box center [260, 466] width 114 height 28
select select "66079"
click at [203, 453] on select "Select Stylist Anilg Ankita Arpitha Arti Ashwini Ayaan DR. Apurva Fatma Jayshre…" at bounding box center [260, 466] width 114 height 28
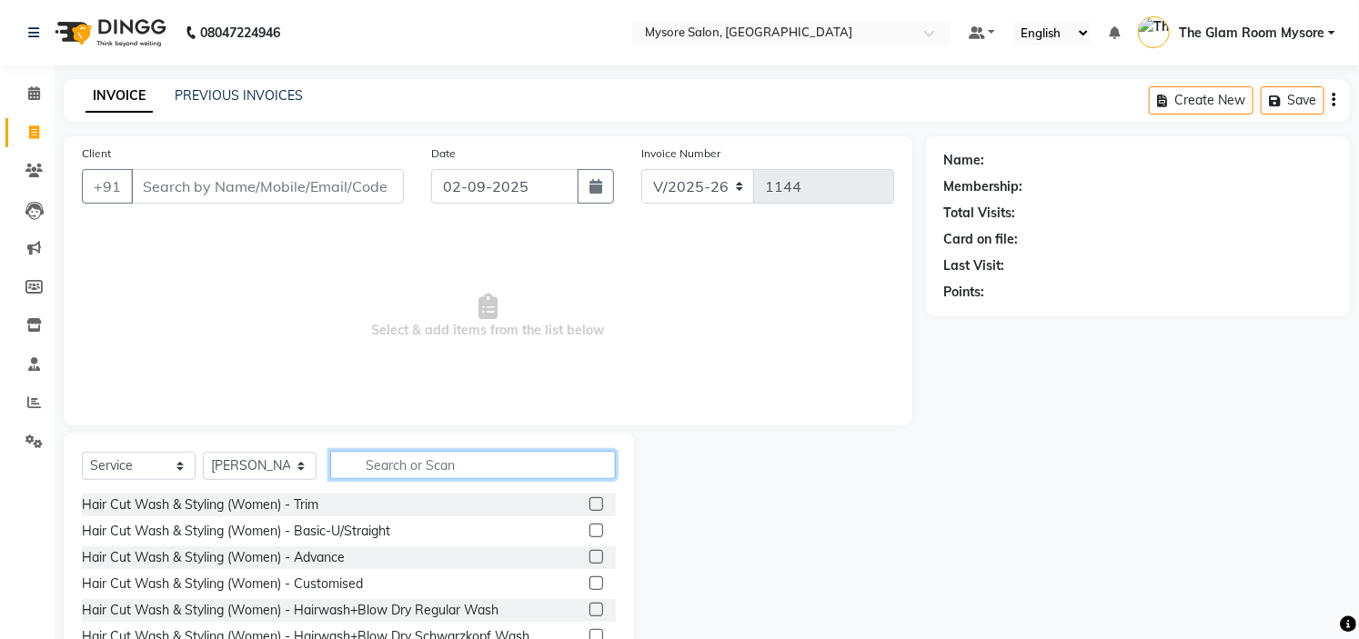
click at [394, 465] on input "text" at bounding box center [473, 465] width 286 height 28
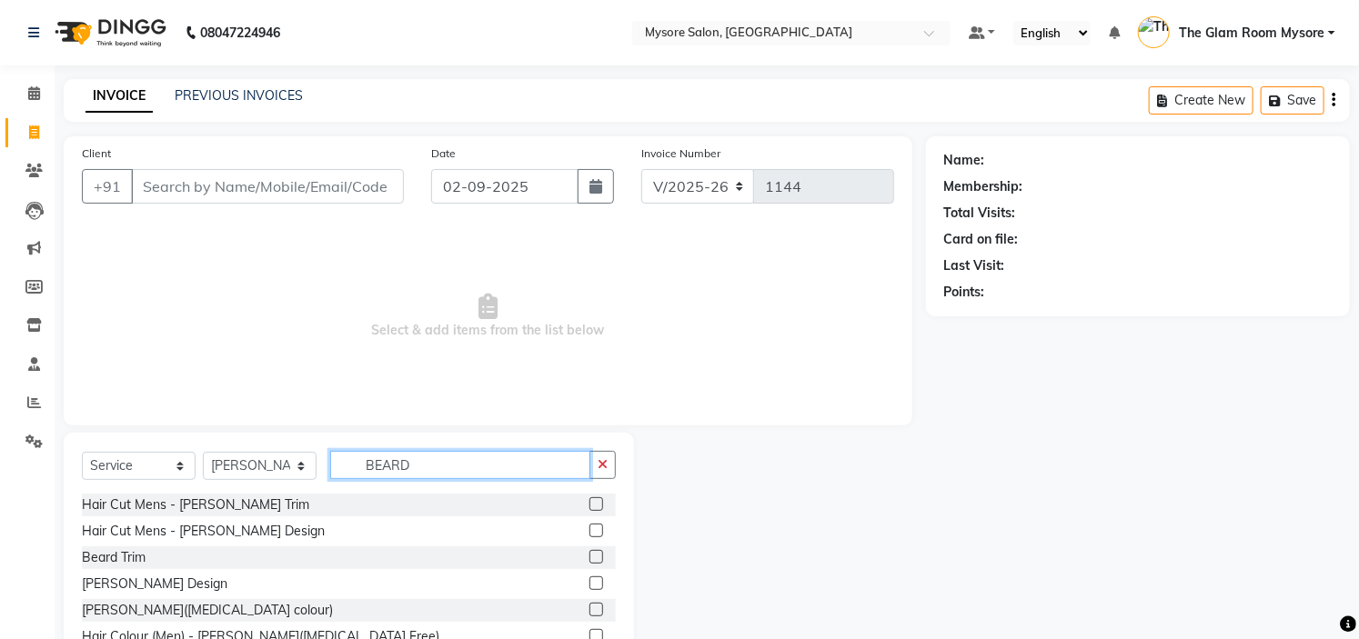
type input "BEARD"
click at [589, 557] on label at bounding box center [596, 557] width 14 height 14
click at [589, 557] on input "checkbox" at bounding box center [595, 558] width 12 height 12
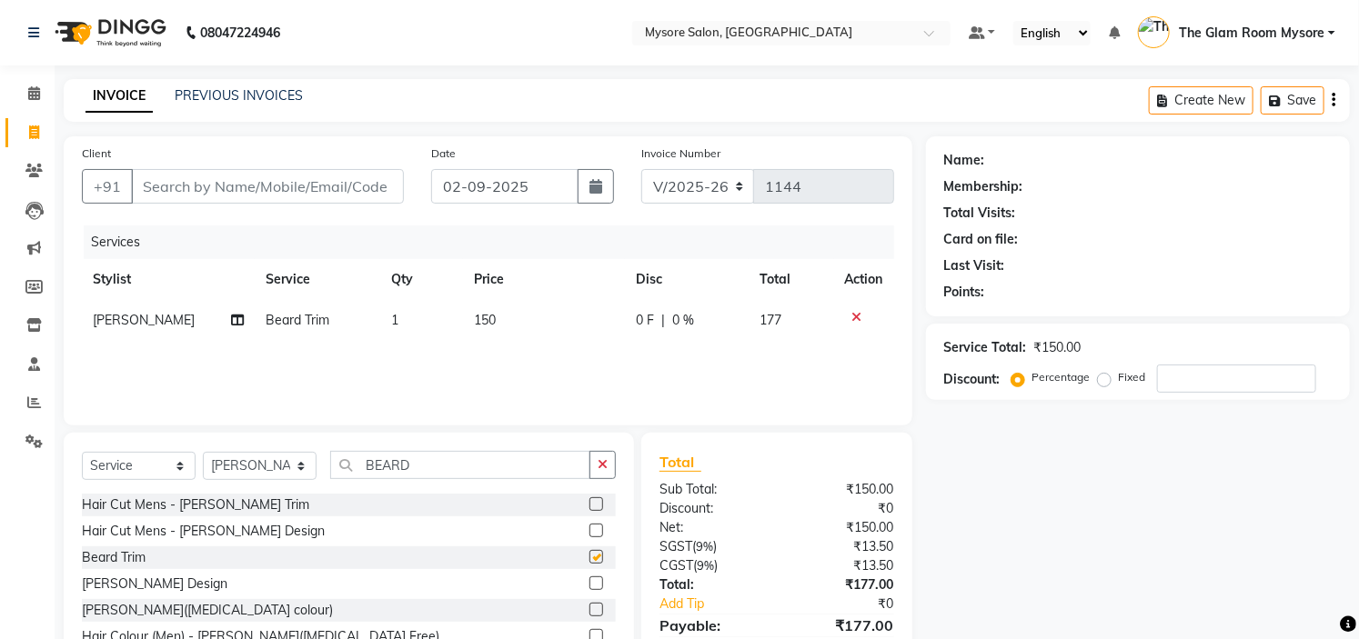
checkbox input "false"
click at [512, 313] on td "150" at bounding box center [543, 320] width 161 height 41
select select "66079"
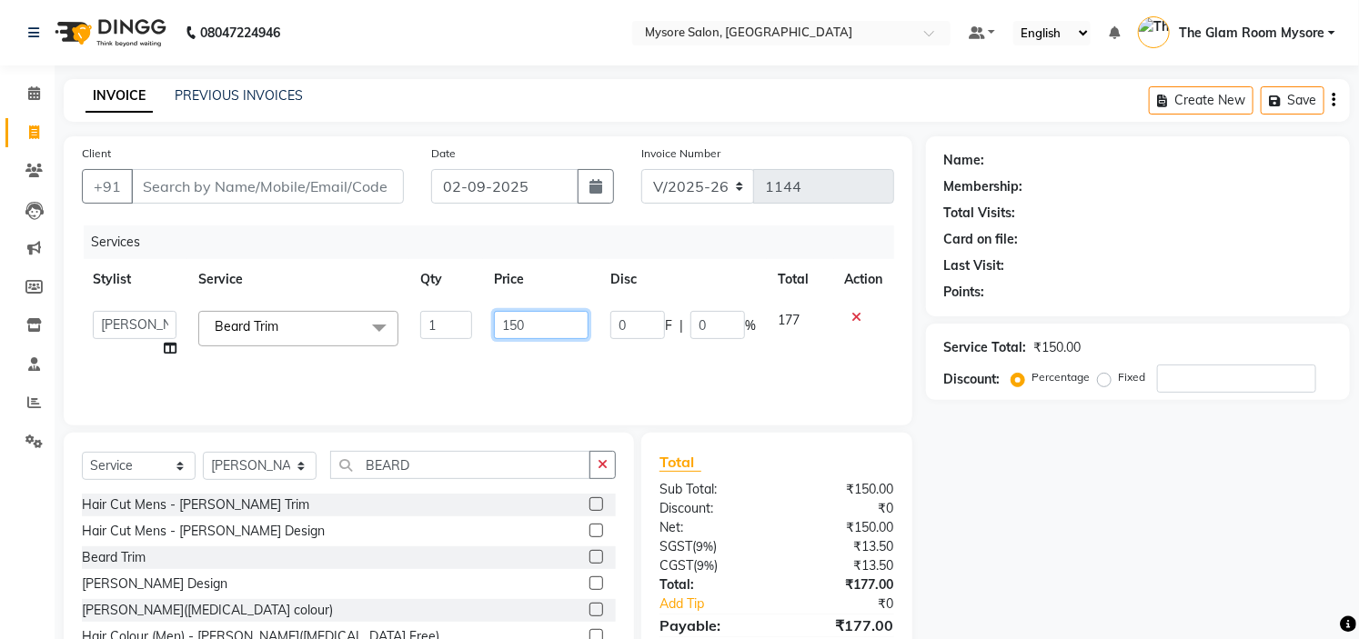
click at [538, 317] on input "150" at bounding box center [541, 325] width 95 height 28
type input "1"
type input "200"
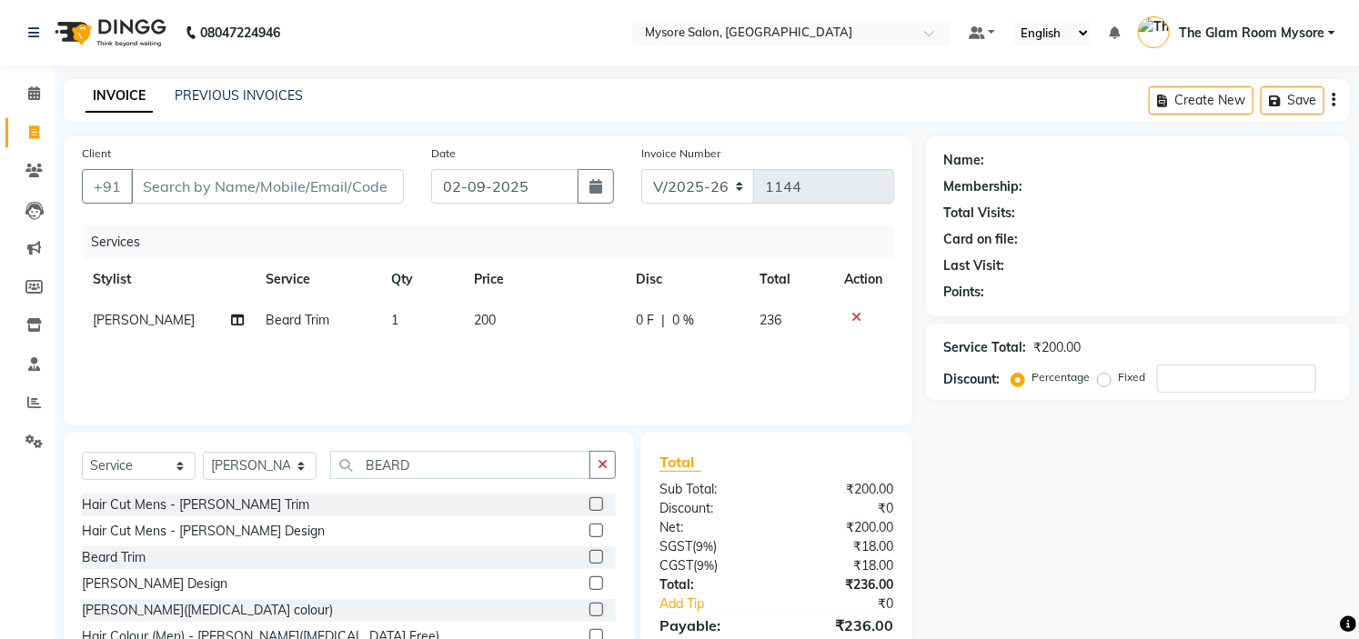
click at [1123, 579] on div "Name: Membership: Total Visits: Card on file: Last Visit: Points: Service Total…" at bounding box center [1144, 418] width 437 height 565
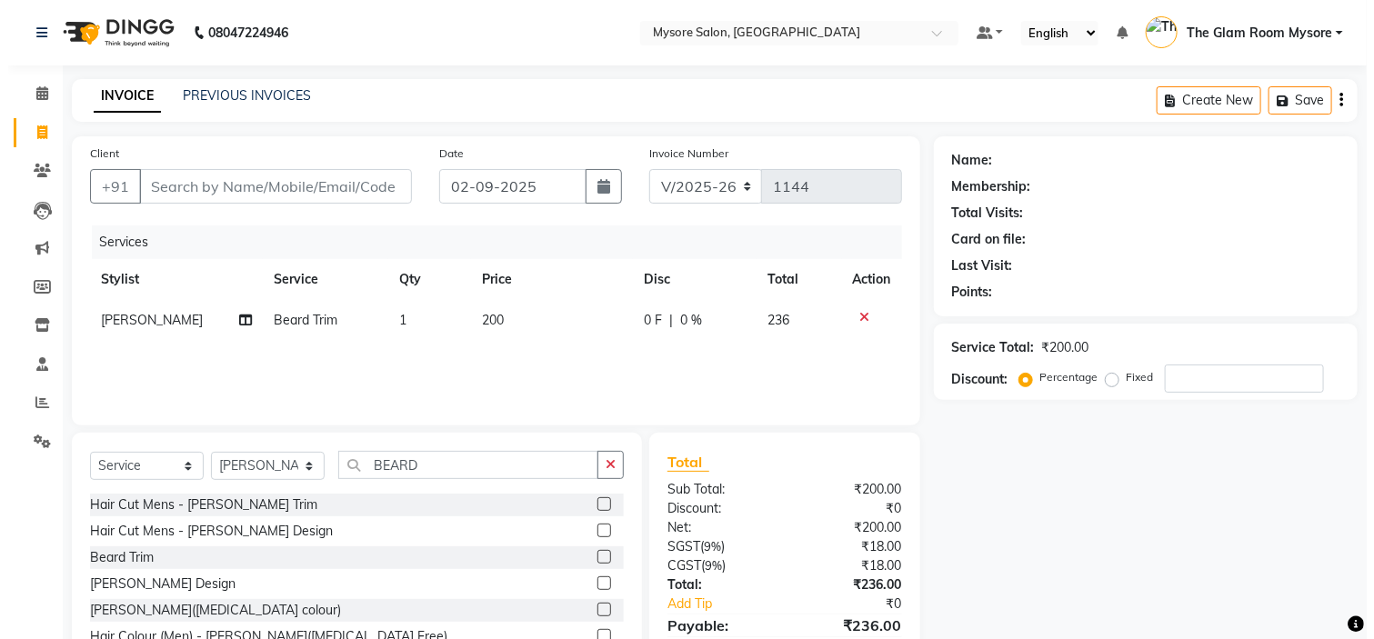
scroll to position [88, 0]
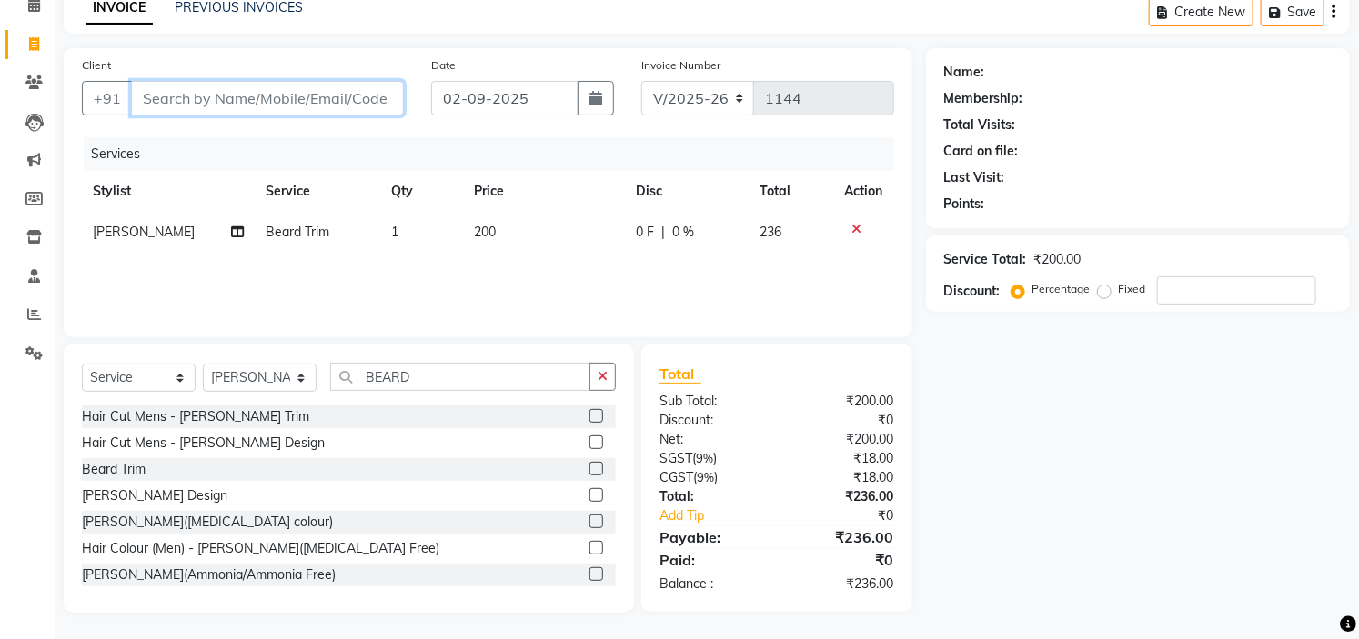
click at [182, 93] on input "Client" at bounding box center [267, 98] width 273 height 35
type input "9"
type input "0"
type input "9164250161"
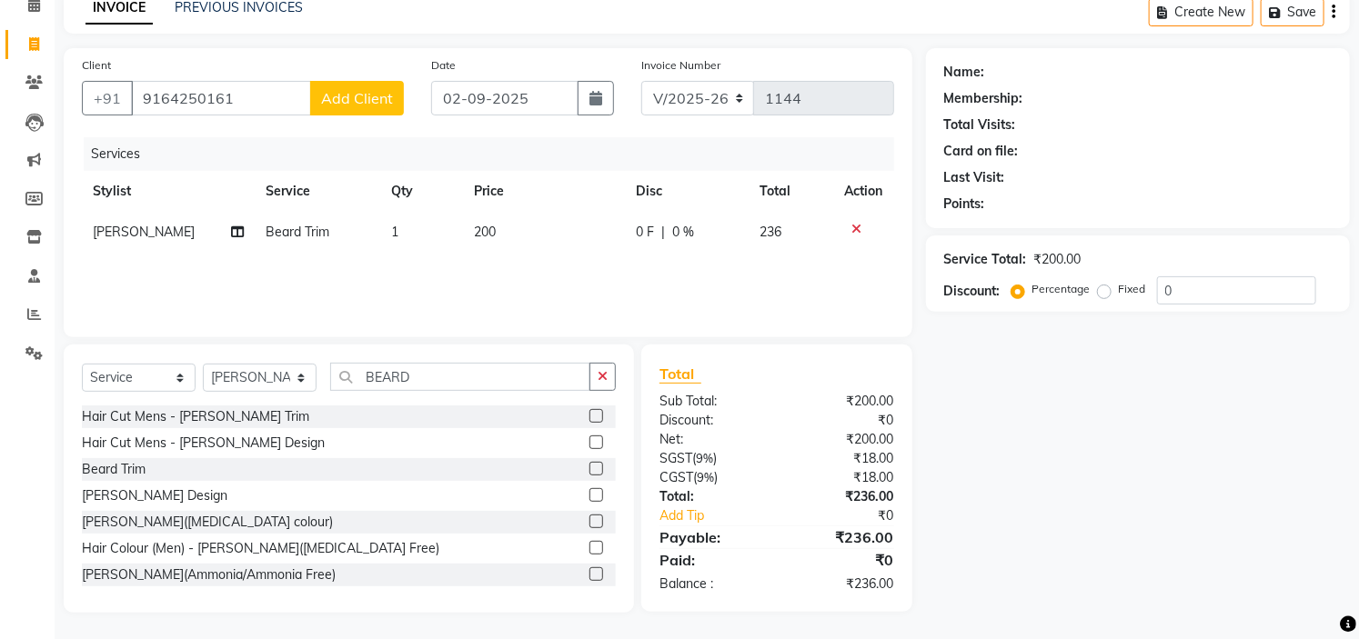
click at [386, 95] on span "Add Client" at bounding box center [357, 98] width 72 height 18
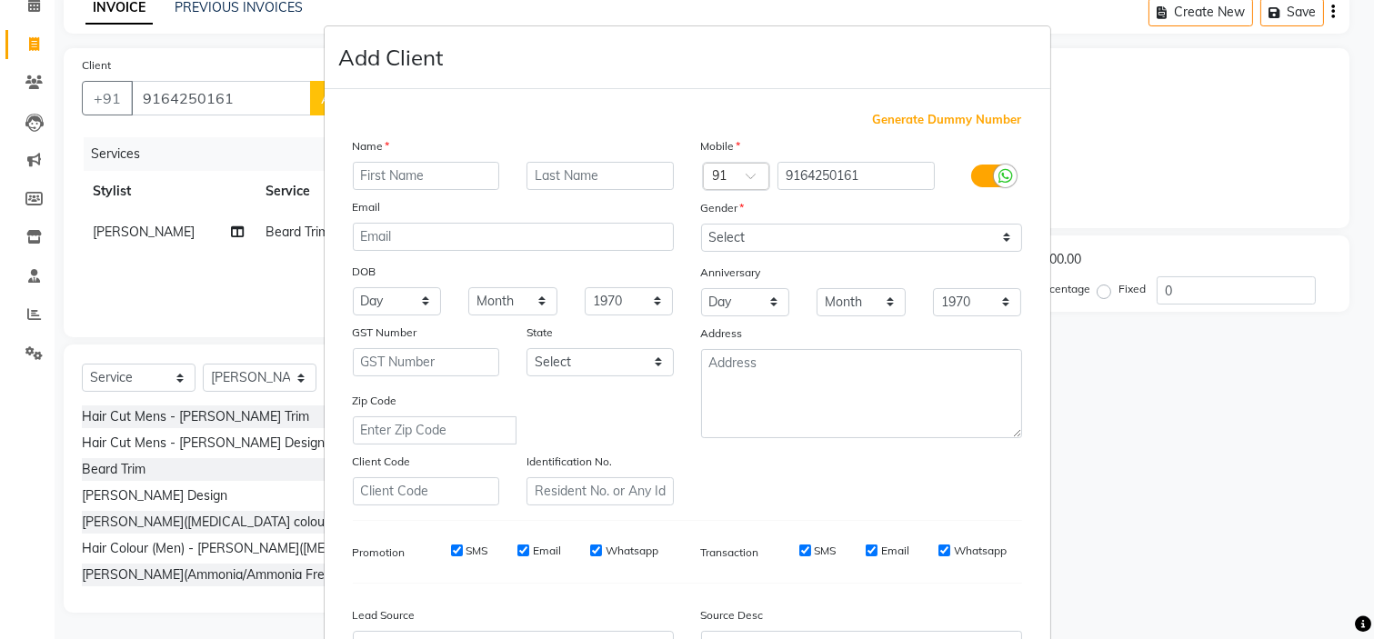
click at [465, 177] on input "text" at bounding box center [426, 176] width 147 height 28
type input "Mahender"
click at [782, 241] on select "Select Male Female Other Prefer Not To Say" at bounding box center [861, 238] width 321 height 28
select select "male"
click at [701, 224] on select "Select Male Female Other Prefer Not To Say" at bounding box center [861, 238] width 321 height 28
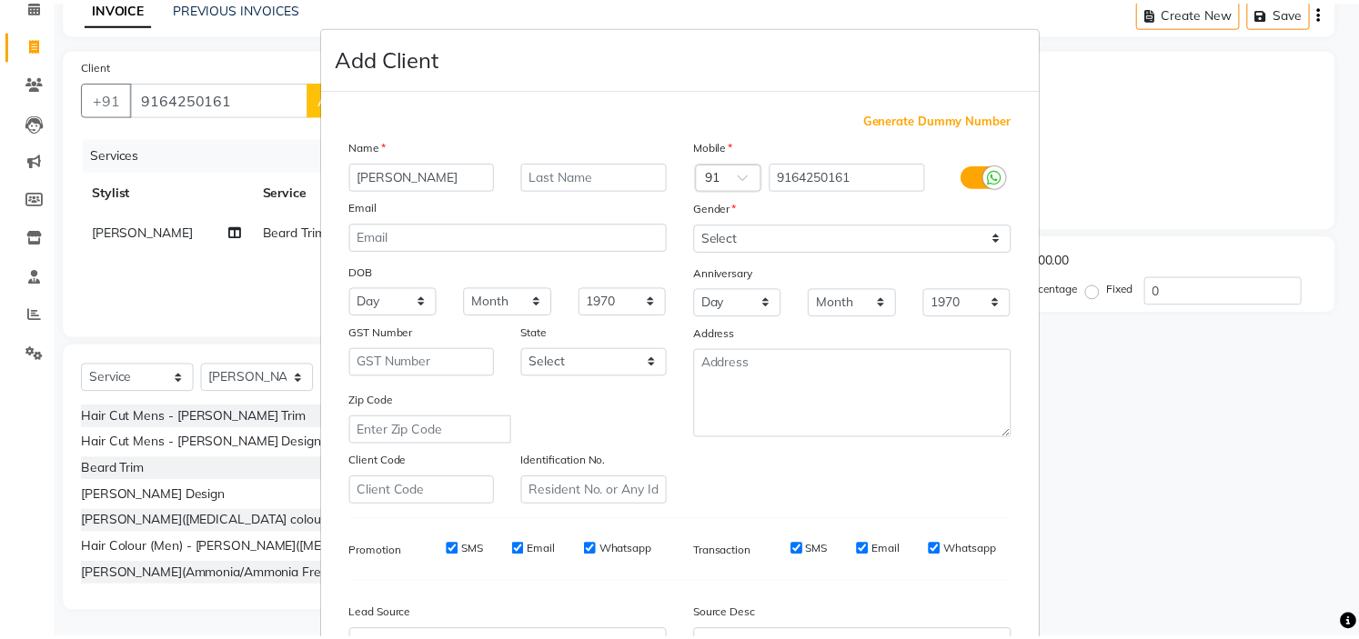
scroll to position [201, 0]
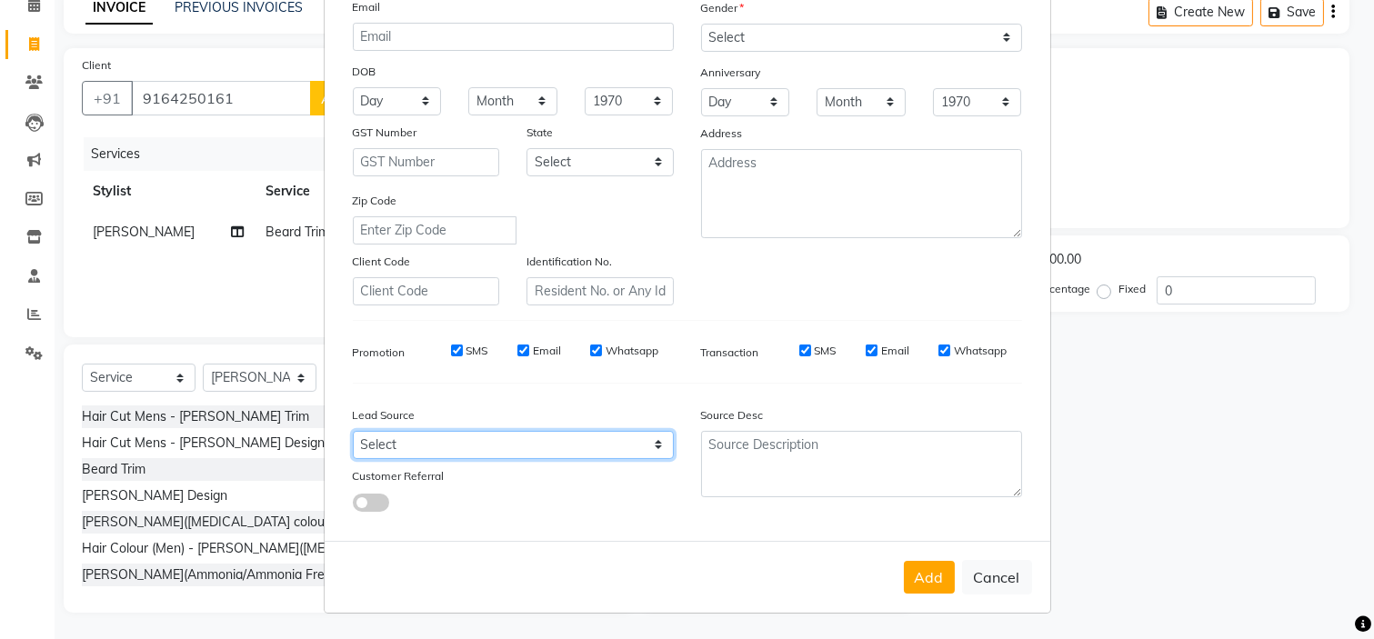
click at [598, 447] on select "Select Walk-in Referral Internet Friend Word of Mouth Advertisement Facebook Ju…" at bounding box center [513, 445] width 321 height 28
select select "29580"
click at [353, 431] on select "Select Walk-in Referral Internet Friend Word of Mouth Advertisement Facebook Ju…" at bounding box center [513, 445] width 321 height 28
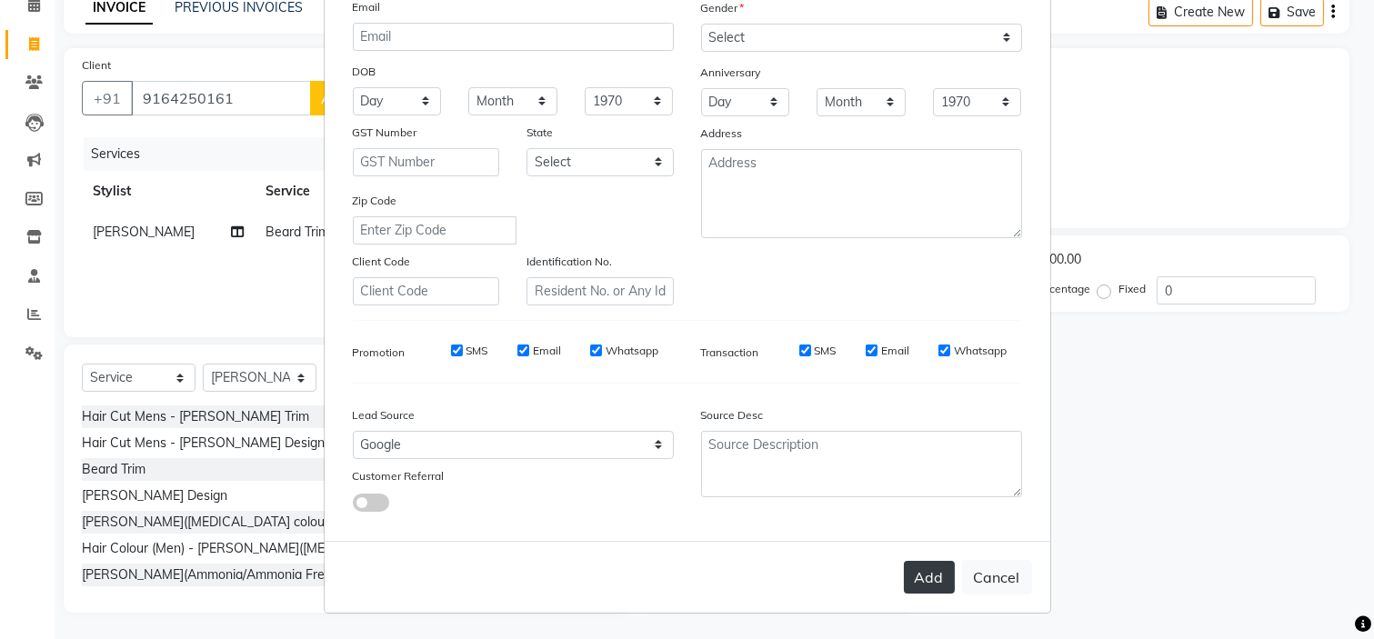
click at [916, 579] on button "Add" at bounding box center [929, 577] width 51 height 33
select select
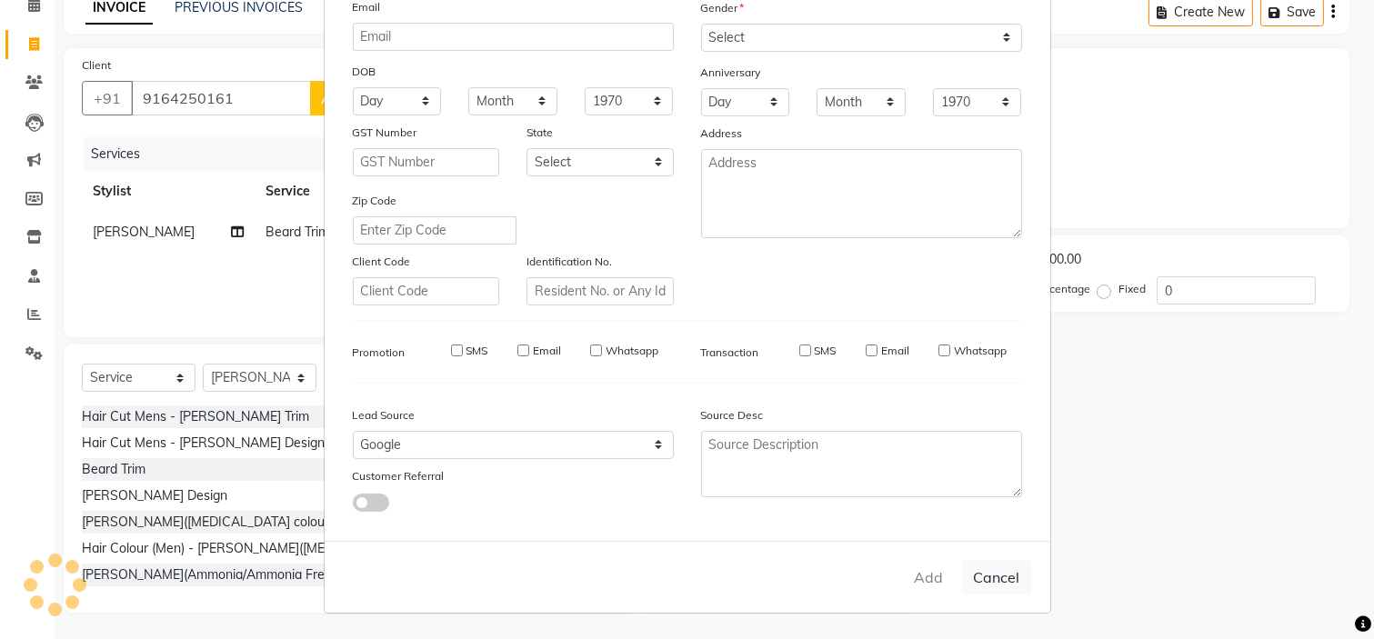
select select
checkbox input "false"
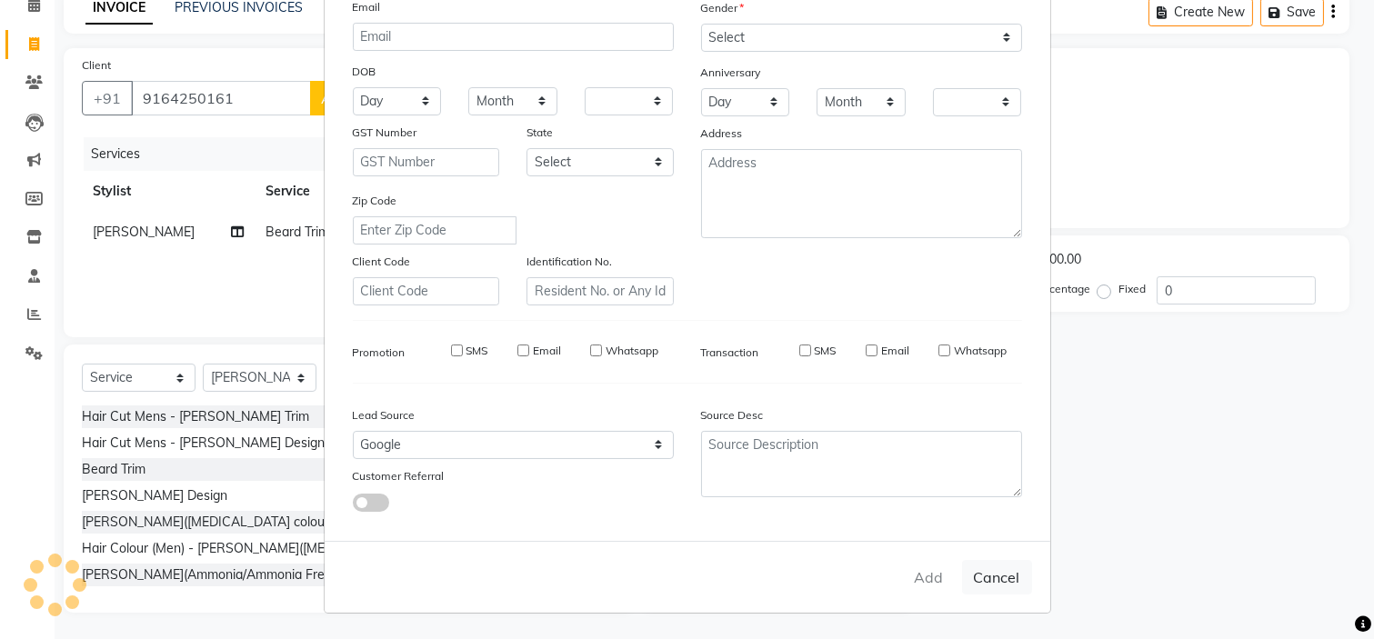
checkbox input "false"
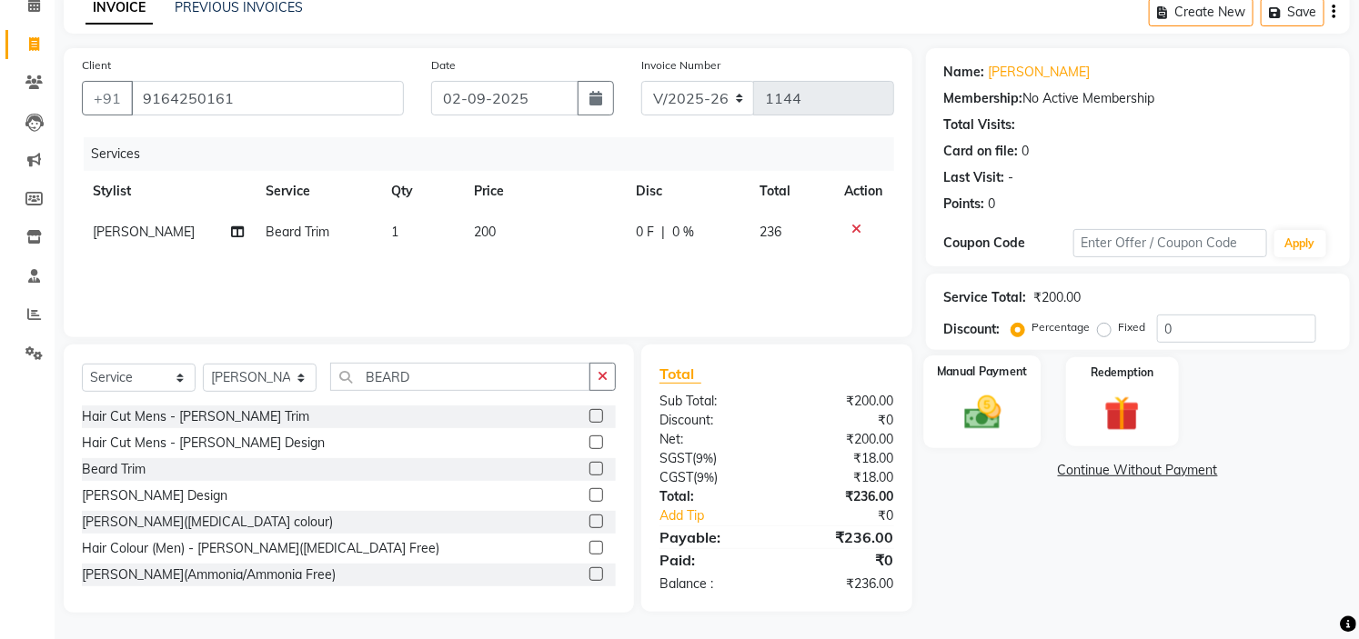
click at [961, 437] on div "Manual Payment" at bounding box center [981, 402] width 117 height 93
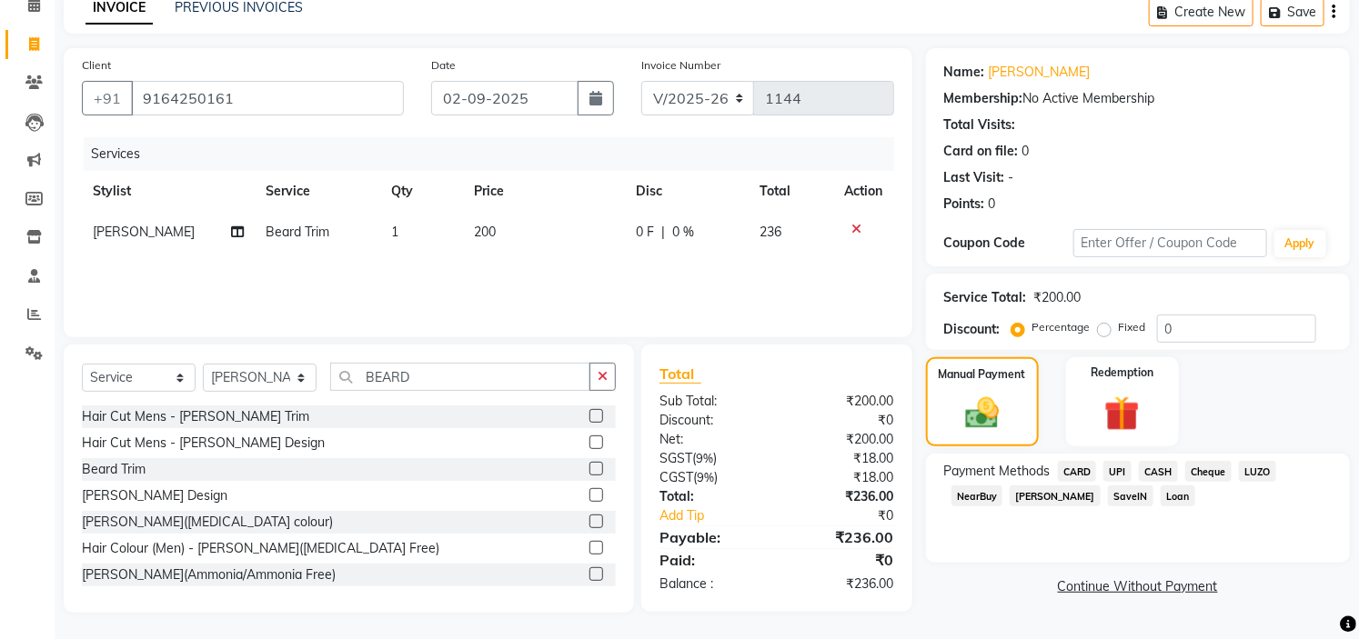
click at [1080, 474] on span "CARD" at bounding box center [1077, 471] width 39 height 21
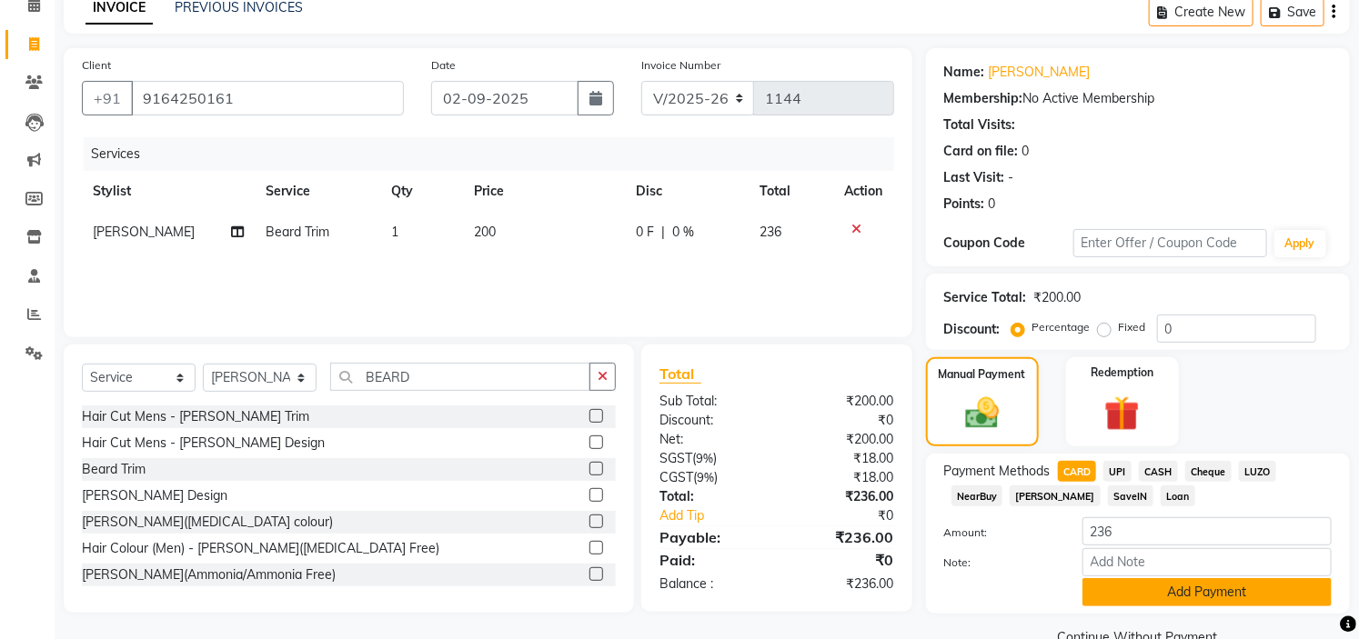
click at [1223, 586] on button "Add Payment" at bounding box center [1206, 592] width 249 height 28
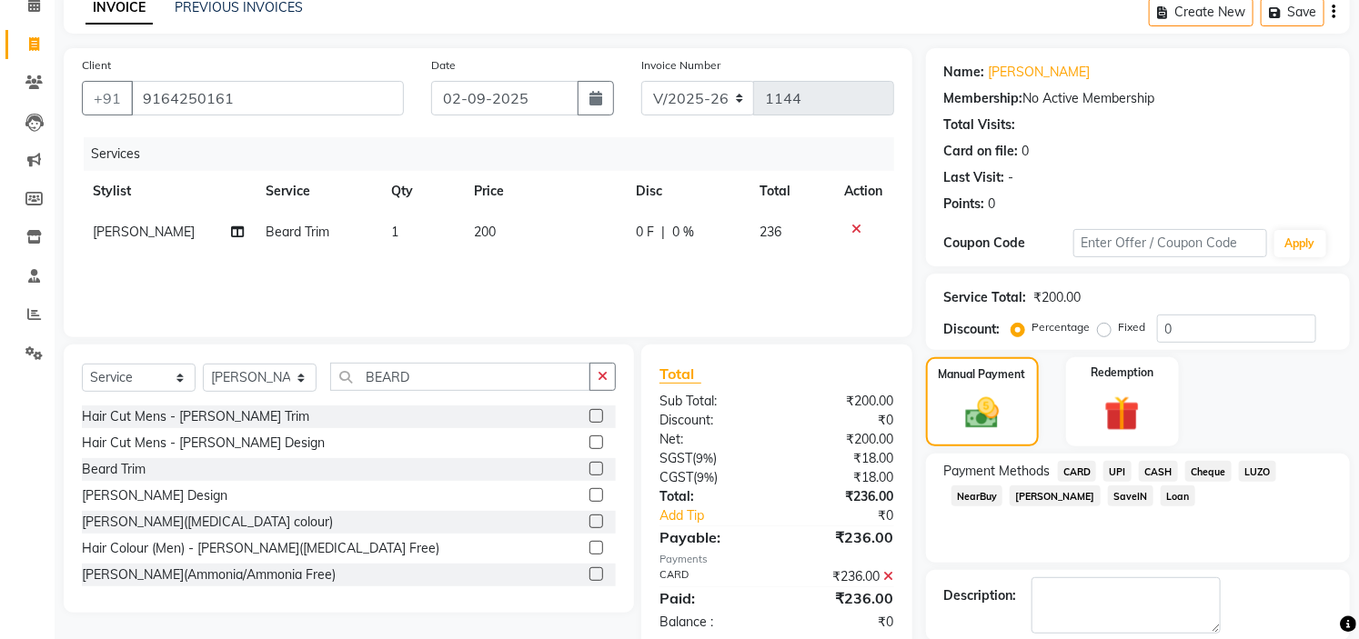
scroll to position [178, 0]
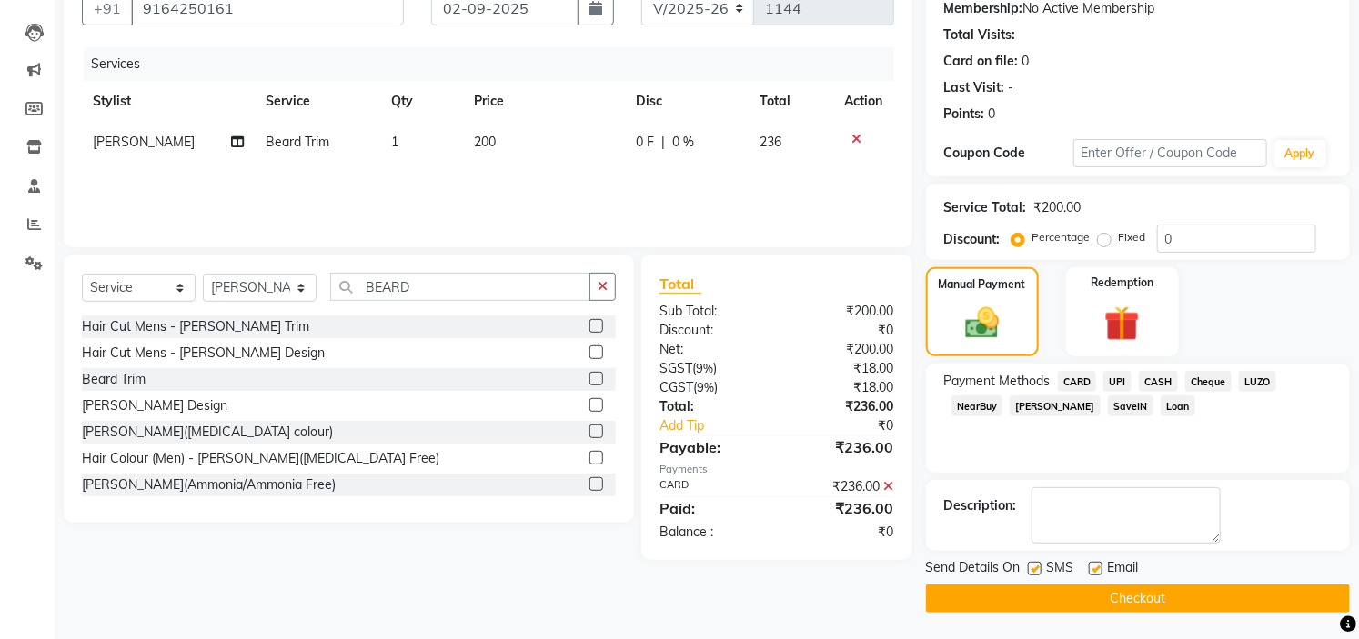
click at [1142, 600] on button "Checkout" at bounding box center [1138, 599] width 424 height 28
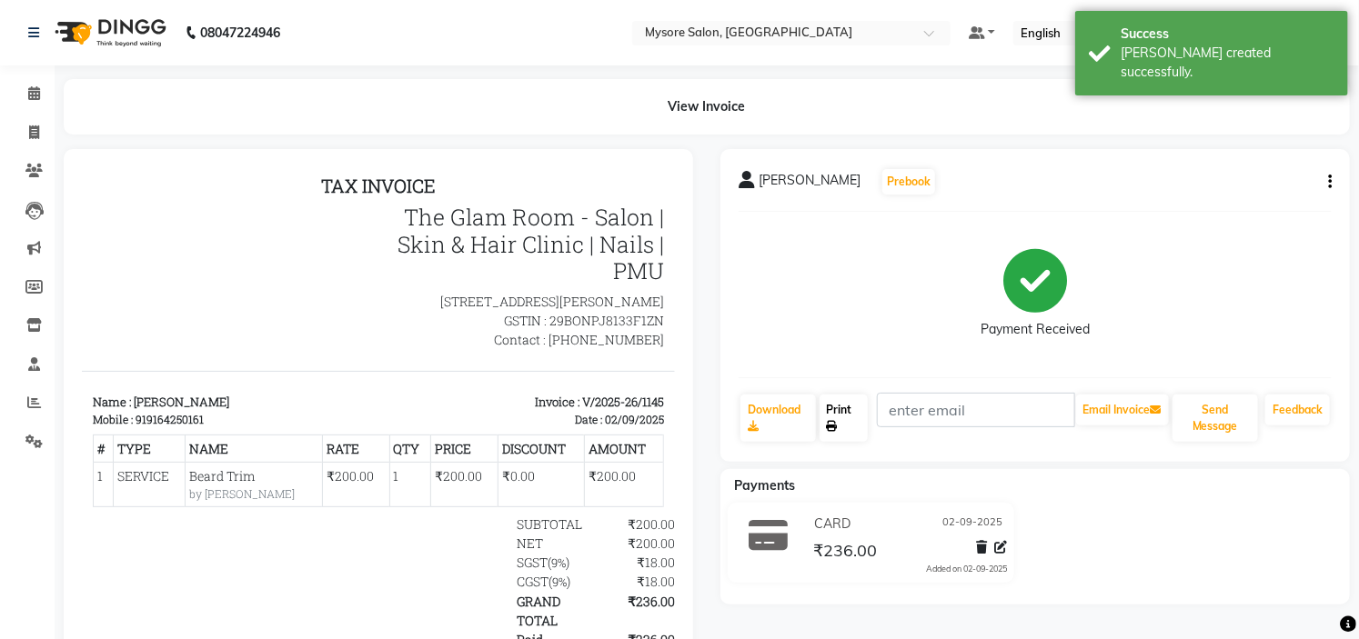
click at [849, 407] on link "Print" at bounding box center [843, 418] width 49 height 47
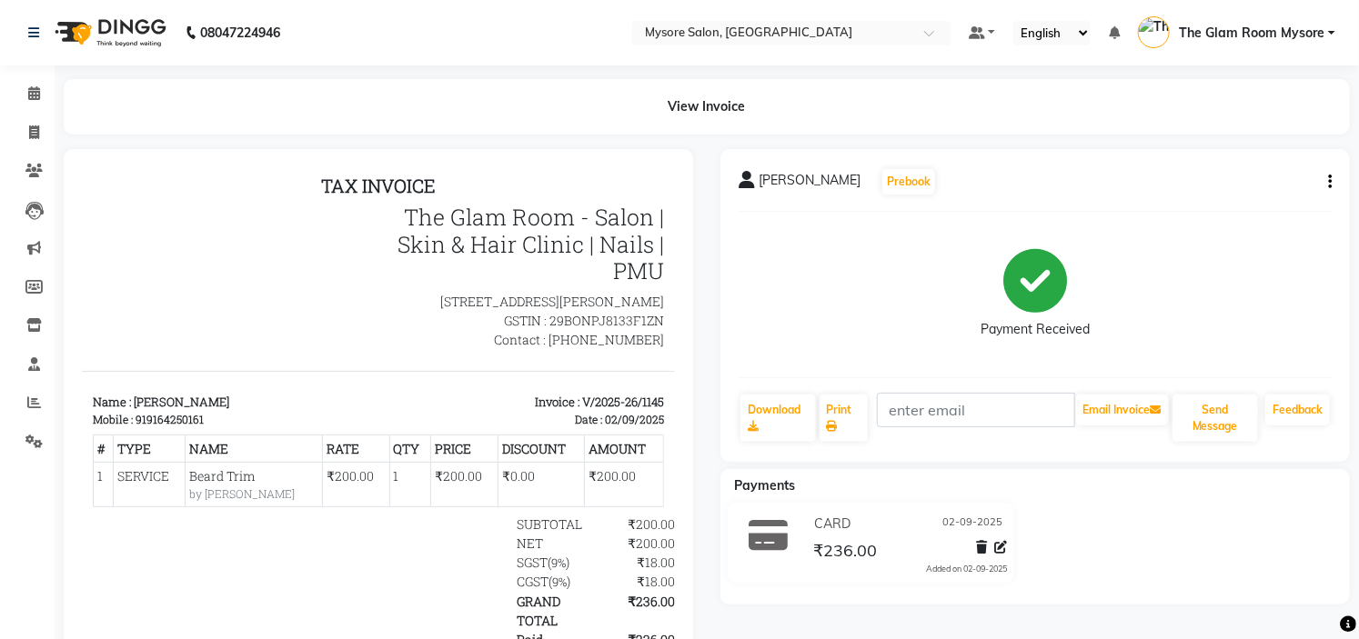
click at [184, 427] on div "919164250161" at bounding box center [169, 418] width 68 height 16
copy div "919164250161"
click at [1233, 428] on button "Send Message" at bounding box center [1214, 418] width 85 height 47
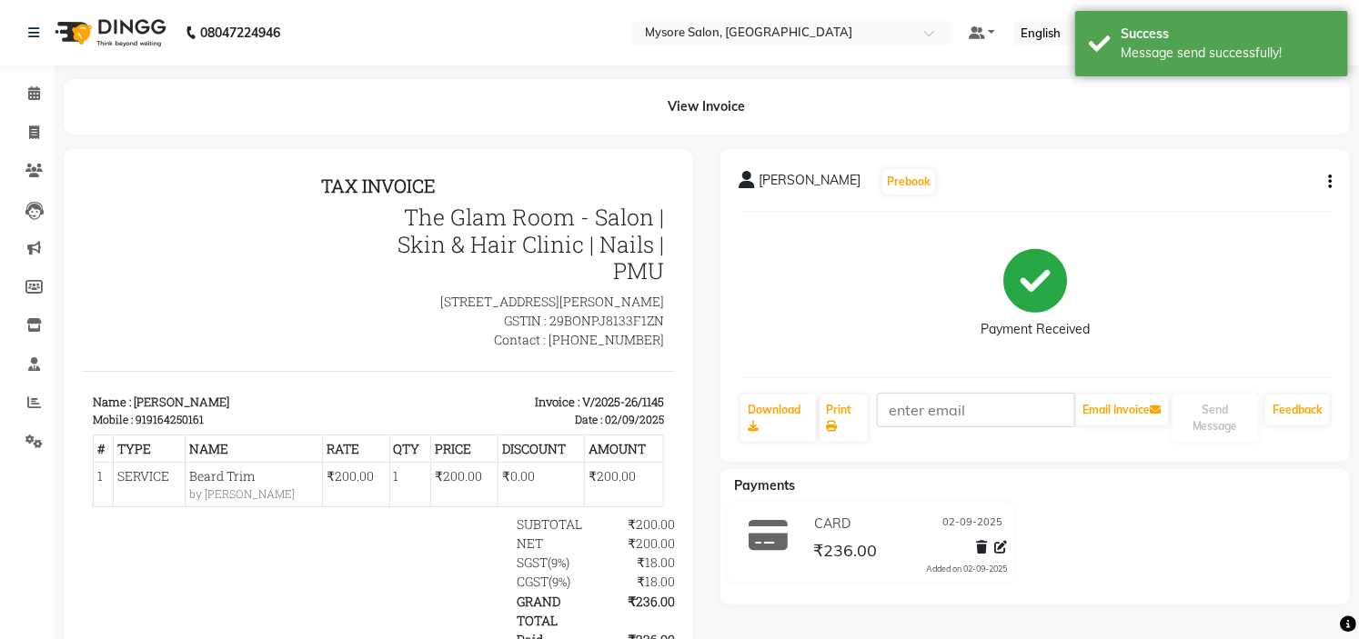
click at [324, 348] on div at bounding box center [229, 276] width 296 height 146
click at [45, 94] on span at bounding box center [34, 94] width 32 height 21
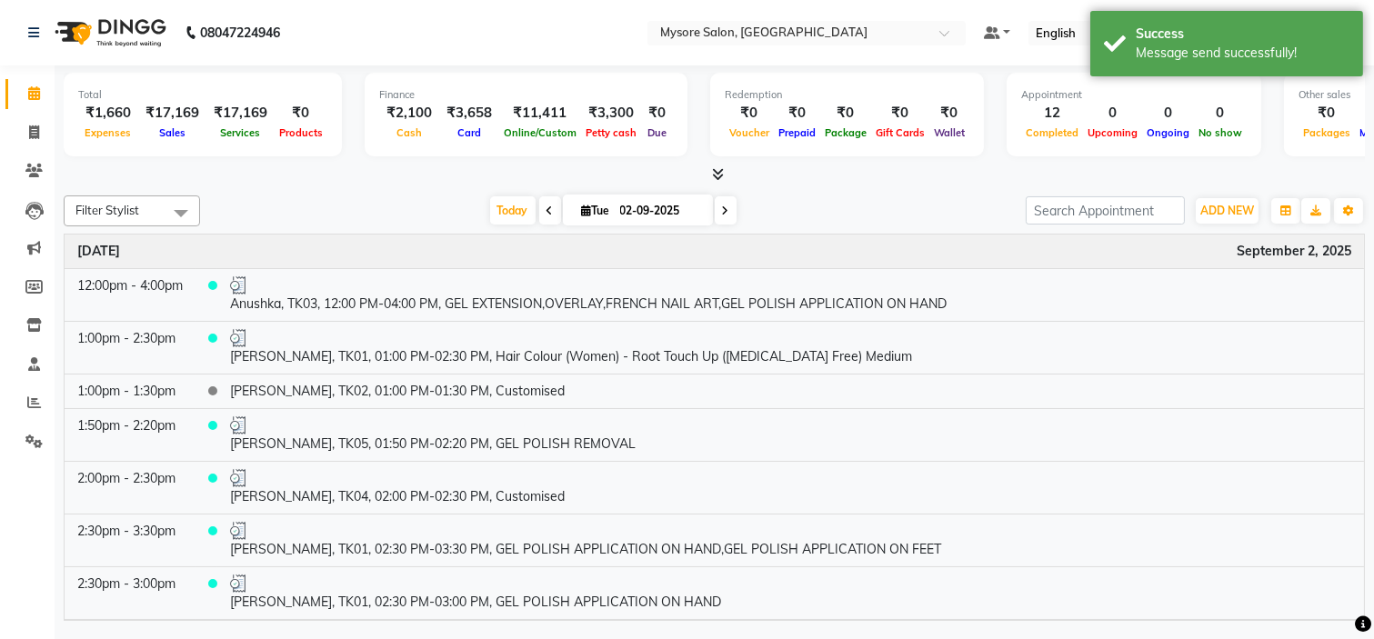
click at [356, 206] on div "Today Tue 02-09-2025" at bounding box center [613, 210] width 808 height 27
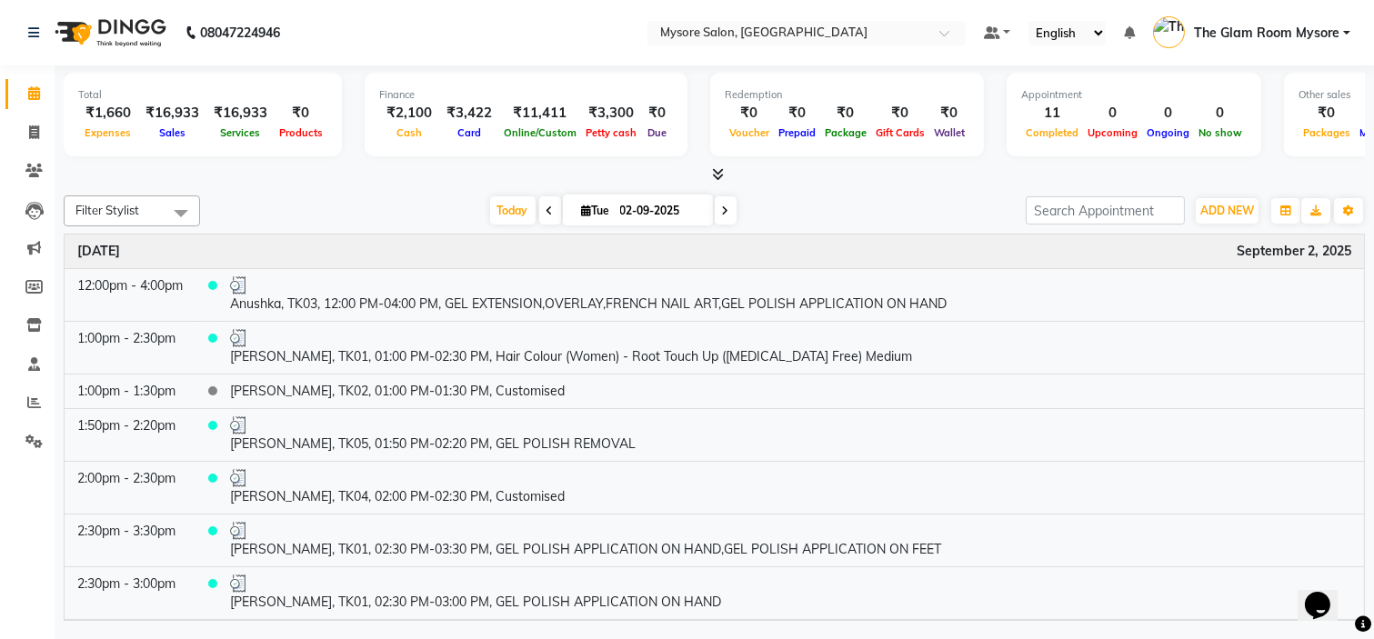
click at [422, 177] on div at bounding box center [714, 175] width 1301 height 19
click at [33, 442] on icon at bounding box center [33, 442] width 17 height 14
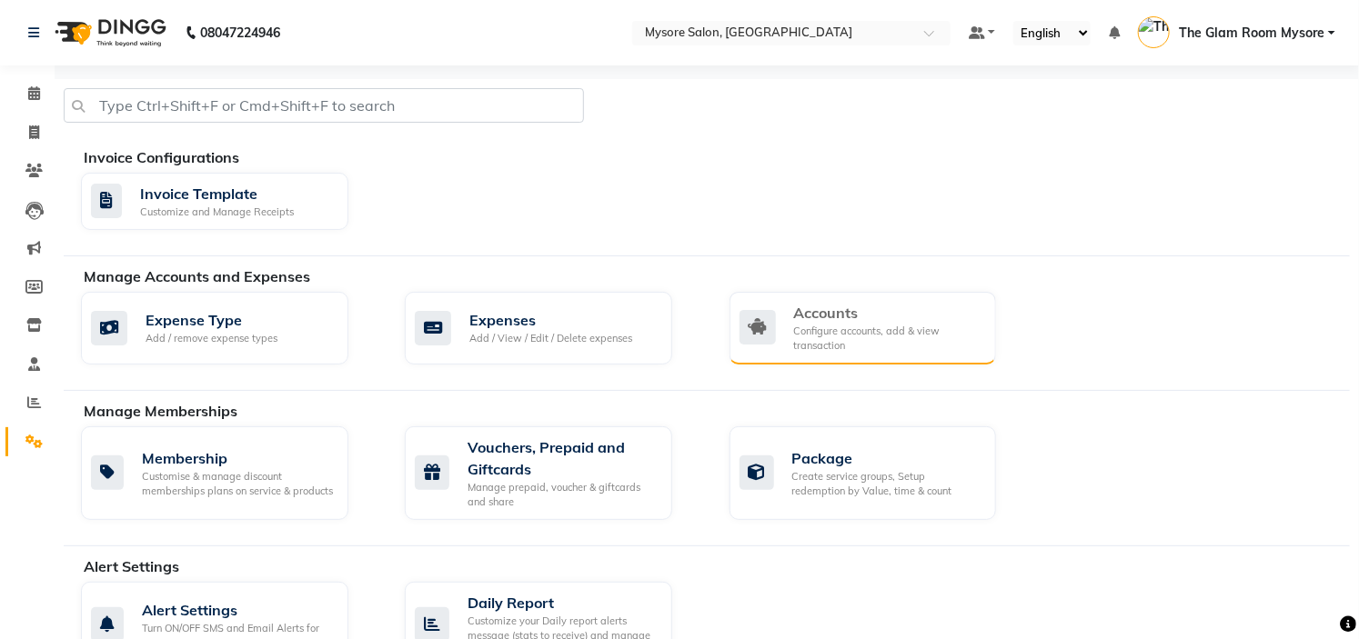
click at [930, 330] on div "Configure accounts, add & view transaction" at bounding box center [888, 339] width 188 height 30
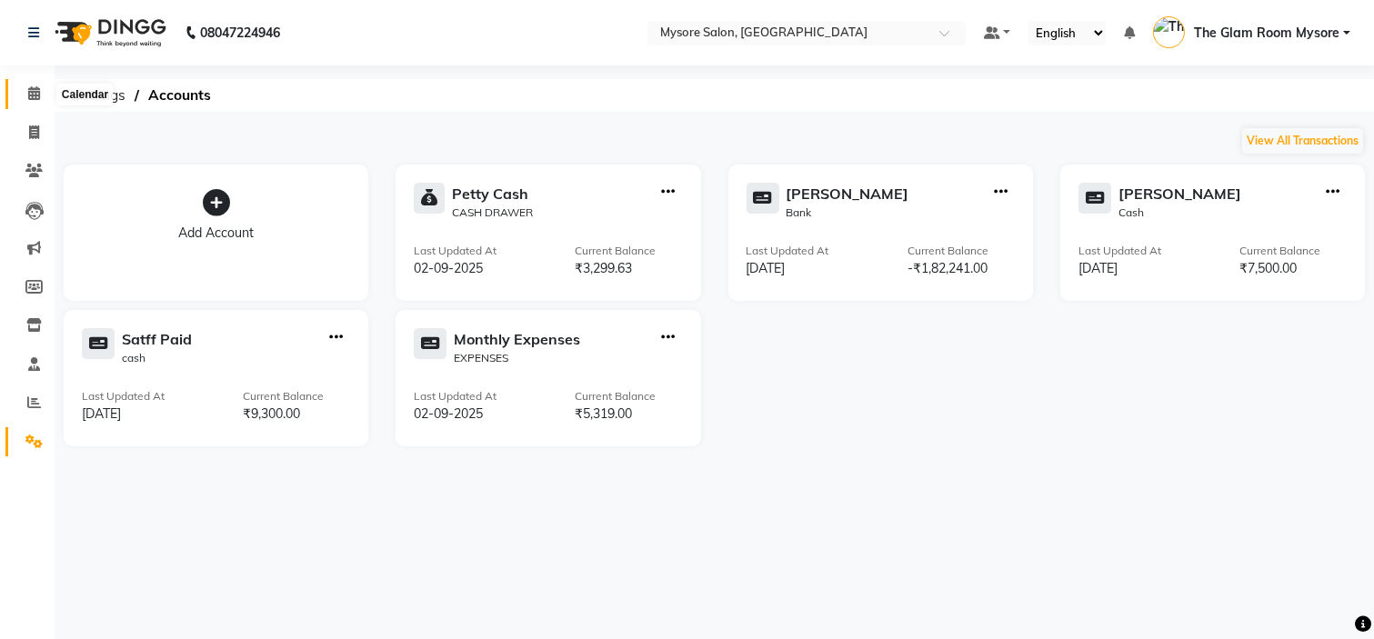
click at [35, 96] on icon at bounding box center [34, 93] width 12 height 14
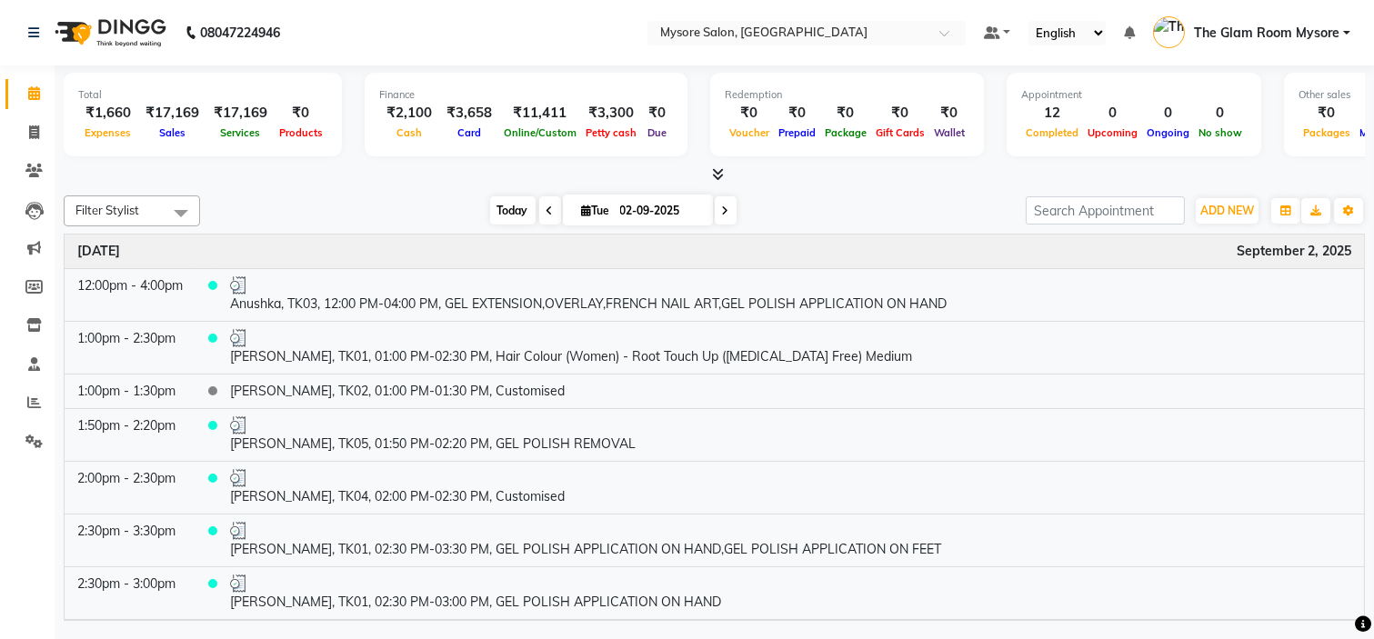
click at [497, 206] on span "Today" at bounding box center [512, 210] width 45 height 28
click at [317, 197] on div "[DATE] [DATE]" at bounding box center [613, 210] width 808 height 27
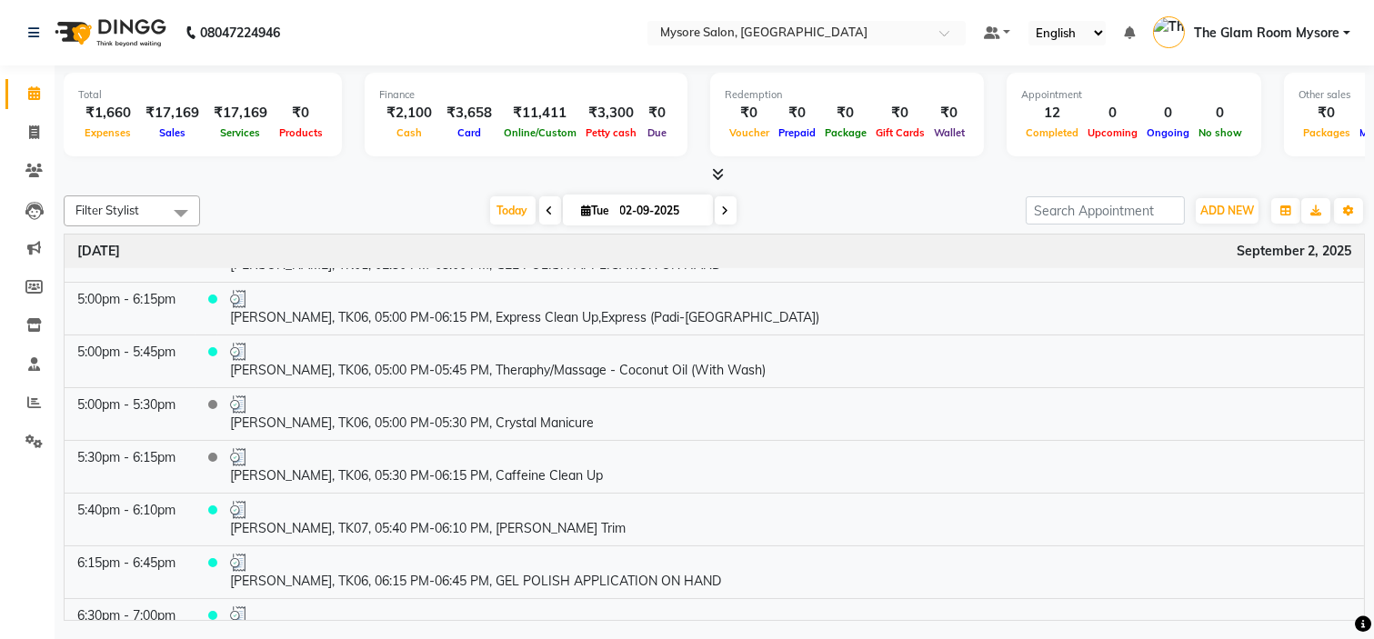
scroll to position [421, 0]
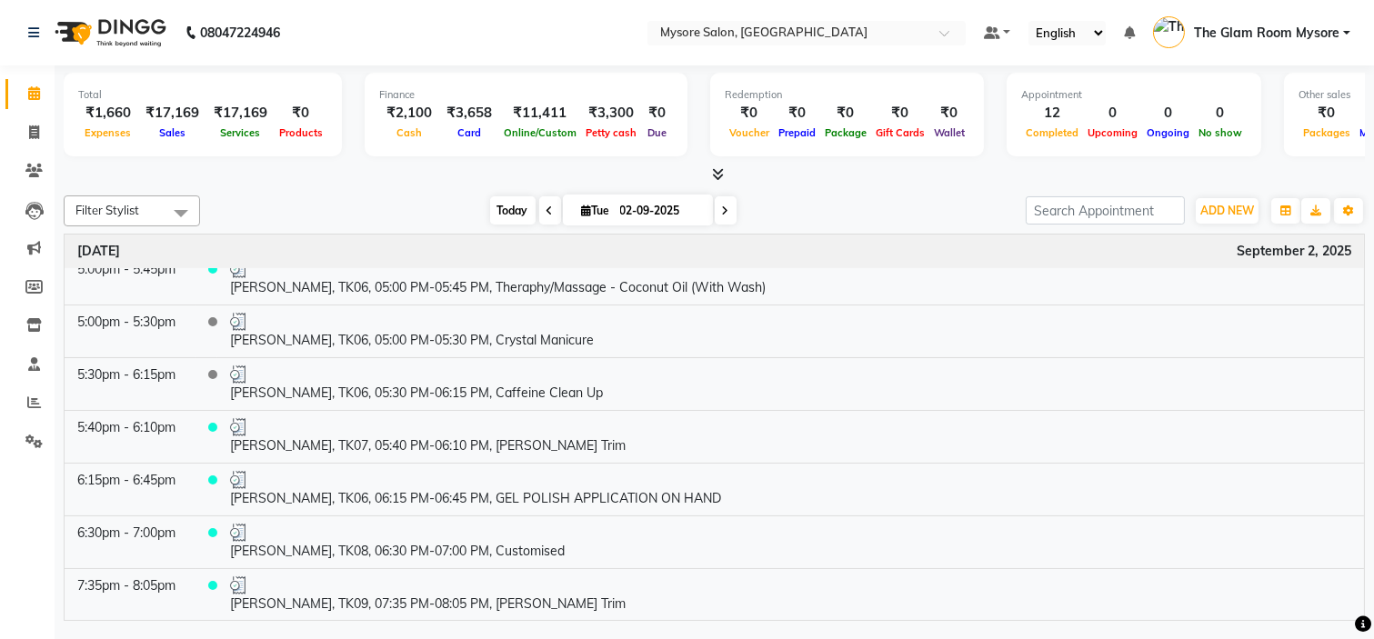
click at [491, 197] on span "Today" at bounding box center [512, 210] width 45 height 28
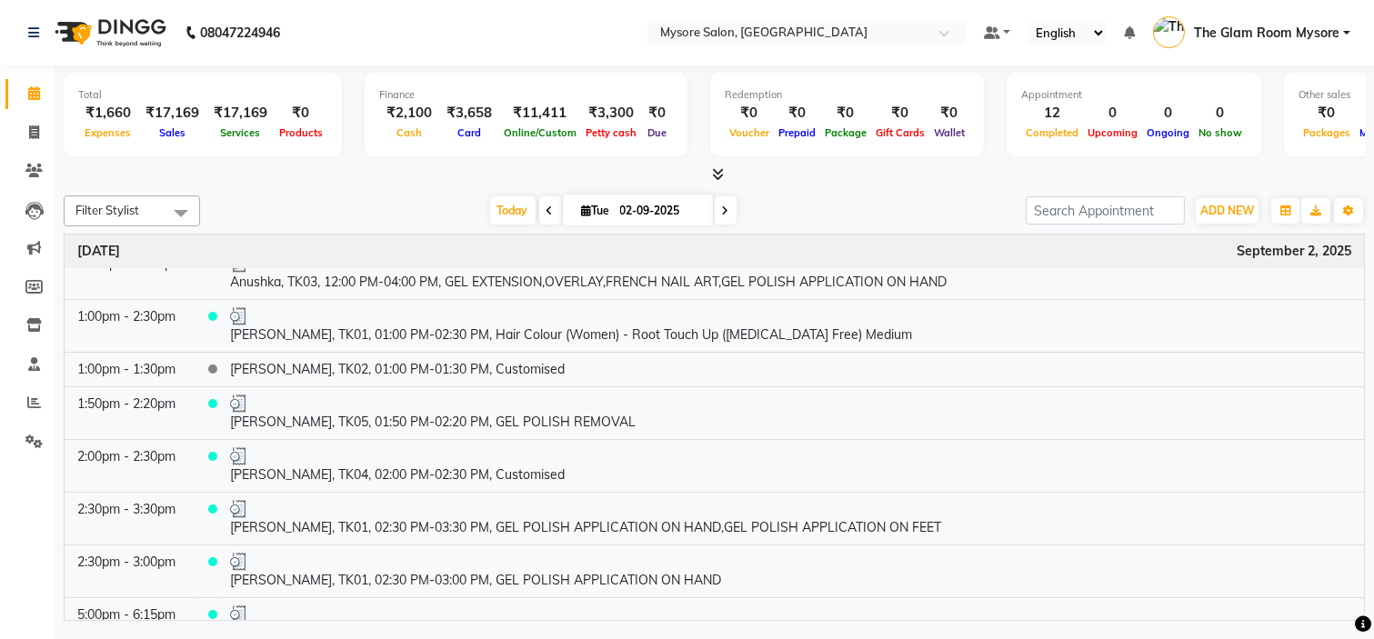
scroll to position [0, 0]
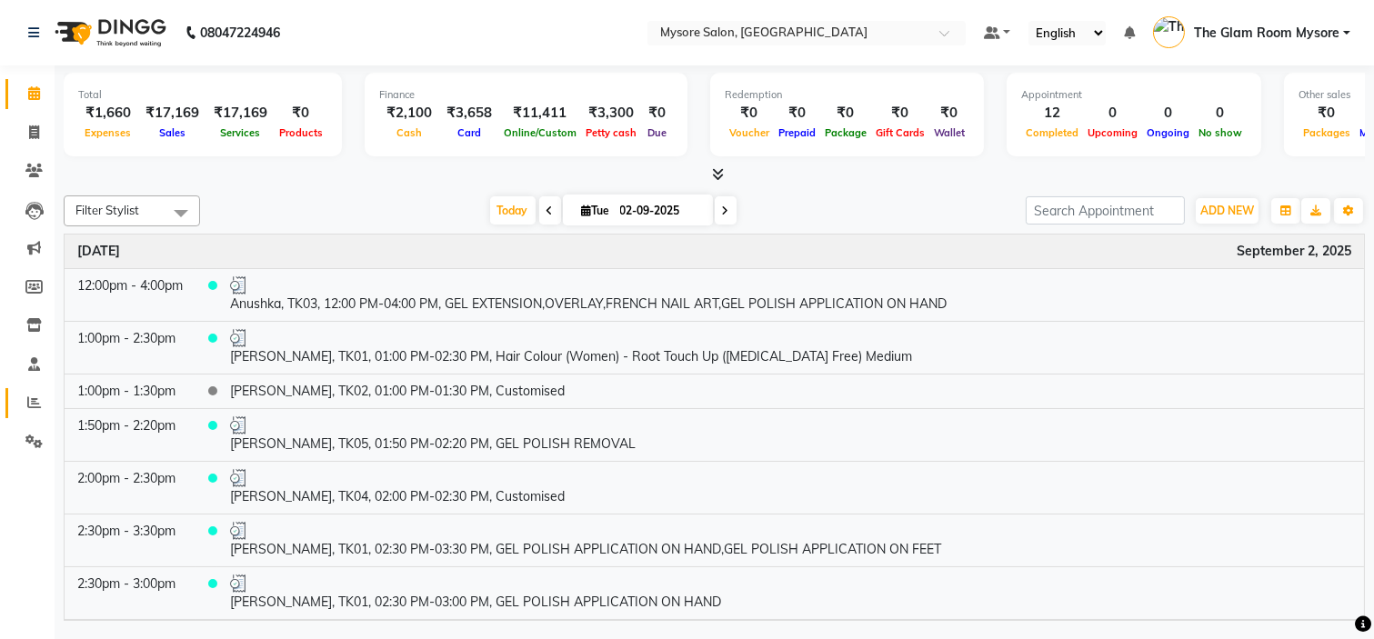
click at [44, 409] on span at bounding box center [34, 403] width 32 height 21
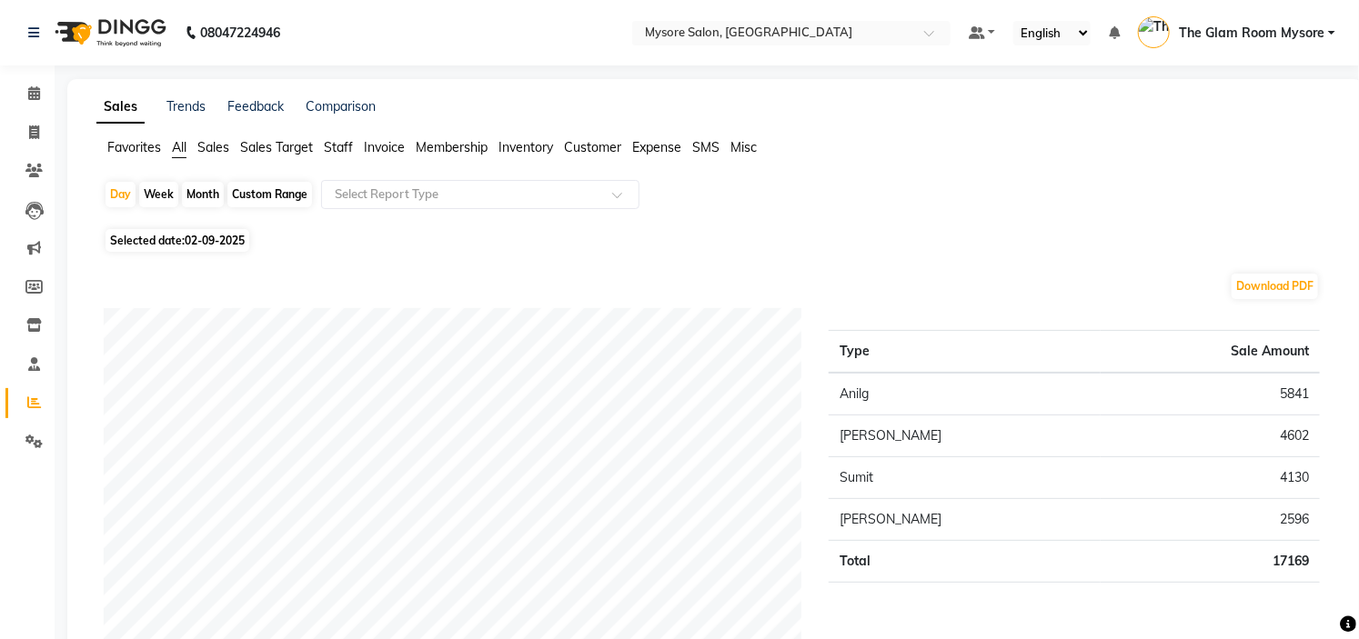
click at [1288, 388] on td "5841" at bounding box center [1209, 394] width 219 height 43
click at [39, 87] on span at bounding box center [34, 94] width 32 height 21
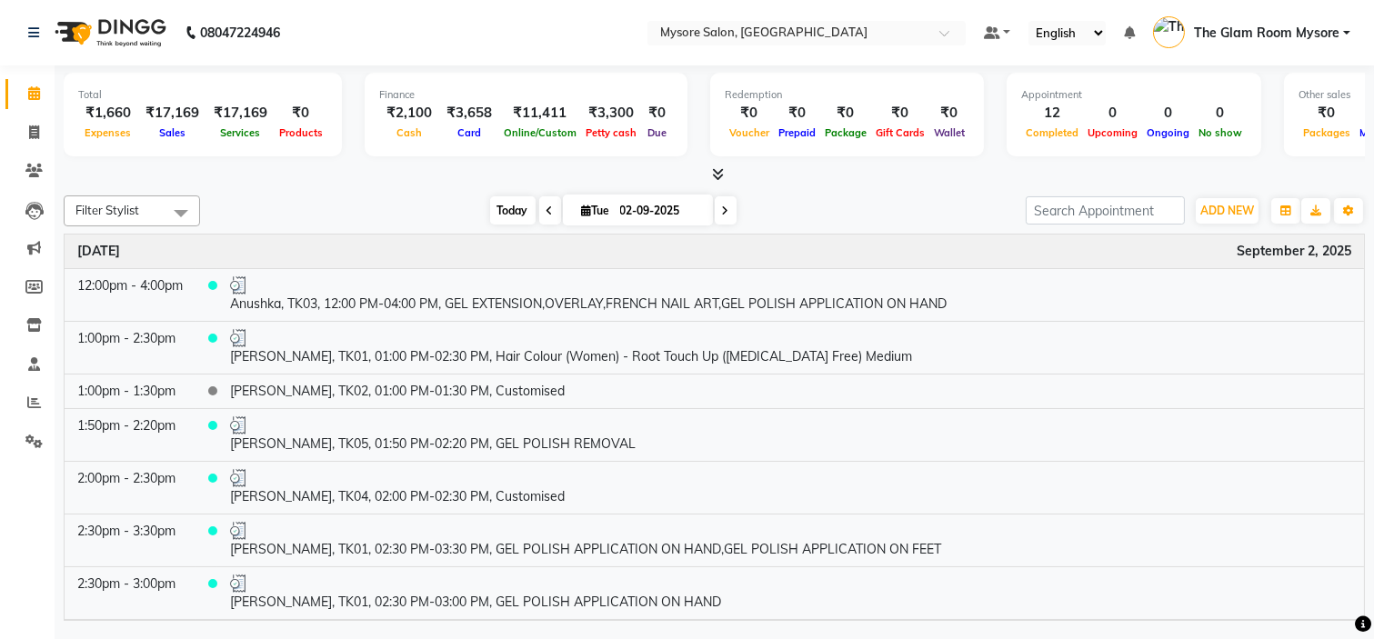
click at [504, 210] on span "Today" at bounding box center [512, 210] width 45 height 28
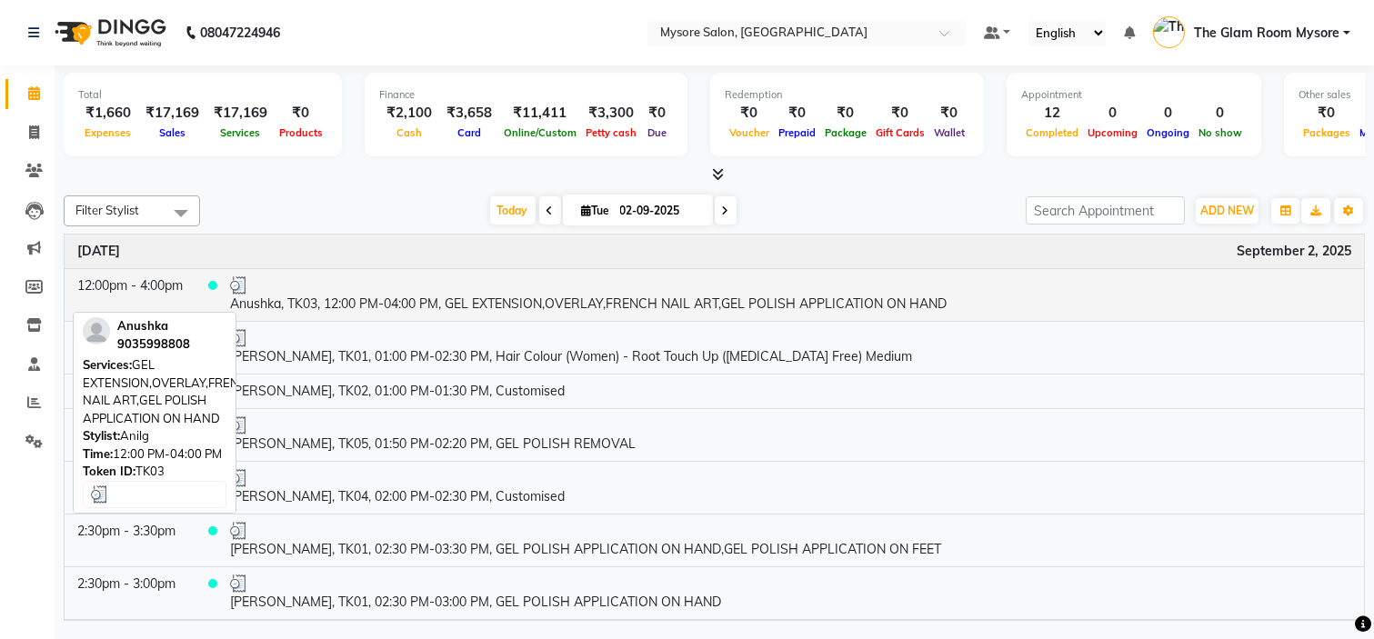
click at [485, 303] on td "Anushka, TK03, 12:00 PM-04:00 PM, GEL EXTENSION,OVERLAY,FRENCH NAIL ART,GEL POL…" at bounding box center [790, 294] width 1147 height 53
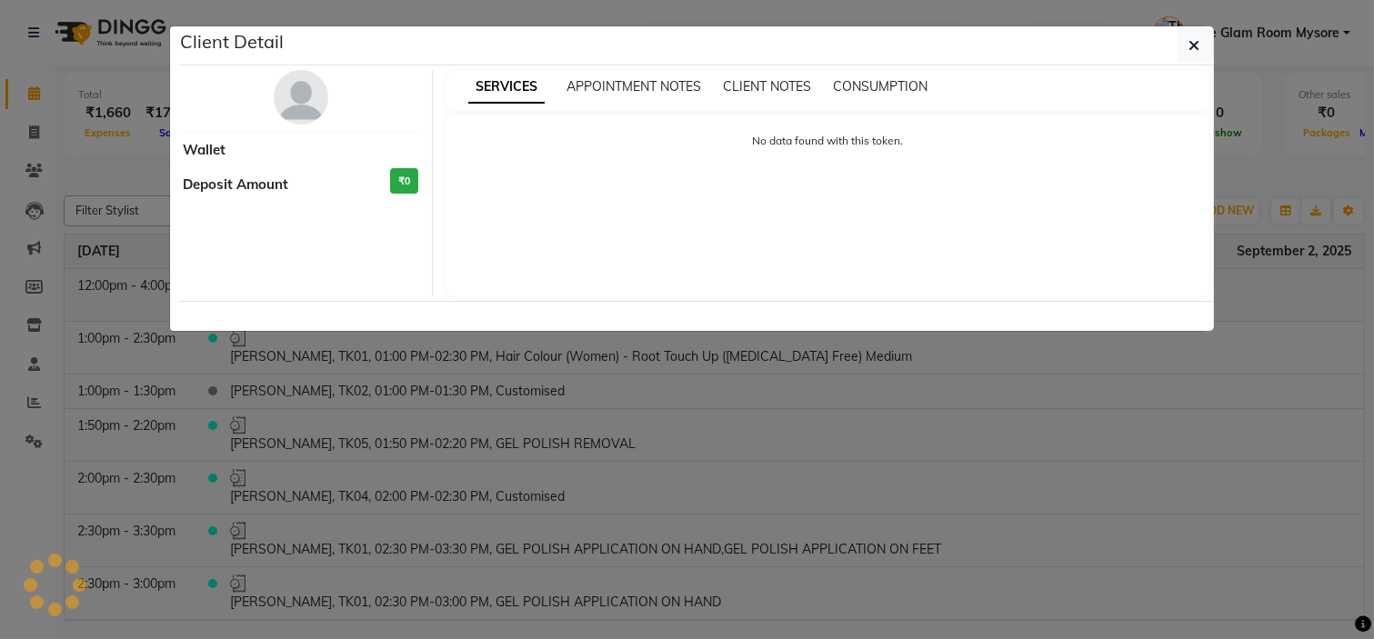
select select "3"
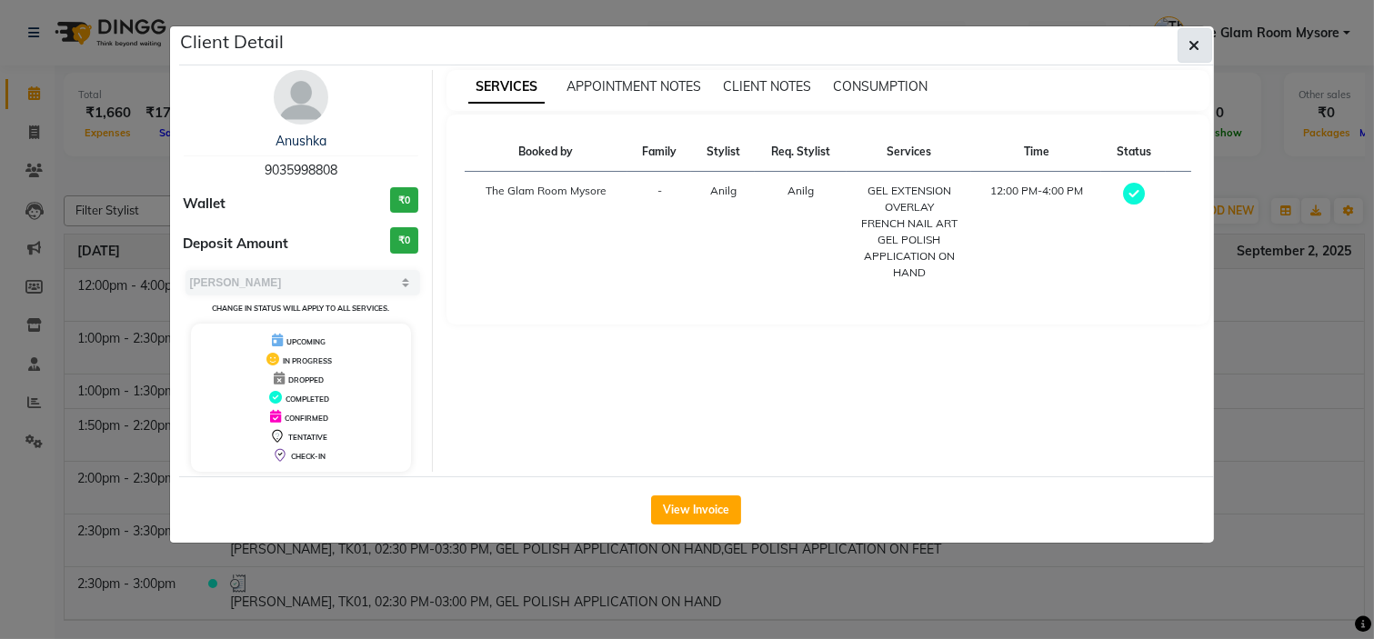
click at [1197, 33] on button "button" at bounding box center [1195, 45] width 35 height 35
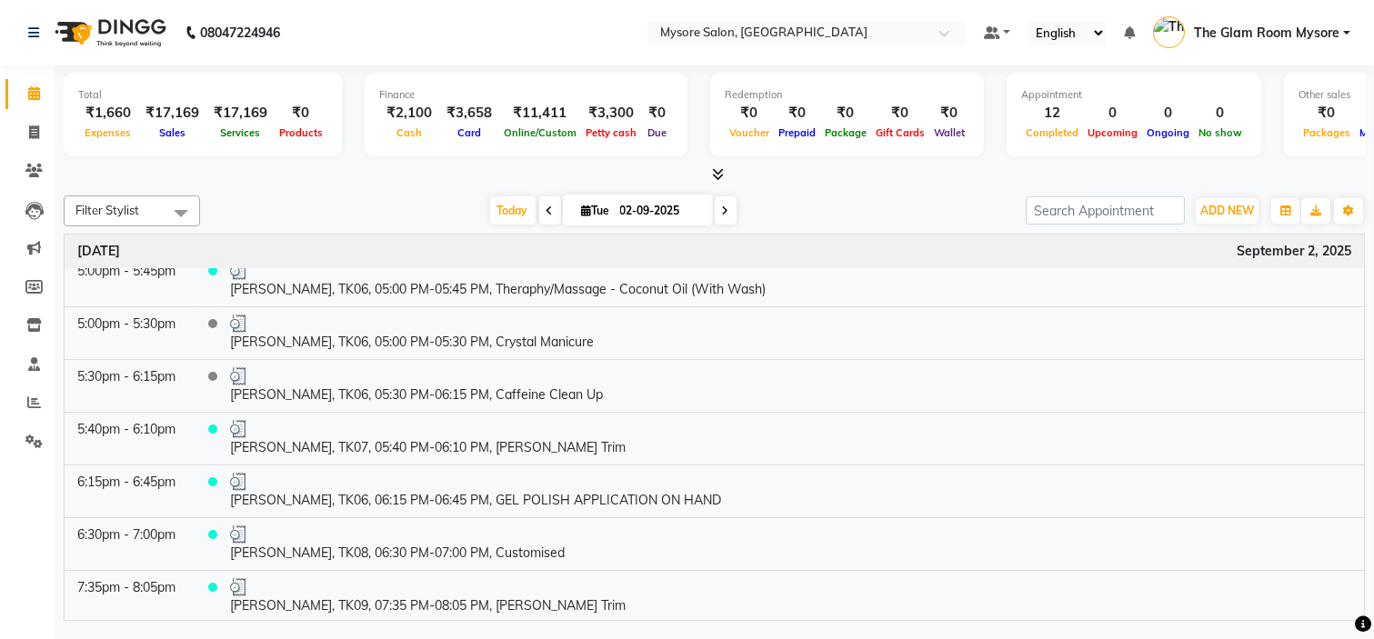
scroll to position [80, 0]
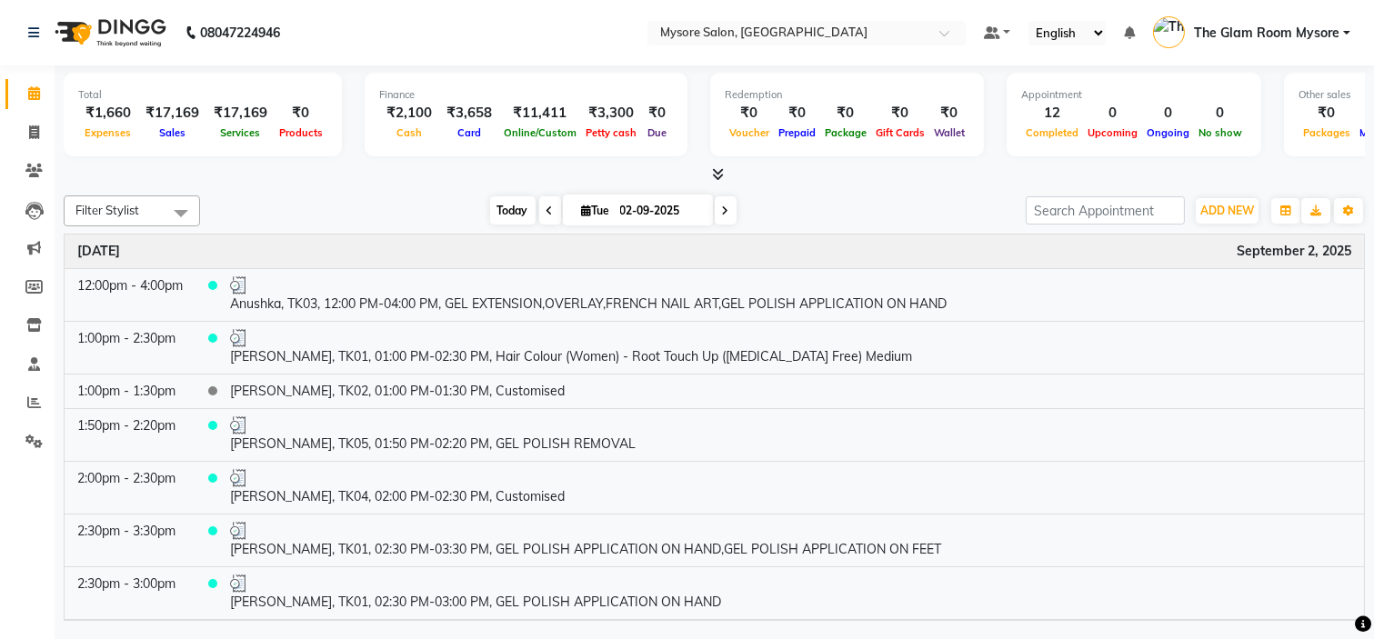
click at [497, 202] on span "Today" at bounding box center [512, 210] width 45 height 28
click at [43, 397] on span at bounding box center [34, 403] width 32 height 21
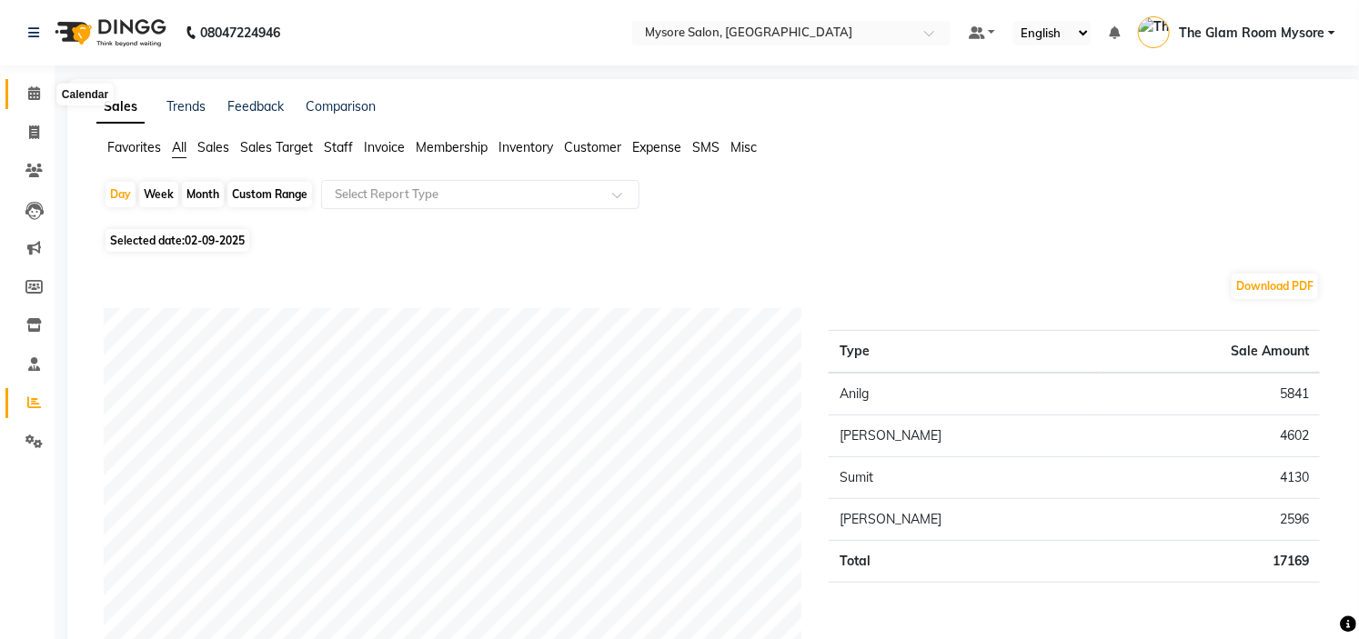
click at [39, 97] on span at bounding box center [34, 94] width 32 height 21
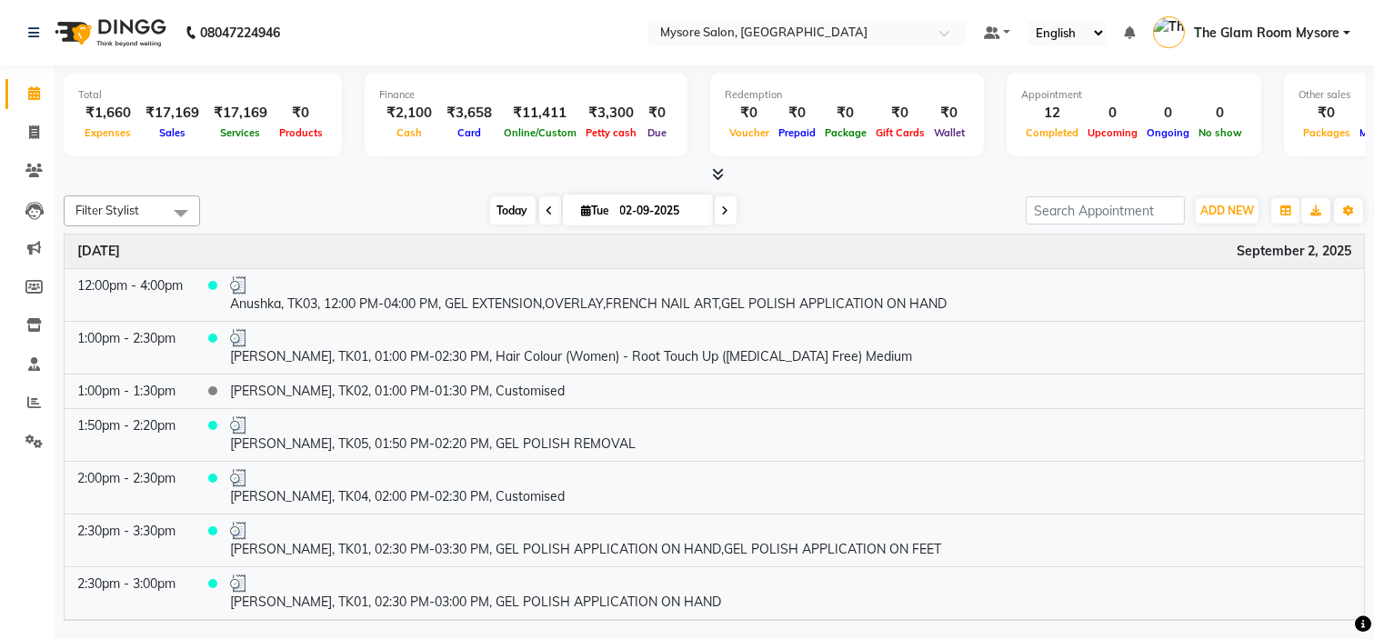
click at [505, 206] on span "Today" at bounding box center [512, 210] width 45 height 28
click at [1290, 38] on span "The Glam Room Mysore" at bounding box center [1267, 33] width 146 height 19
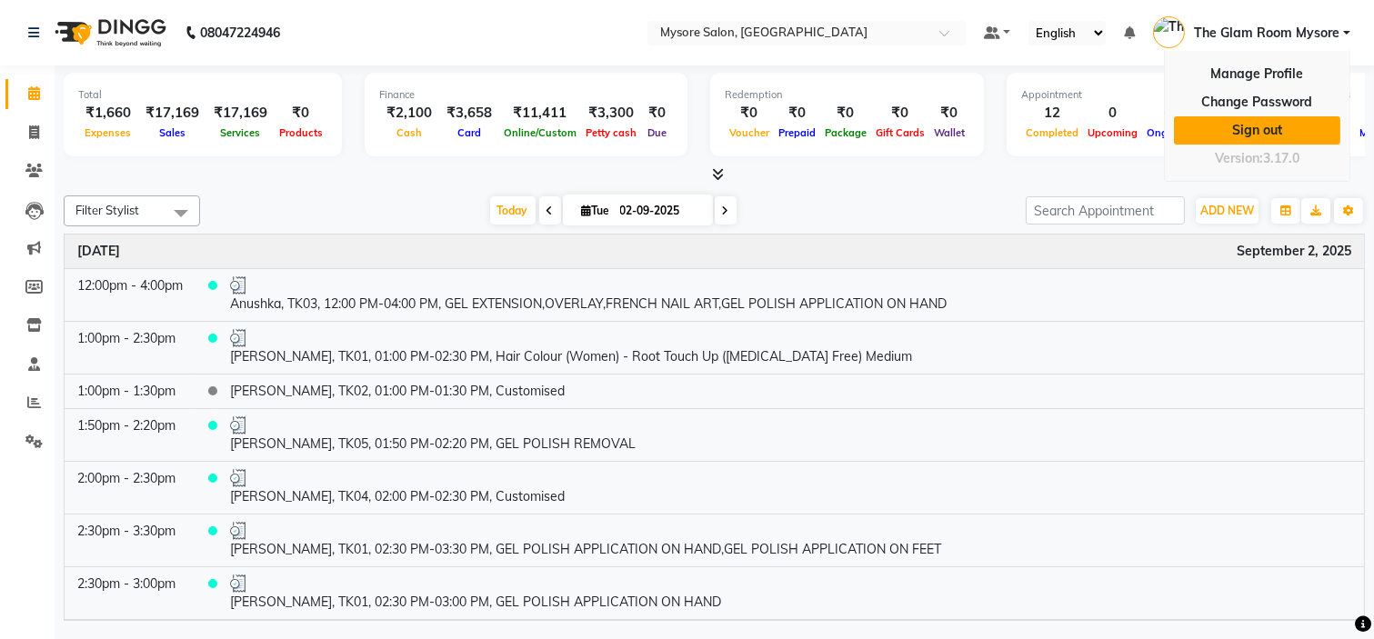
click at [1240, 134] on link "Sign out" at bounding box center [1257, 130] width 166 height 28
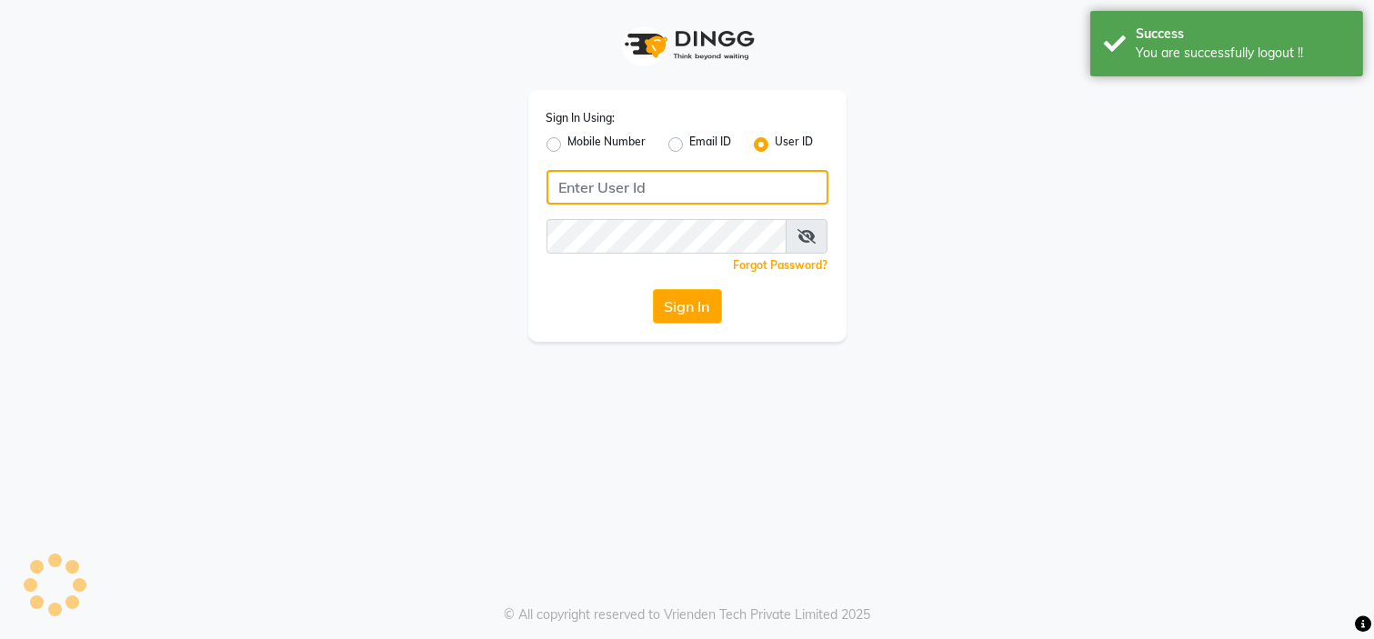
type input "7338156969"
